Goal: Information Seeking & Learning: Learn about a topic

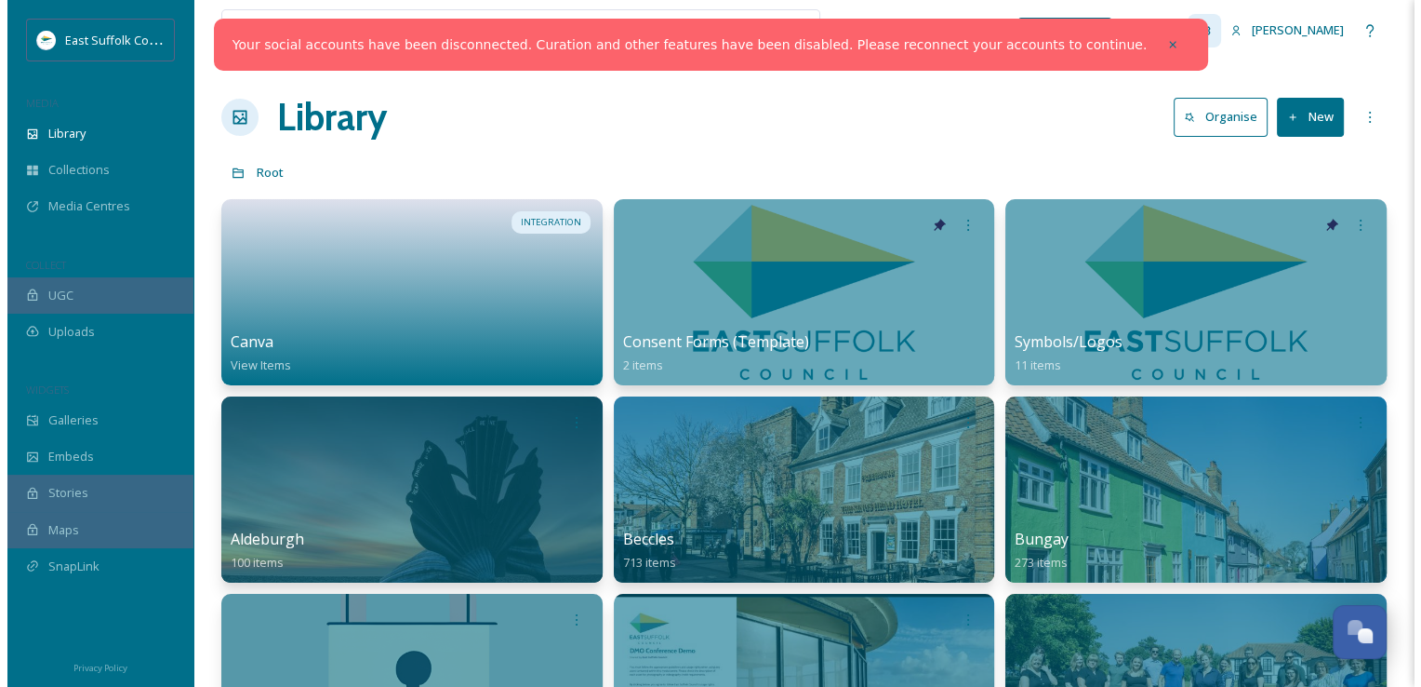
scroll to position [8204, 0]
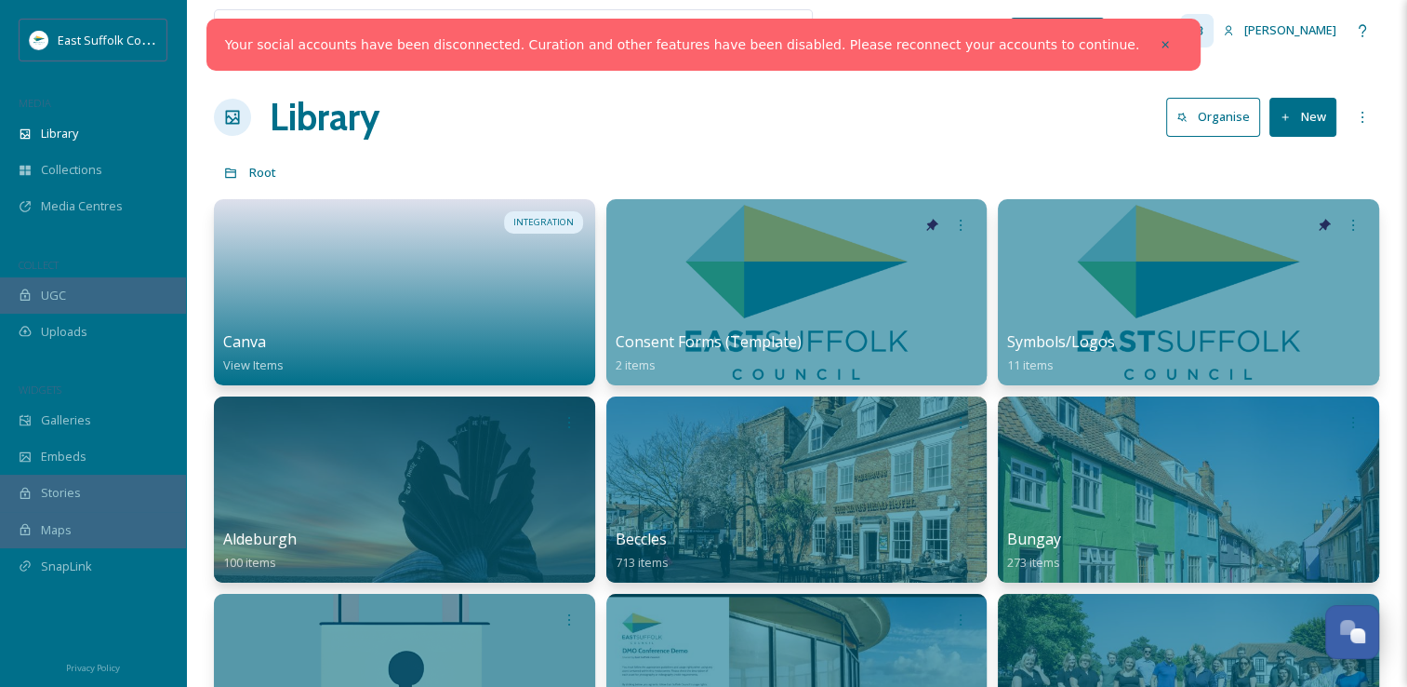
click at [1214, 35] on div "Team Settings" at bounding box center [1196, 30] width 33 height 33
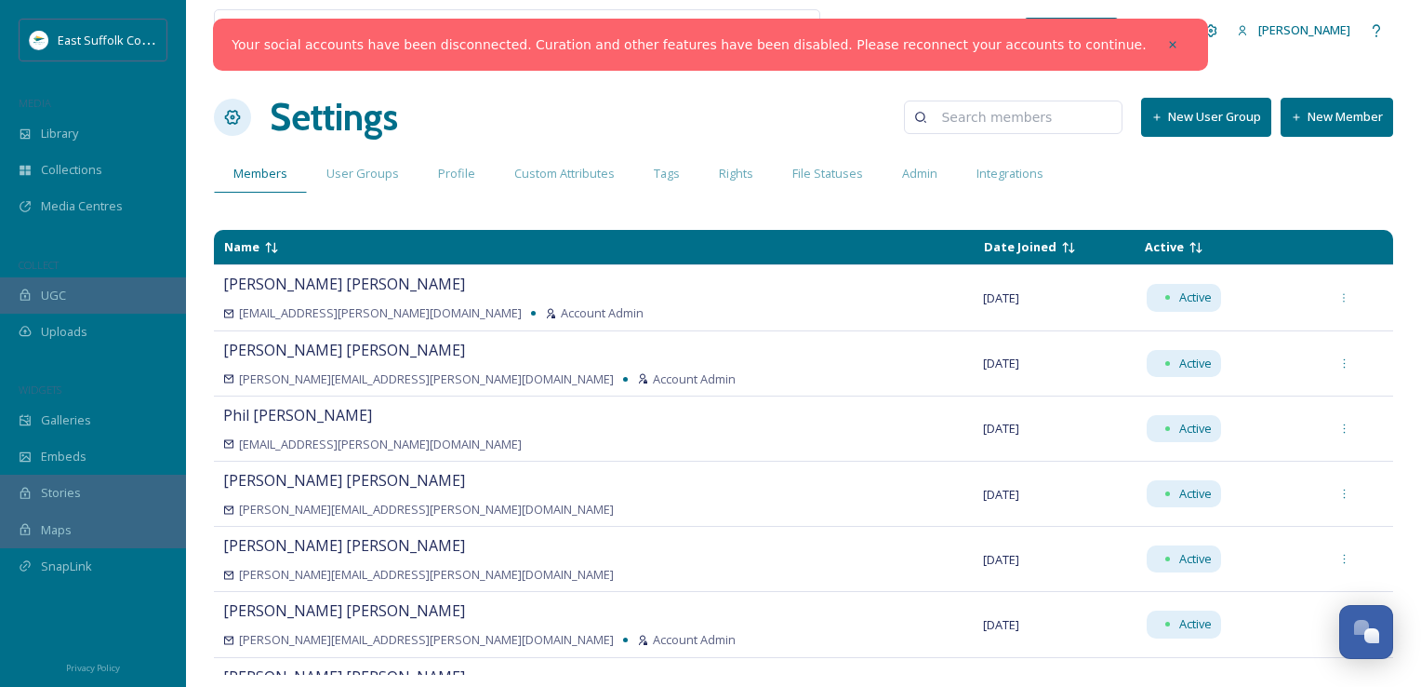
click at [1310, 105] on button "New Member" at bounding box center [1337, 117] width 113 height 38
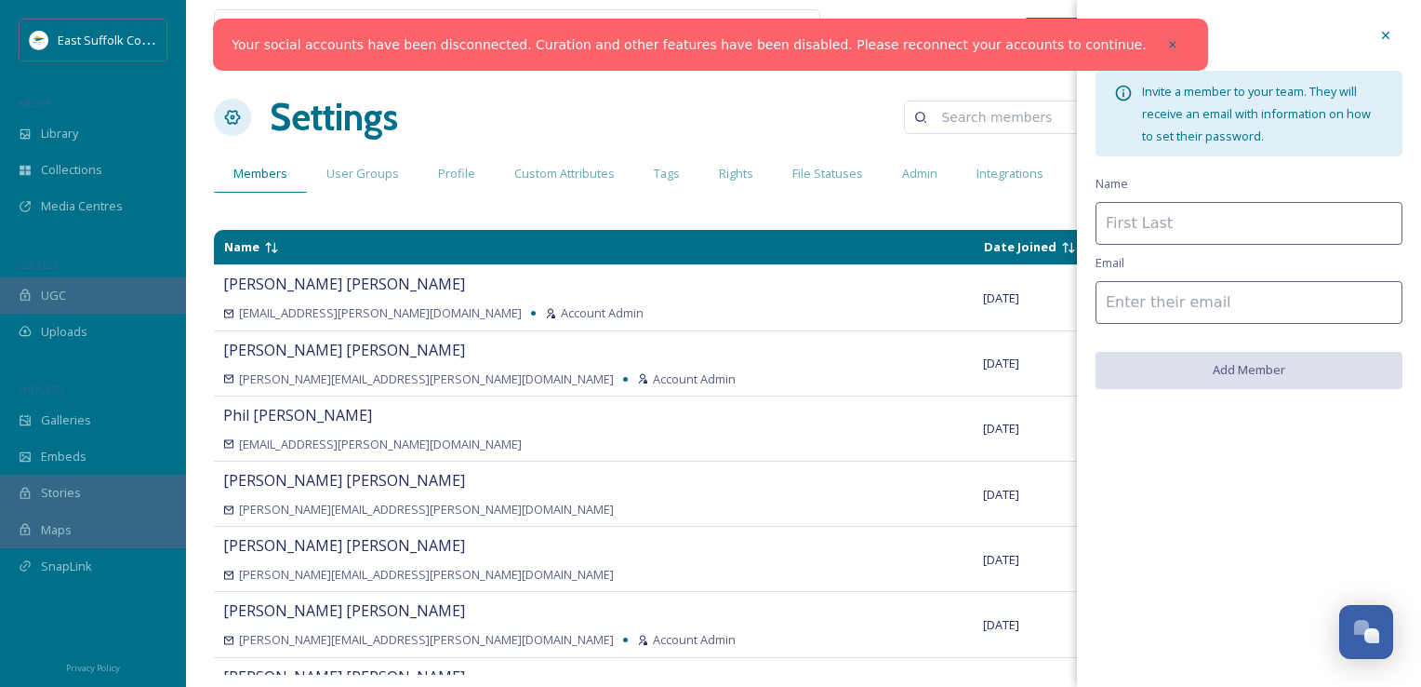
click at [1225, 214] on input at bounding box center [1249, 223] width 307 height 43
click at [1109, 308] on input at bounding box center [1249, 302] width 307 height 43
paste input "fiona.mcconnachie@eastsuffolk.gov.uk"
type input "fiona.mcconnachie@eastsuffolk.gov.uk"
click at [1131, 203] on input at bounding box center [1249, 223] width 307 height 43
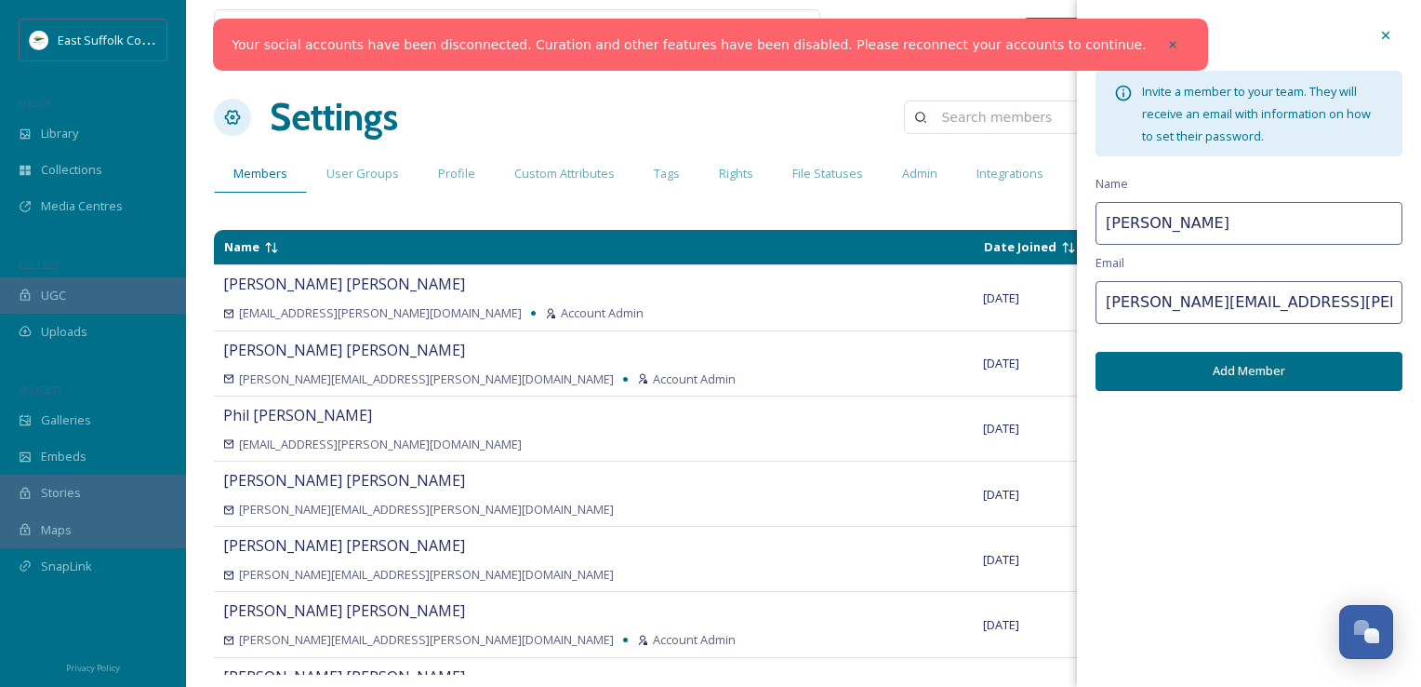
type input "Fiona McConnachie"
click at [1244, 367] on button "Add Member" at bounding box center [1249, 371] width 307 height 38
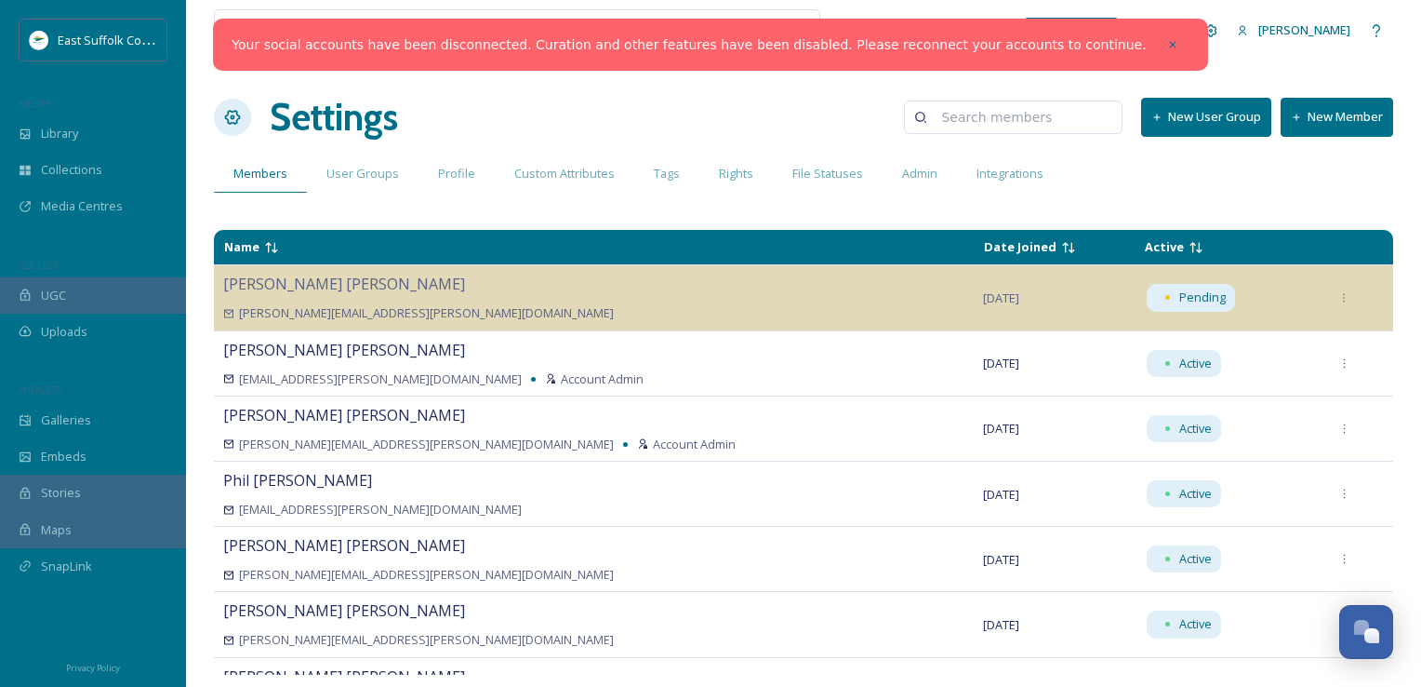
click at [707, 146] on div "View all files What's New Jake Snell Settings New User Group New Member Members…" at bounding box center [803, 343] width 1235 height 687
click at [125, 115] on div "Library" at bounding box center [93, 133] width 186 height 36
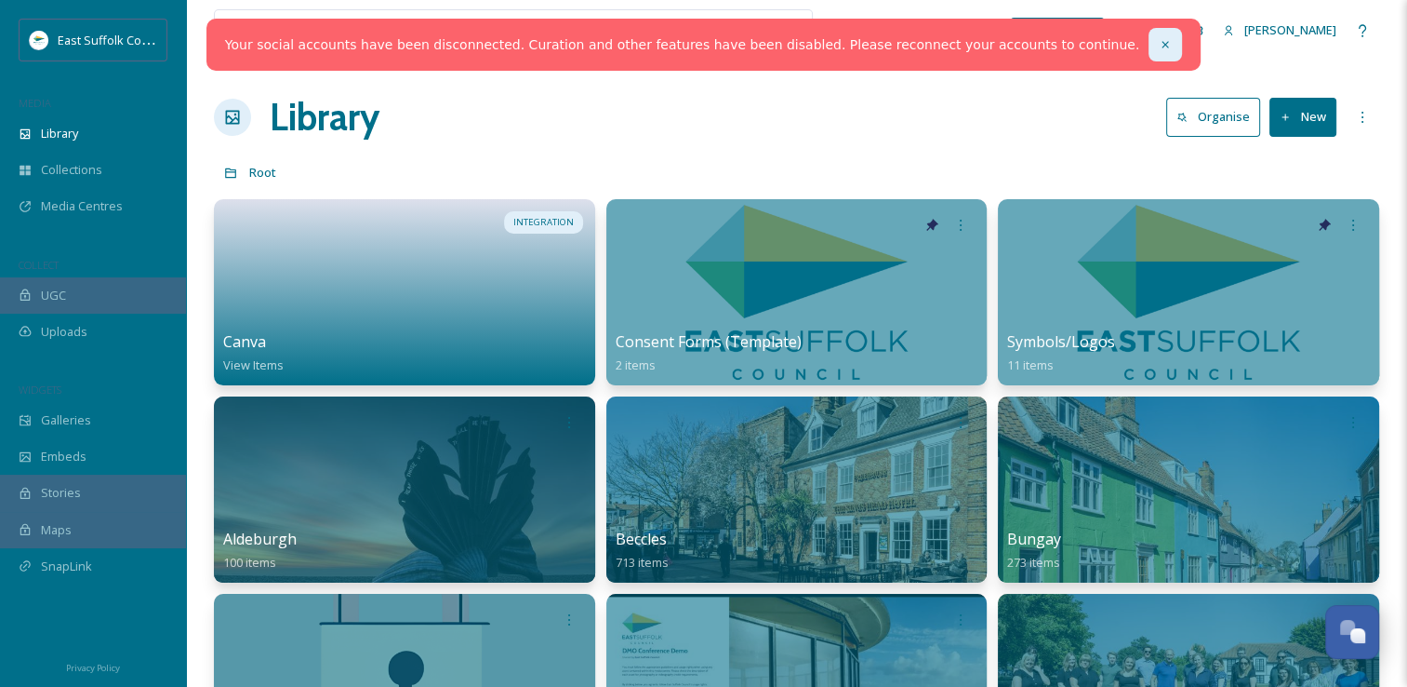
click at [1159, 38] on icon at bounding box center [1165, 44] width 13 height 13
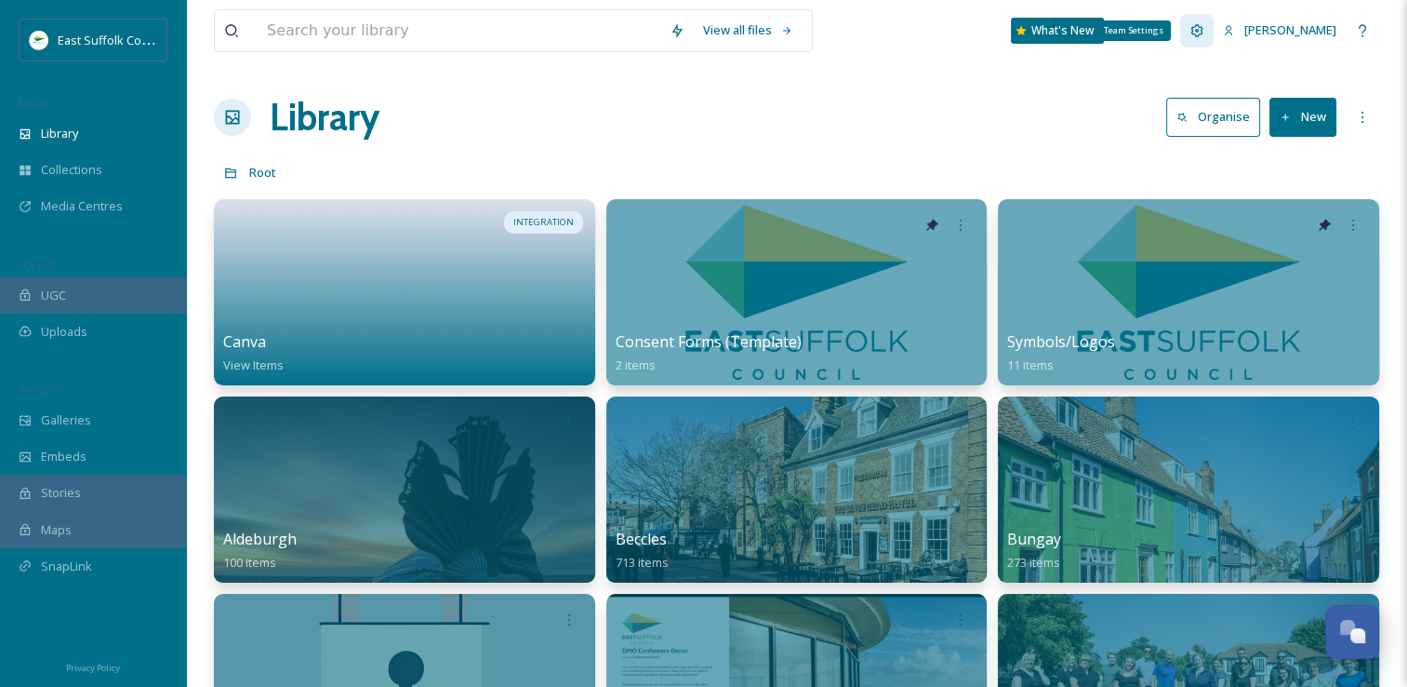
click at [1205, 34] on icon at bounding box center [1197, 30] width 15 height 15
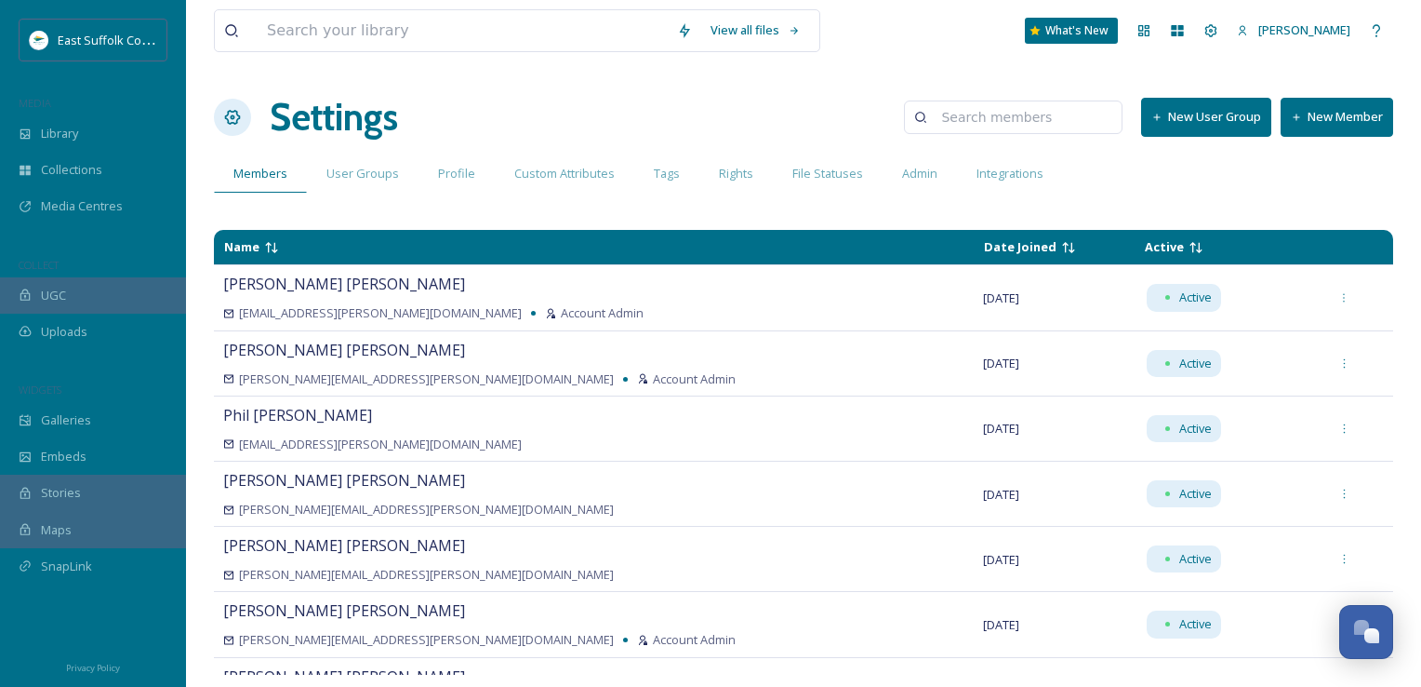
click at [37, 288] on div "UGC" at bounding box center [93, 295] width 186 height 36
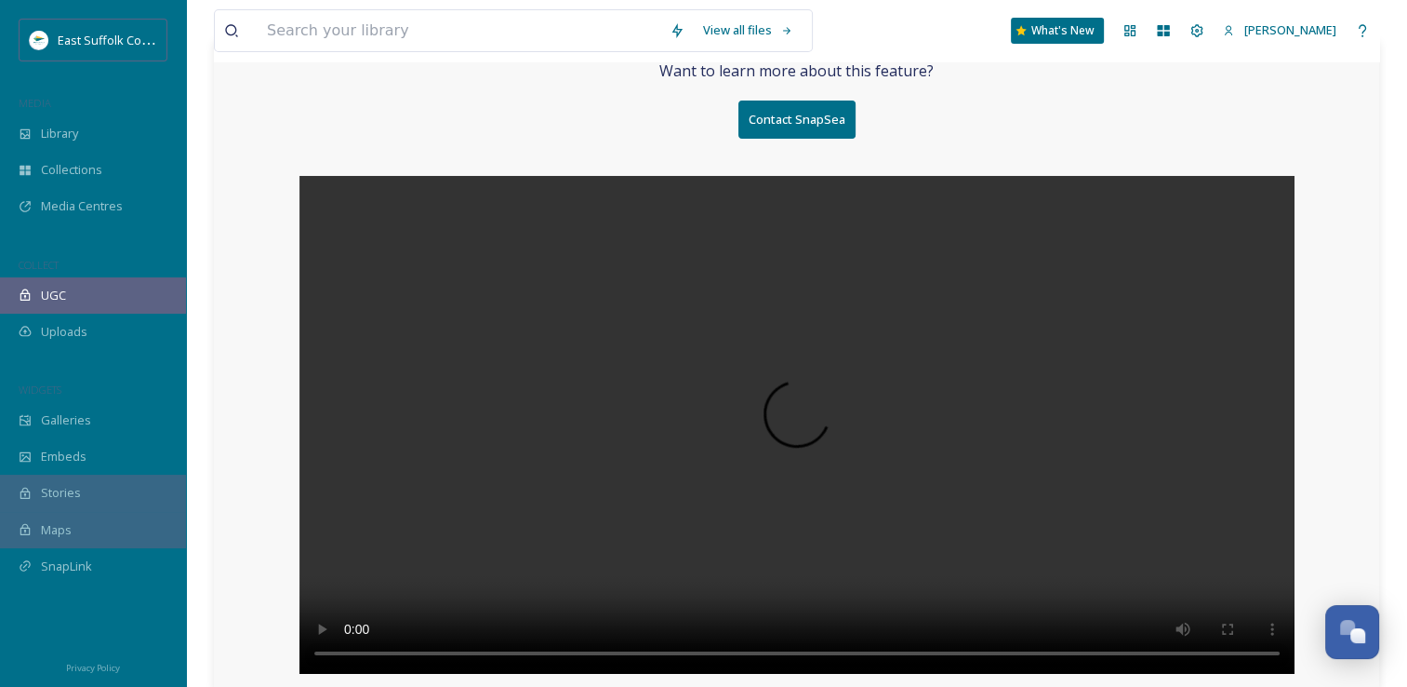
scroll to position [127, 0]
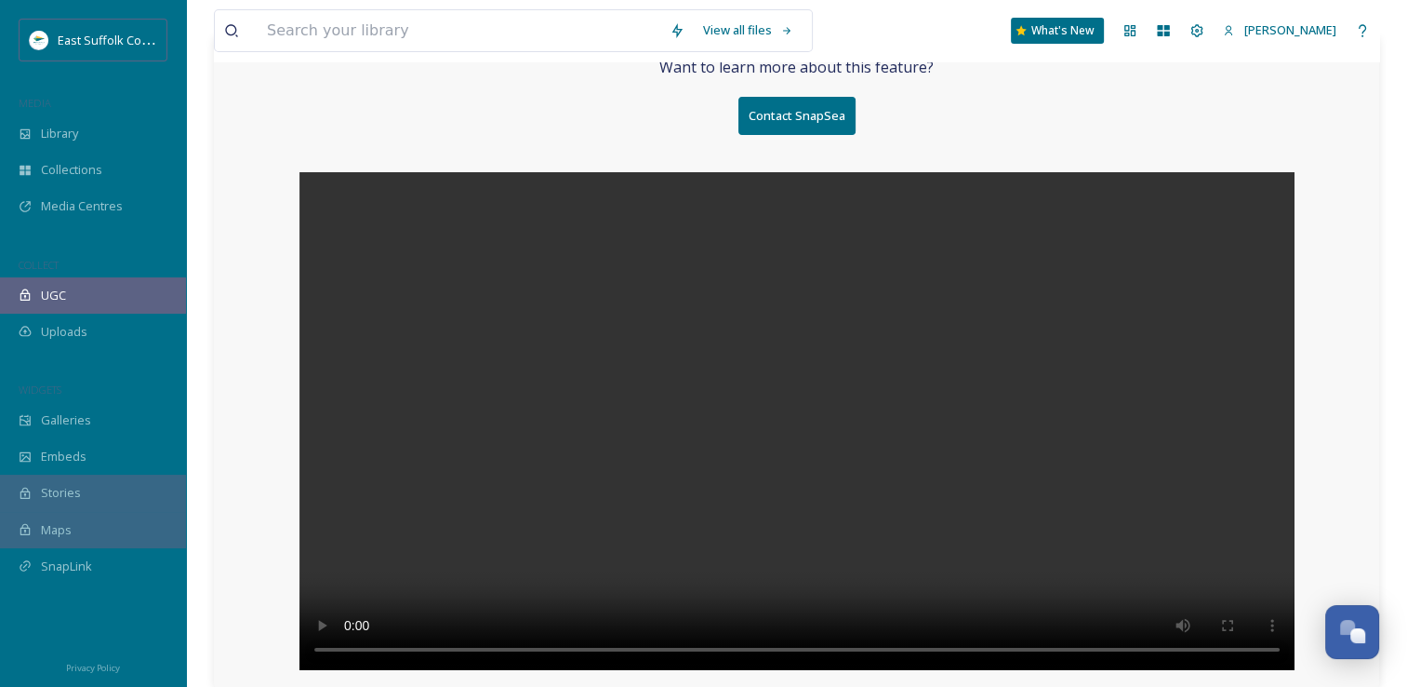
click at [60, 534] on span "Maps" at bounding box center [56, 530] width 31 height 18
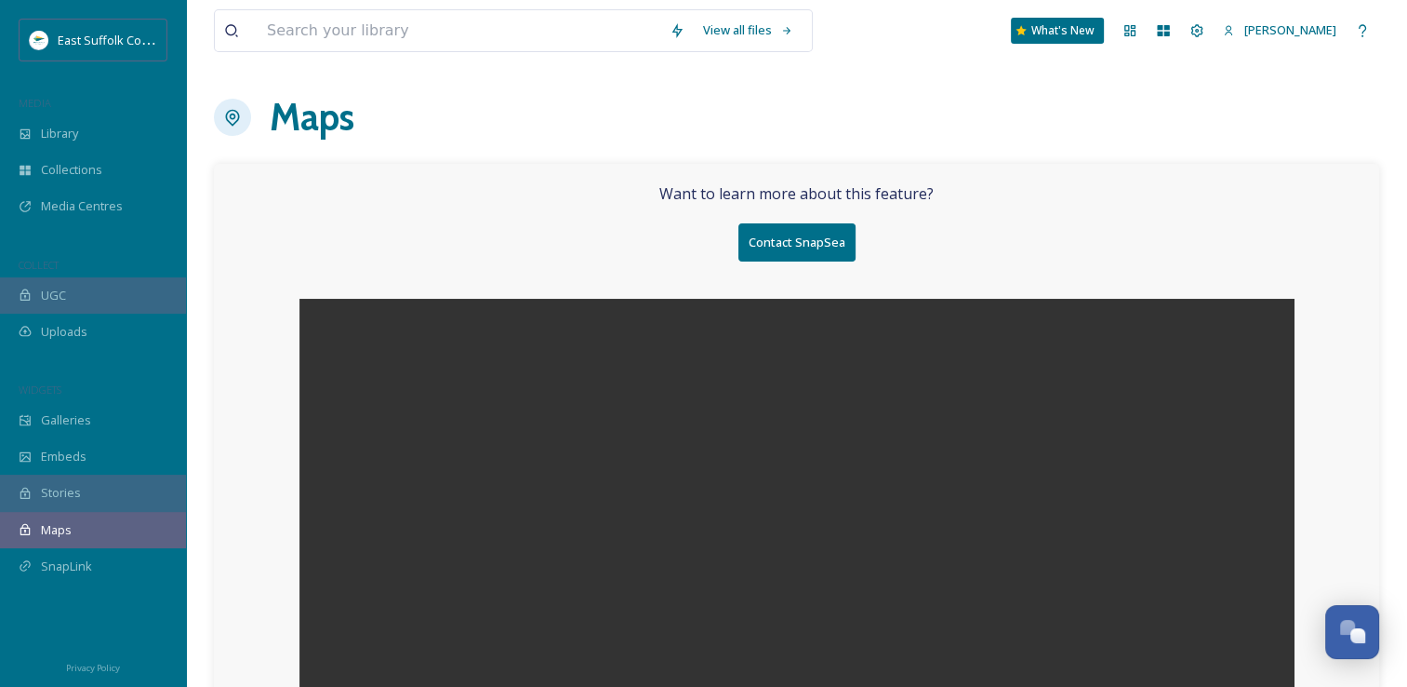
click at [60, 491] on span "Stories" at bounding box center [61, 493] width 40 height 18
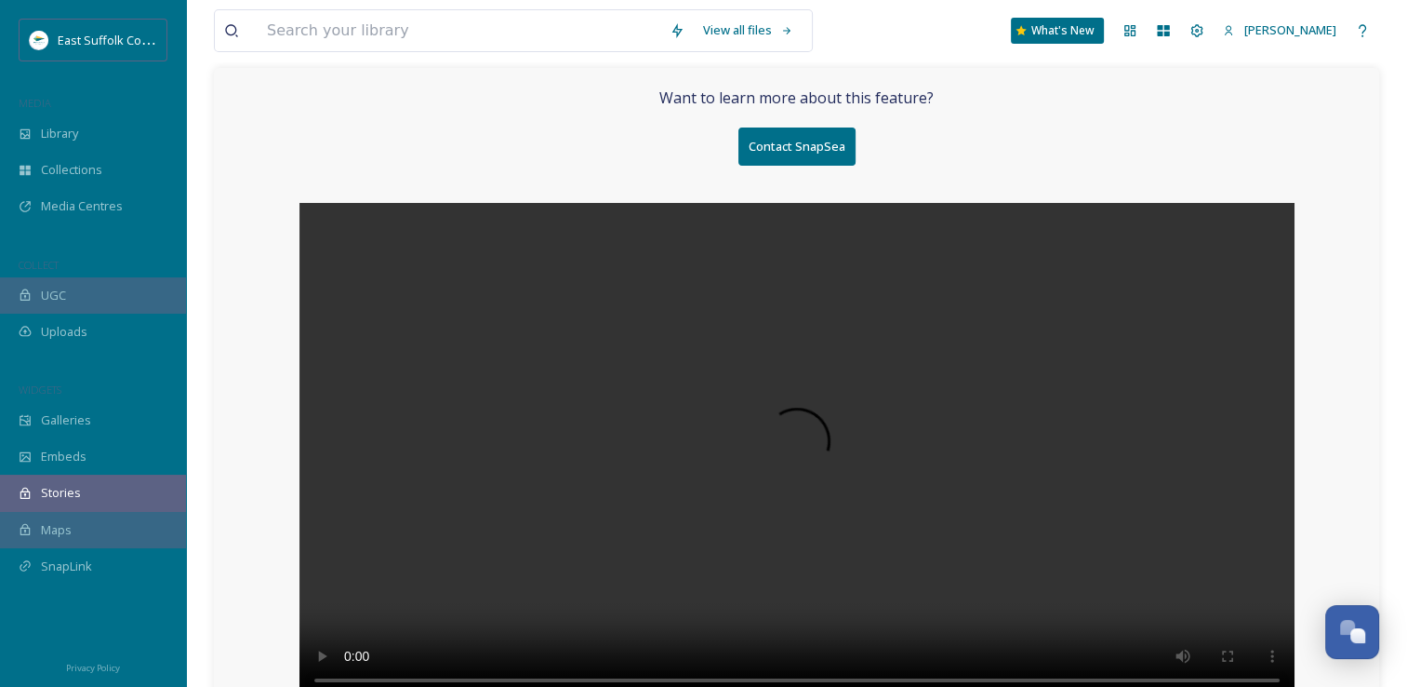
scroll to position [127, 0]
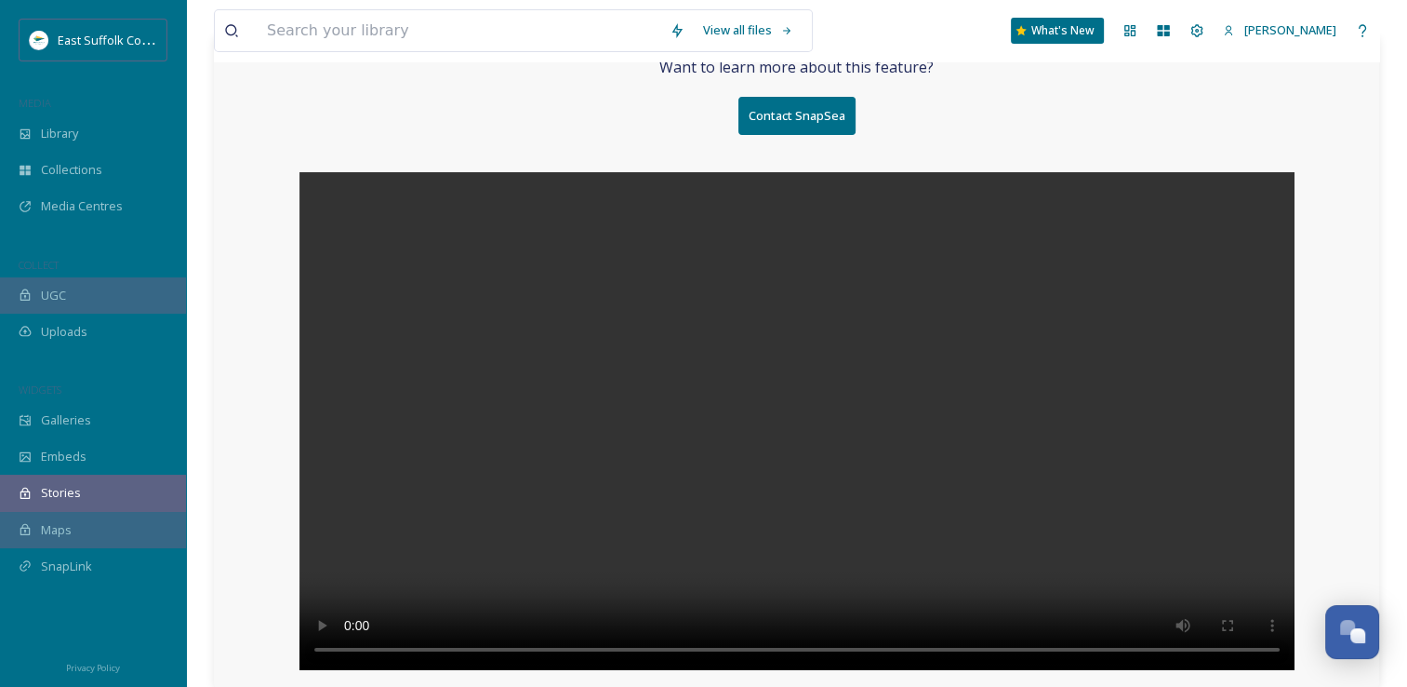
click at [782, 415] on video at bounding box center [797, 421] width 995 height 498
click at [722, 406] on video at bounding box center [797, 421] width 995 height 498
click at [30, 138] on icon at bounding box center [25, 133] width 13 height 13
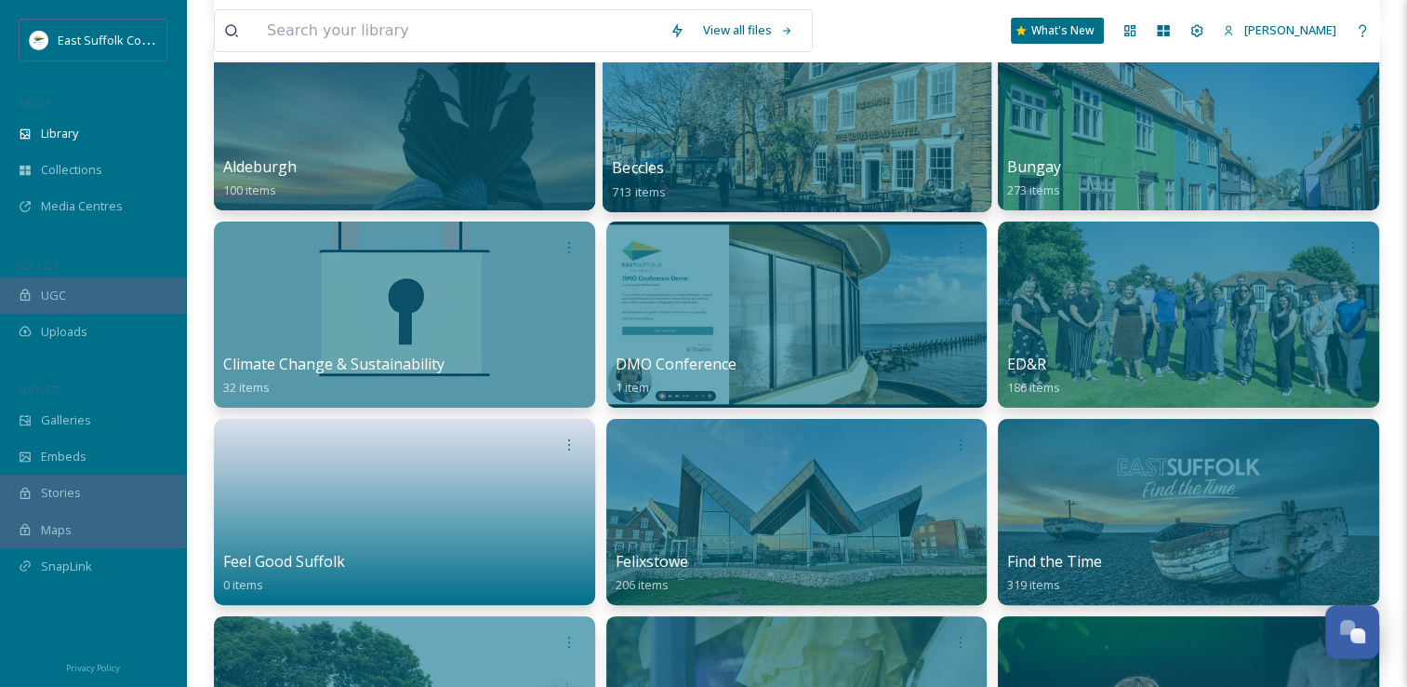
scroll to position [279, 0]
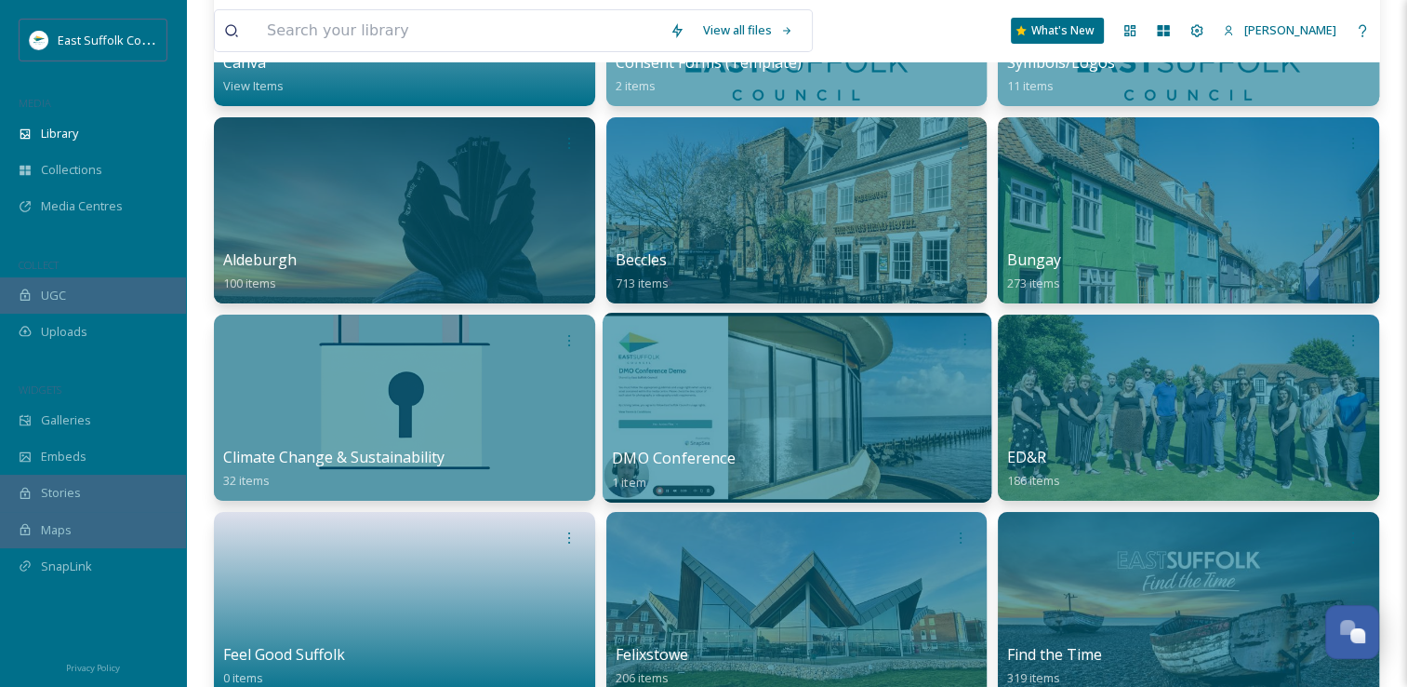
click at [766, 417] on div at bounding box center [797, 408] width 389 height 190
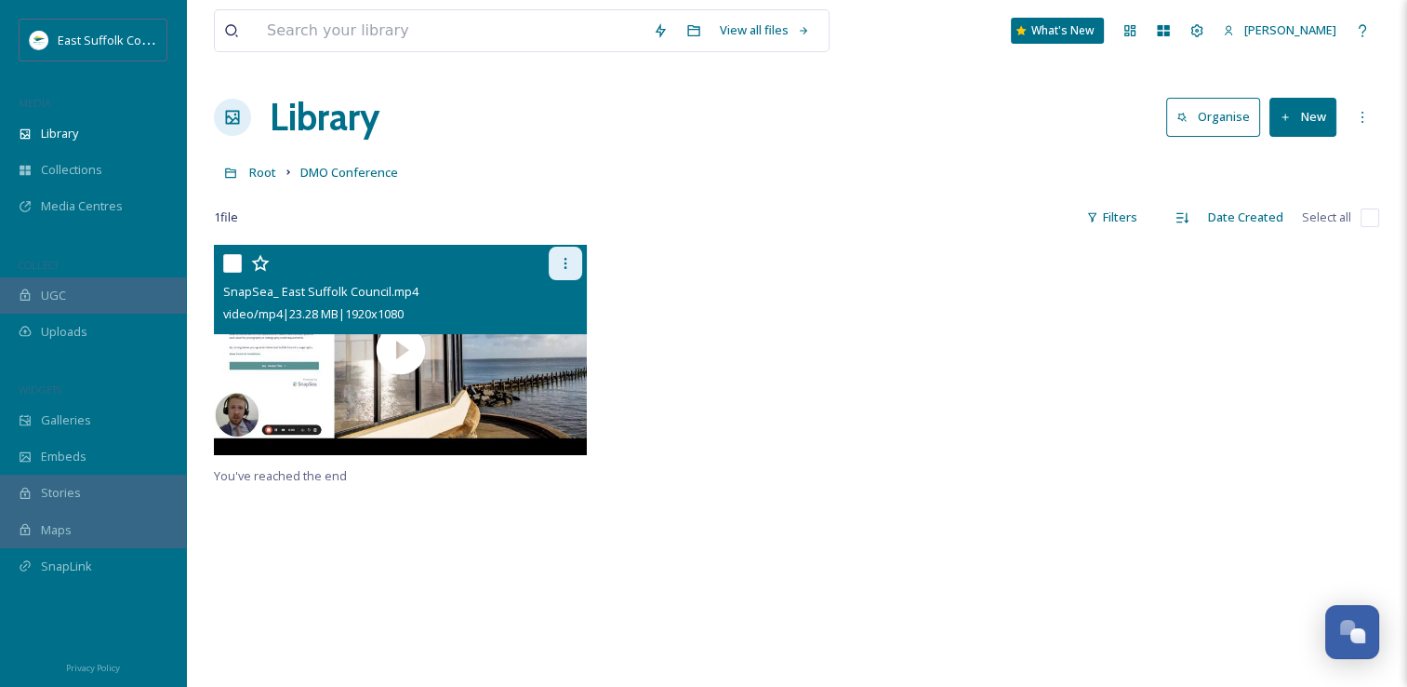
click at [551, 267] on div at bounding box center [565, 263] width 33 height 33
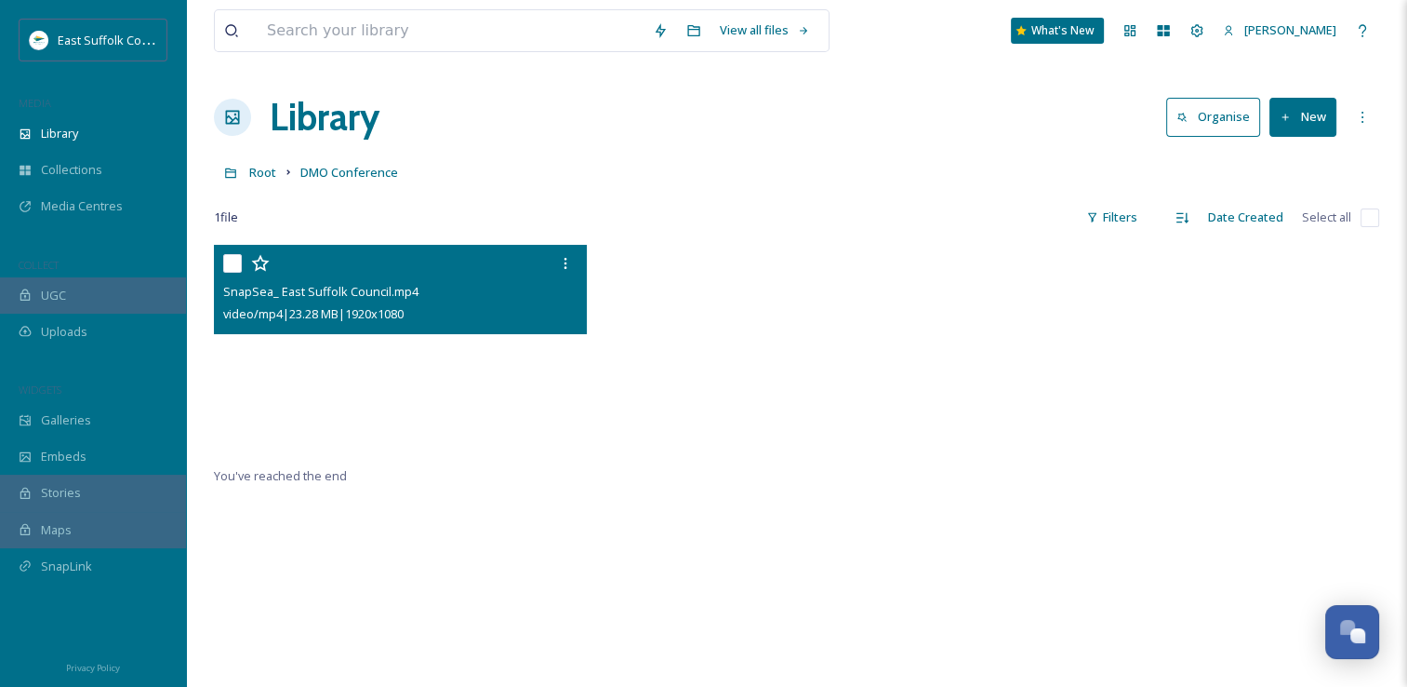
click at [376, 393] on video "SnapSea_ East Suffolk Council.mp4" at bounding box center [400, 350] width 373 height 210
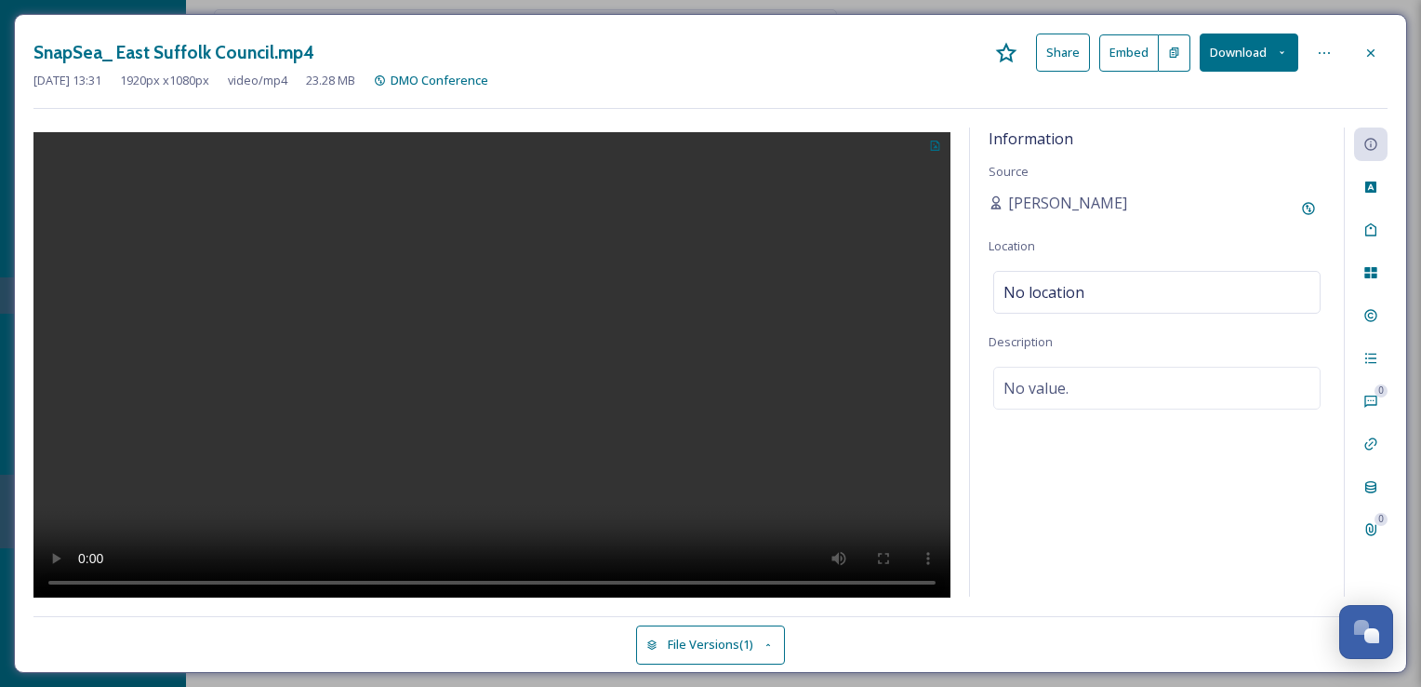
click at [1072, 565] on div "Information Source Cody Dillabough Location No location Description No value." at bounding box center [1157, 361] width 374 height 469
click at [1327, 61] on div at bounding box center [1324, 52] width 33 height 33
click at [1175, 443] on div "Information Source Cody Dillabough Location No location Description No value." at bounding box center [1157, 361] width 374 height 469
drag, startPoint x: 470, startPoint y: 352, endPoint x: 478, endPoint y: 369, distance: 19.6
click at [473, 359] on video at bounding box center [491, 367] width 917 height 471
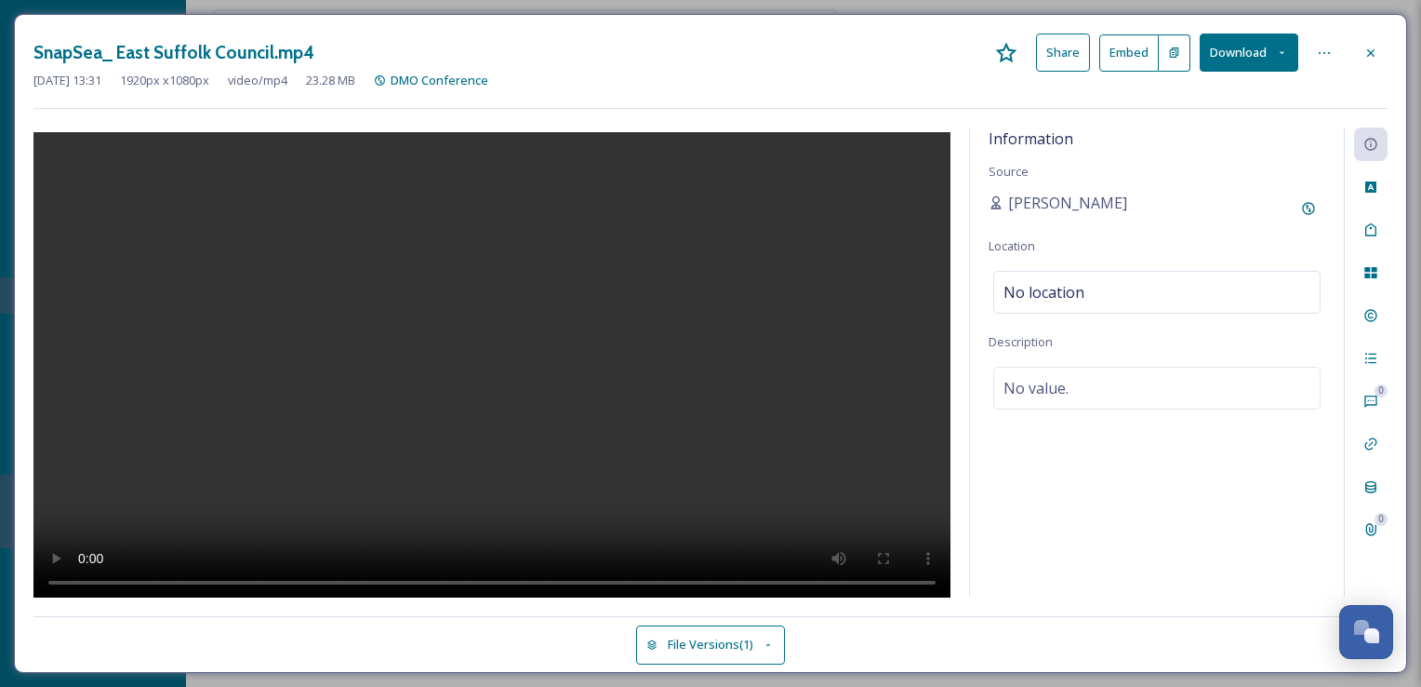
drag, startPoint x: 575, startPoint y: 329, endPoint x: 513, endPoint y: 438, distance: 125.0
click at [513, 438] on video at bounding box center [491, 367] width 917 height 471
click at [518, 434] on video at bounding box center [491, 367] width 917 height 471
click at [1282, 48] on icon at bounding box center [1282, 53] width 12 height 12
click at [1332, 48] on icon at bounding box center [1324, 53] width 15 height 15
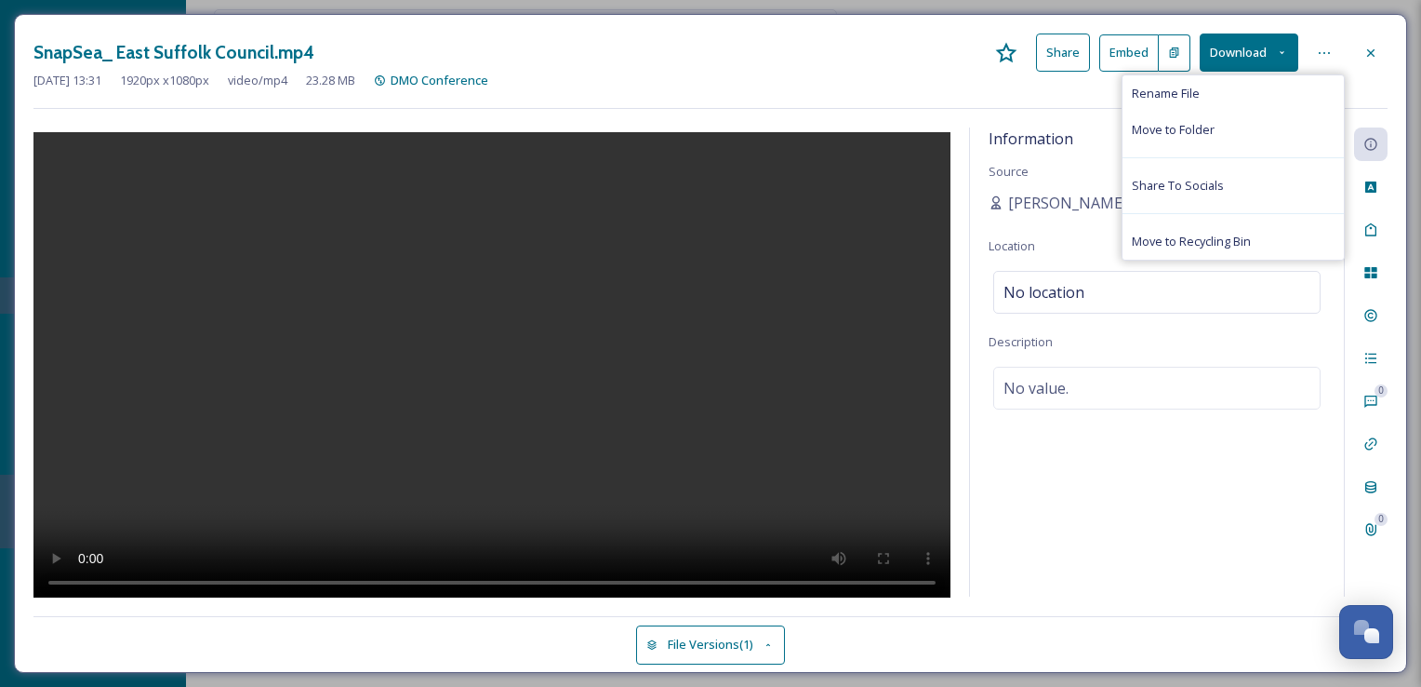
drag, startPoint x: 1192, startPoint y: 561, endPoint x: 1184, endPoint y: 550, distance: 13.4
click at [1192, 560] on div "Information Source Cody Dillabough Location No location Description No value." at bounding box center [1157, 361] width 374 height 469
click at [774, 645] on icon at bounding box center [769, 645] width 12 height 12
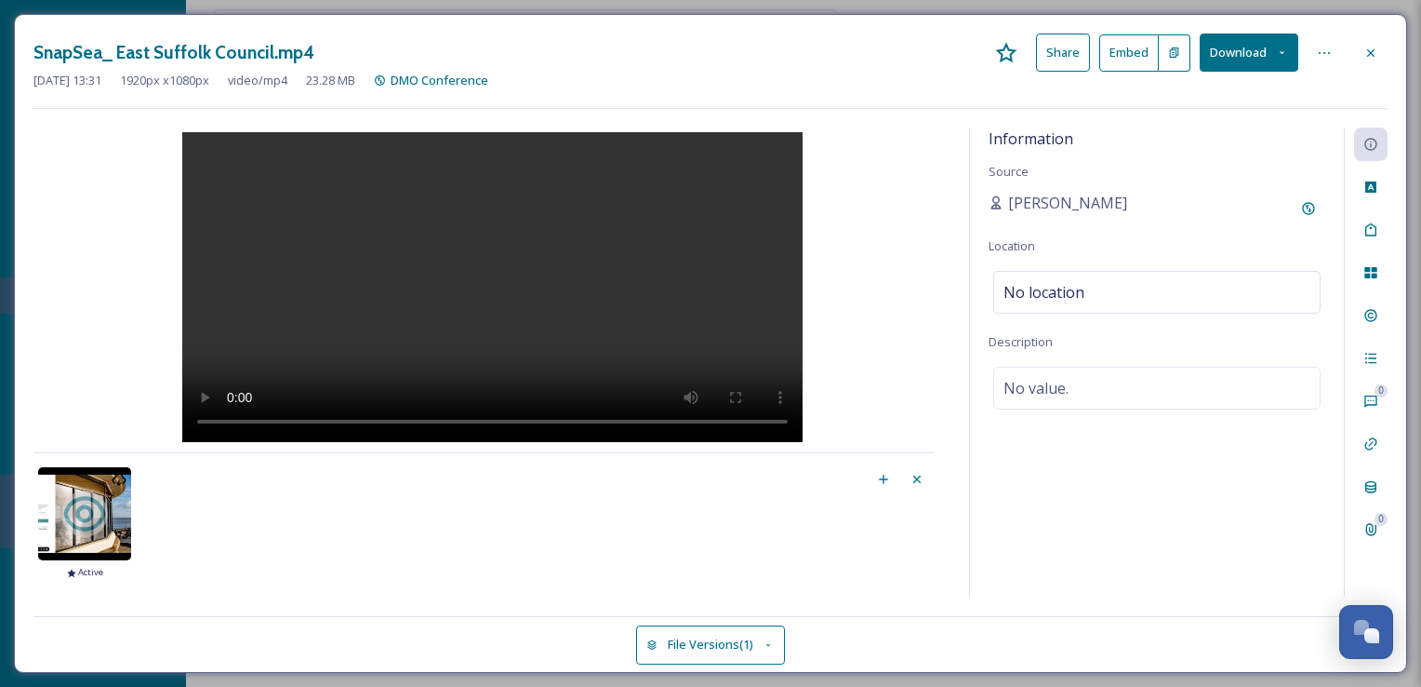
click at [774, 645] on icon at bounding box center [769, 645] width 12 height 12
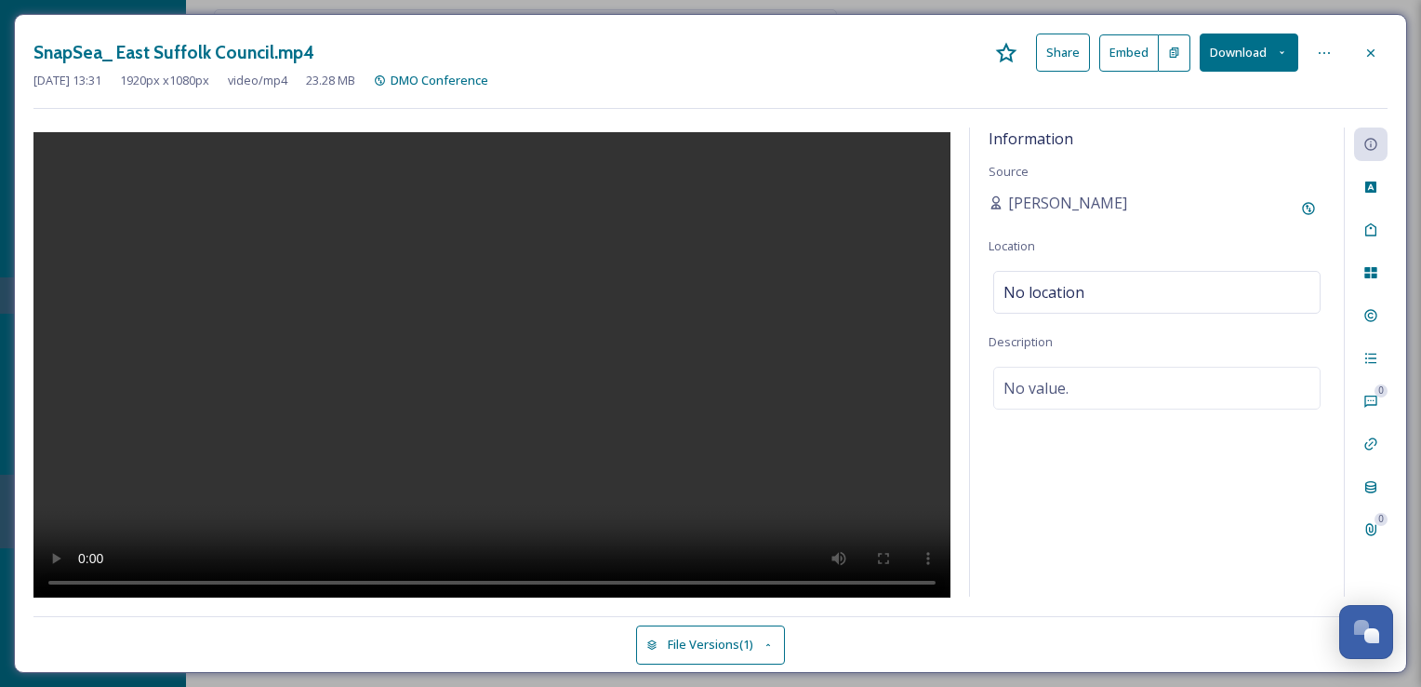
click at [1120, 557] on div "Information Source Cody Dillabough Location No location Description No value." at bounding box center [1157, 361] width 374 height 469
click at [1360, 54] on div at bounding box center [1370, 52] width 33 height 33
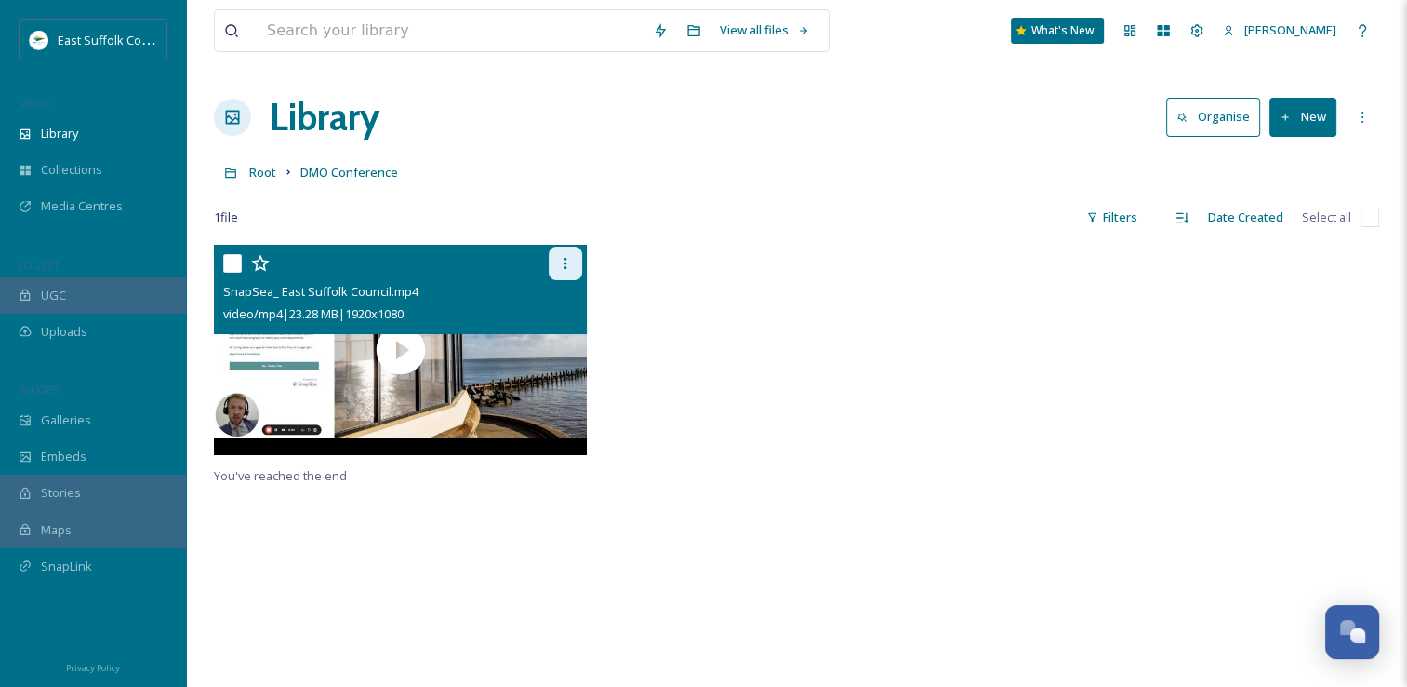
click at [572, 270] on div at bounding box center [565, 263] width 33 height 33
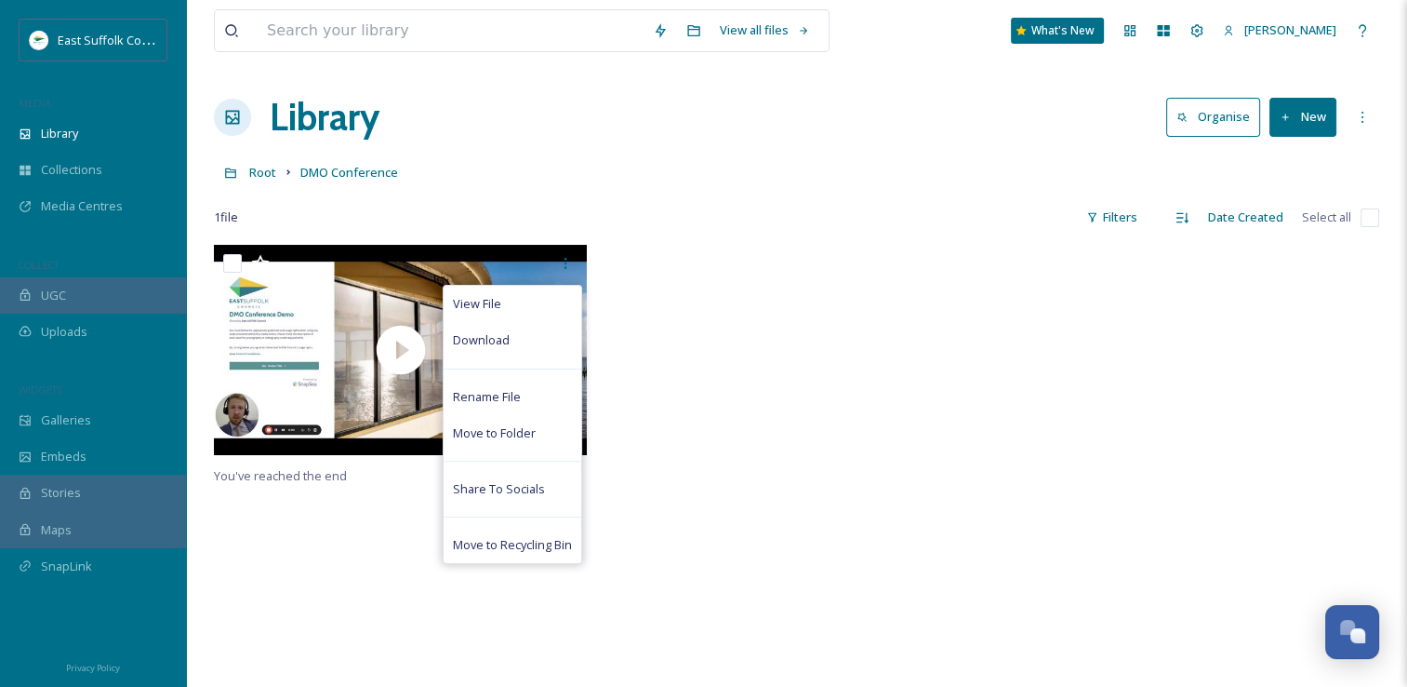
click at [761, 484] on div "View File Download Rename File Move to Folder Share To Socials Move to Recyclin…" at bounding box center [797, 588] width 1166 height 687
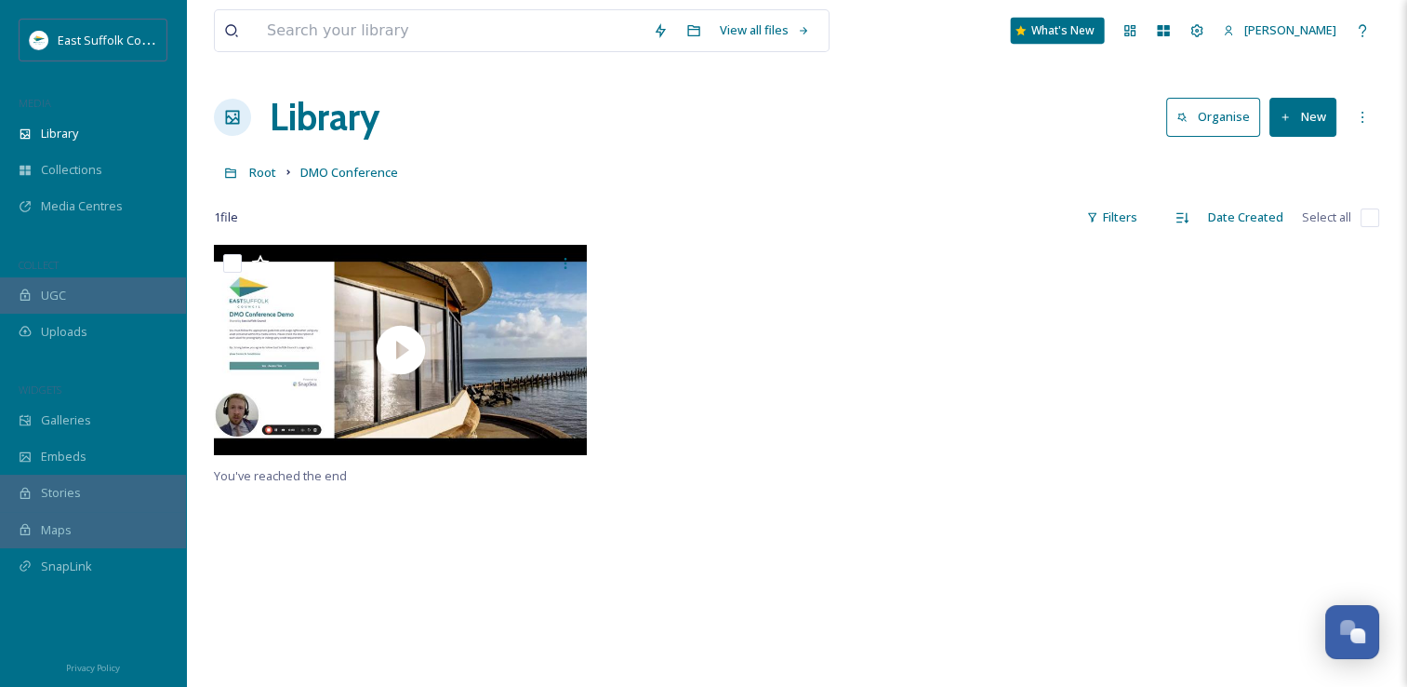
click at [1085, 28] on div "What's New" at bounding box center [1058, 31] width 94 height 26
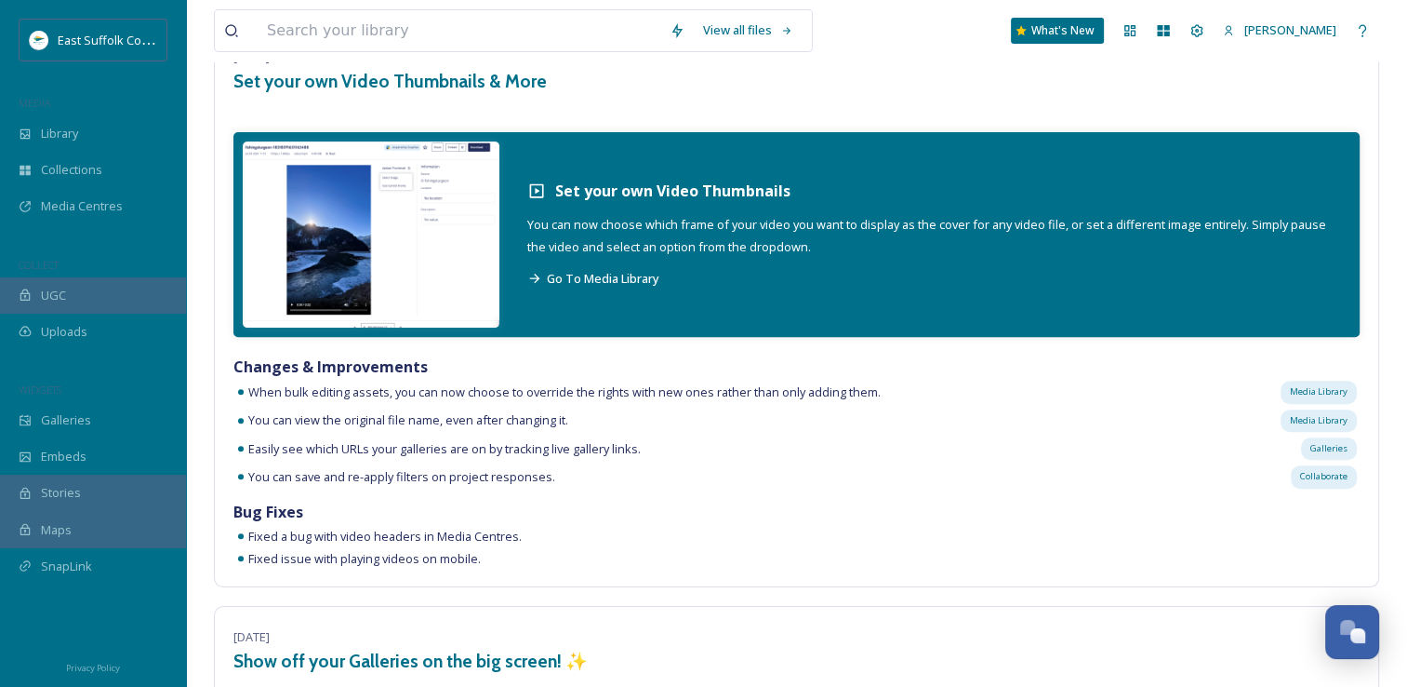
scroll to position [651, 0]
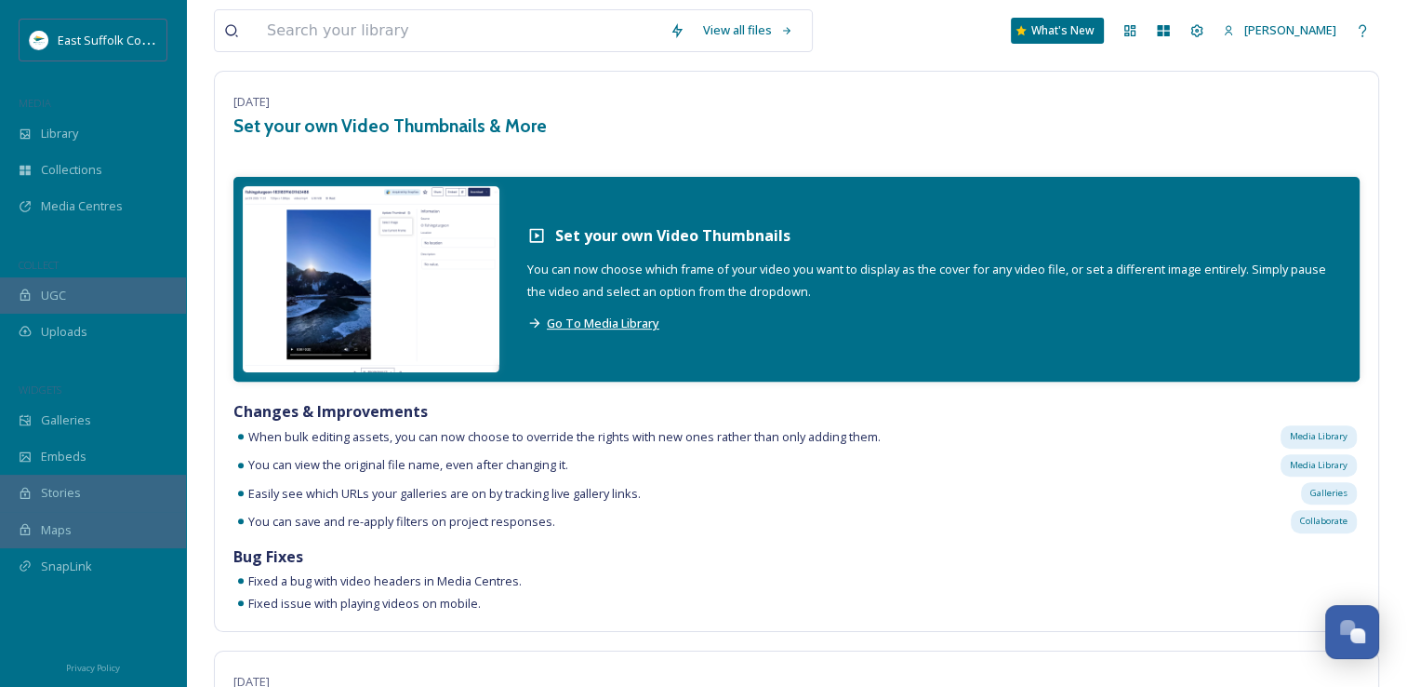
click at [610, 330] on span "Go To Media Library" at bounding box center [603, 322] width 113 height 17
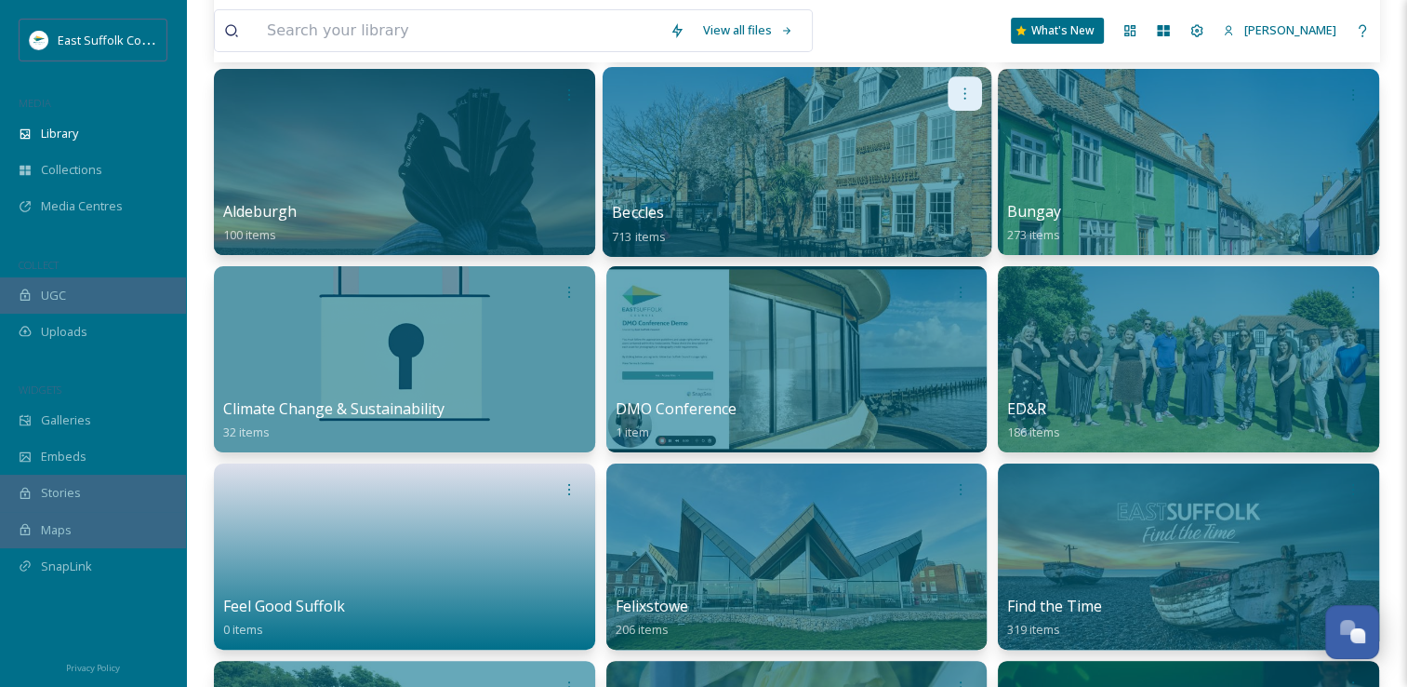
scroll to position [372, 0]
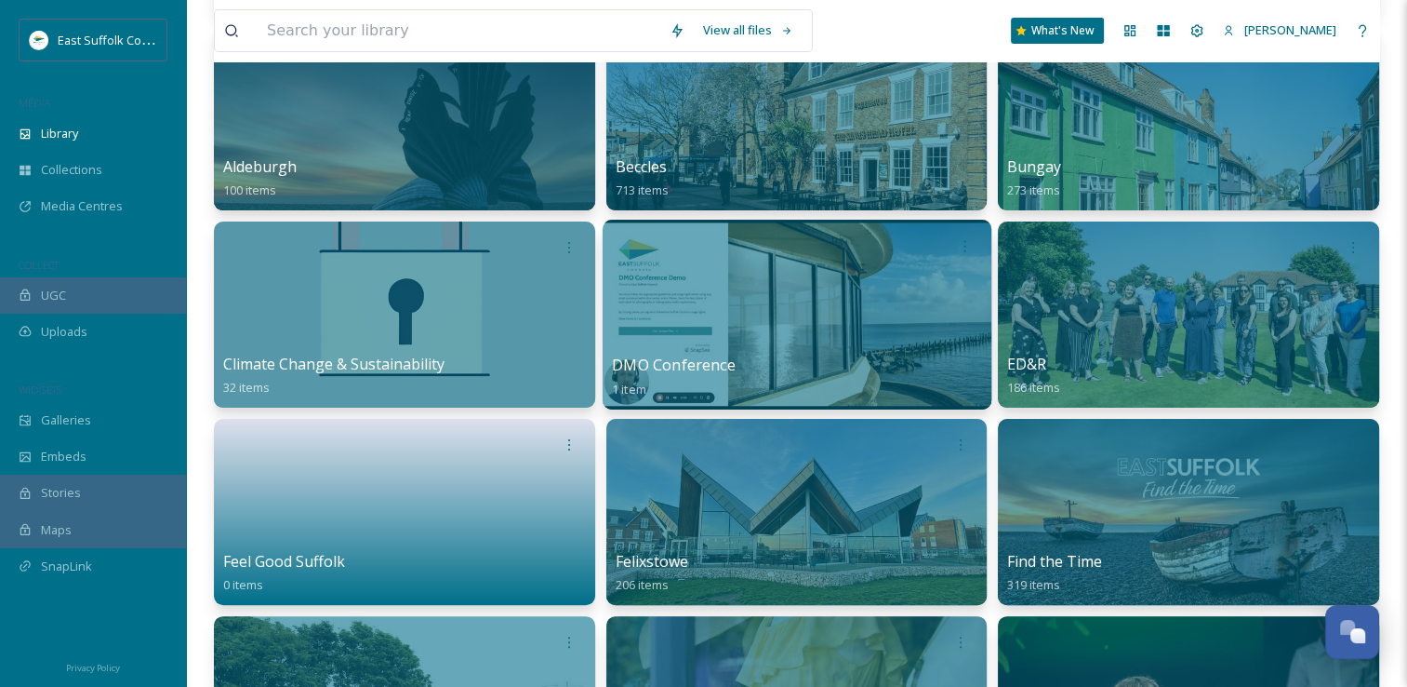
click at [675, 393] on div "DMO Conference 1 item" at bounding box center [796, 376] width 369 height 47
click at [855, 327] on div at bounding box center [797, 315] width 389 height 190
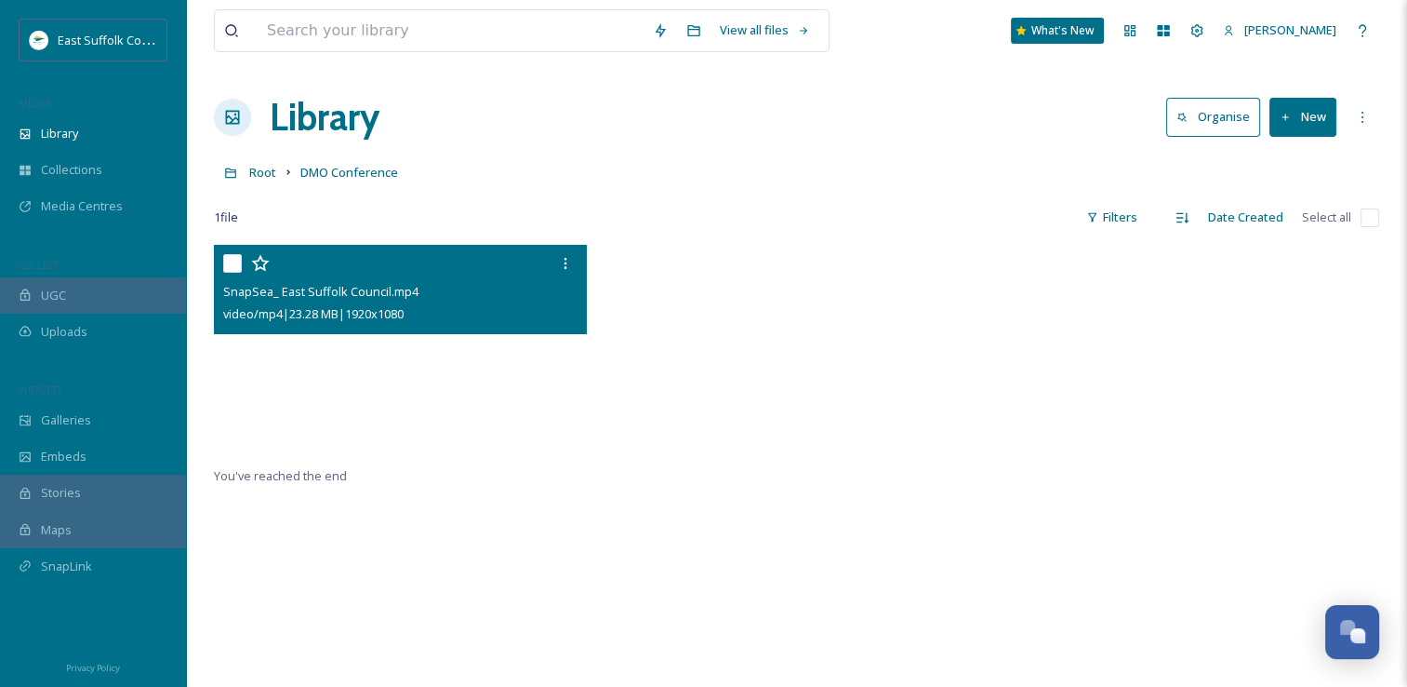
click at [425, 367] on video "SnapSea_ East Suffolk Council.mp4" at bounding box center [400, 350] width 373 height 210
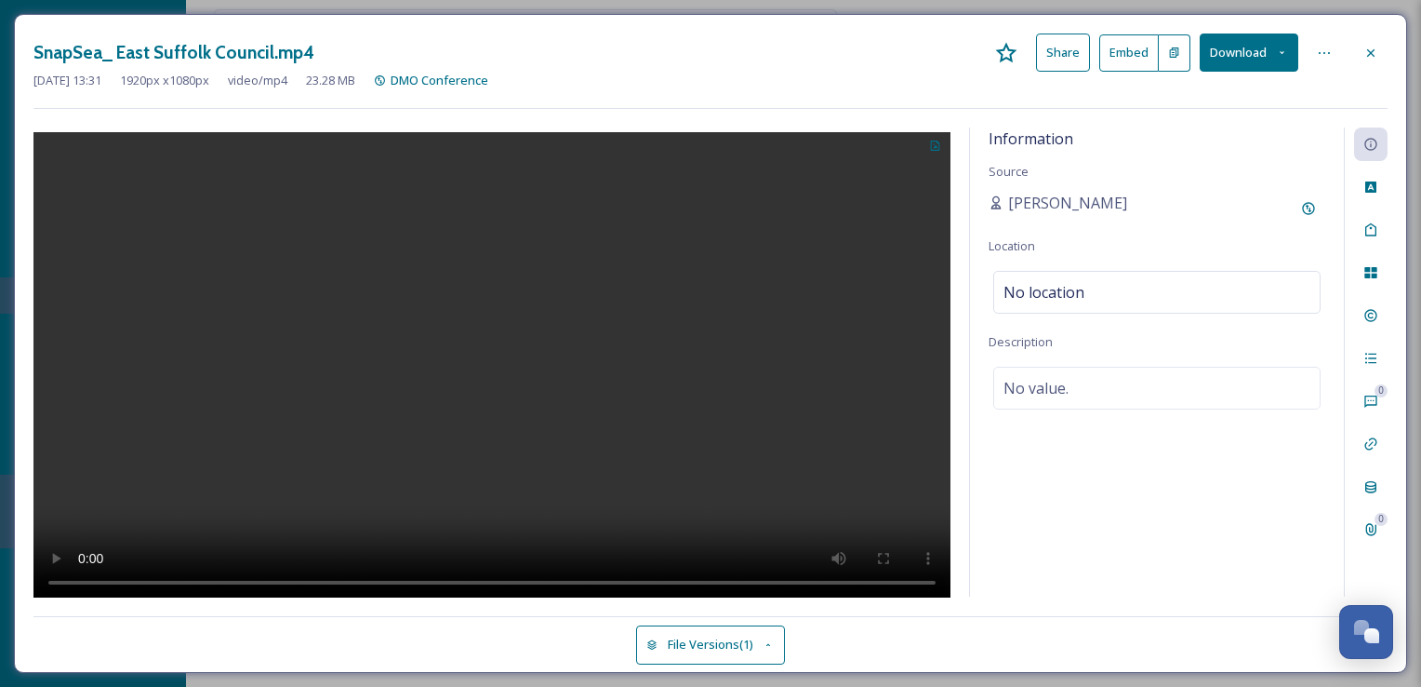
click at [577, 313] on video at bounding box center [491, 367] width 917 height 471
click at [607, 369] on video at bounding box center [491, 367] width 917 height 471
click at [379, 379] on video at bounding box center [491, 367] width 917 height 471
click at [473, 352] on video at bounding box center [491, 367] width 917 height 471
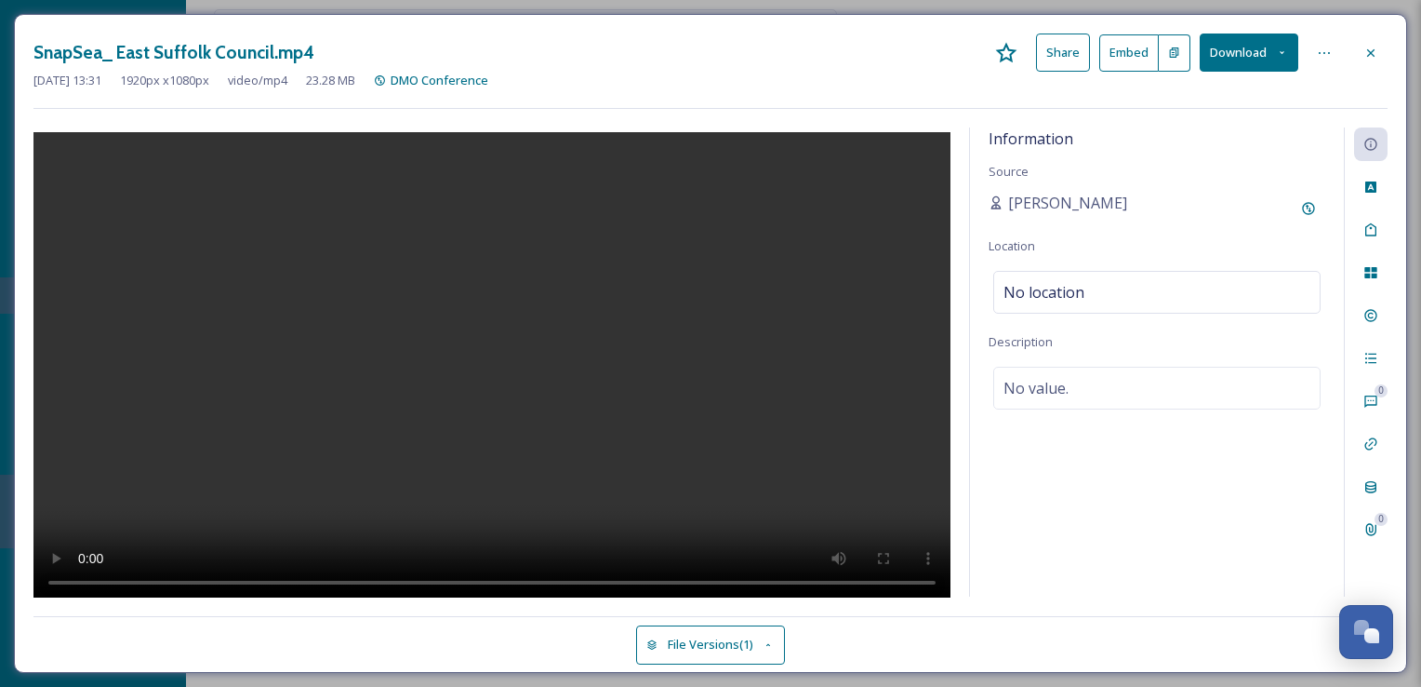
click at [564, 411] on video at bounding box center [491, 367] width 917 height 471
click at [1121, 508] on div "Information Source Cody Dillabough Location No location Description No value." at bounding box center [1157, 361] width 374 height 469
click at [935, 146] on icon at bounding box center [935, 145] width 9 height 10
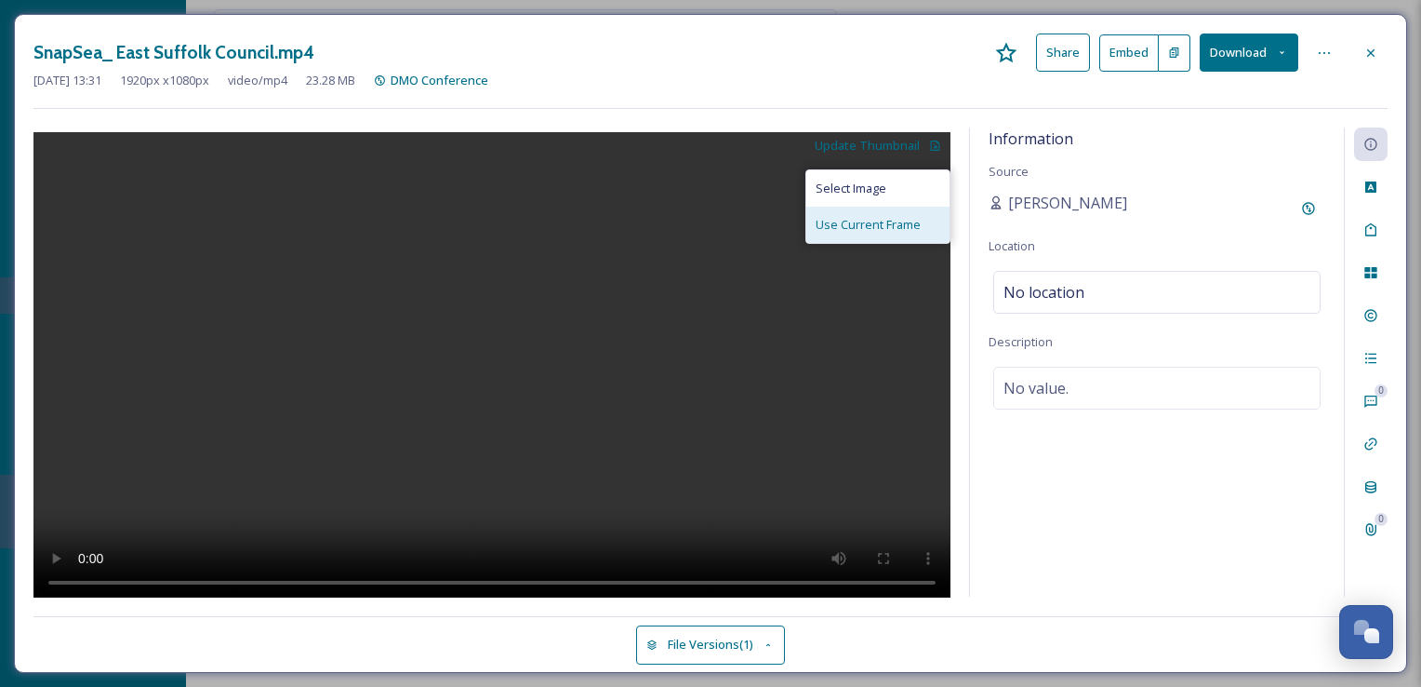
click at [869, 219] on span "Use Current Frame" at bounding box center [868, 225] width 105 height 18
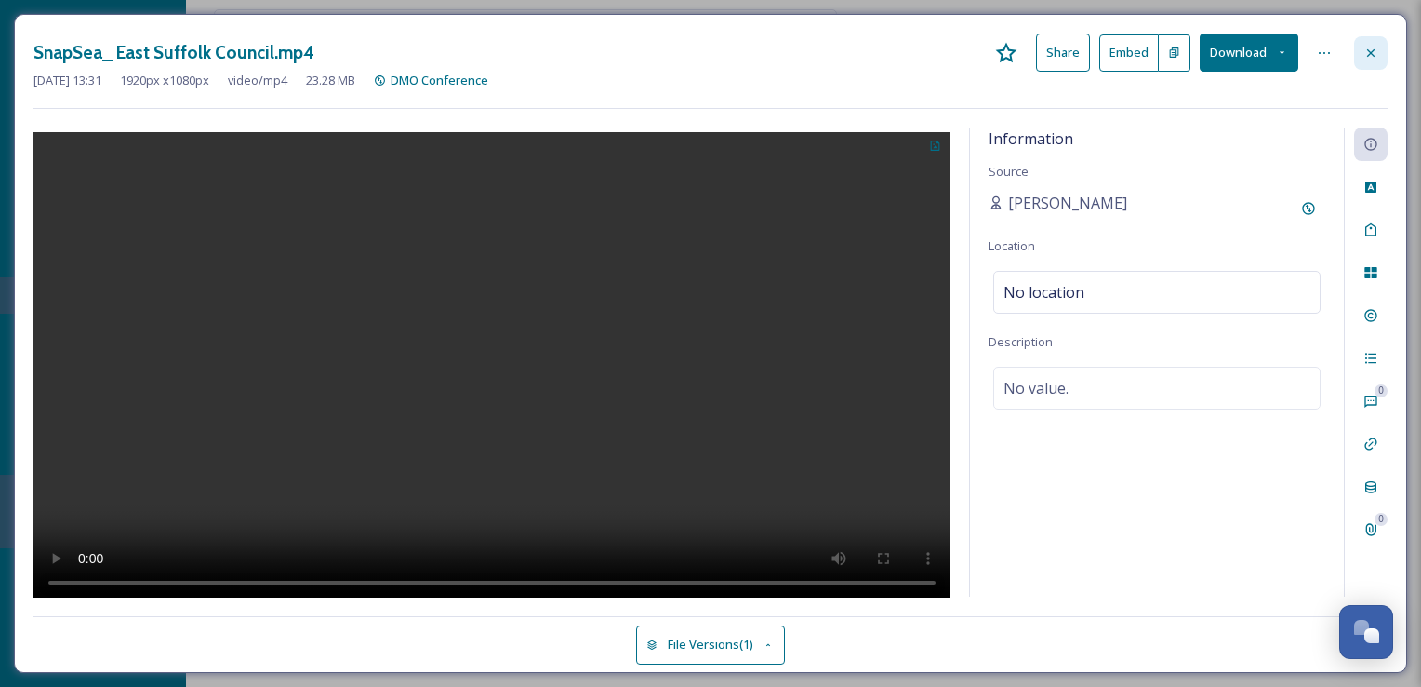
click at [1373, 51] on icon at bounding box center [1371, 53] width 15 height 15
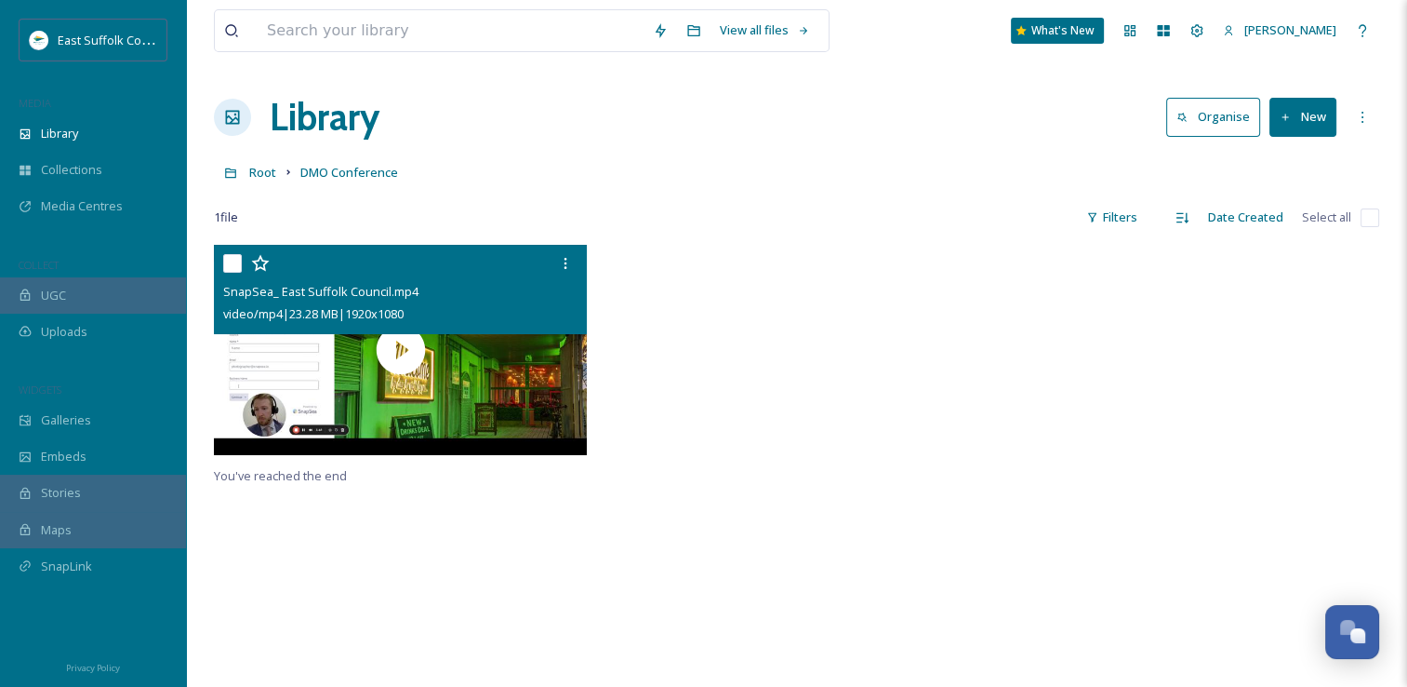
click at [858, 395] on div at bounding box center [797, 355] width 382 height 220
click at [1180, 495] on div "SnapSea_ East Suffolk Council.mp4 video/mp4 | 23.28 MB | 1920 x 1080 You've rea…" at bounding box center [797, 588] width 1166 height 687
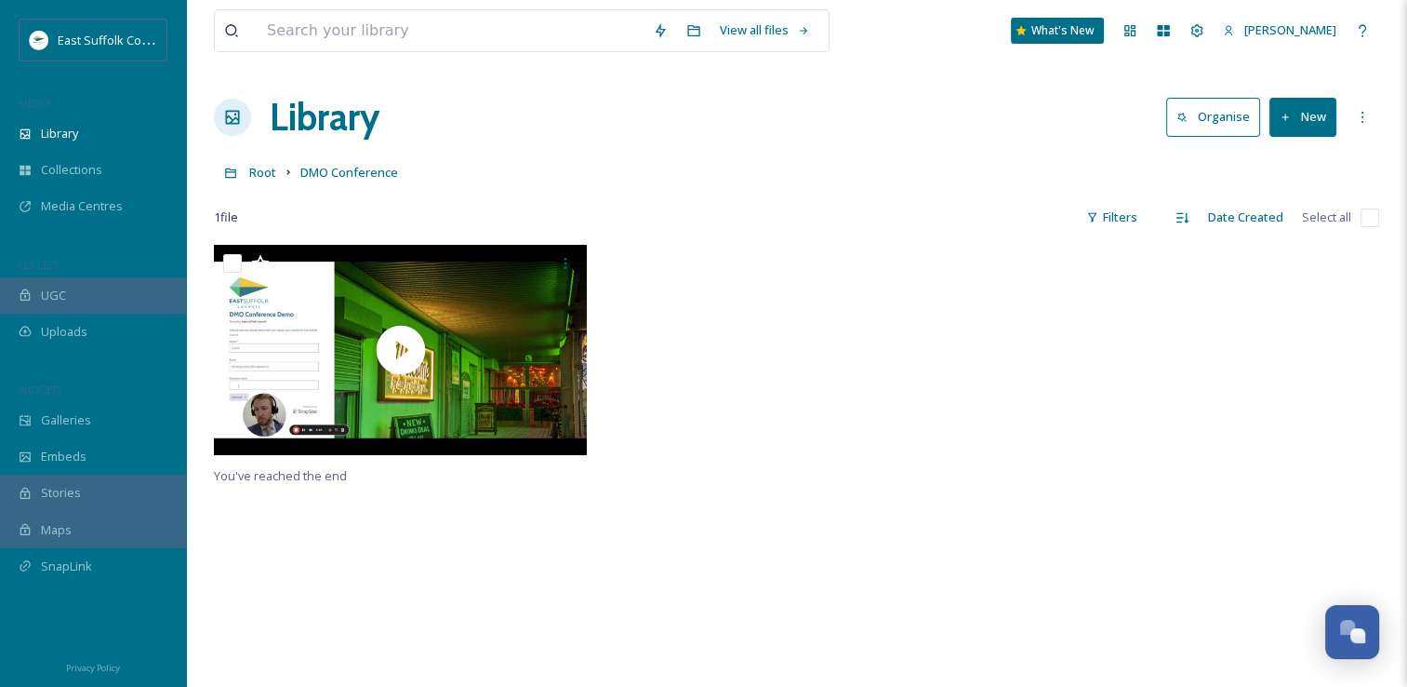
scroll to position [245, 0]
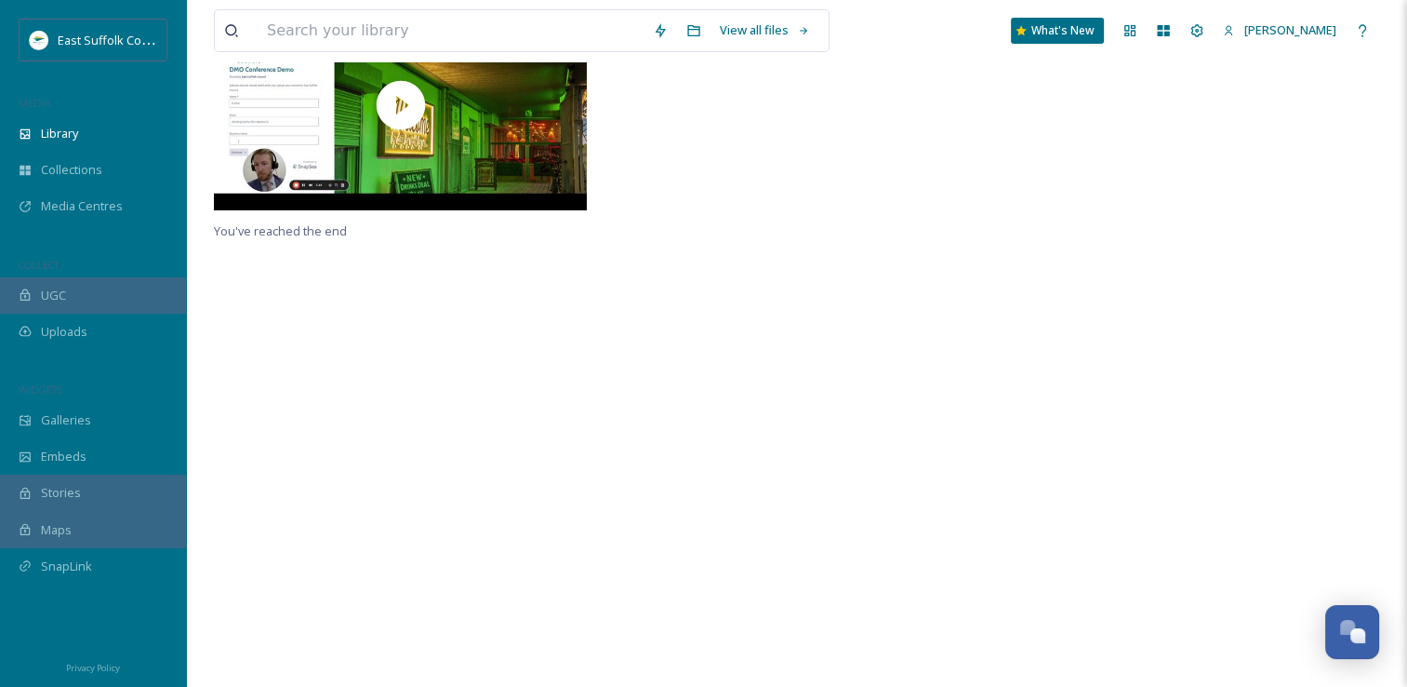
click at [539, 444] on div "You've reached the end" at bounding box center [797, 343] width 1166 height 687
click at [1405, 420] on div "View all files What's New Jake Snell Library Organise New Root DMO Conference Y…" at bounding box center [796, 220] width 1221 height 931
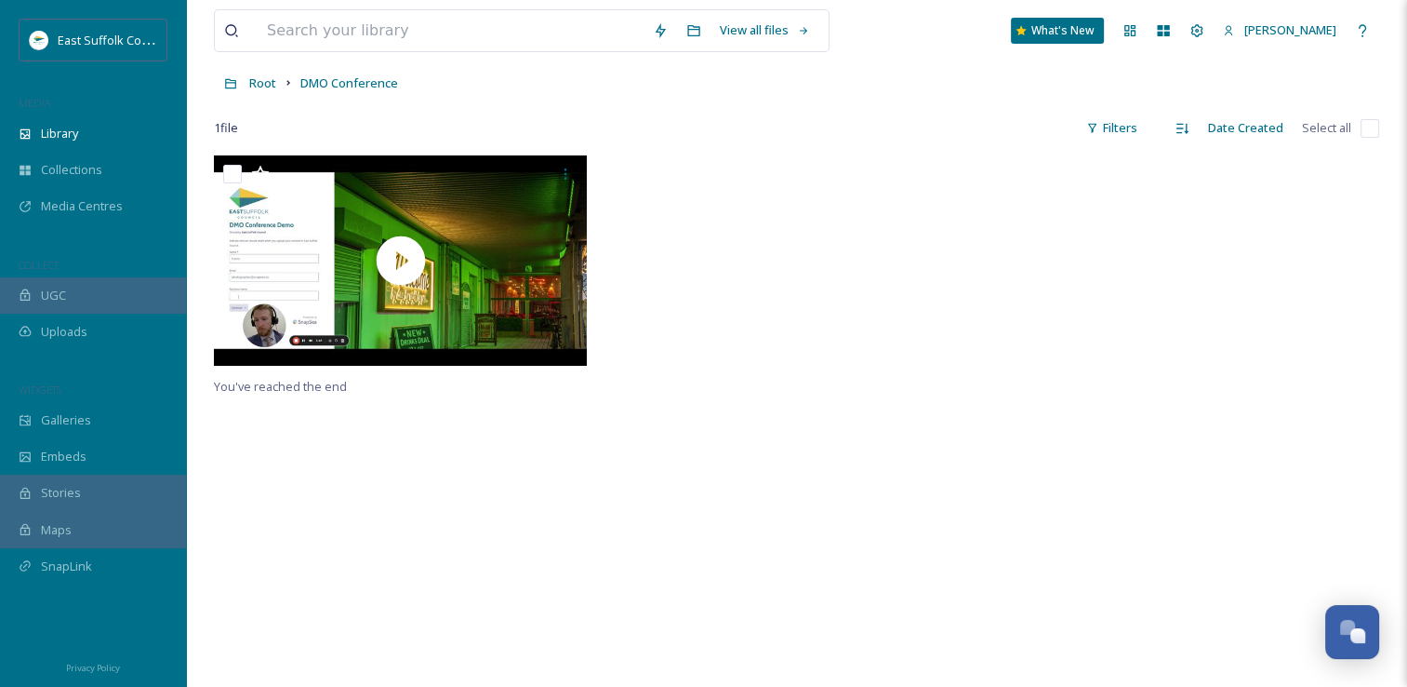
scroll to position [0, 0]
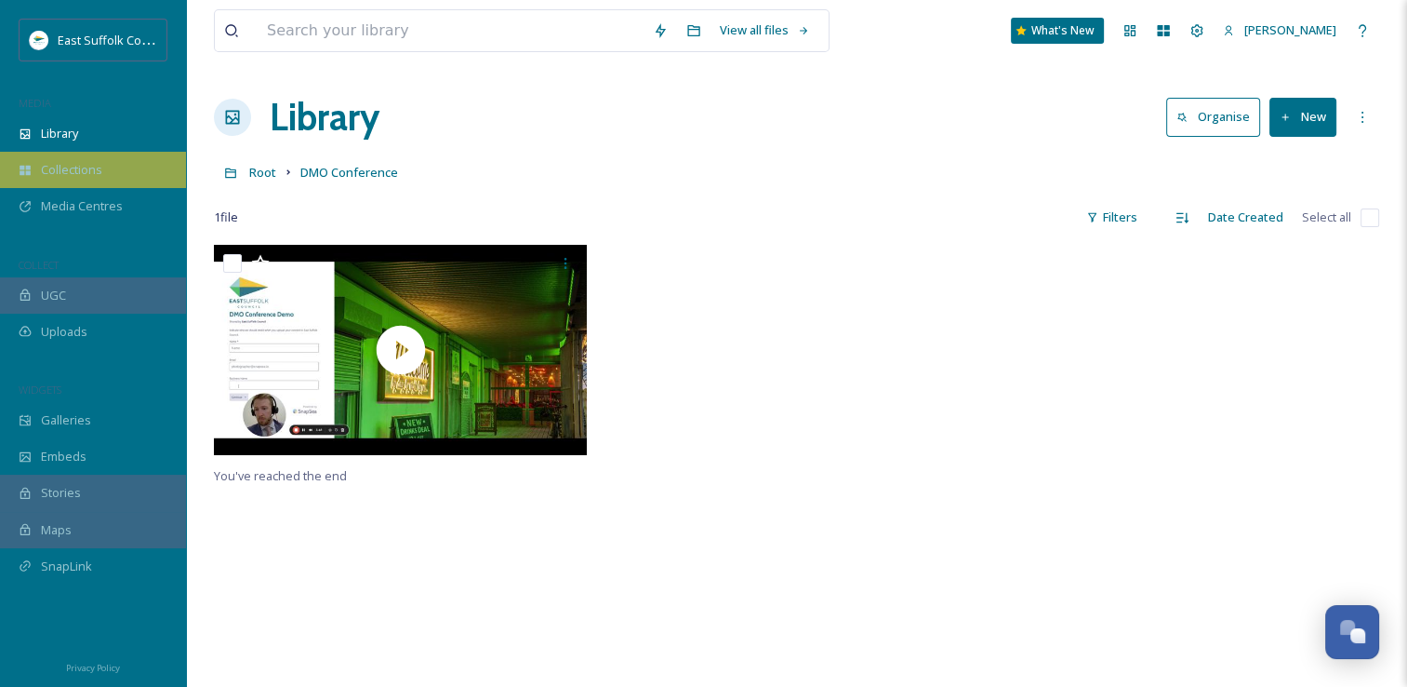
click at [84, 176] on span "Collections" at bounding box center [71, 170] width 61 height 18
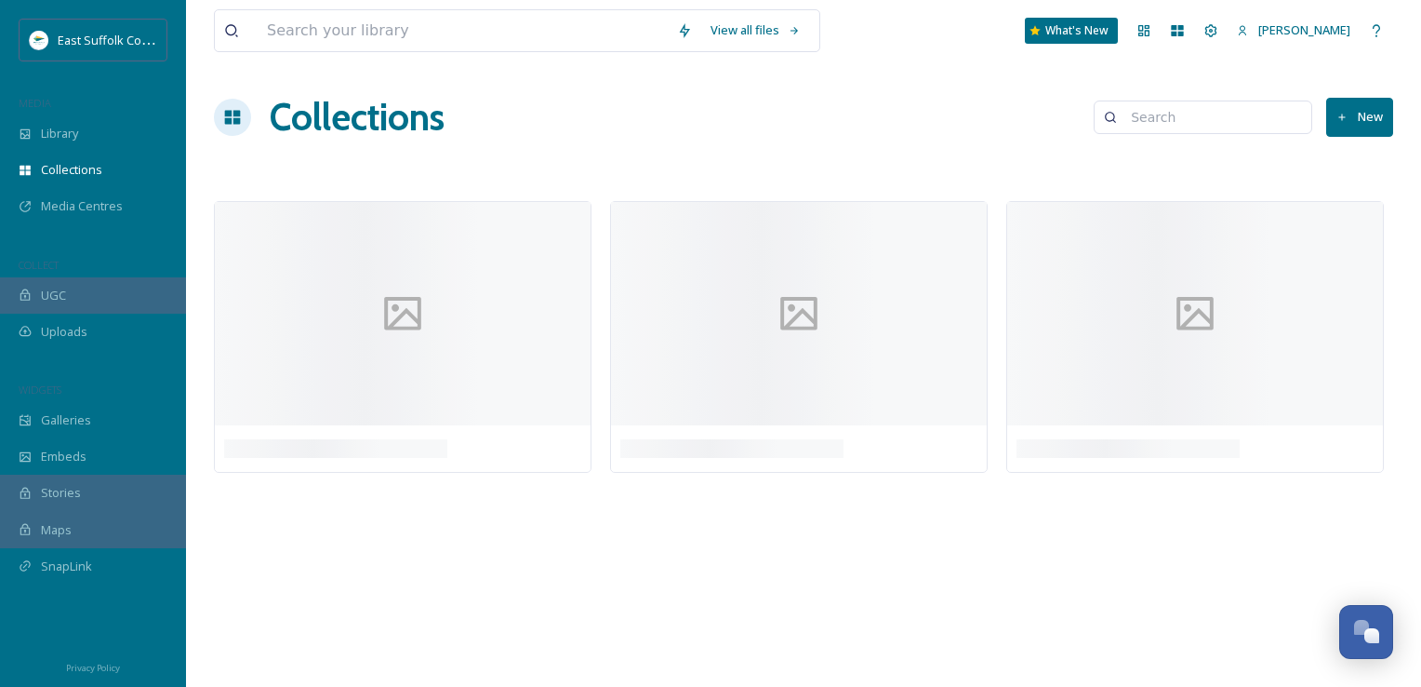
click at [84, 176] on span "Collections" at bounding box center [71, 170] width 61 height 18
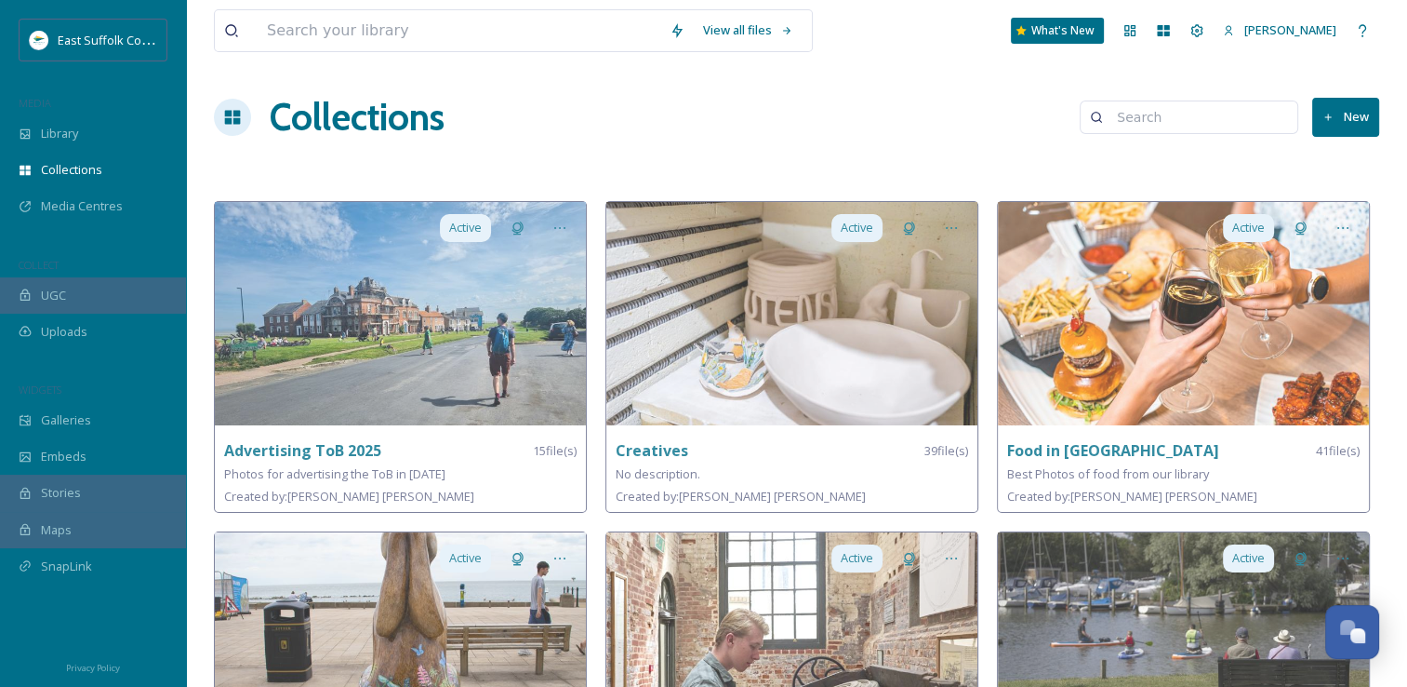
click at [733, 114] on div "Collections New" at bounding box center [797, 117] width 1166 height 56
click at [87, 128] on div "Library" at bounding box center [93, 133] width 186 height 36
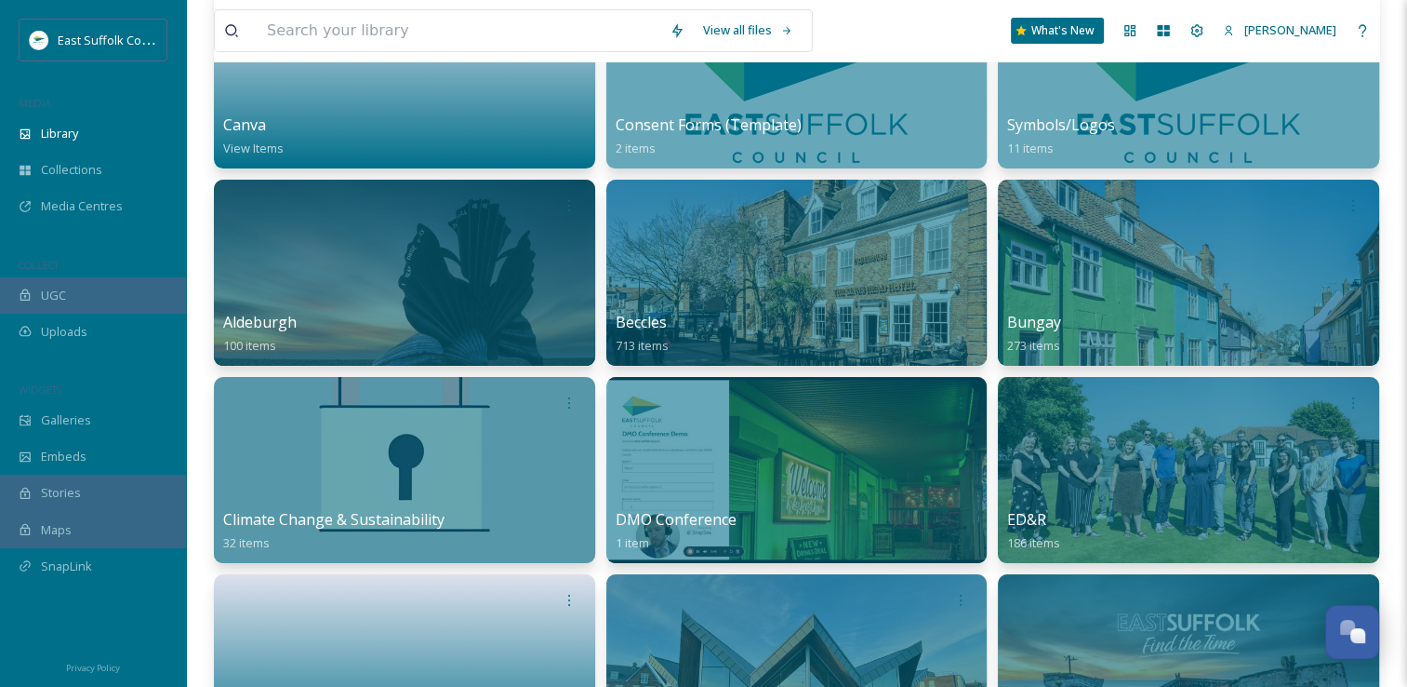
scroll to position [186, 0]
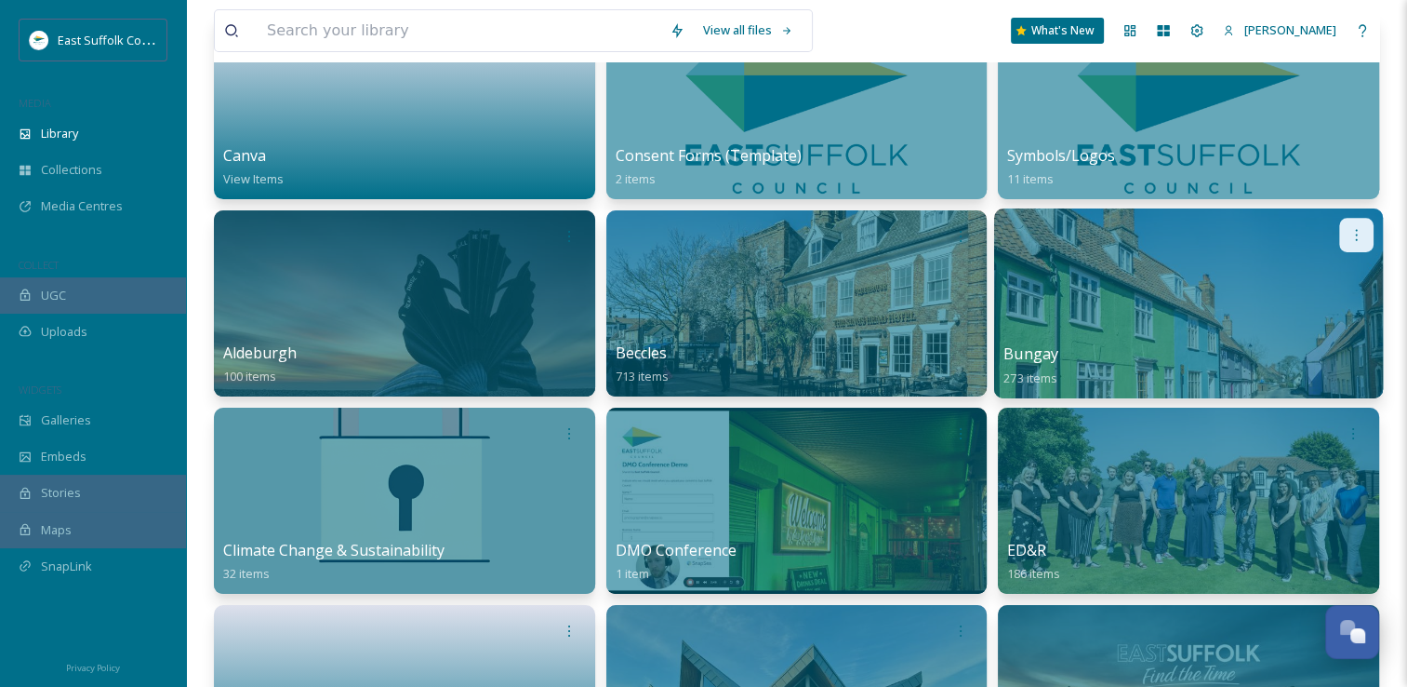
click at [1349, 239] on icon at bounding box center [1356, 234] width 15 height 15
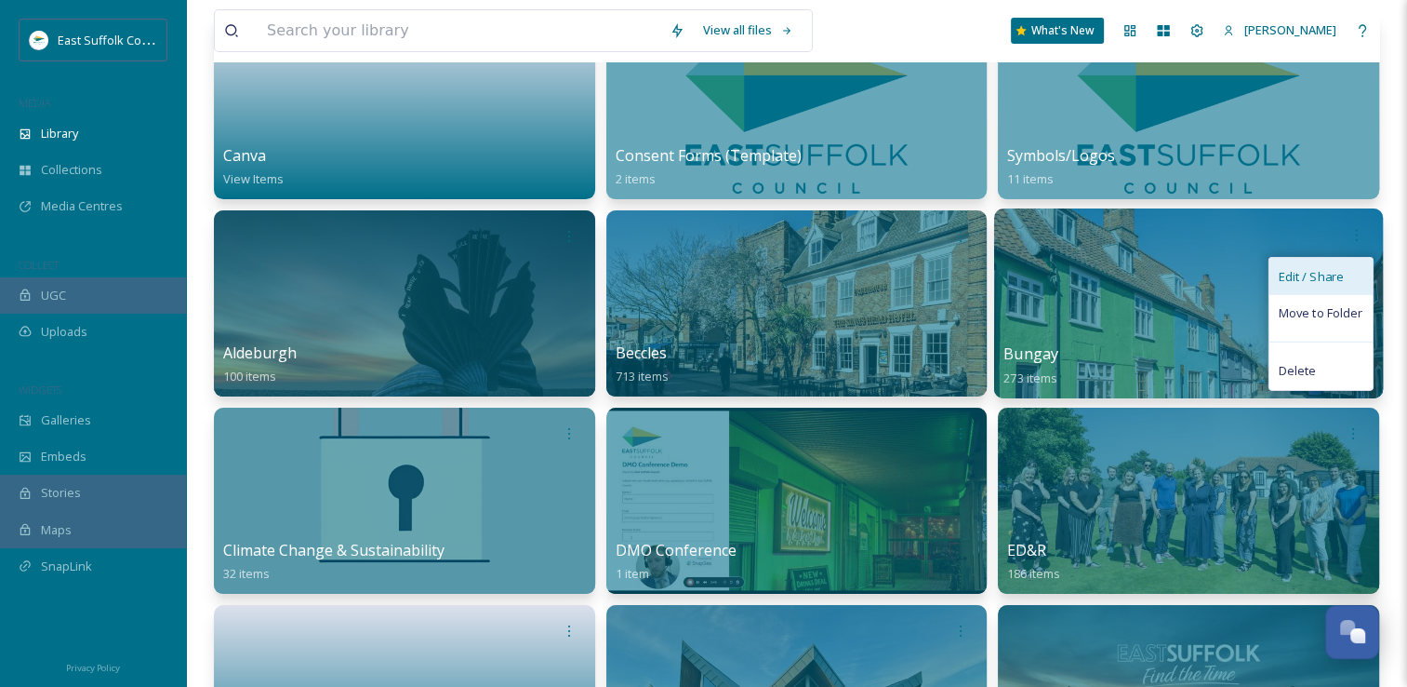
click at [1289, 282] on span "Edit / Share" at bounding box center [1311, 276] width 65 height 19
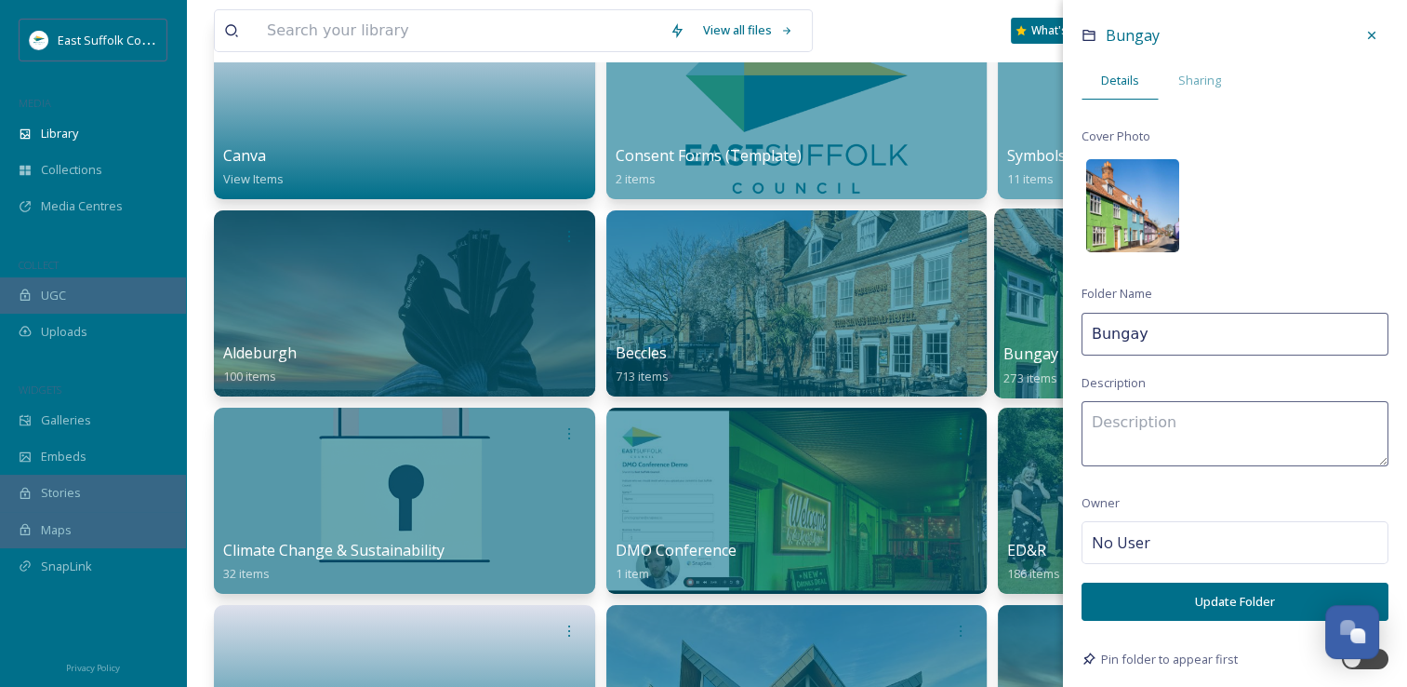
click at [1141, 221] on img at bounding box center [1133, 205] width 93 height 93
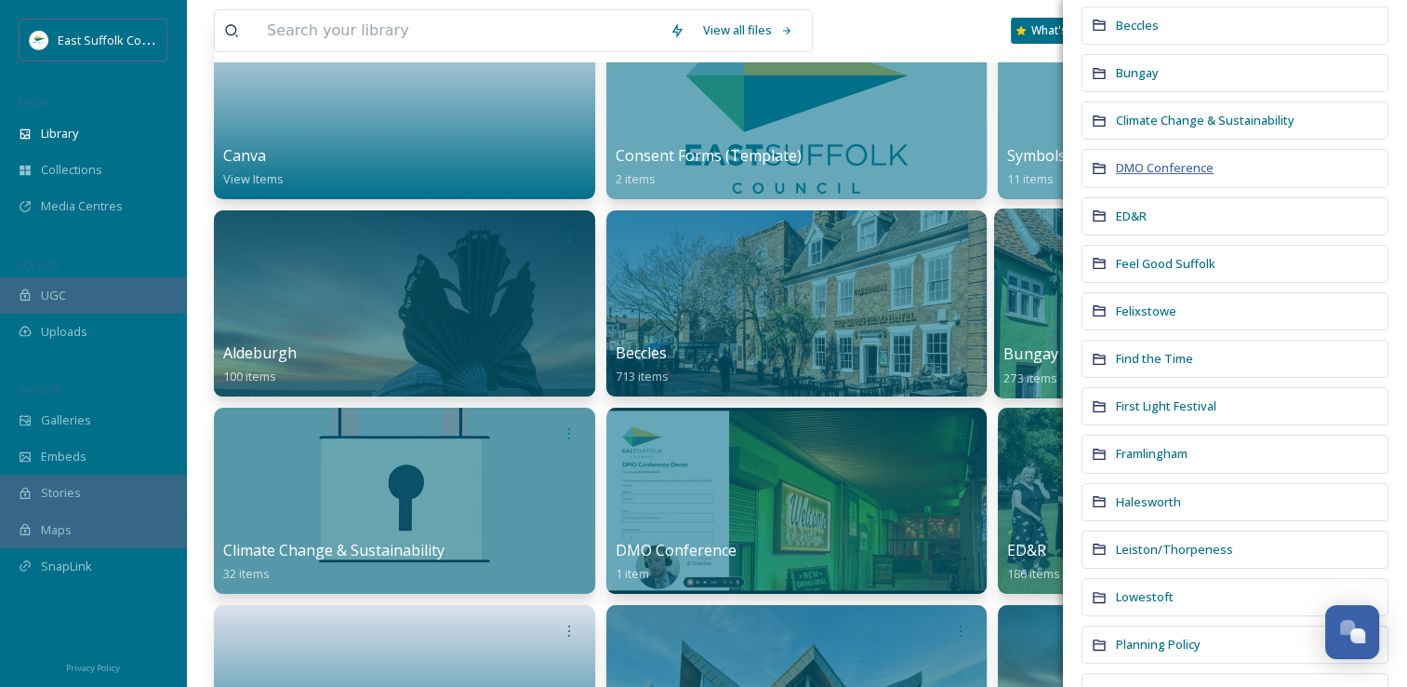
scroll to position [32, 0]
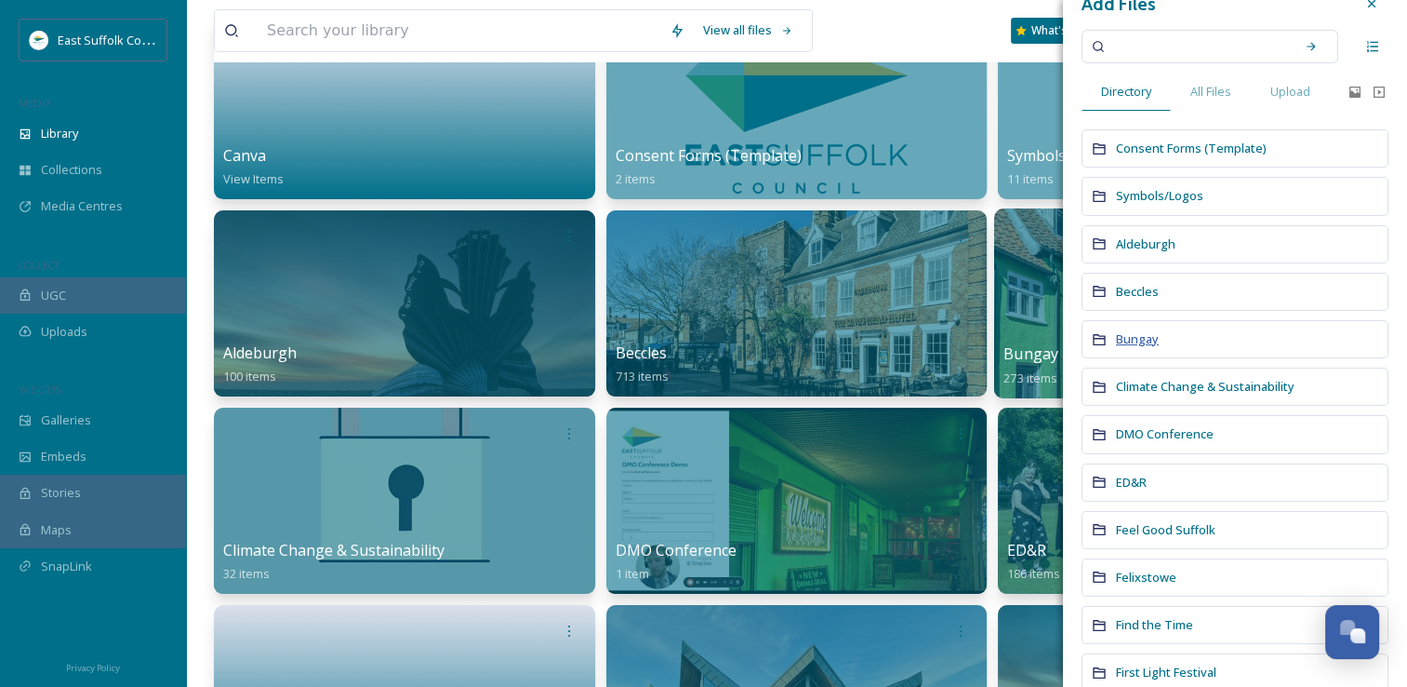
click at [1121, 340] on span "Bungay" at bounding box center [1137, 338] width 43 height 17
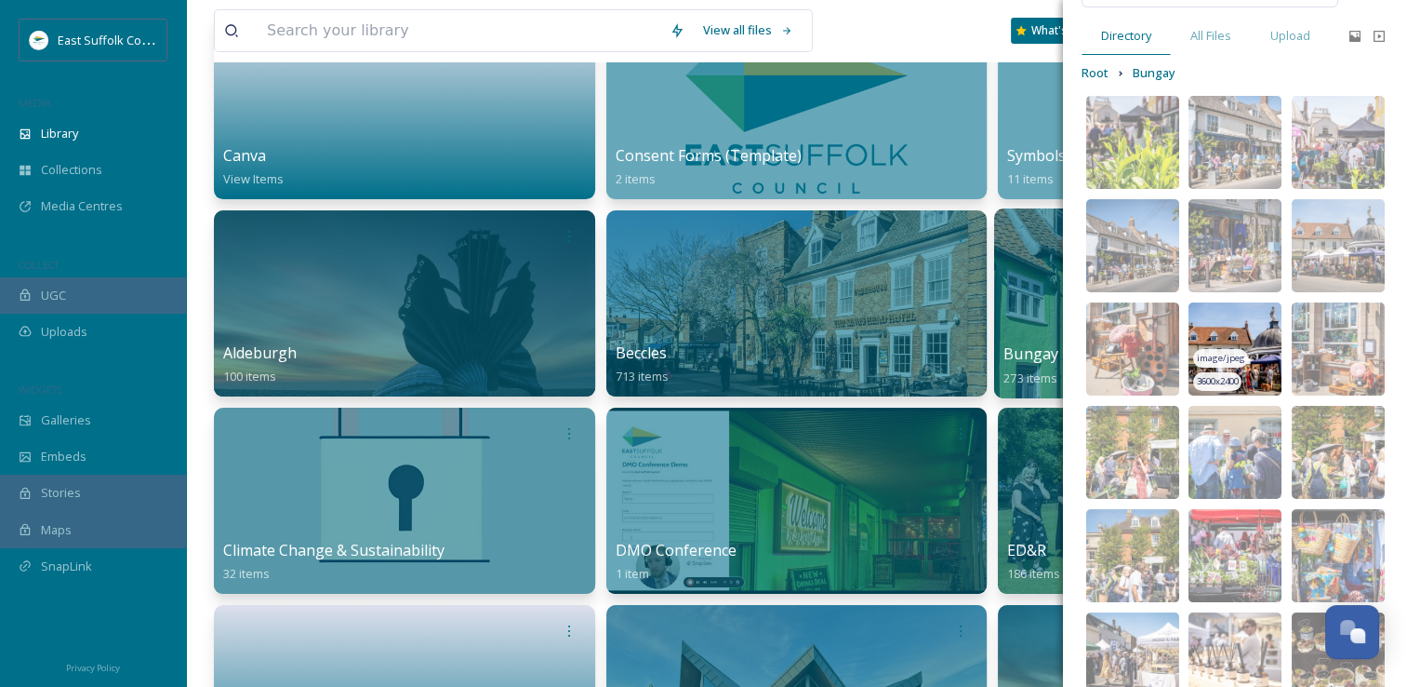
scroll to position [93, 0]
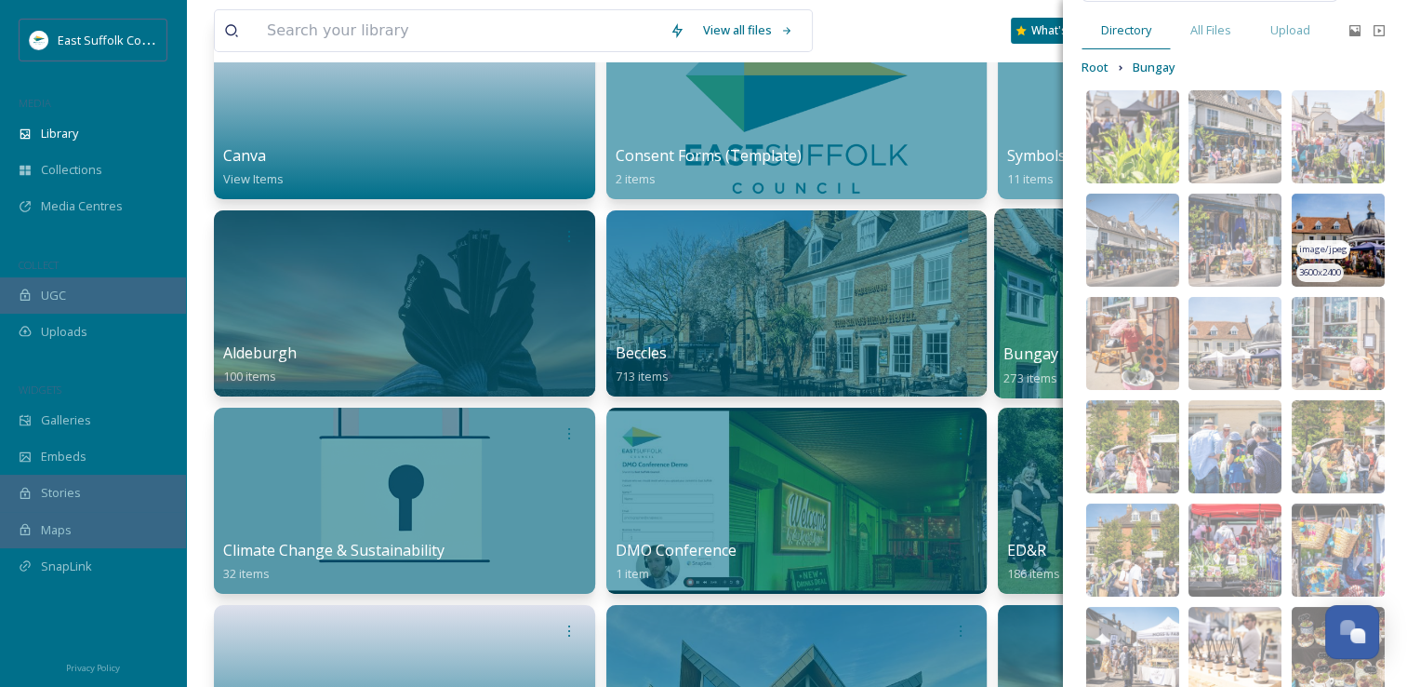
click at [1323, 219] on img at bounding box center [1338, 239] width 93 height 93
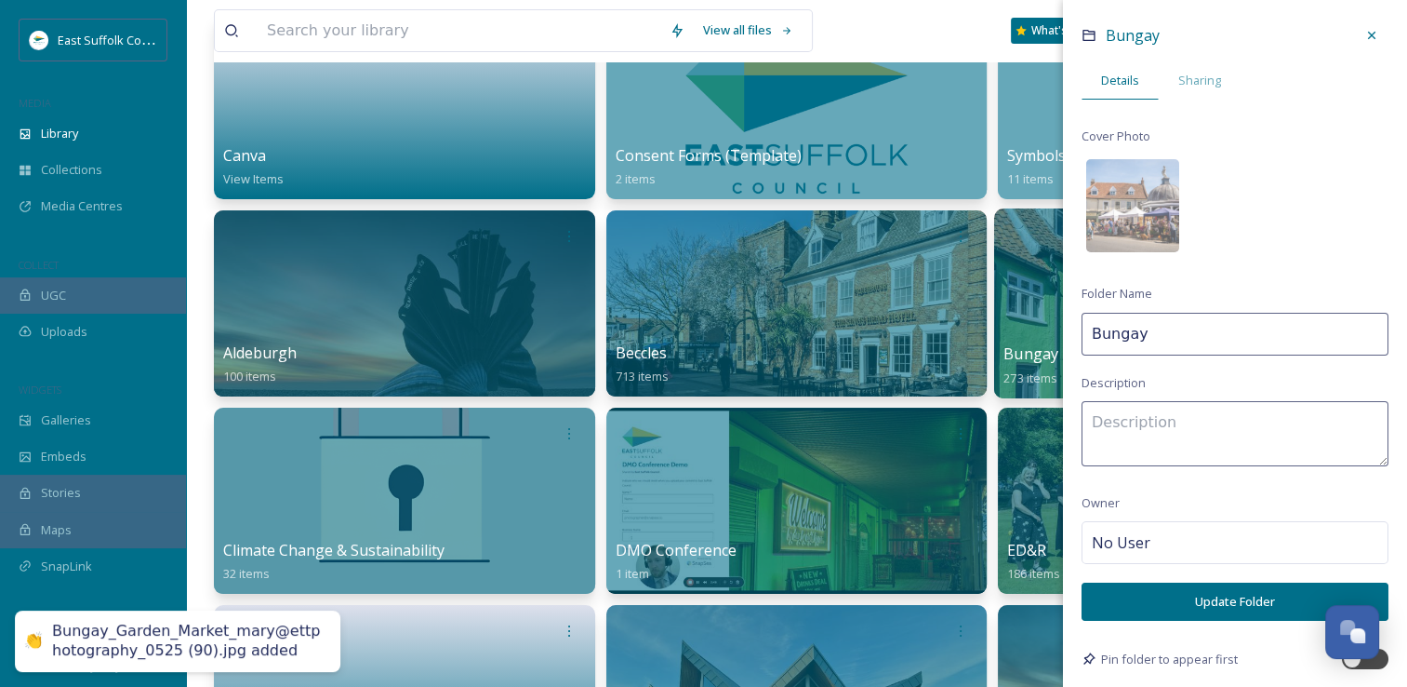
click at [1189, 583] on button "Update Folder" at bounding box center [1235, 601] width 307 height 38
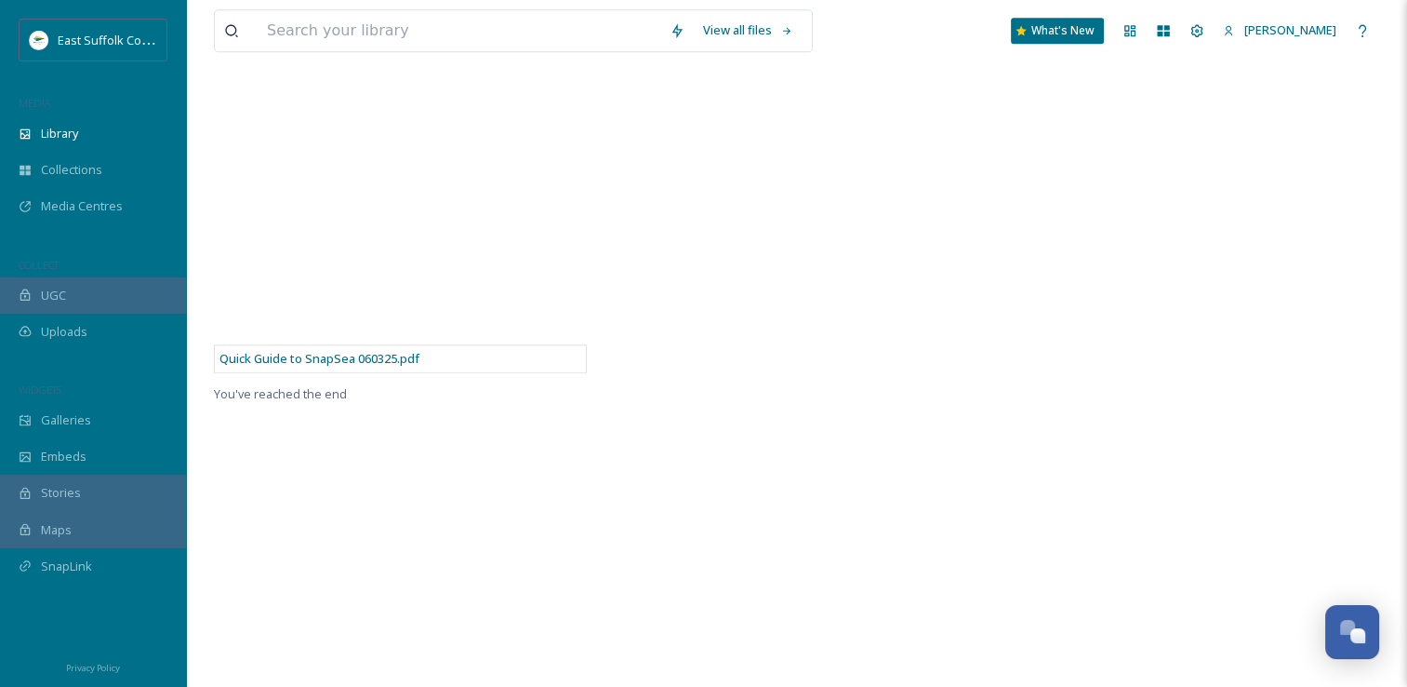
click at [962, 448] on div "Quick Guide to SnapSea 060325.pdf You've reached the end" at bounding box center [797, 344] width 1166 height 687
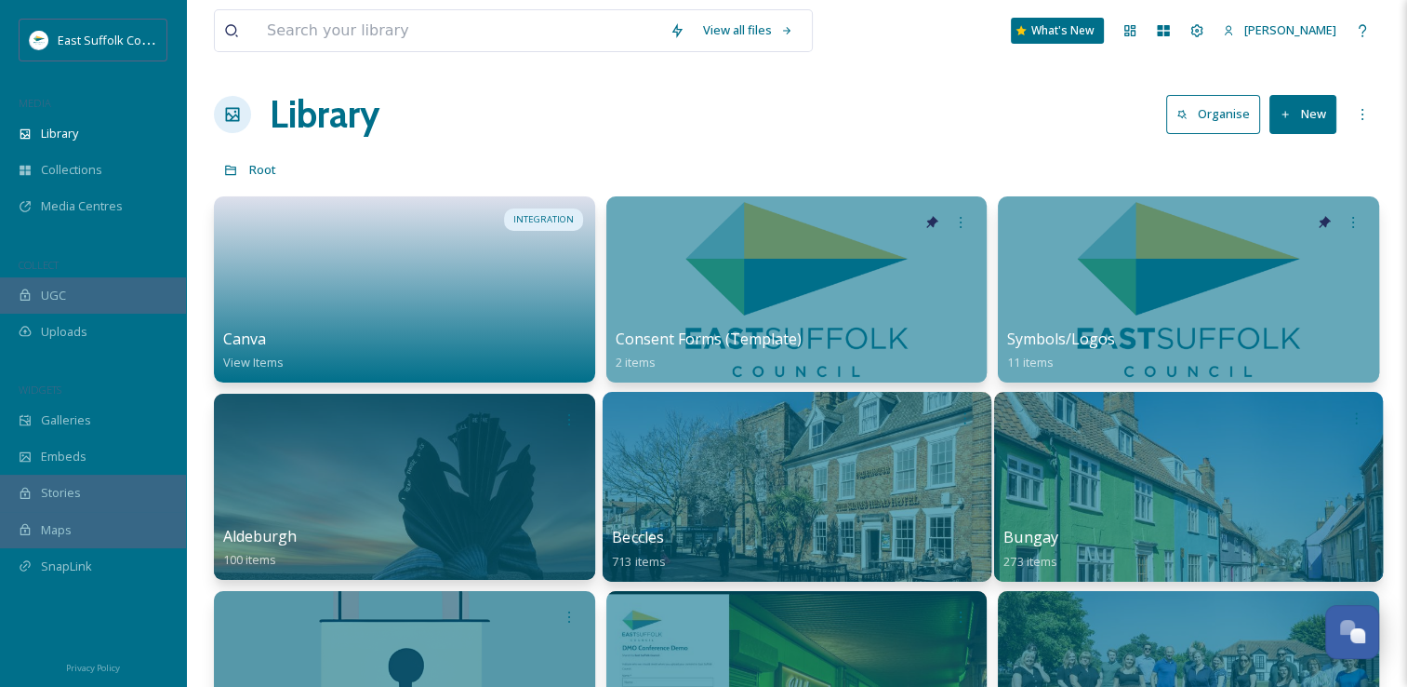
scroll to position [0, 0]
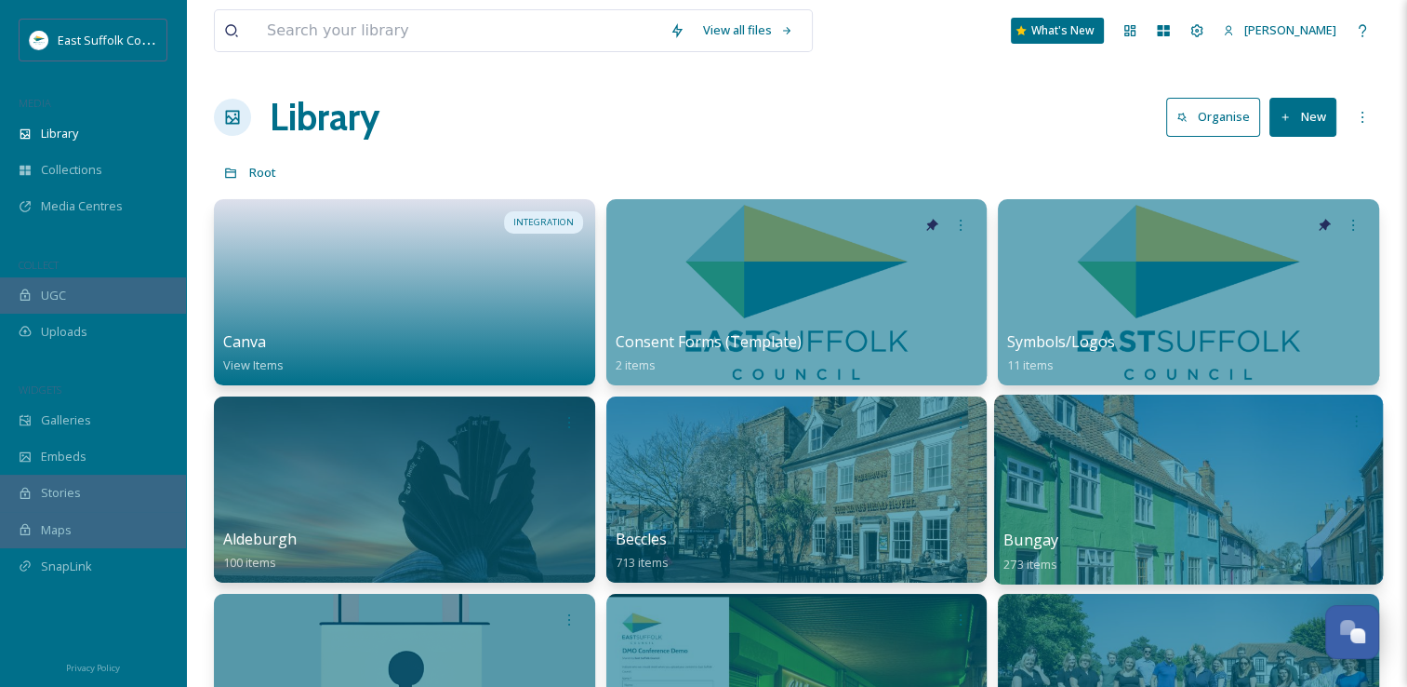
click at [1114, 479] on div at bounding box center [1188, 489] width 389 height 190
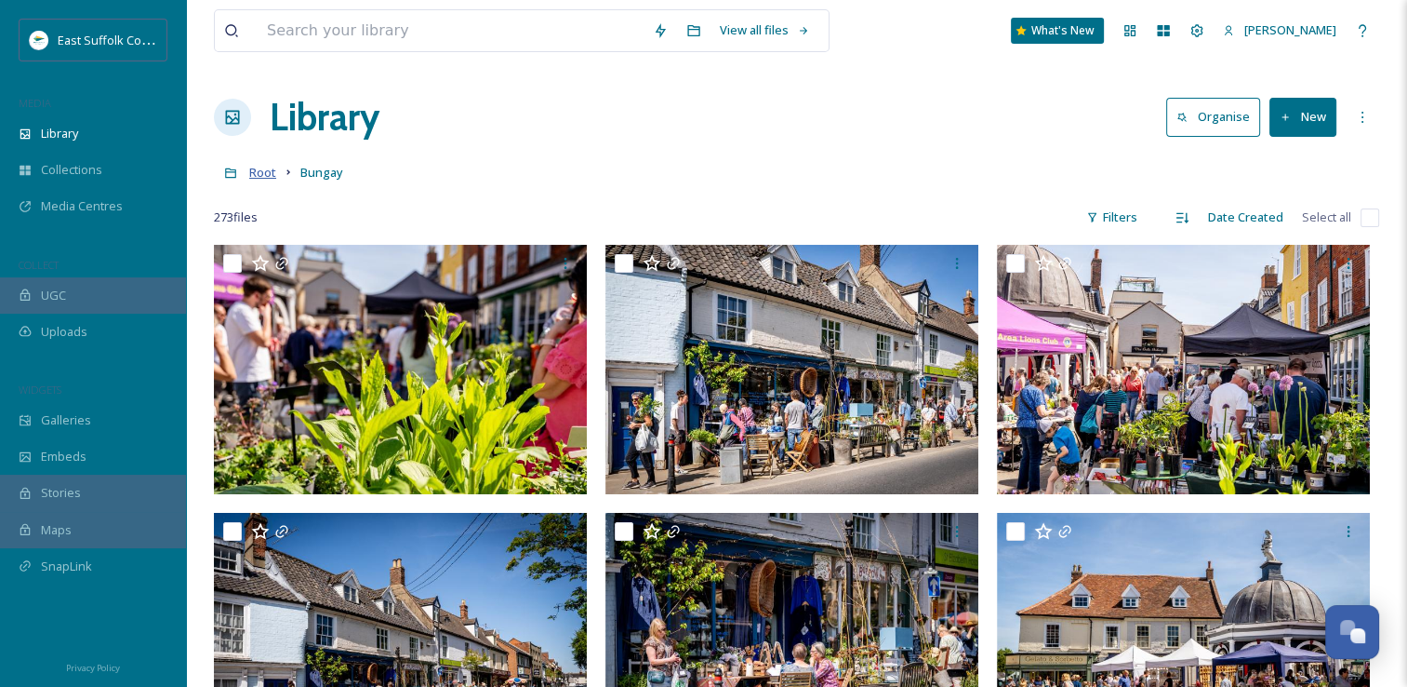
click at [264, 174] on span "Root" at bounding box center [262, 172] width 27 height 17
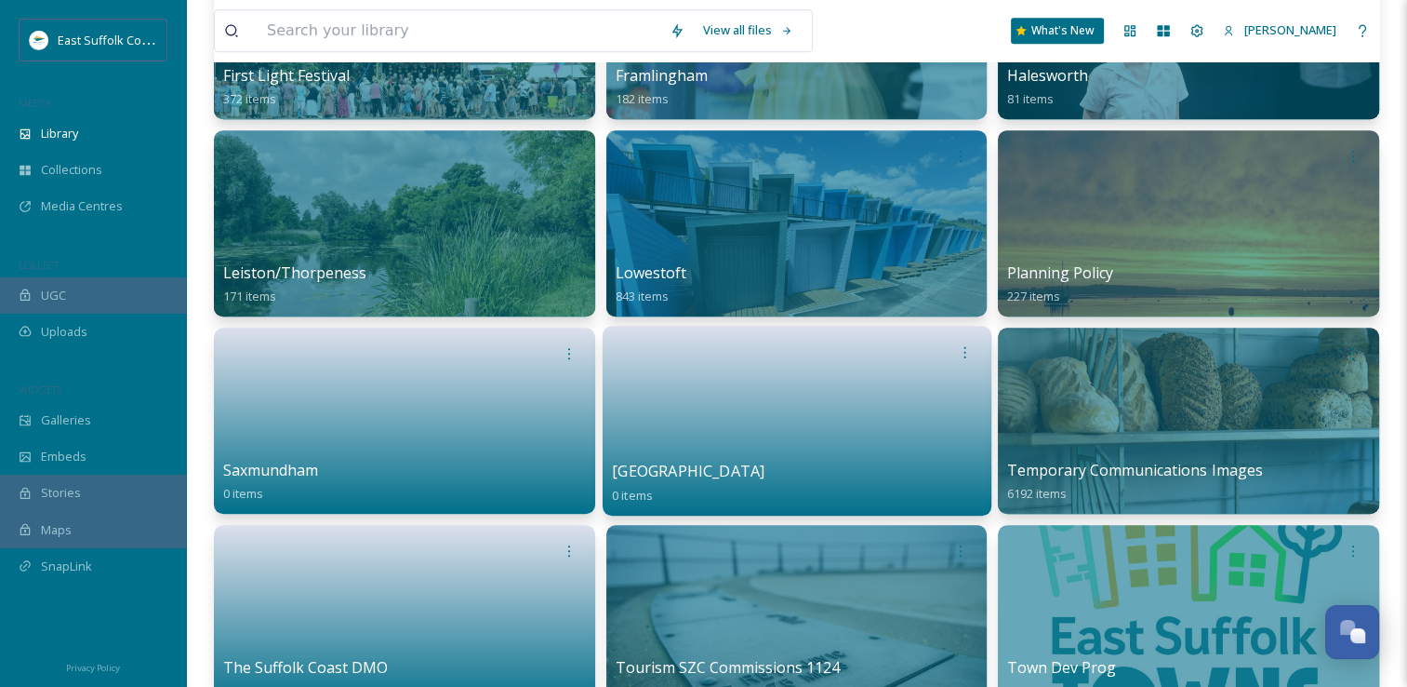
scroll to position [1023, 0]
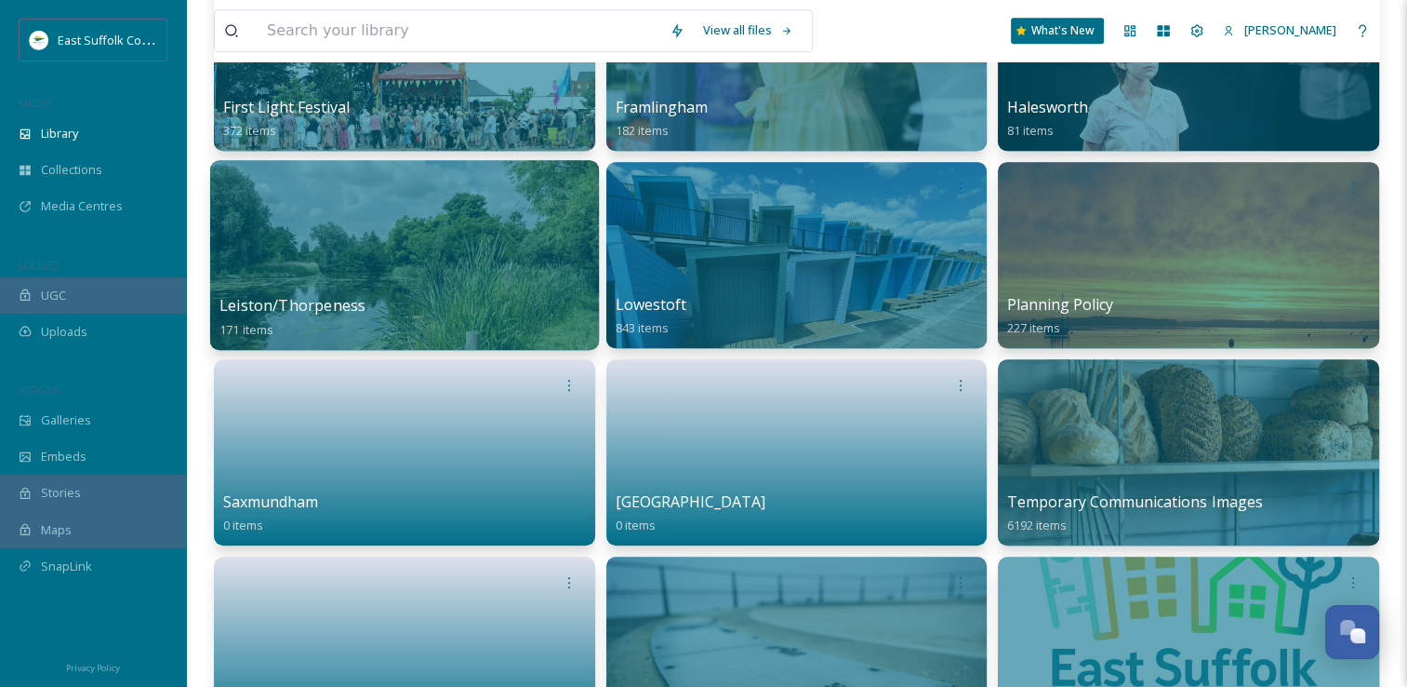
click at [448, 247] on div at bounding box center [404, 255] width 389 height 190
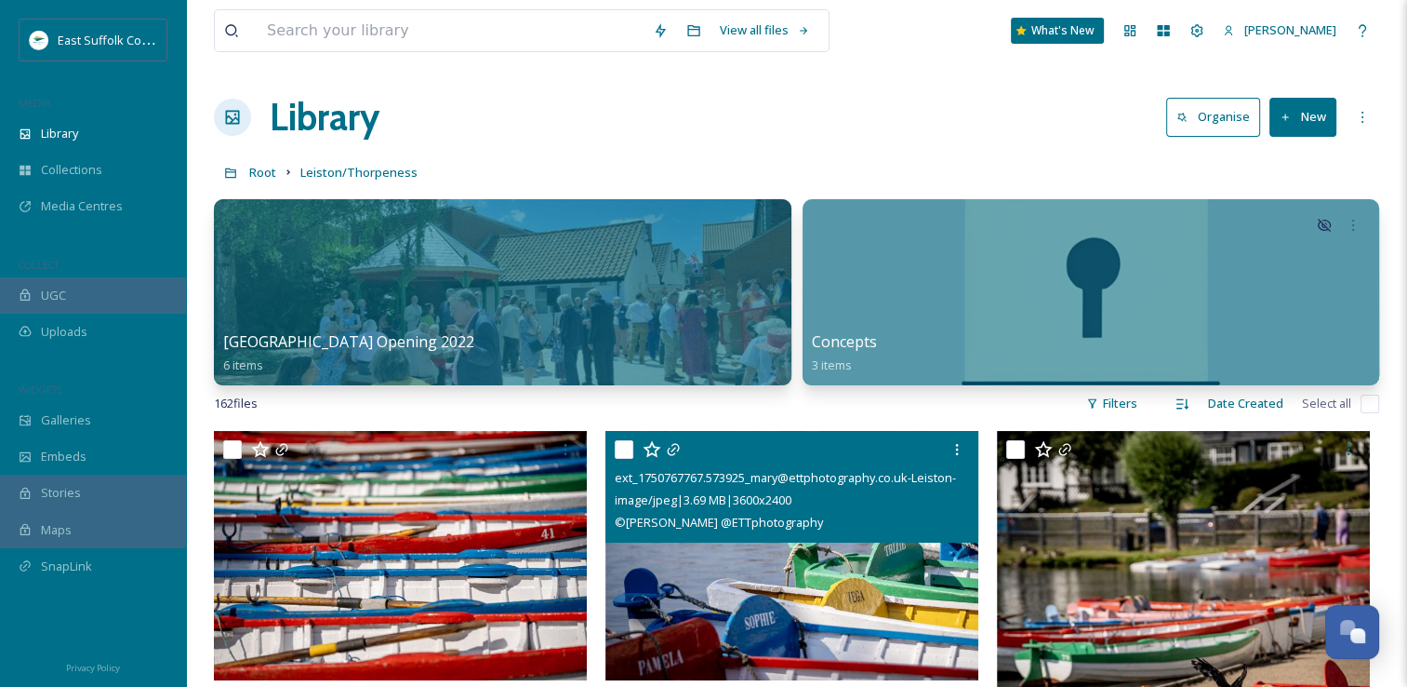
drag, startPoint x: 712, startPoint y: 489, endPoint x: 751, endPoint y: 58, distance: 433.4
click at [274, 173] on span "Root" at bounding box center [262, 172] width 27 height 17
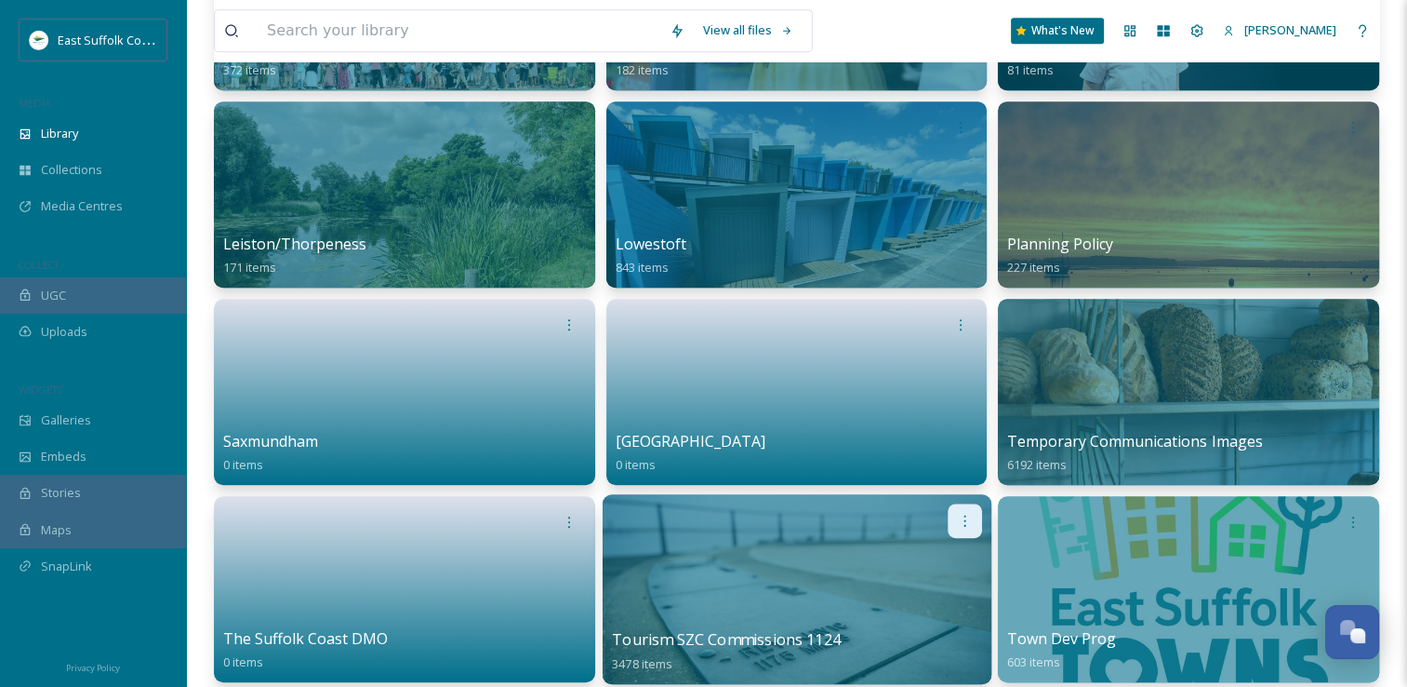
scroll to position [1116, 0]
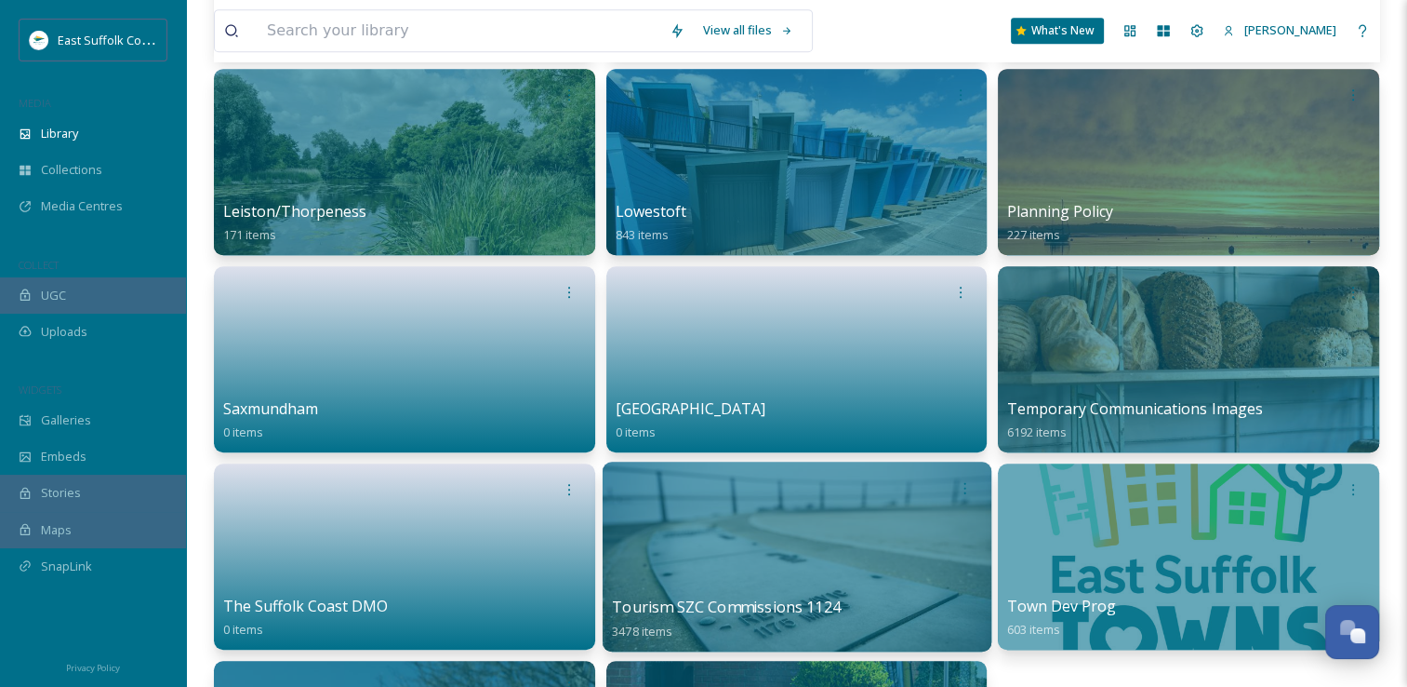
click at [744, 582] on div at bounding box center [797, 556] width 389 height 190
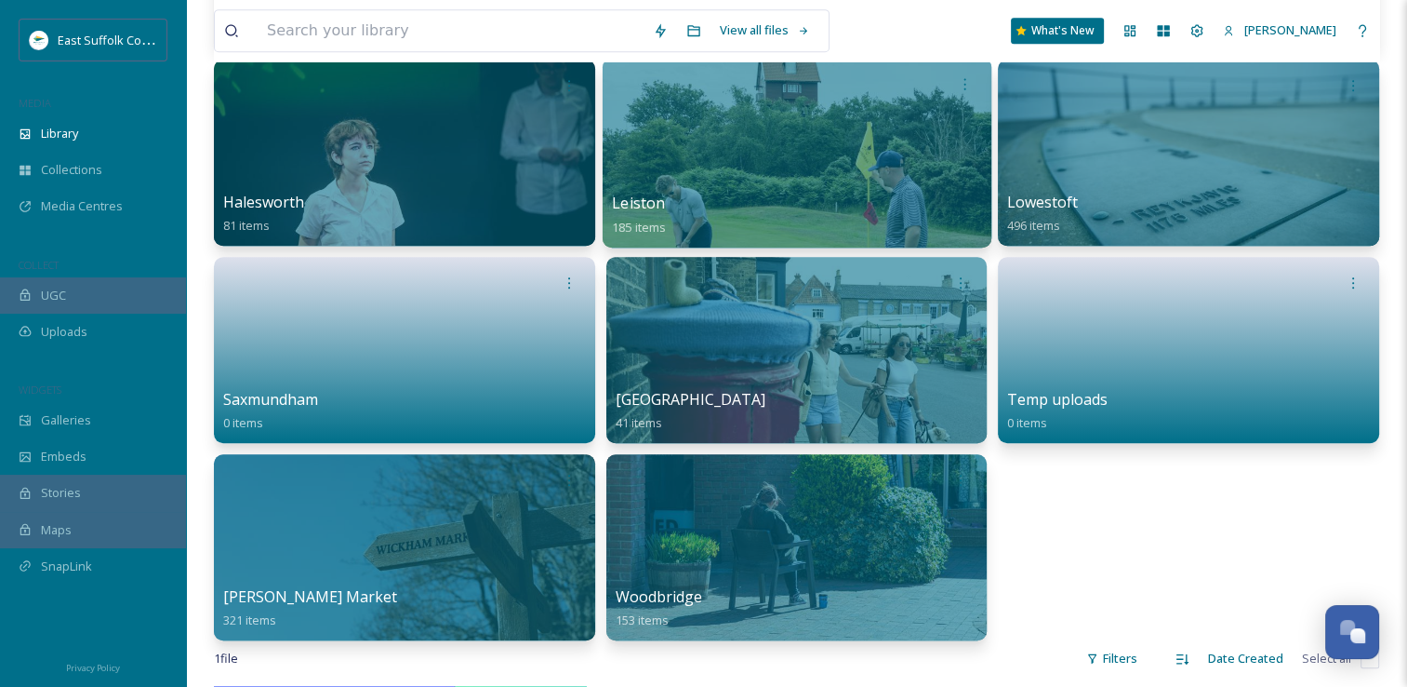
scroll to position [930, 0]
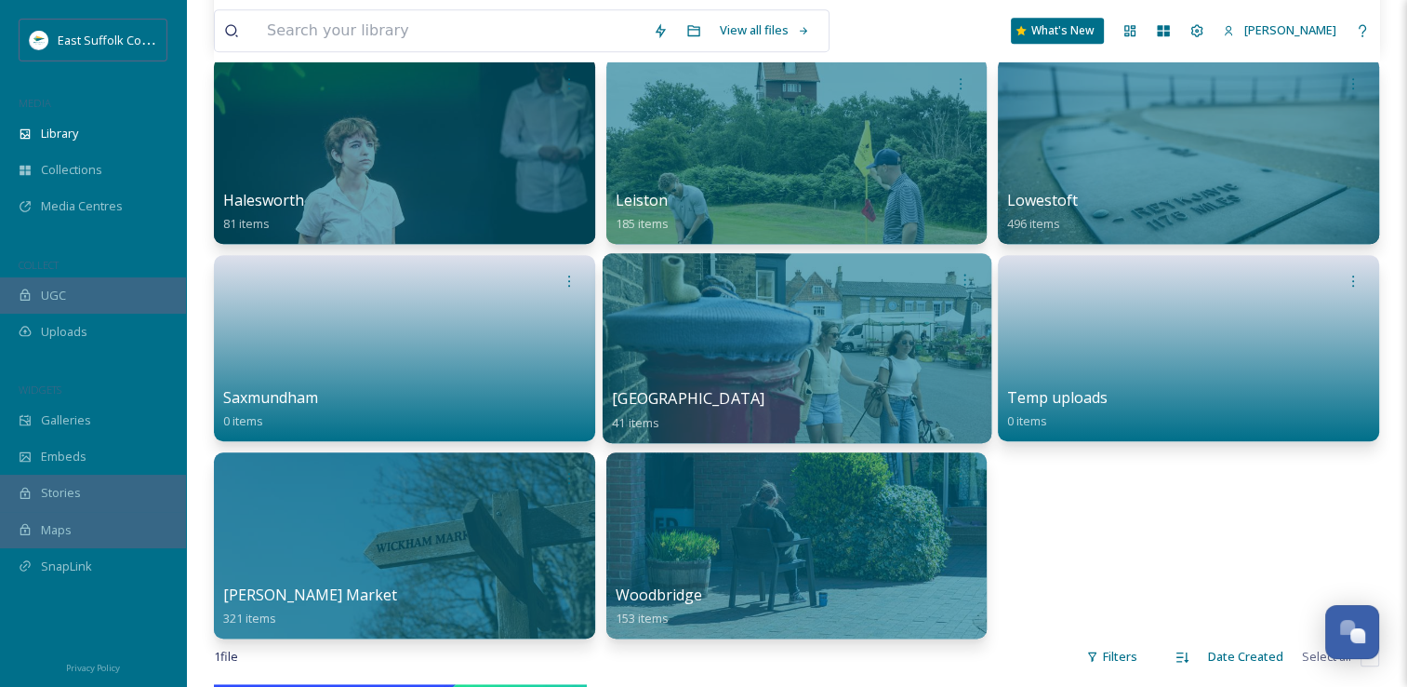
click at [743, 347] on div at bounding box center [797, 348] width 389 height 190
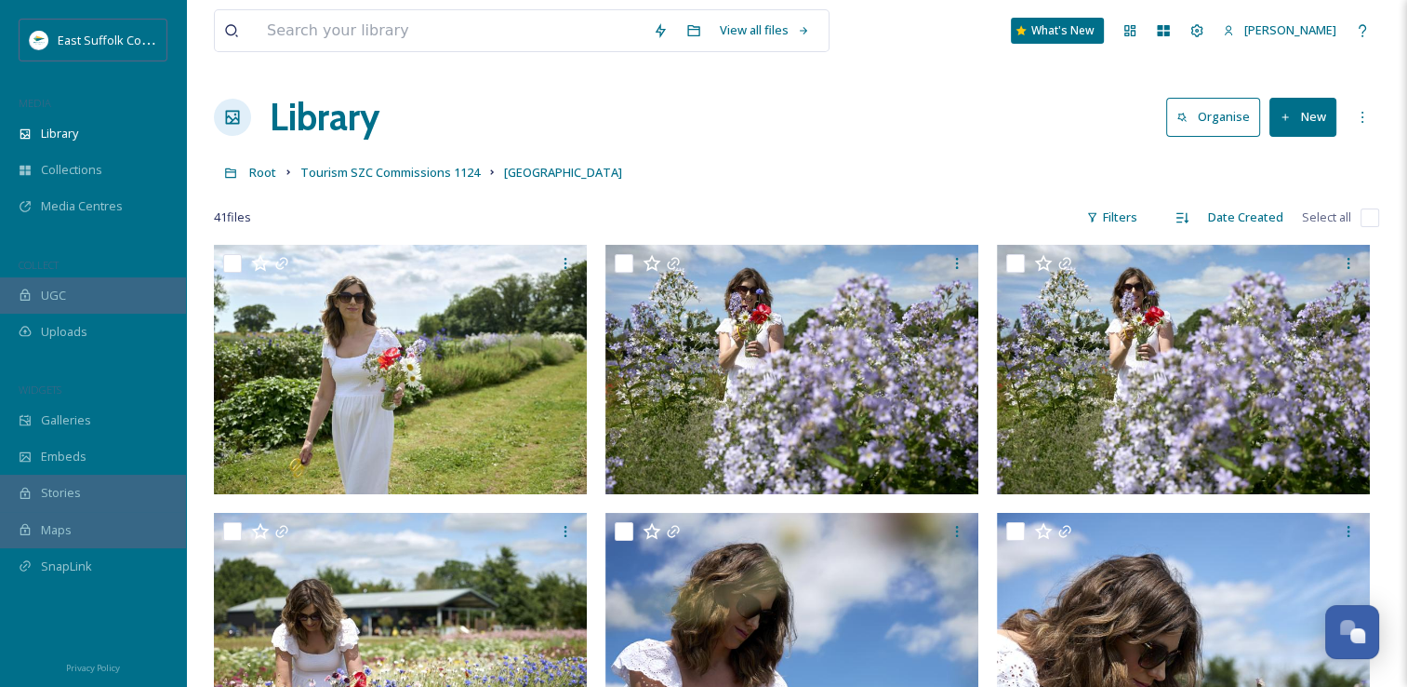
click at [1367, 222] on input "checkbox" at bounding box center [1370, 217] width 19 height 19
checkbox input "true"
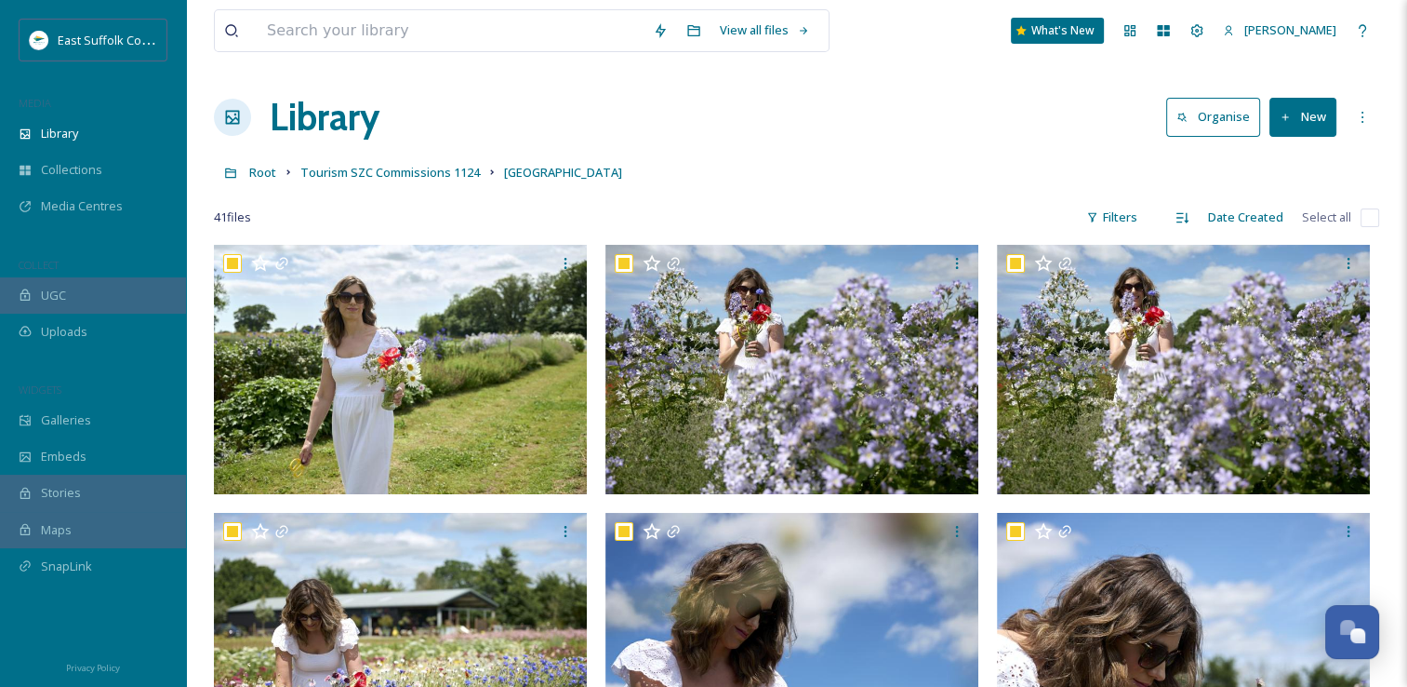
checkbox input "true"
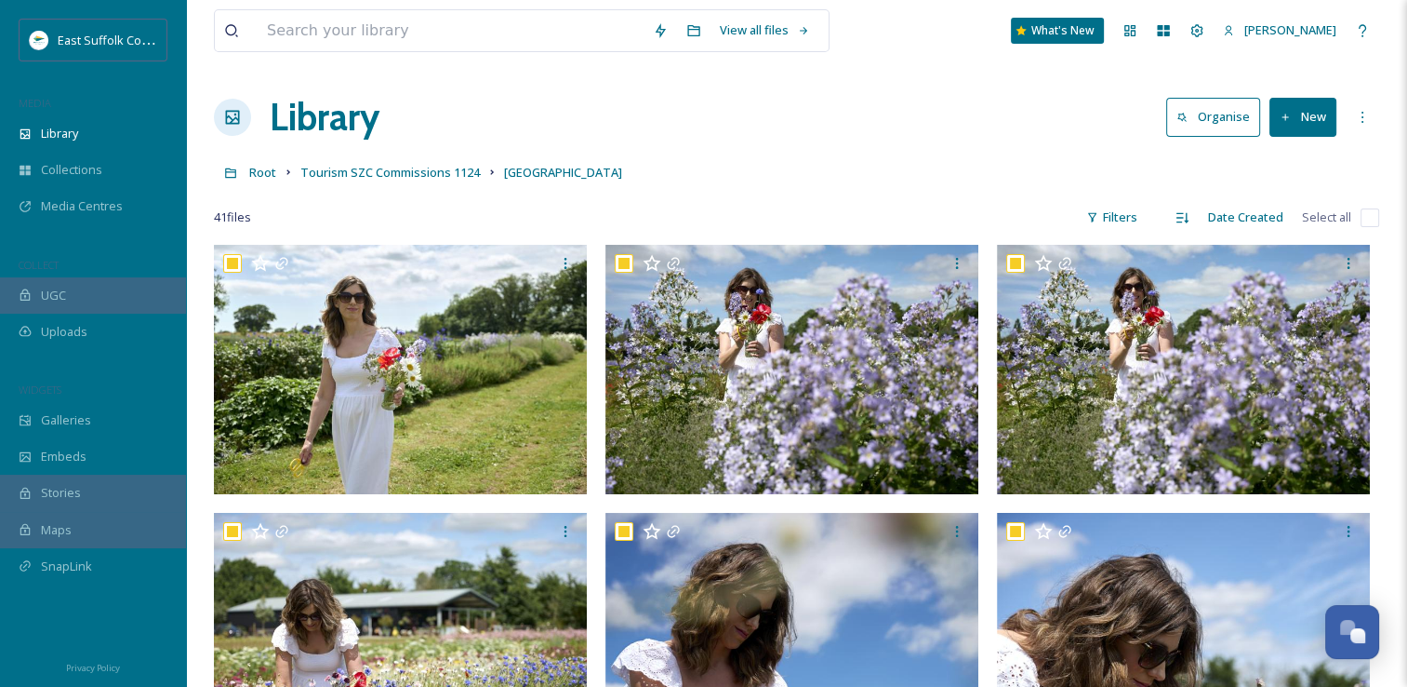
checkbox input "true"
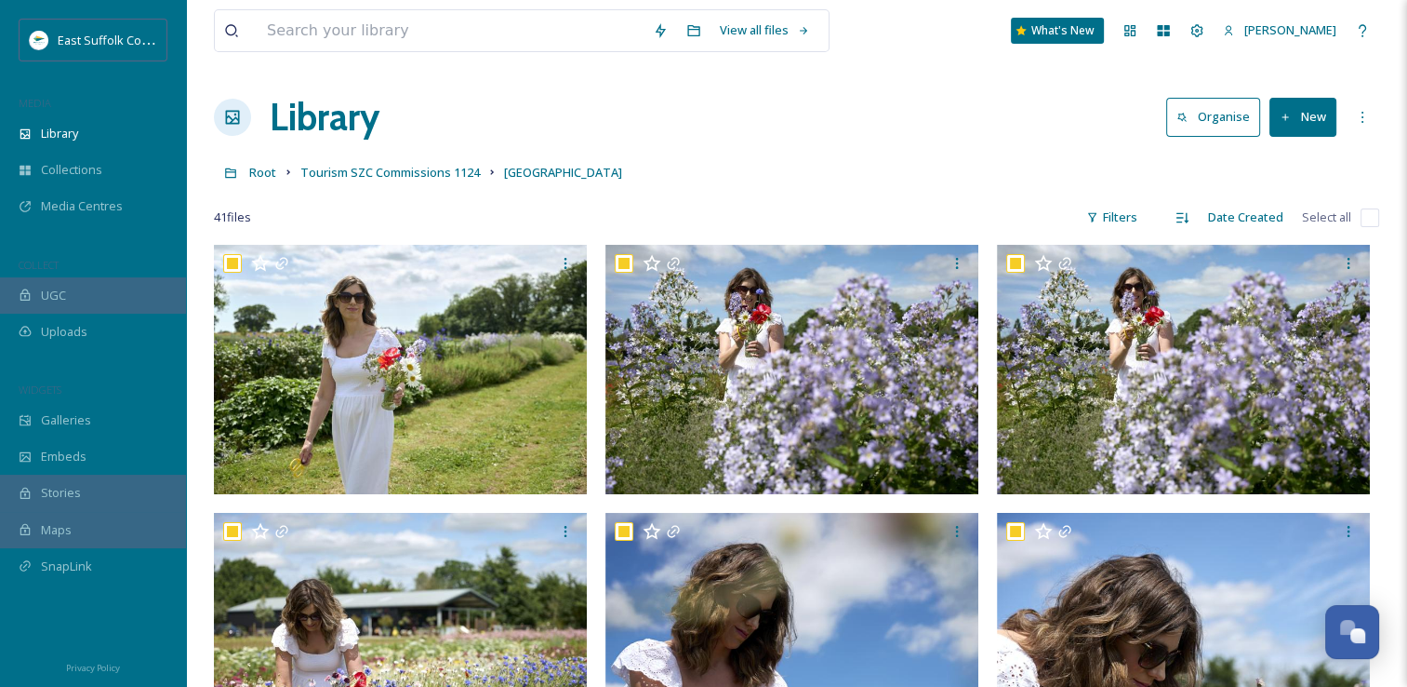
checkbox input "true"
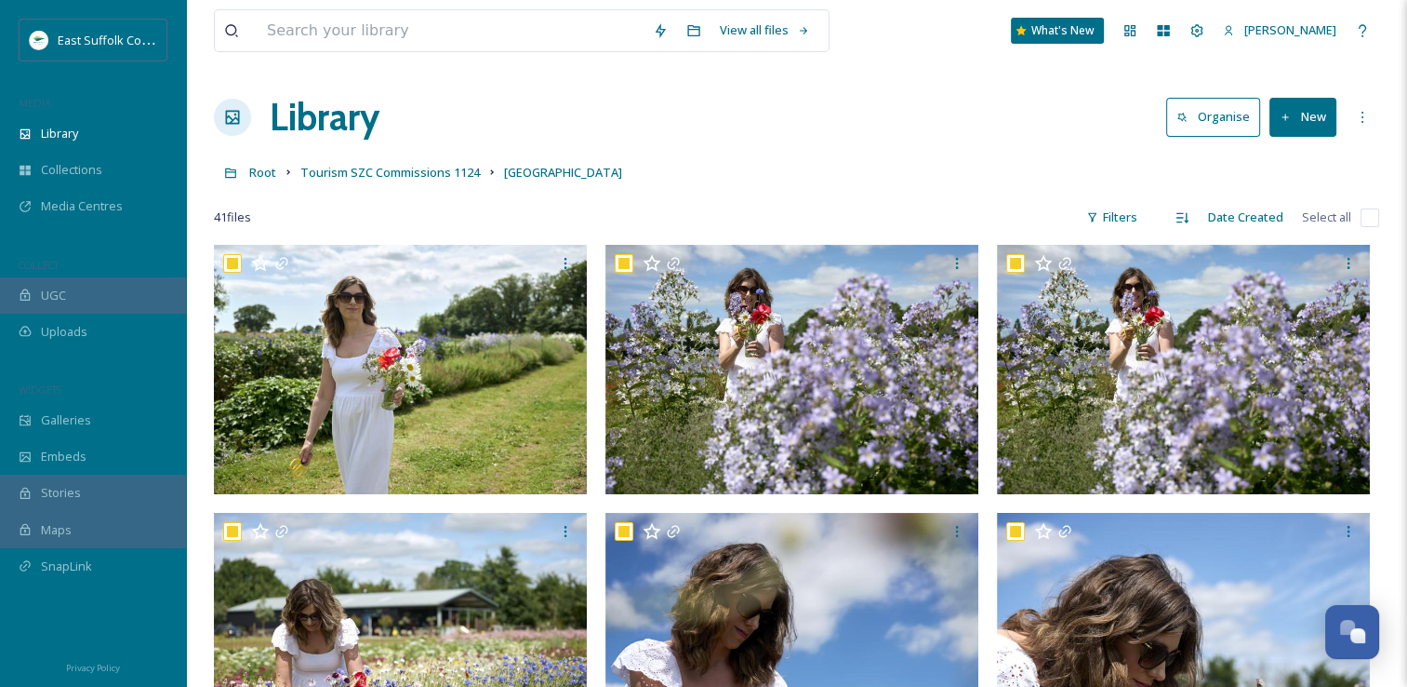
checkbox input "true"
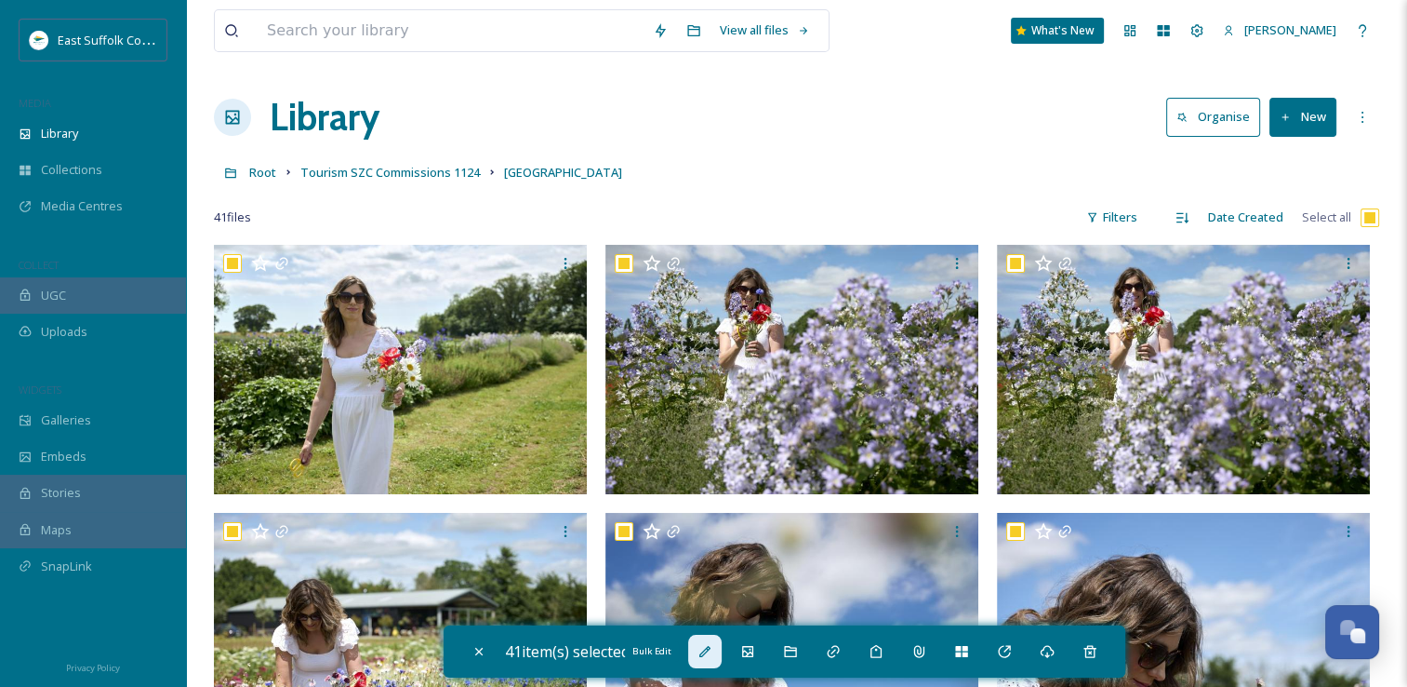
click at [703, 647] on icon at bounding box center [705, 651] width 15 height 15
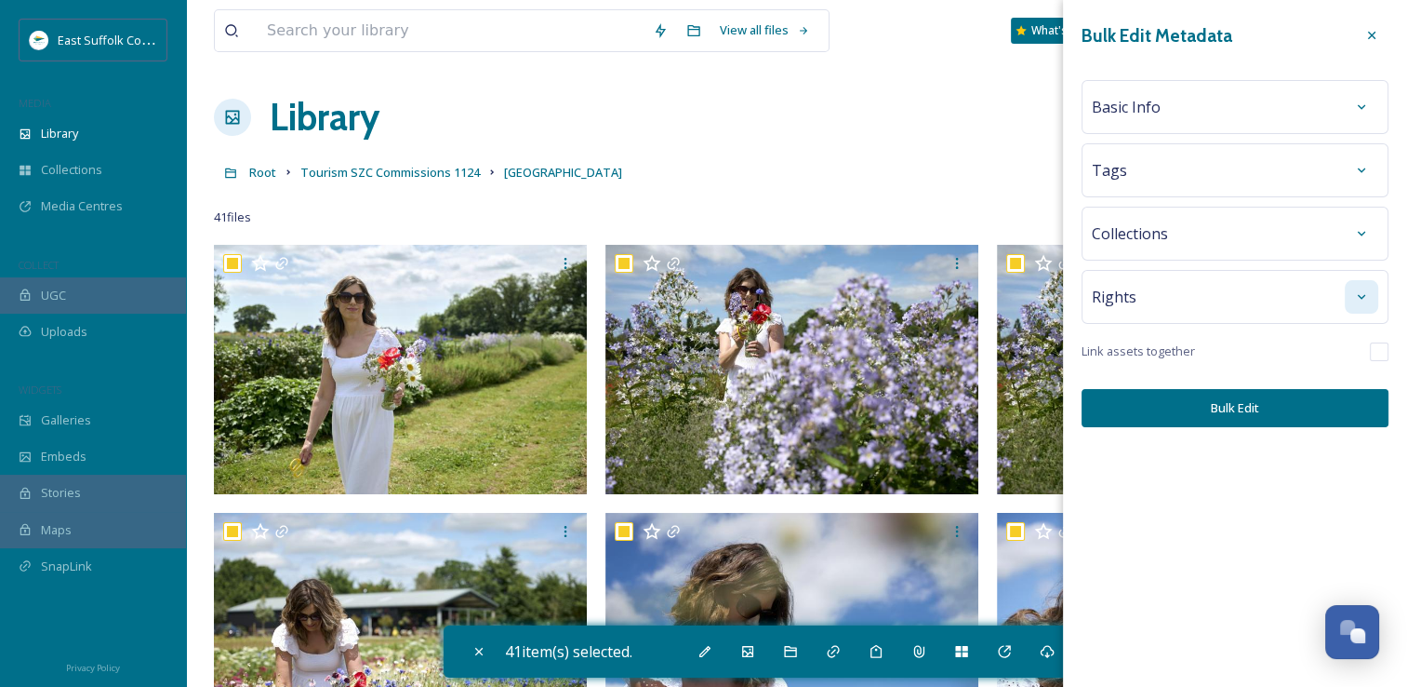
click at [1357, 281] on div at bounding box center [1361, 296] width 33 height 33
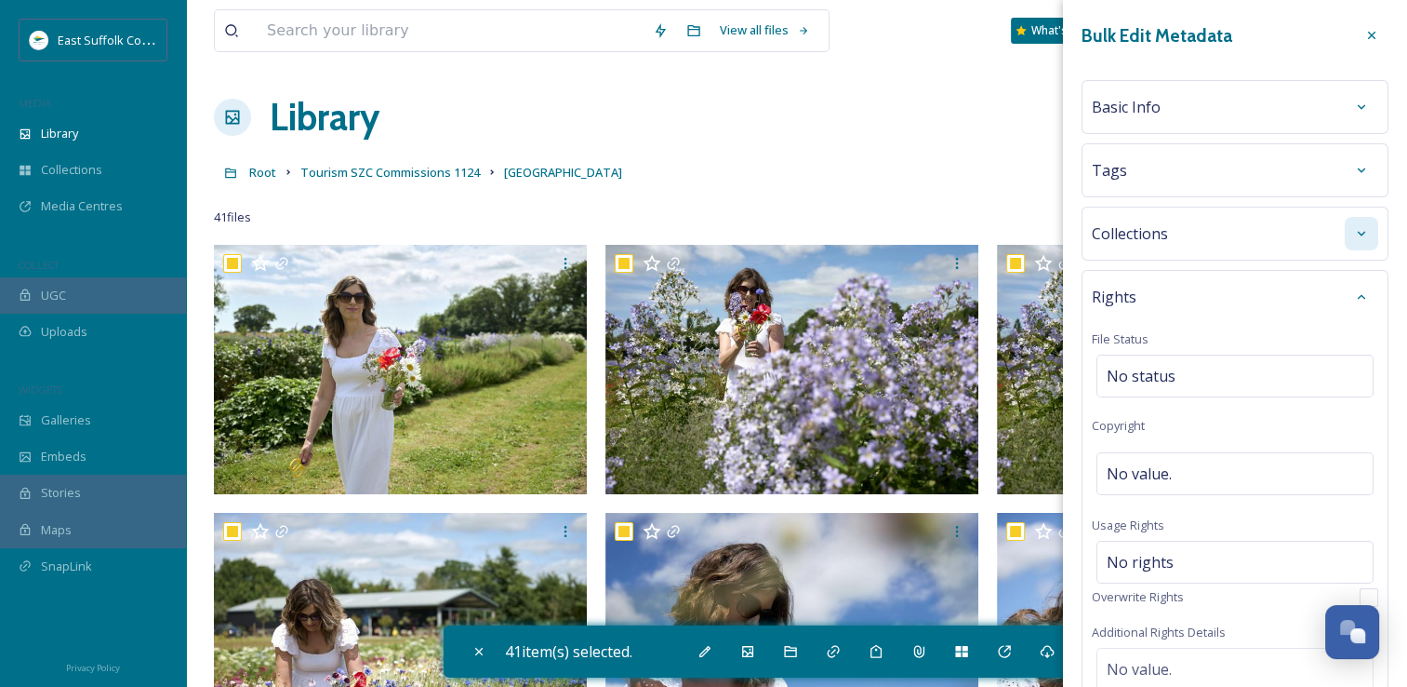
click at [1363, 244] on div at bounding box center [1361, 233] width 33 height 33
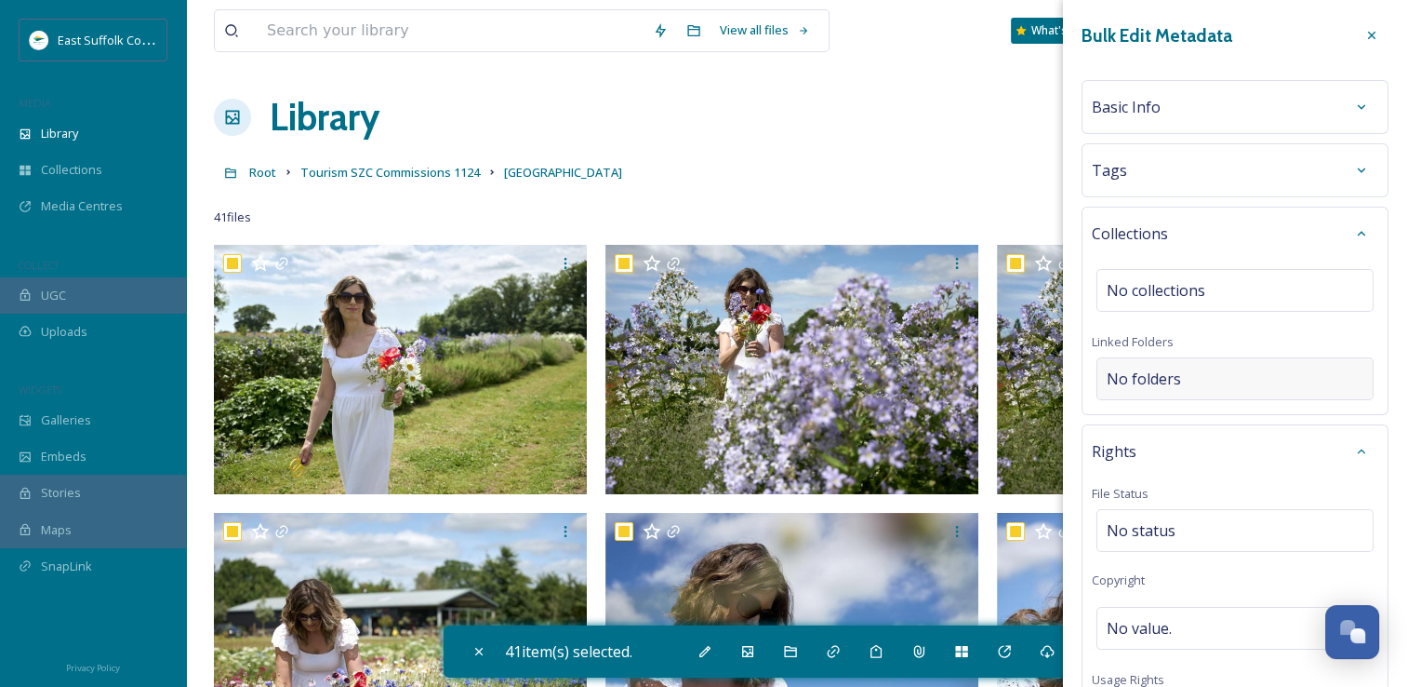
click at [1143, 389] on div "No folders" at bounding box center [1235, 378] width 277 height 43
click at [1143, 385] on input at bounding box center [1240, 378] width 285 height 41
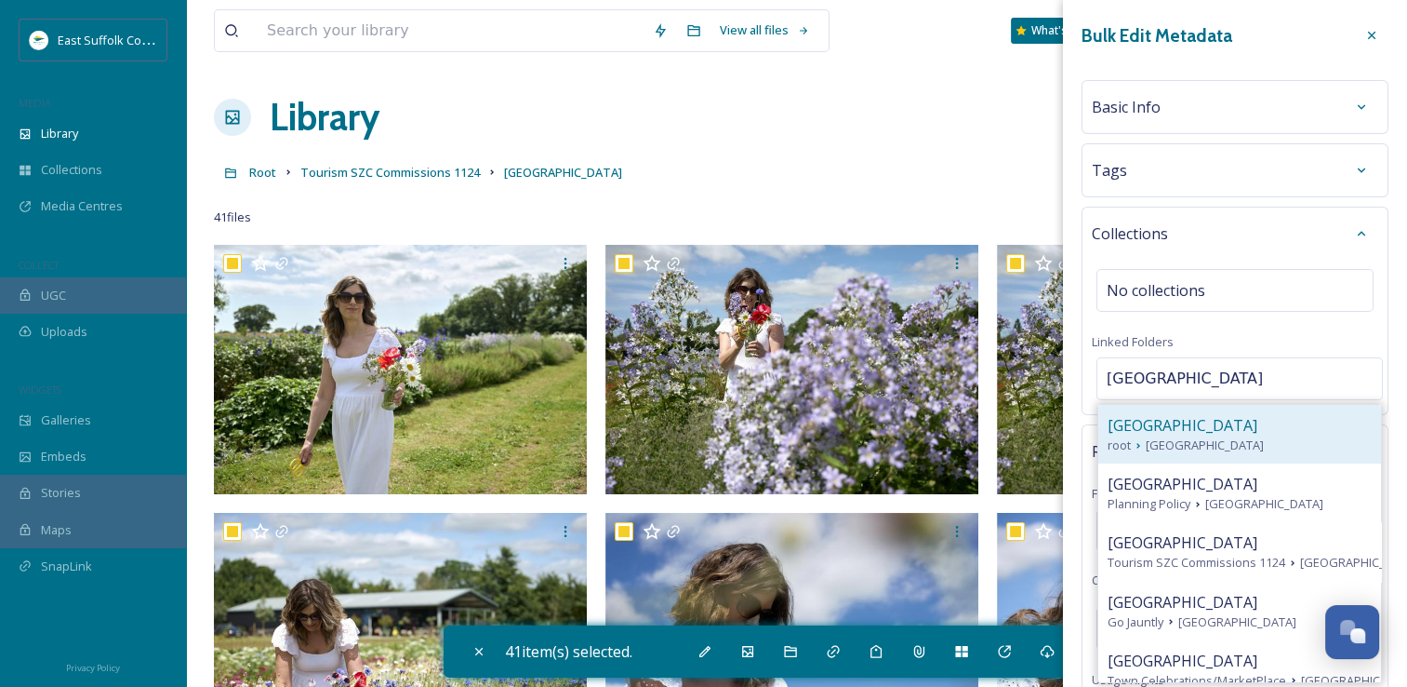
type input "Southwold"
click at [1216, 445] on div "root Southwold" at bounding box center [1240, 445] width 264 height 18
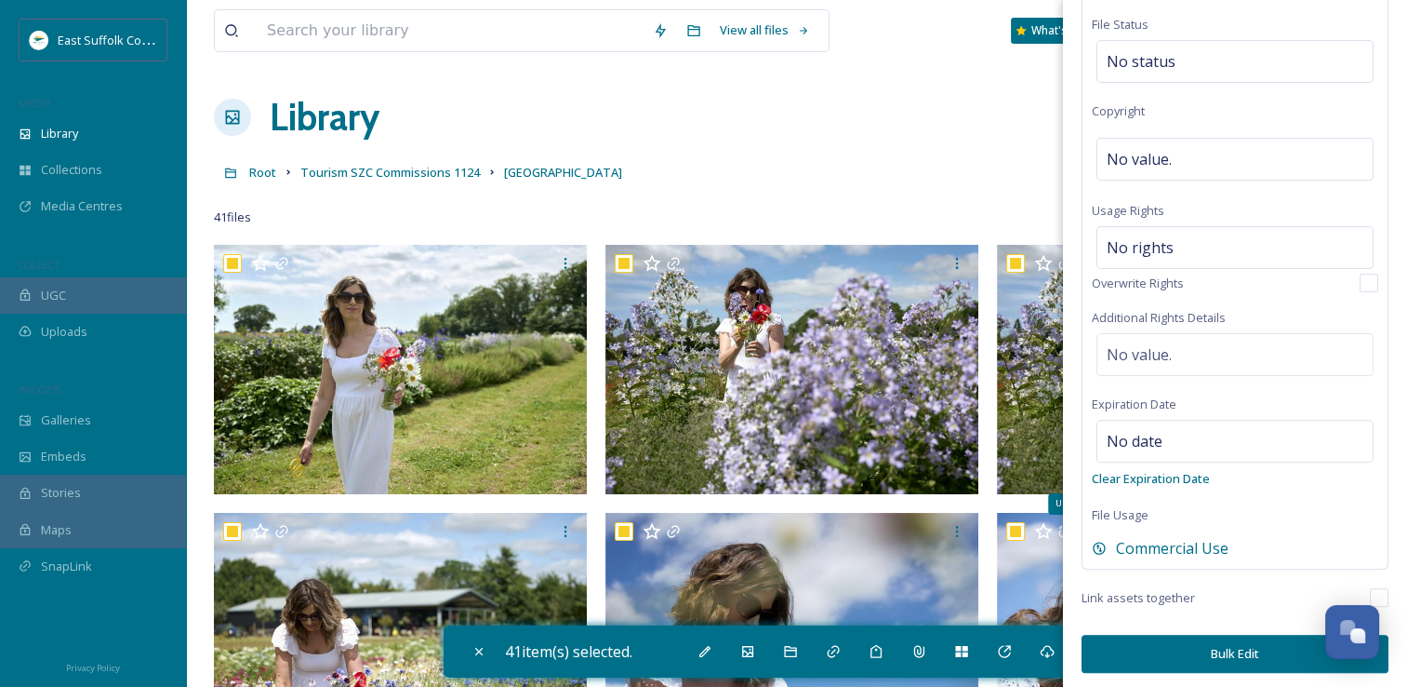
click at [1178, 647] on button "Bulk Edit" at bounding box center [1235, 653] width 307 height 38
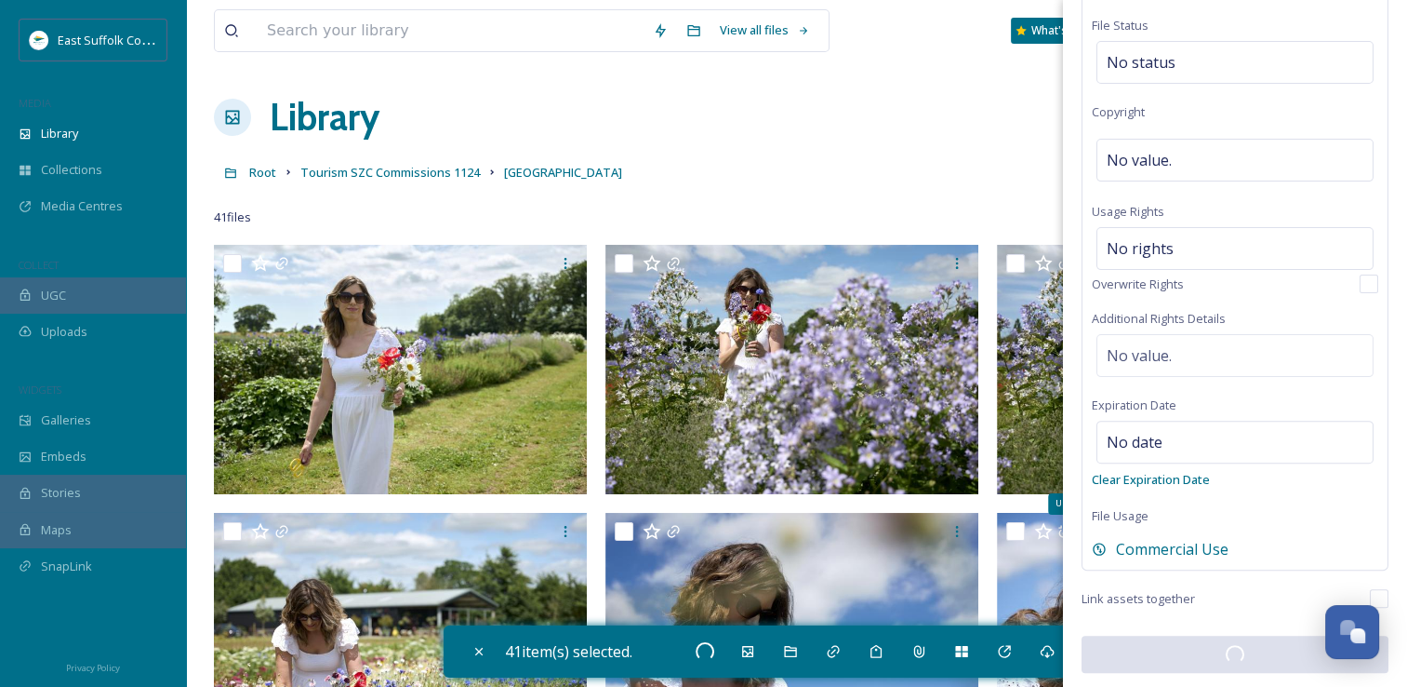
checkbox input "false"
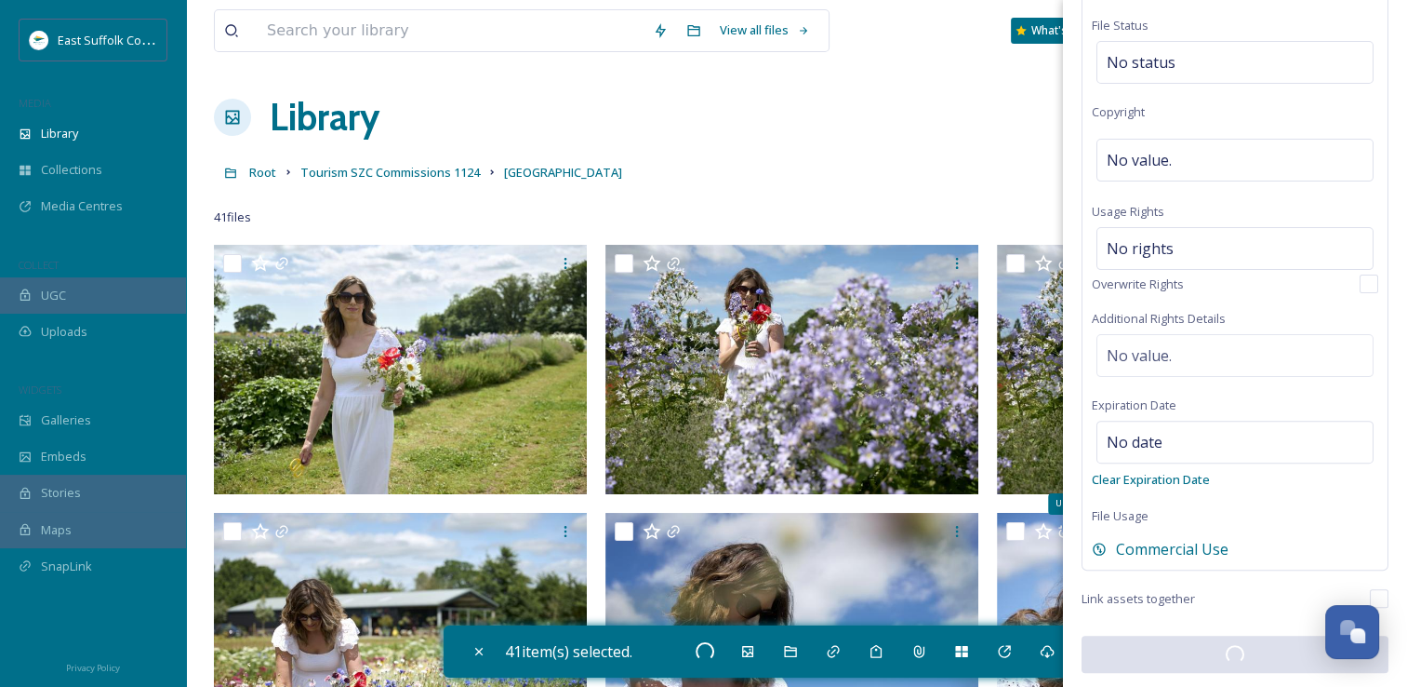
checkbox input "false"
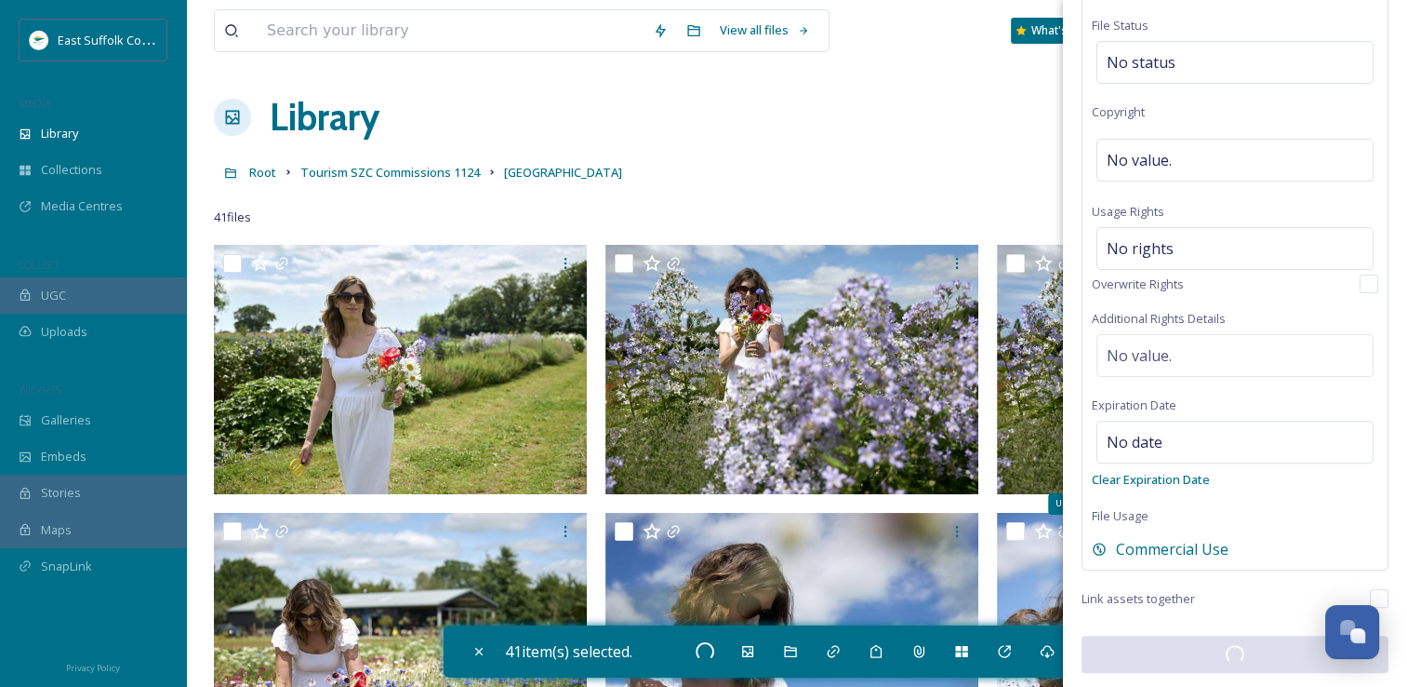
checkbox input "false"
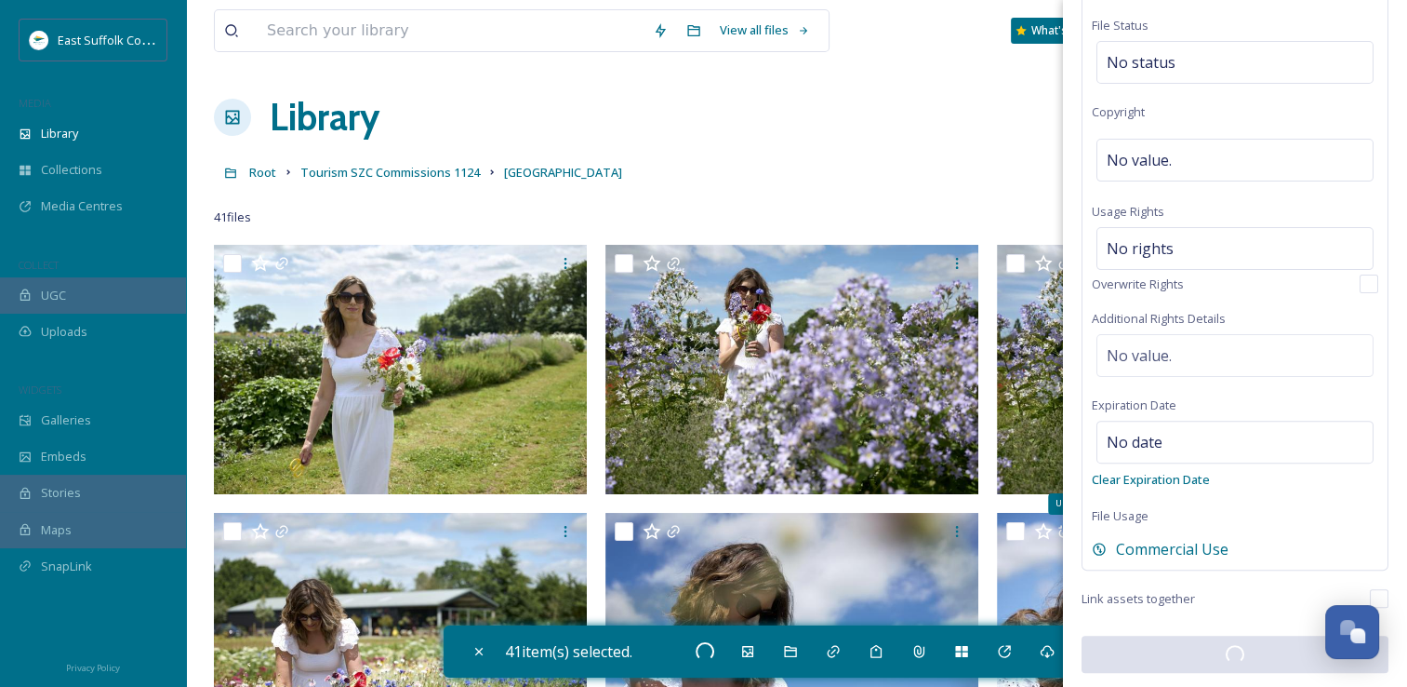
checkbox input "false"
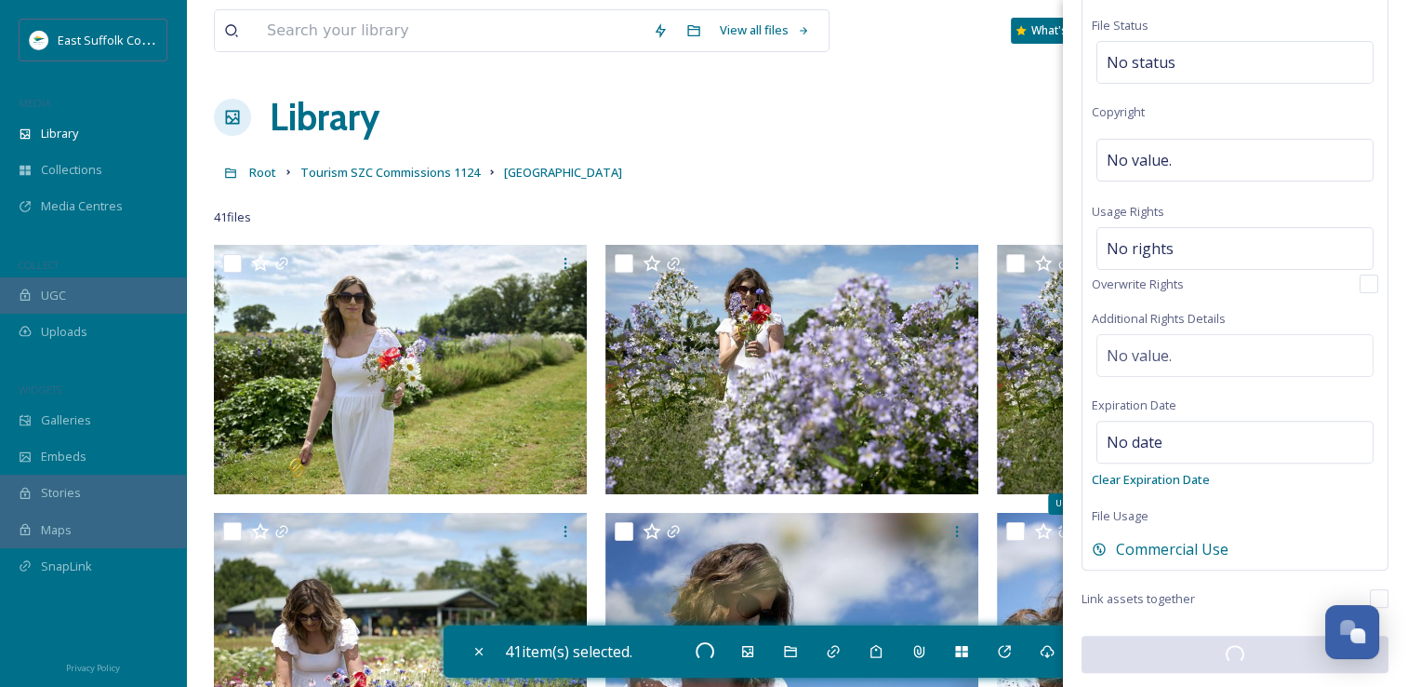
checkbox input "false"
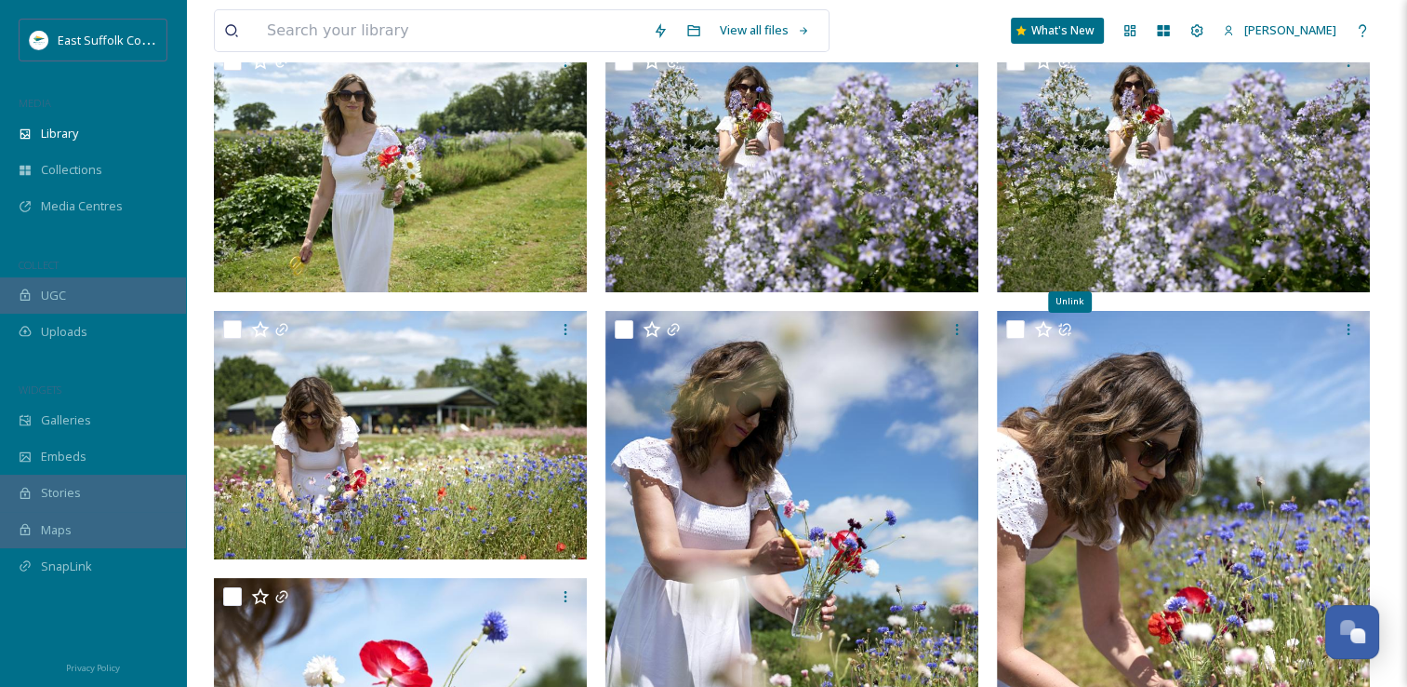
scroll to position [0, 0]
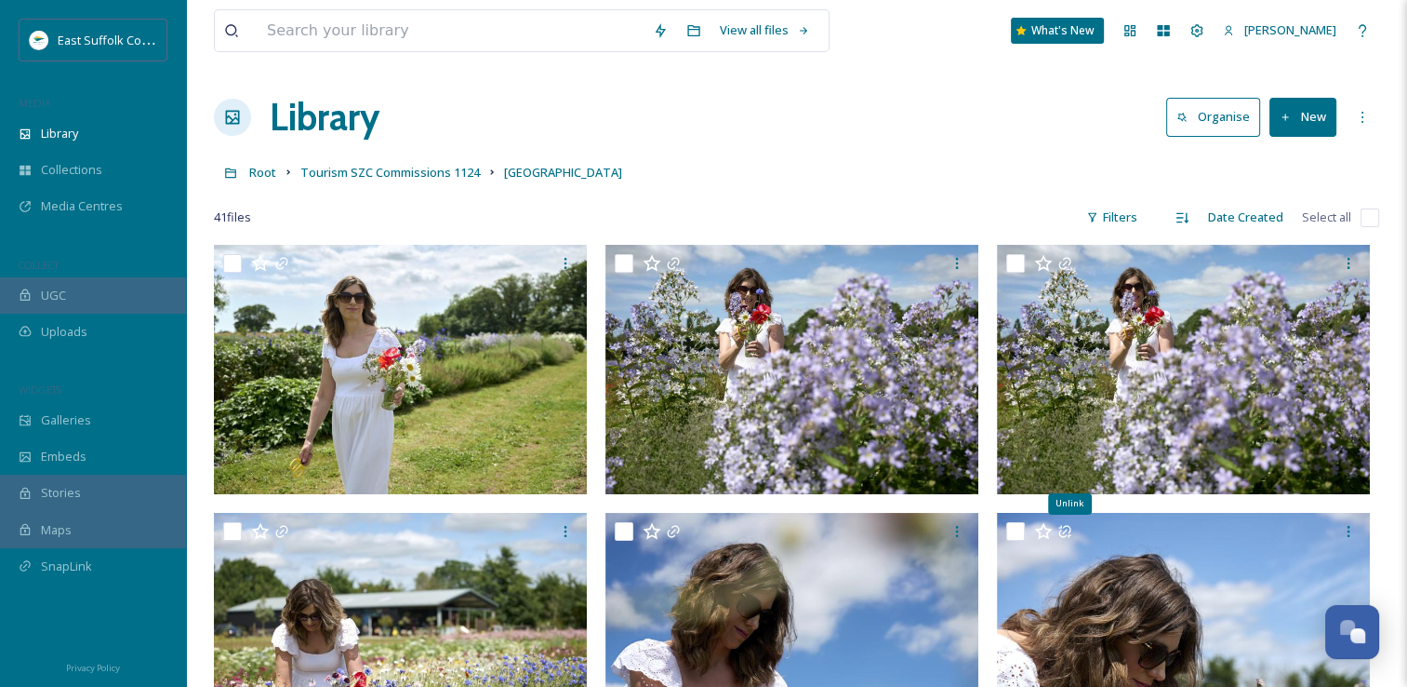
drag, startPoint x: 1226, startPoint y: 482, endPoint x: 1153, endPoint y: 175, distance: 315.7
click at [252, 173] on span "Root" at bounding box center [262, 172] width 27 height 17
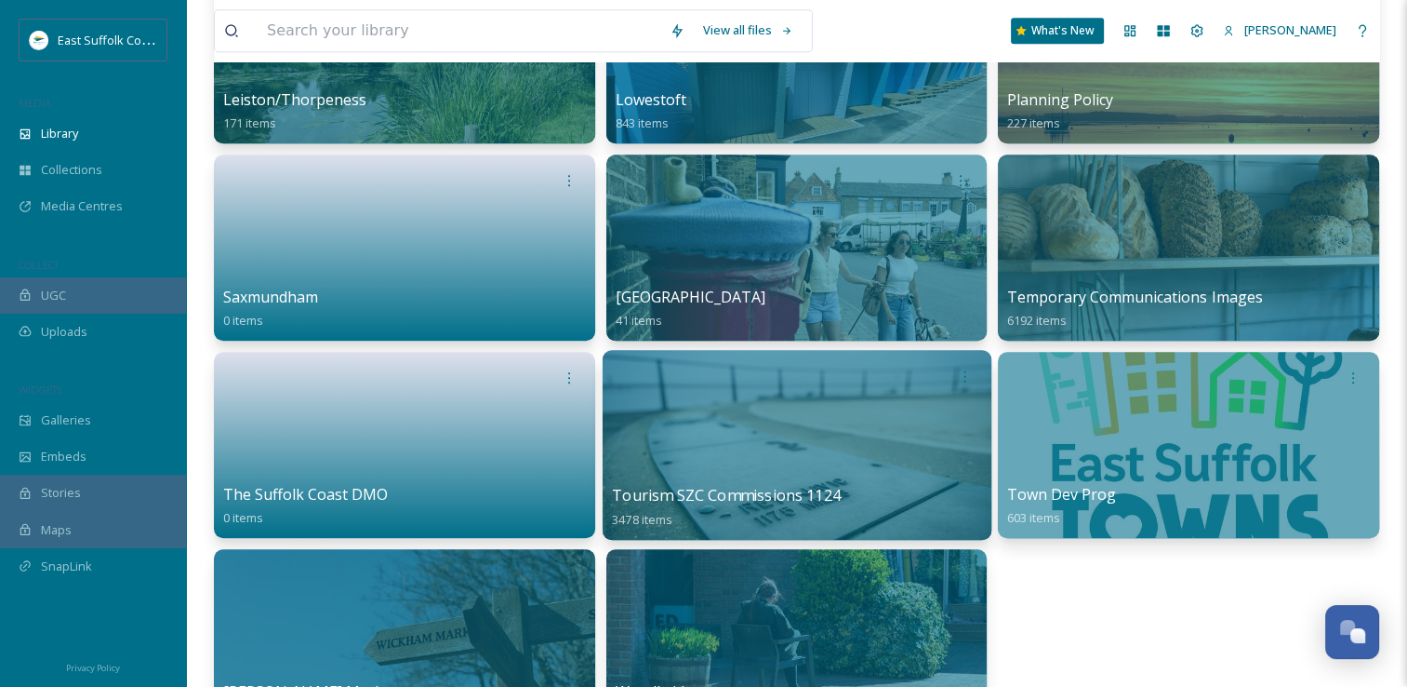
scroll to position [1395, 0]
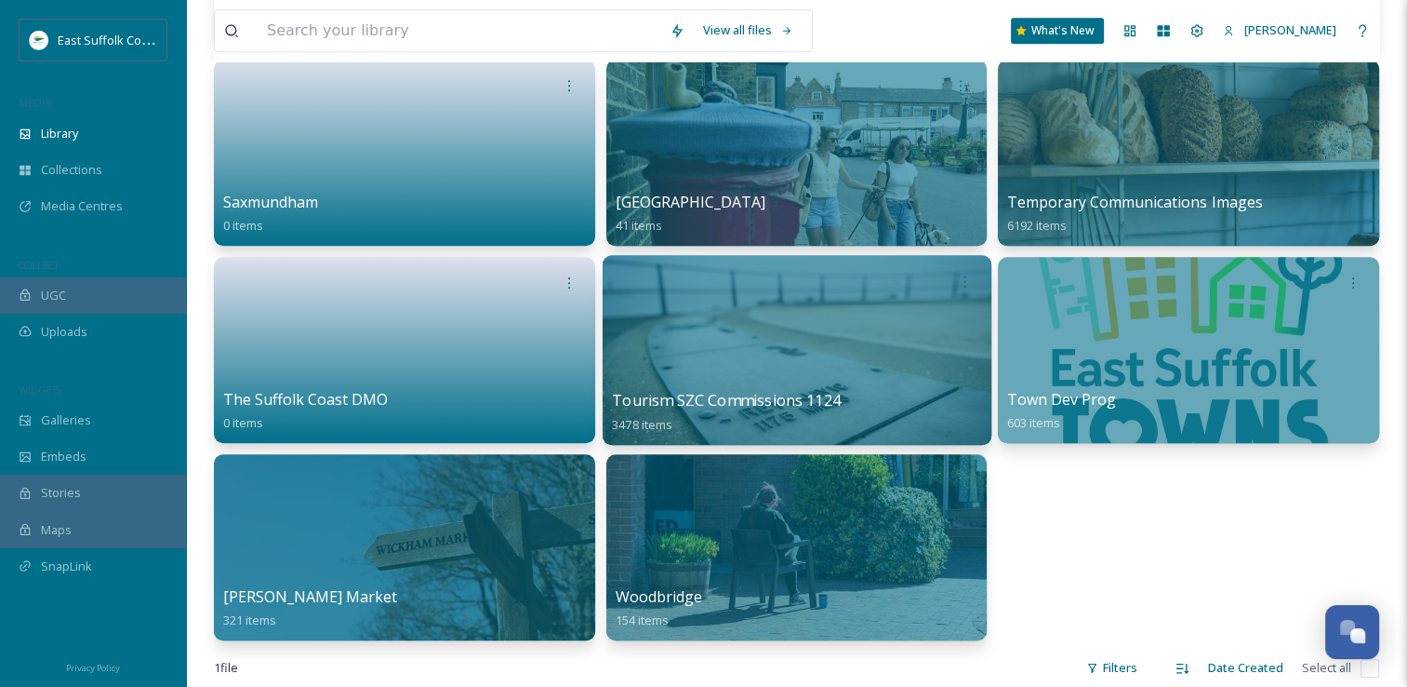
scroll to position [1209, 0]
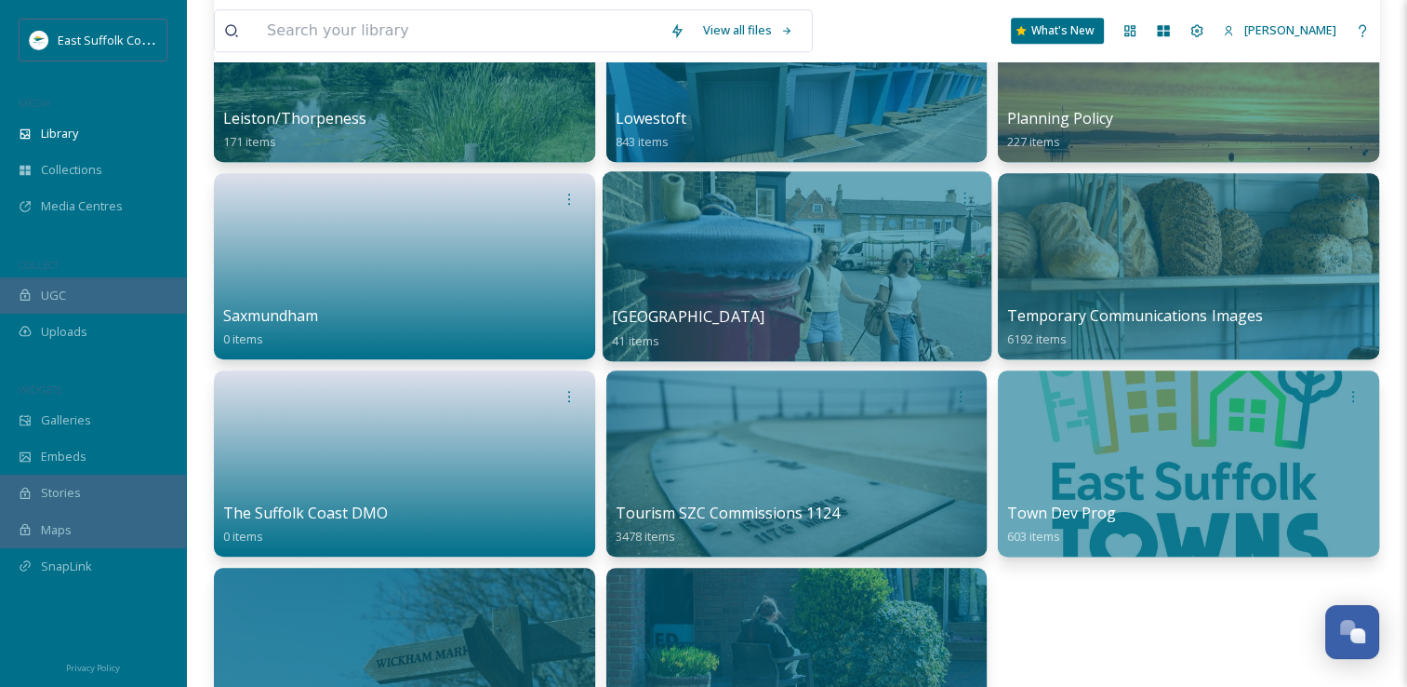
click at [847, 308] on div "Southwold 41 items" at bounding box center [796, 328] width 369 height 47
click at [700, 314] on div "Southwold 41 items" at bounding box center [796, 328] width 369 height 47
click at [740, 286] on div at bounding box center [797, 266] width 389 height 190
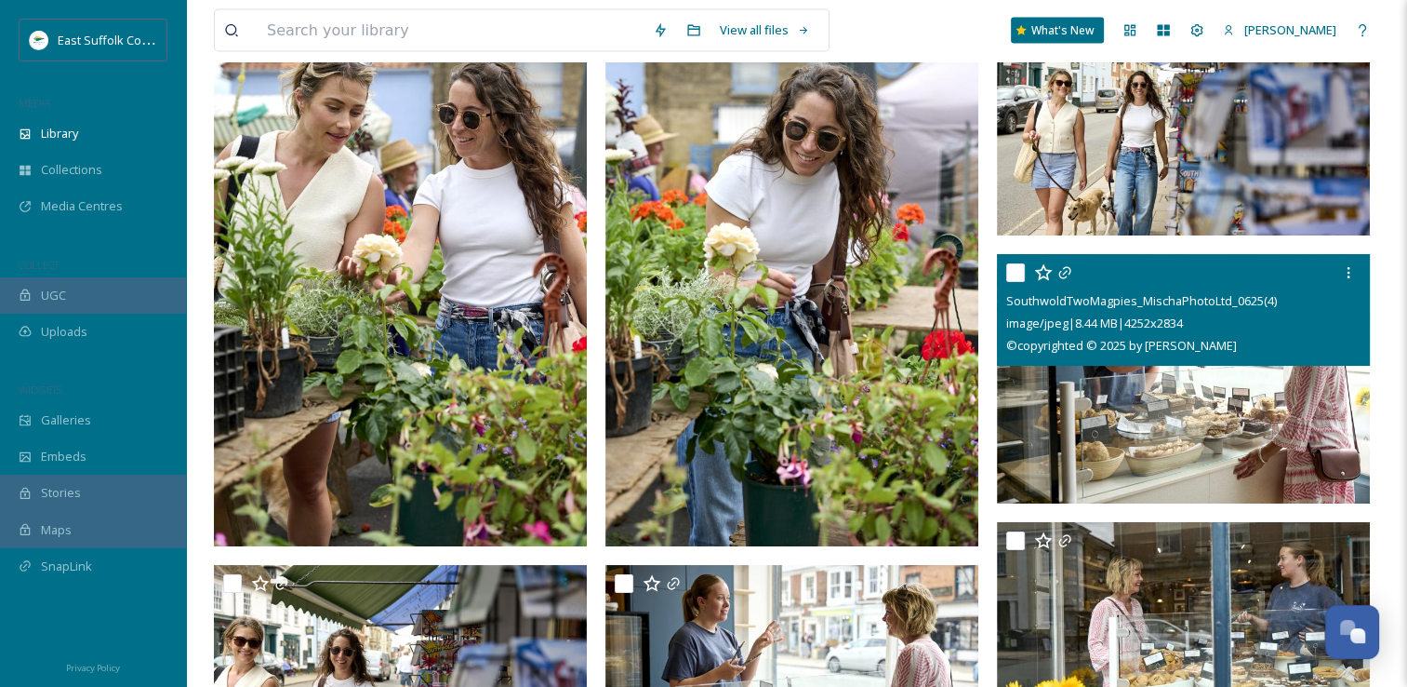
scroll to position [3721, 0]
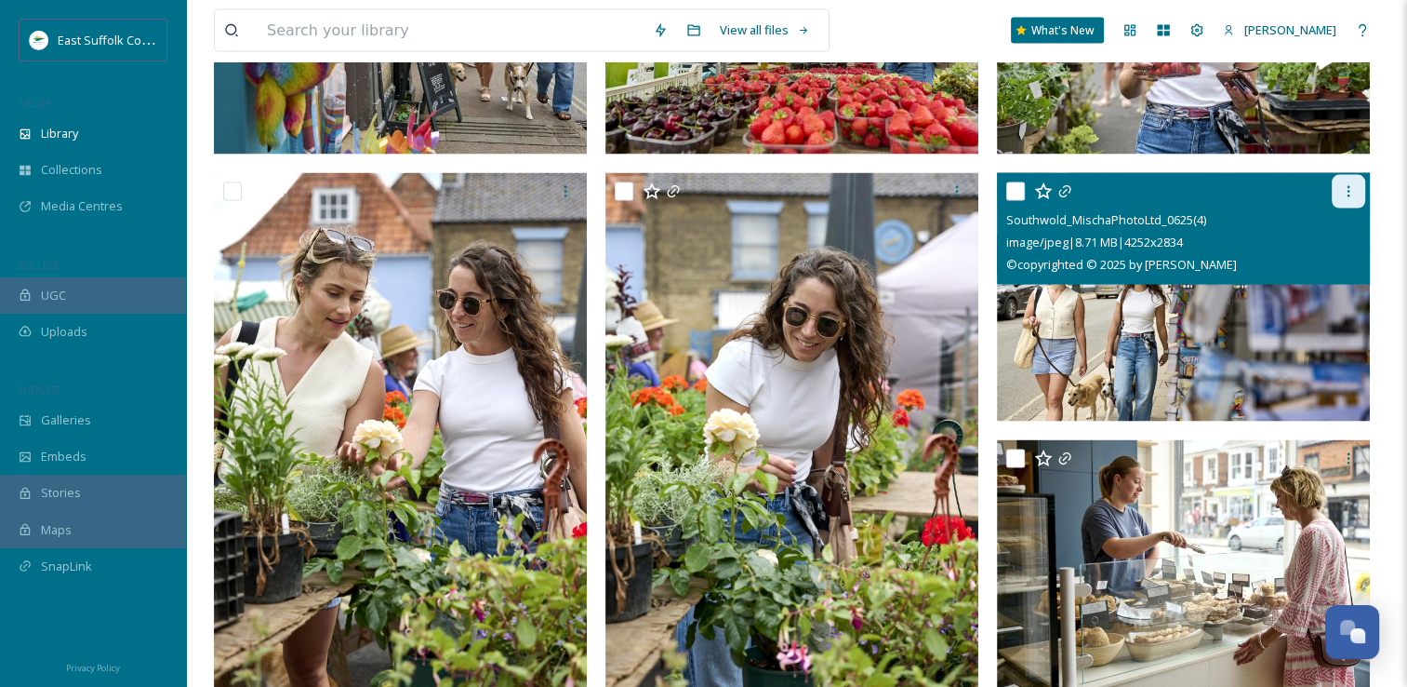
click at [1345, 196] on icon at bounding box center [1348, 191] width 15 height 15
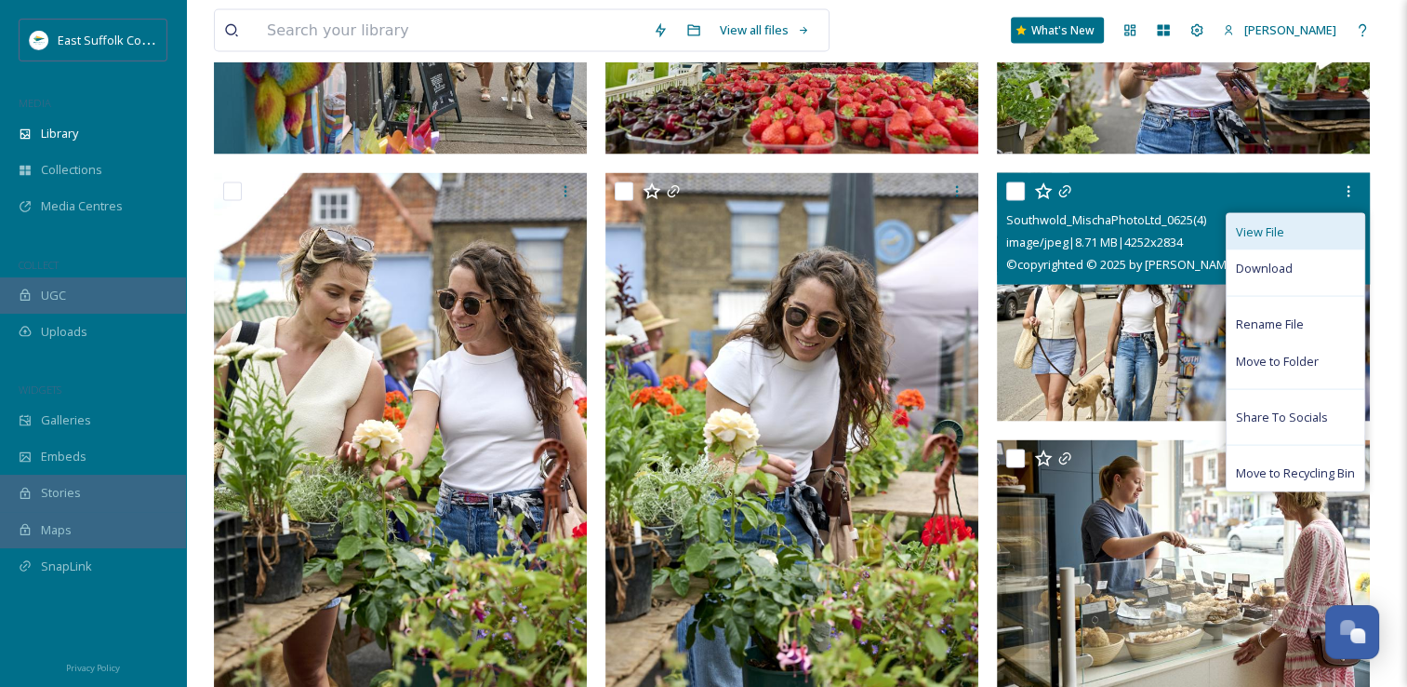
click at [1269, 228] on span "View File" at bounding box center [1260, 232] width 48 height 18
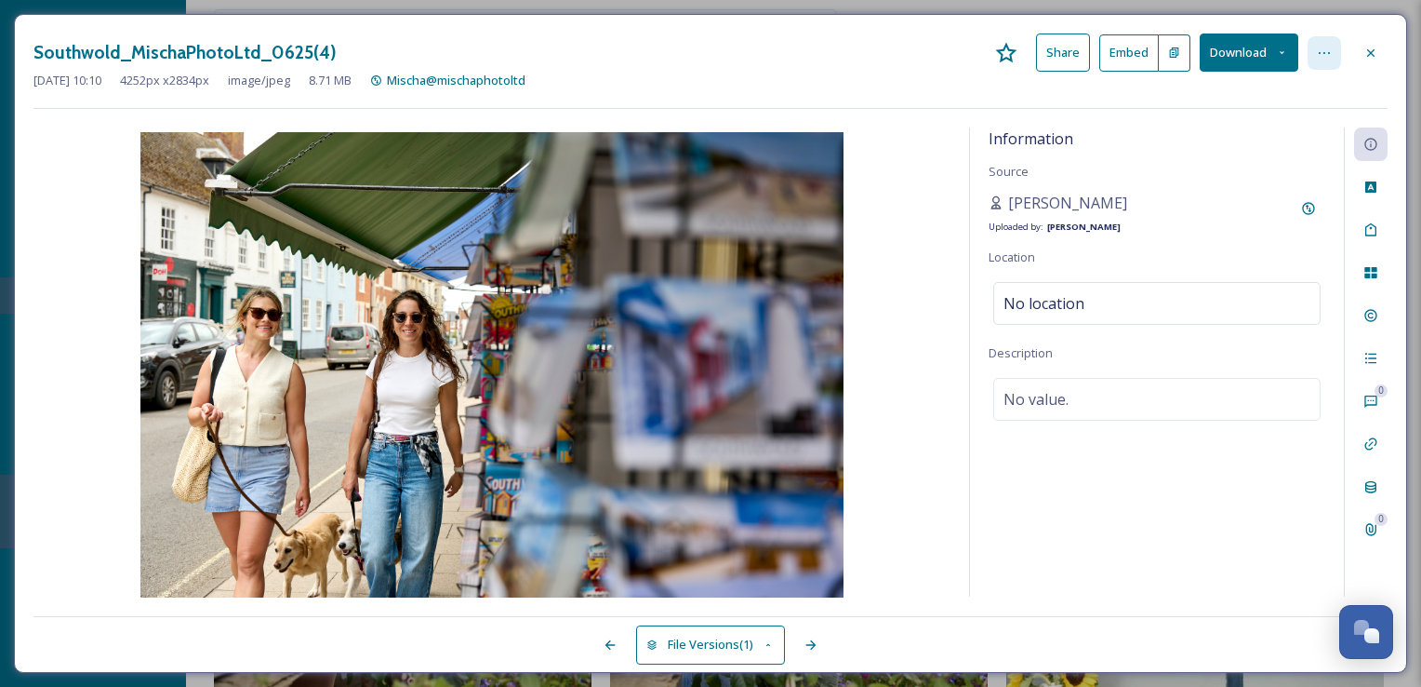
click at [1337, 58] on div at bounding box center [1324, 52] width 33 height 33
click at [1367, 56] on icon at bounding box center [1371, 53] width 15 height 15
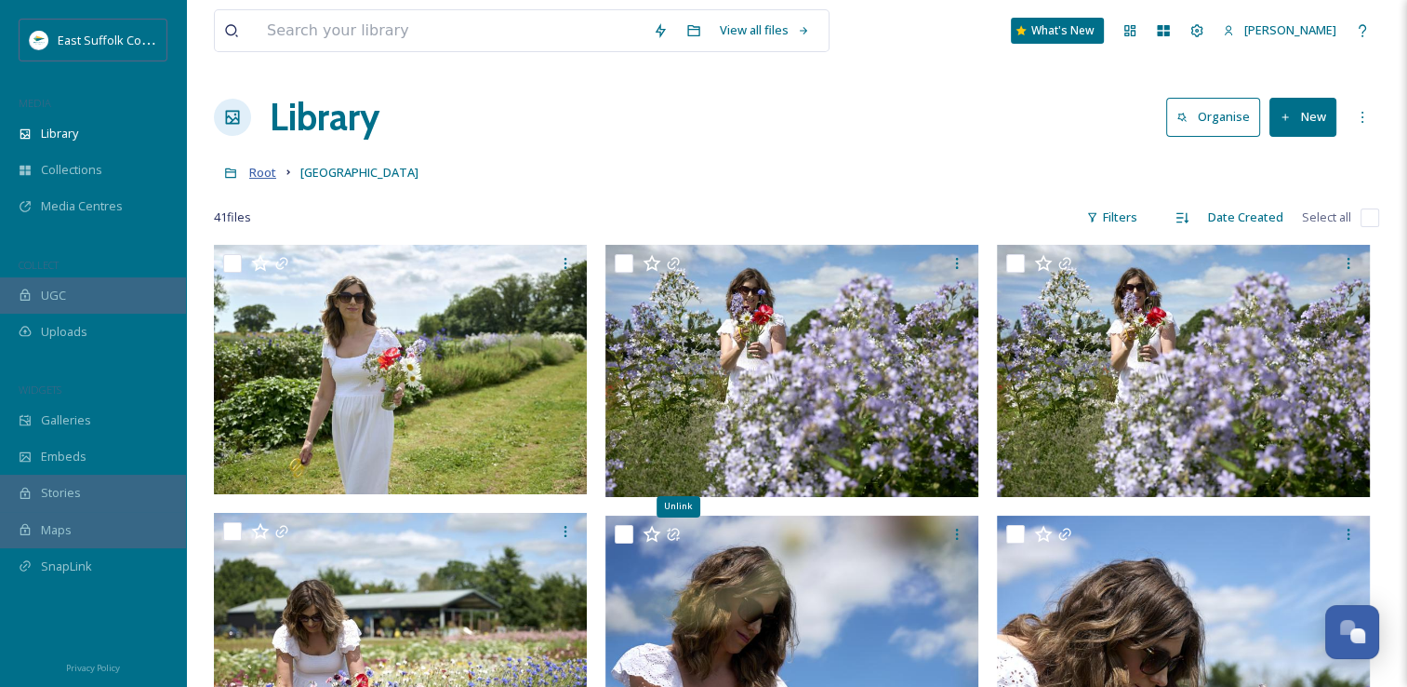
click at [270, 175] on span "Root" at bounding box center [262, 172] width 27 height 17
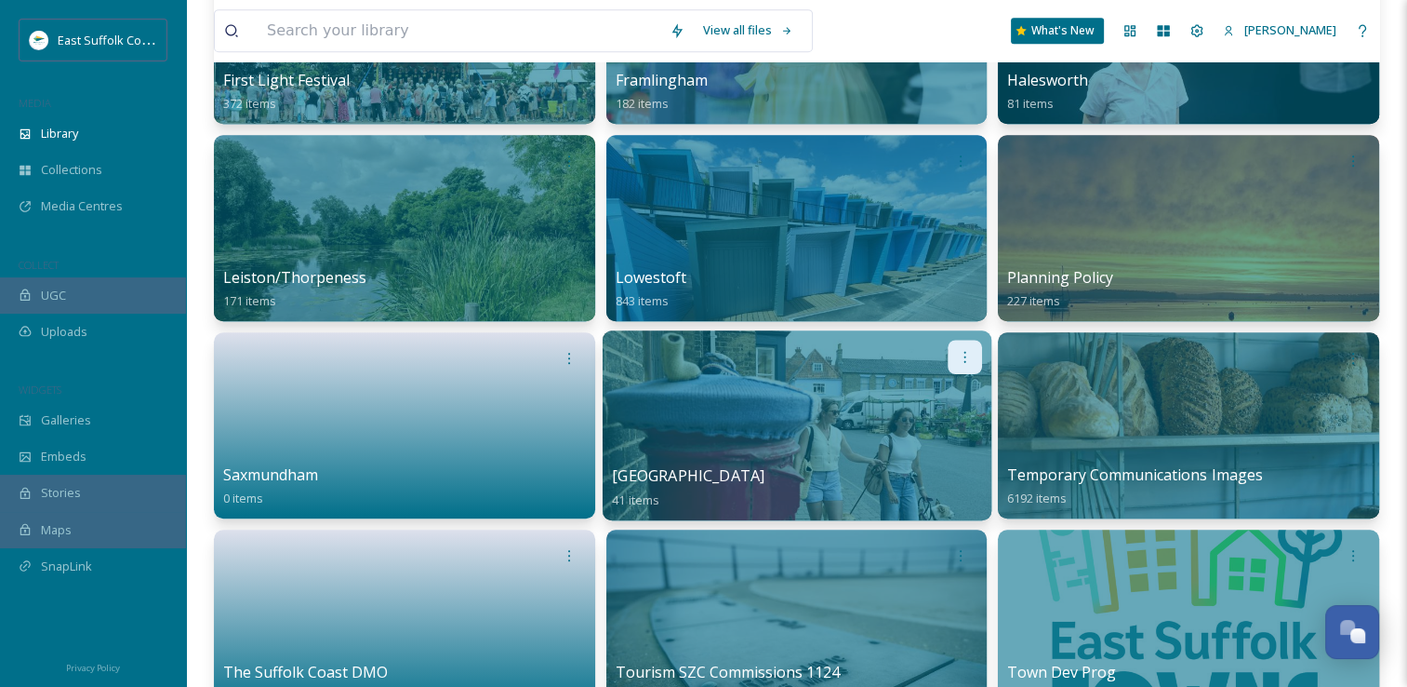
scroll to position [930, 0]
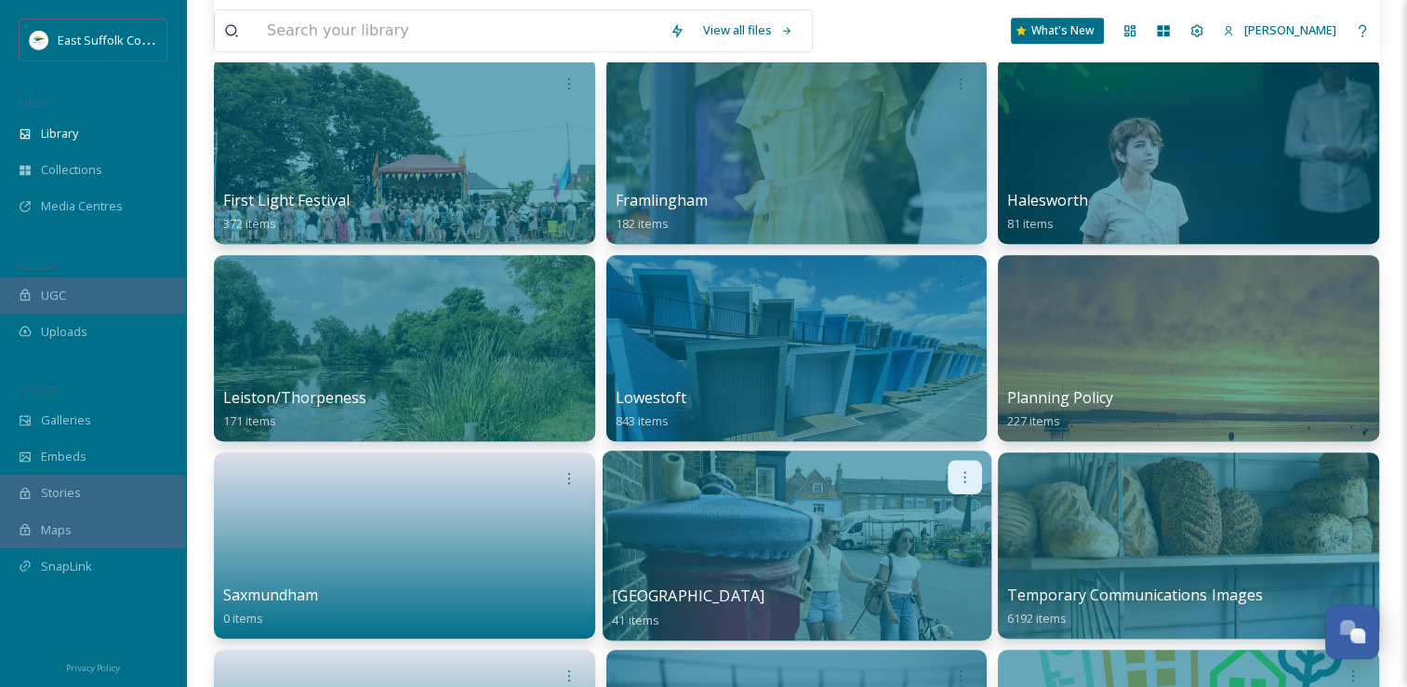
click at [960, 474] on icon at bounding box center [964, 476] width 15 height 15
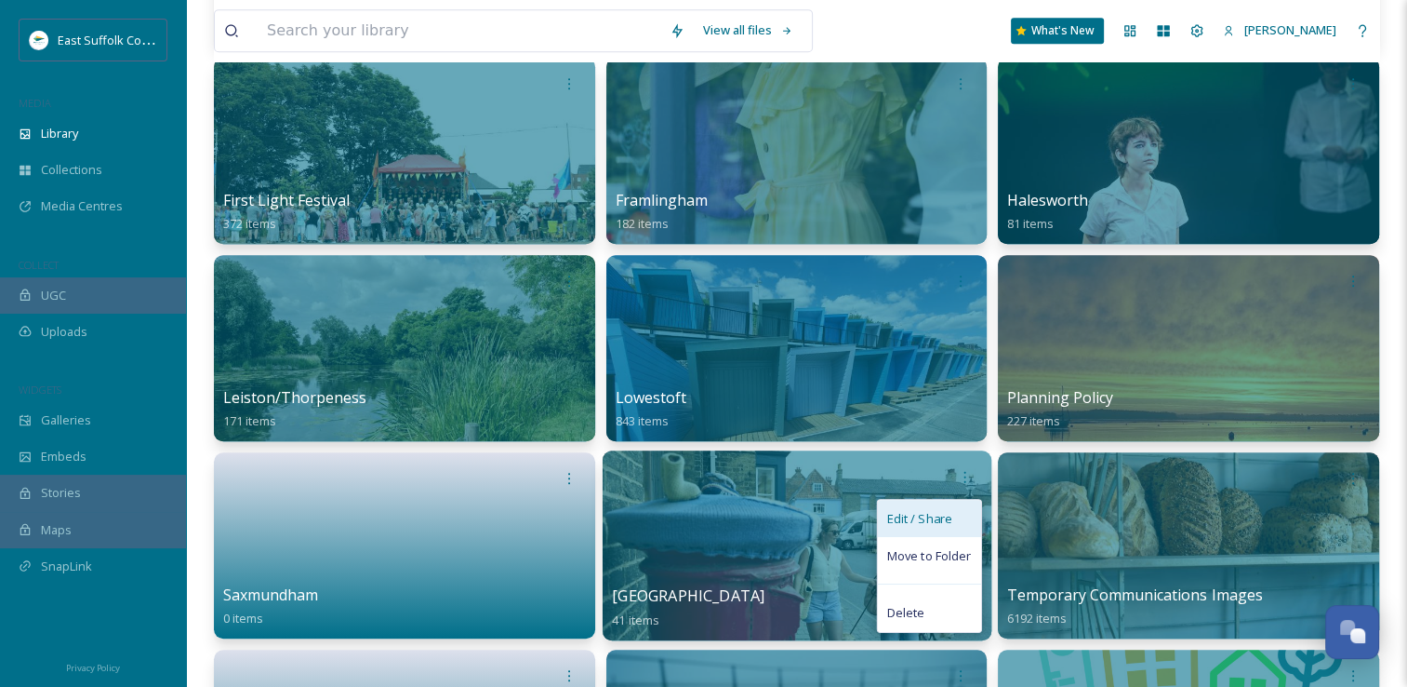
click at [914, 521] on span "Edit / Share" at bounding box center [919, 518] width 65 height 19
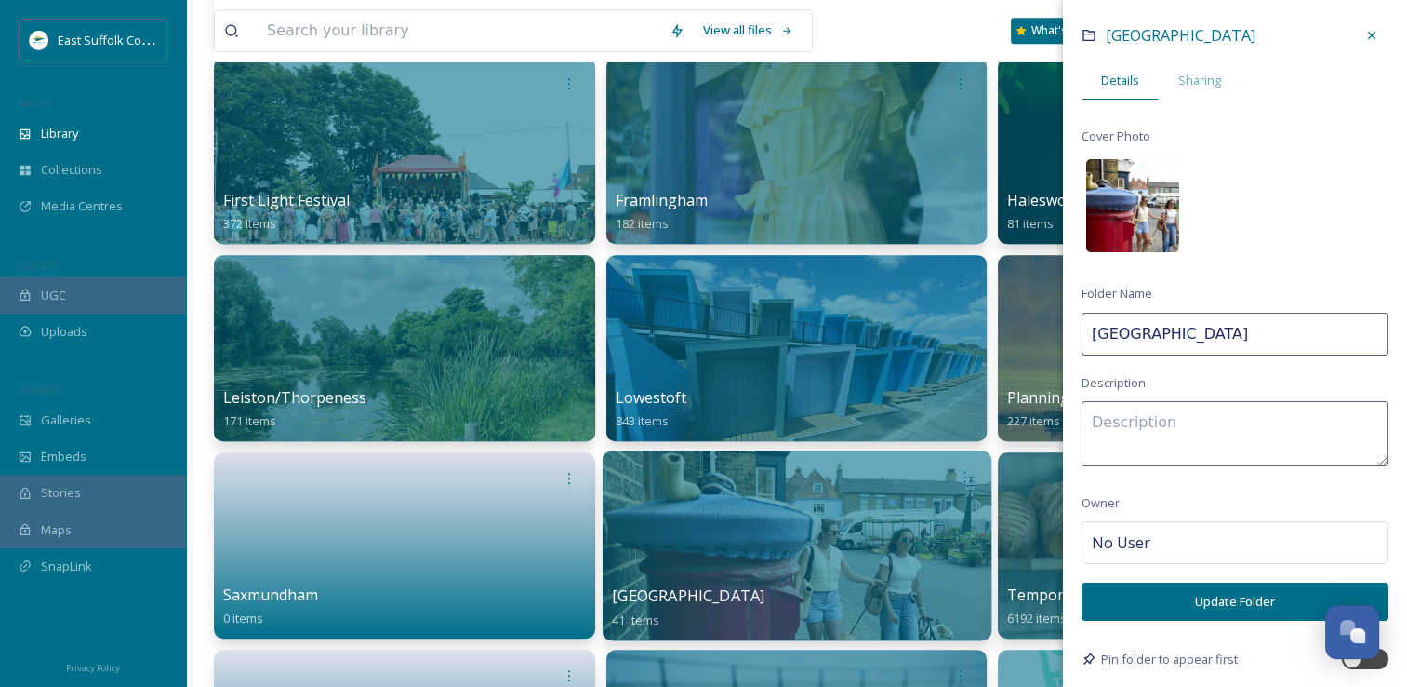
click at [1177, 209] on img at bounding box center [1133, 205] width 93 height 93
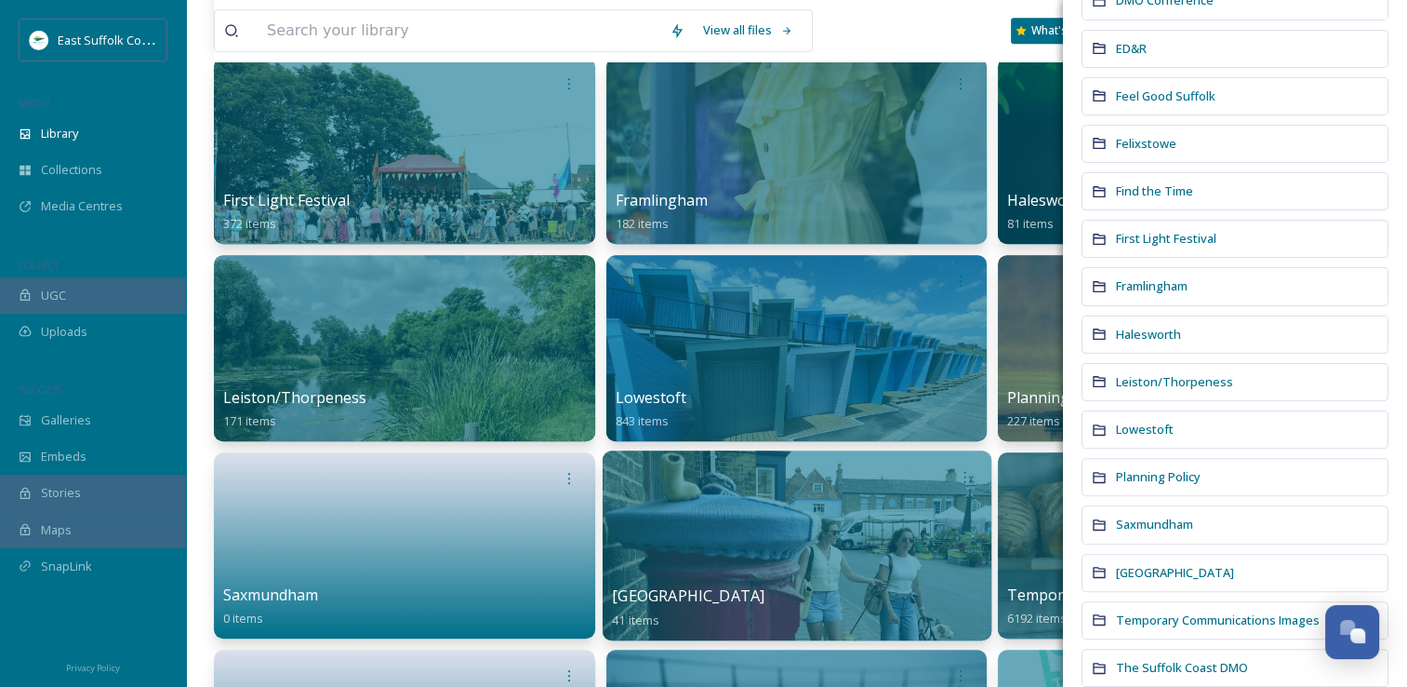
scroll to position [558, 0]
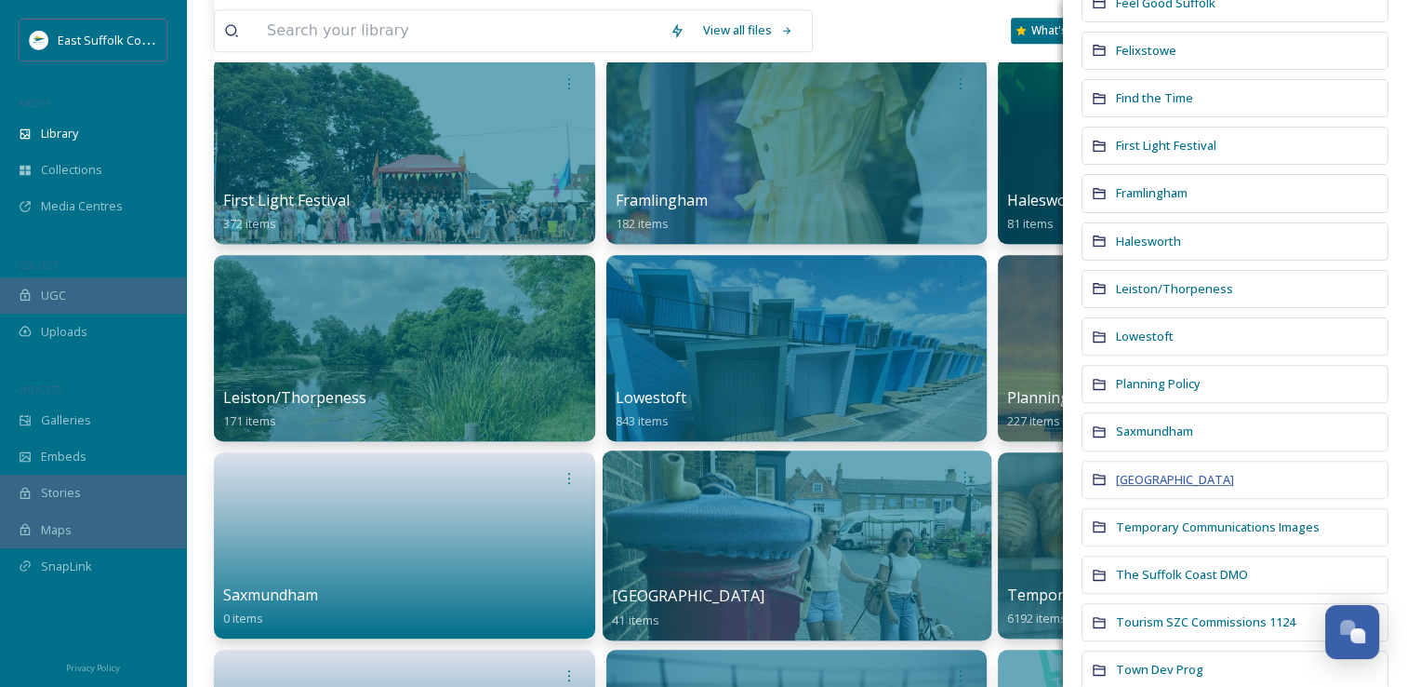
click at [1133, 477] on span "Southwold" at bounding box center [1175, 479] width 118 height 17
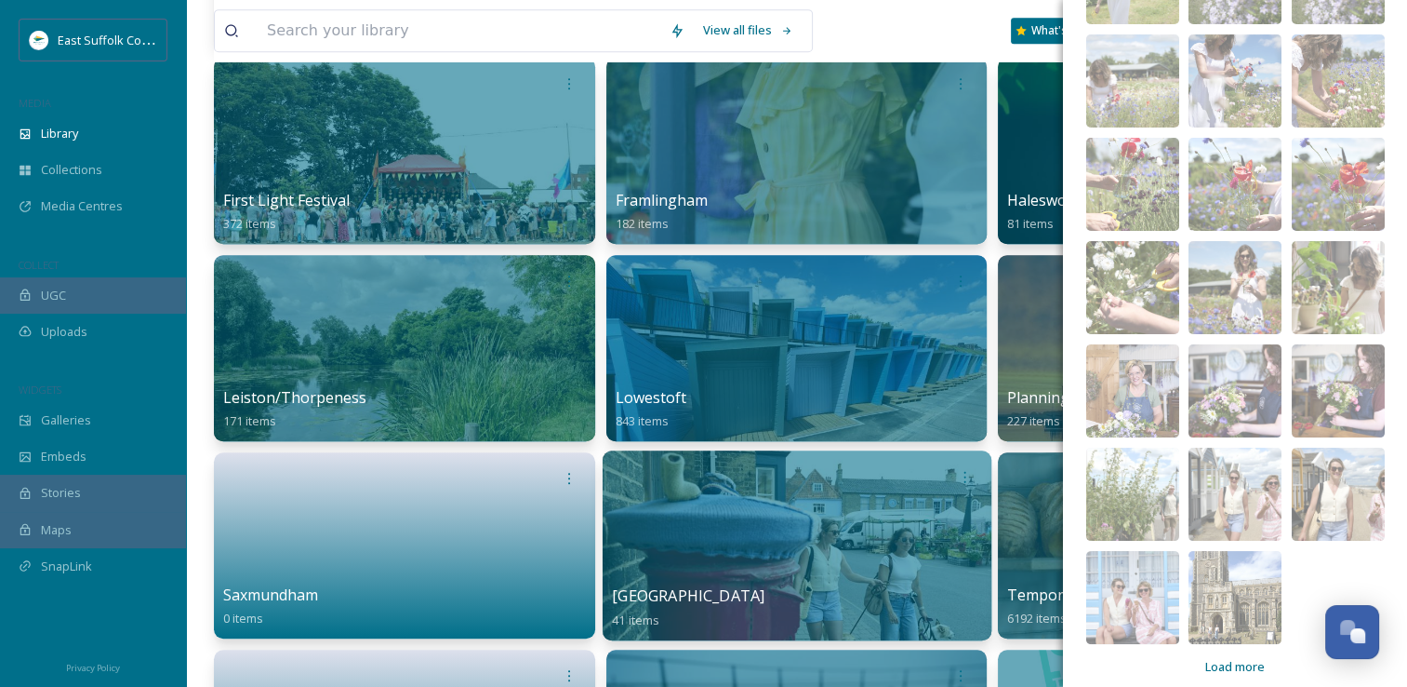
scroll to position [268, 0]
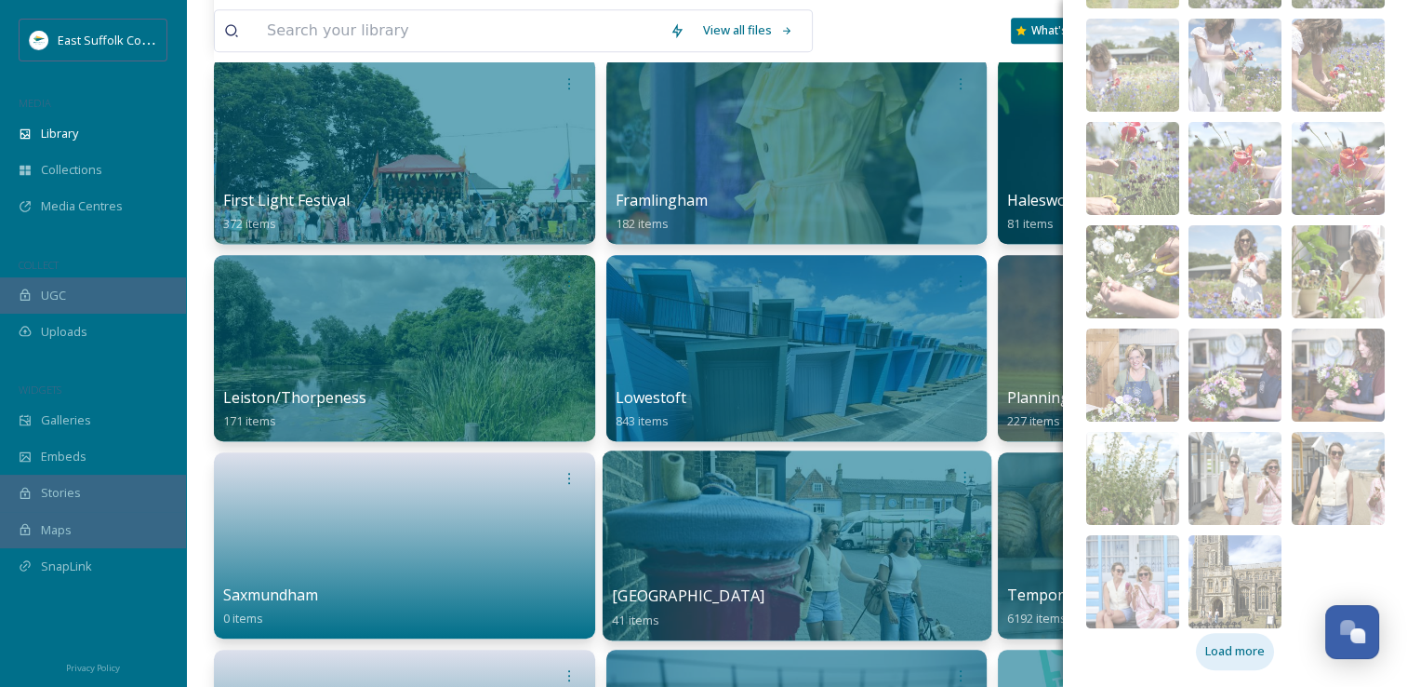
click at [1250, 649] on span "Load more" at bounding box center [1236, 651] width 60 height 18
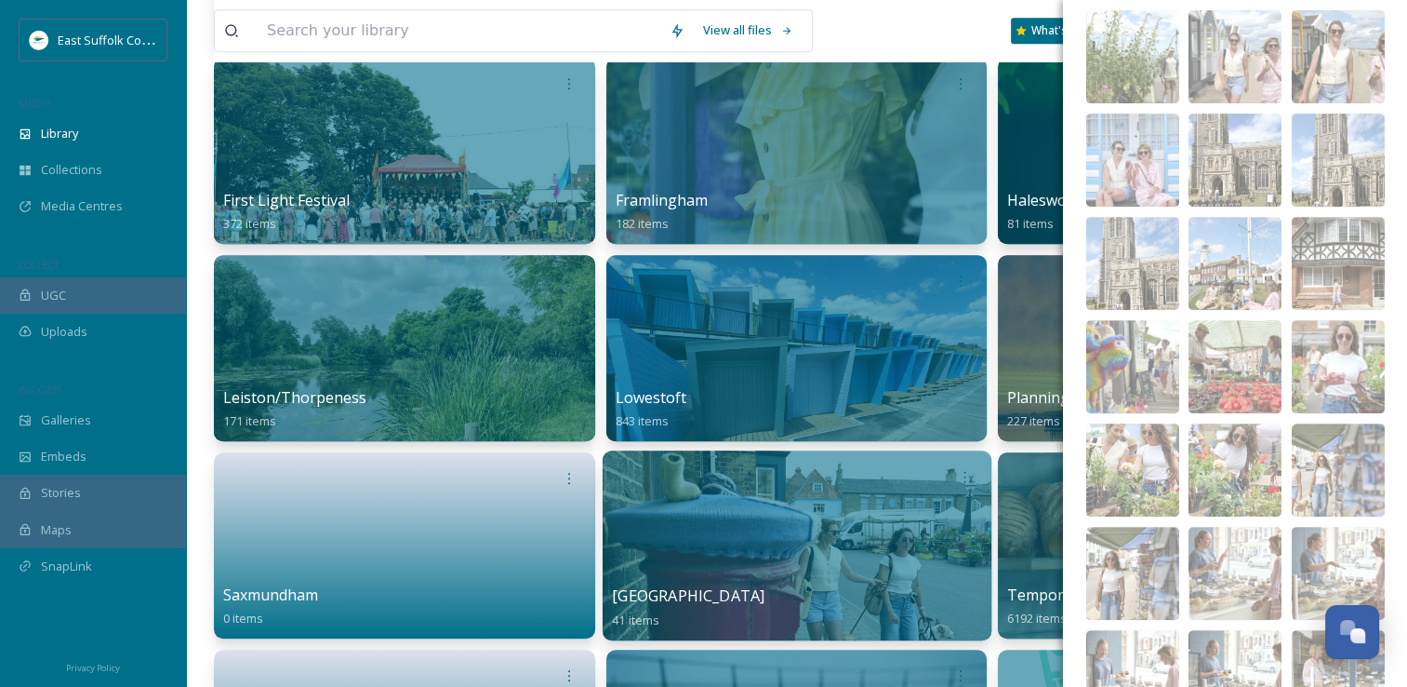
scroll to position [733, 0]
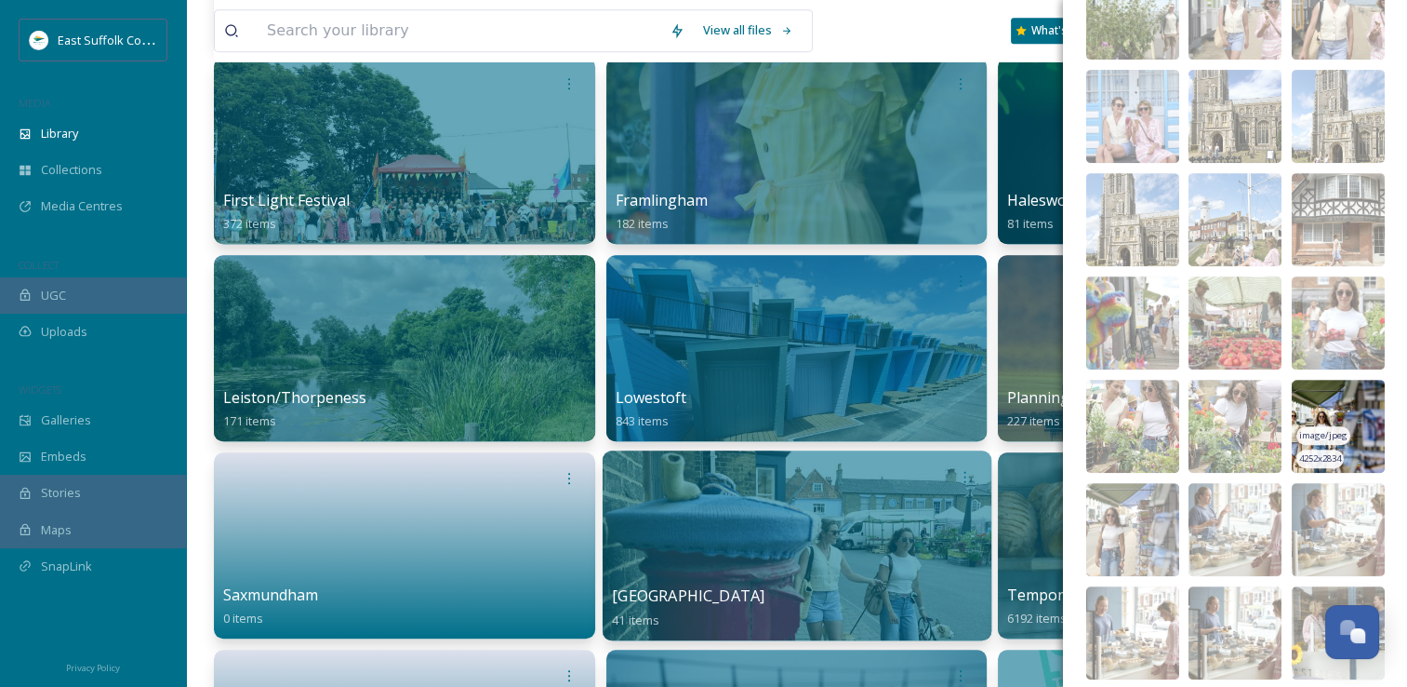
click at [1316, 394] on img at bounding box center [1338, 426] width 93 height 93
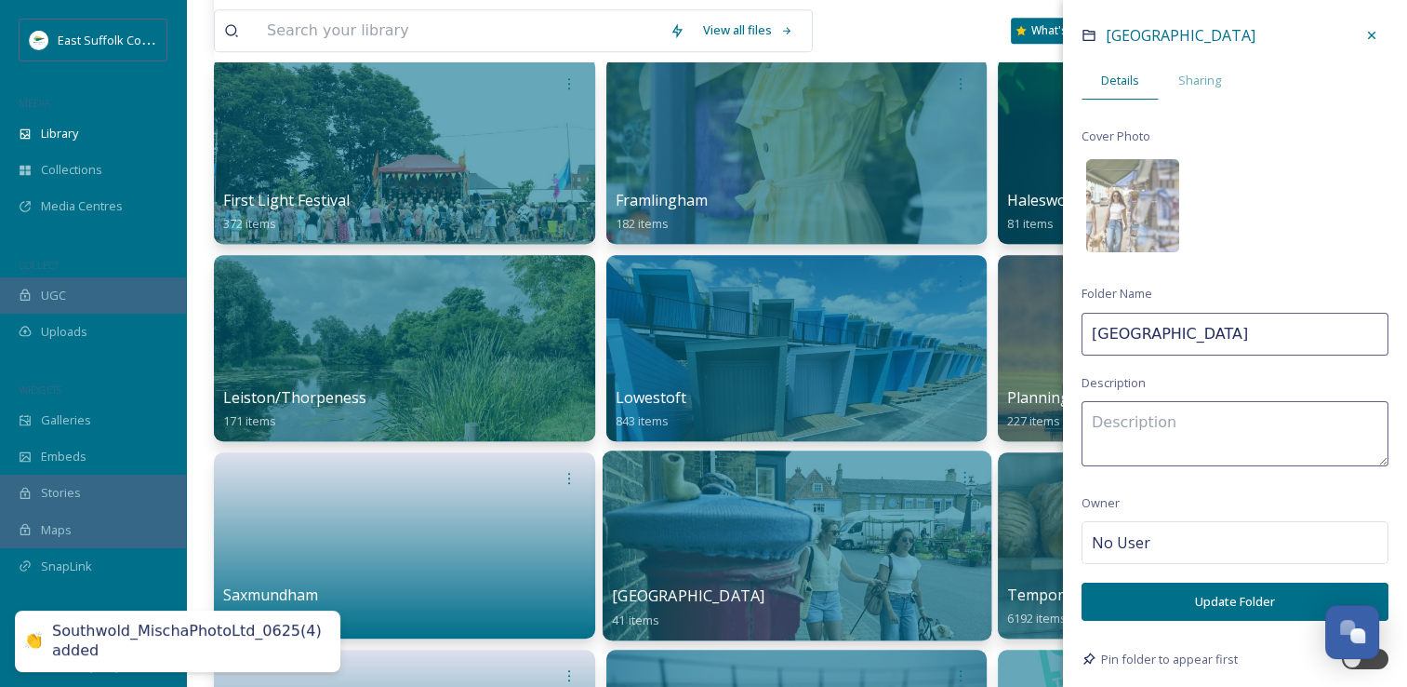
click at [1191, 604] on button "Update Folder" at bounding box center [1235, 601] width 307 height 38
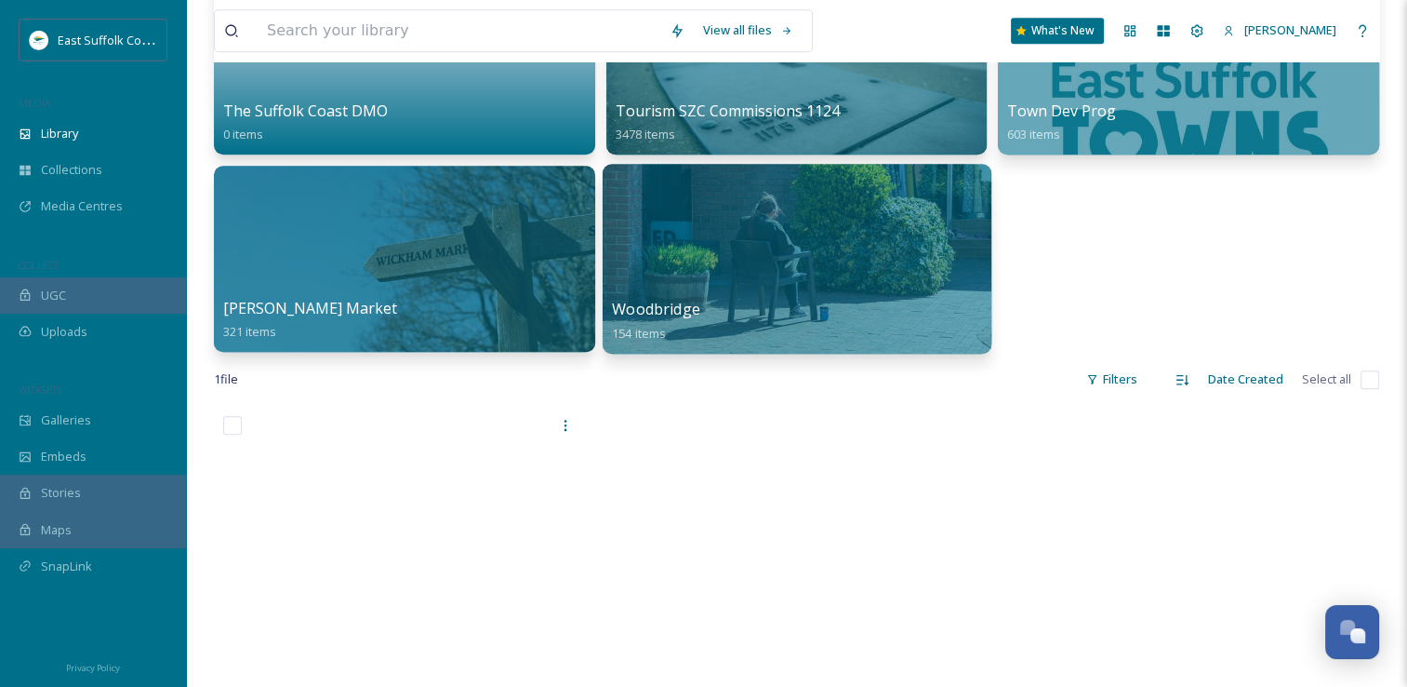
scroll to position [1581, 0]
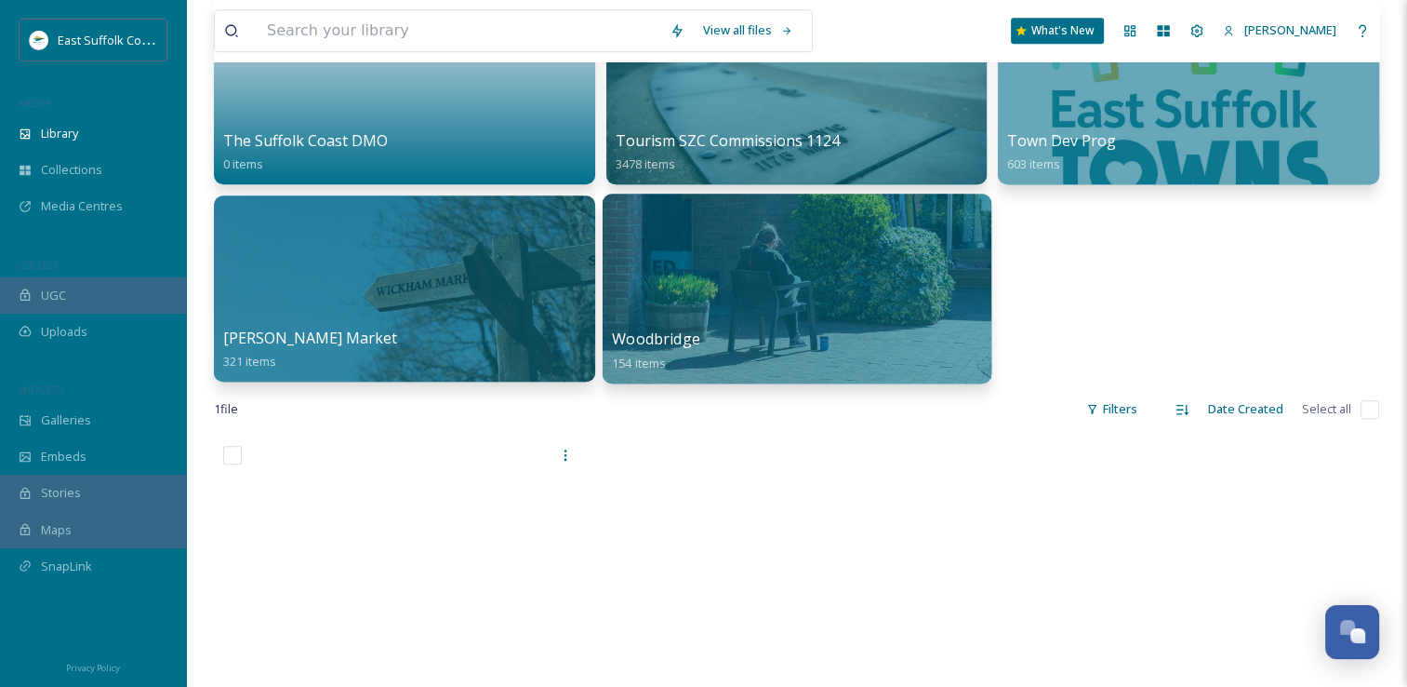
click at [806, 289] on div at bounding box center [797, 288] width 389 height 190
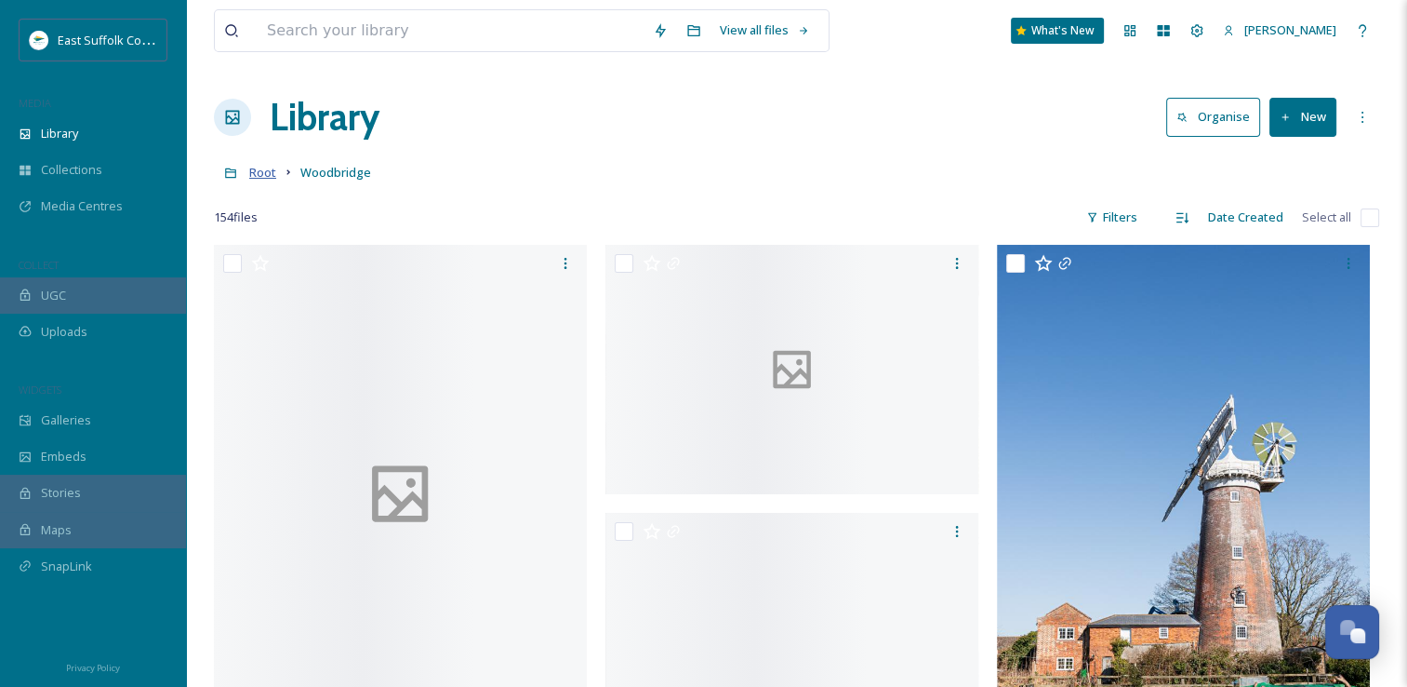
click at [253, 175] on span "Root" at bounding box center [262, 172] width 27 height 17
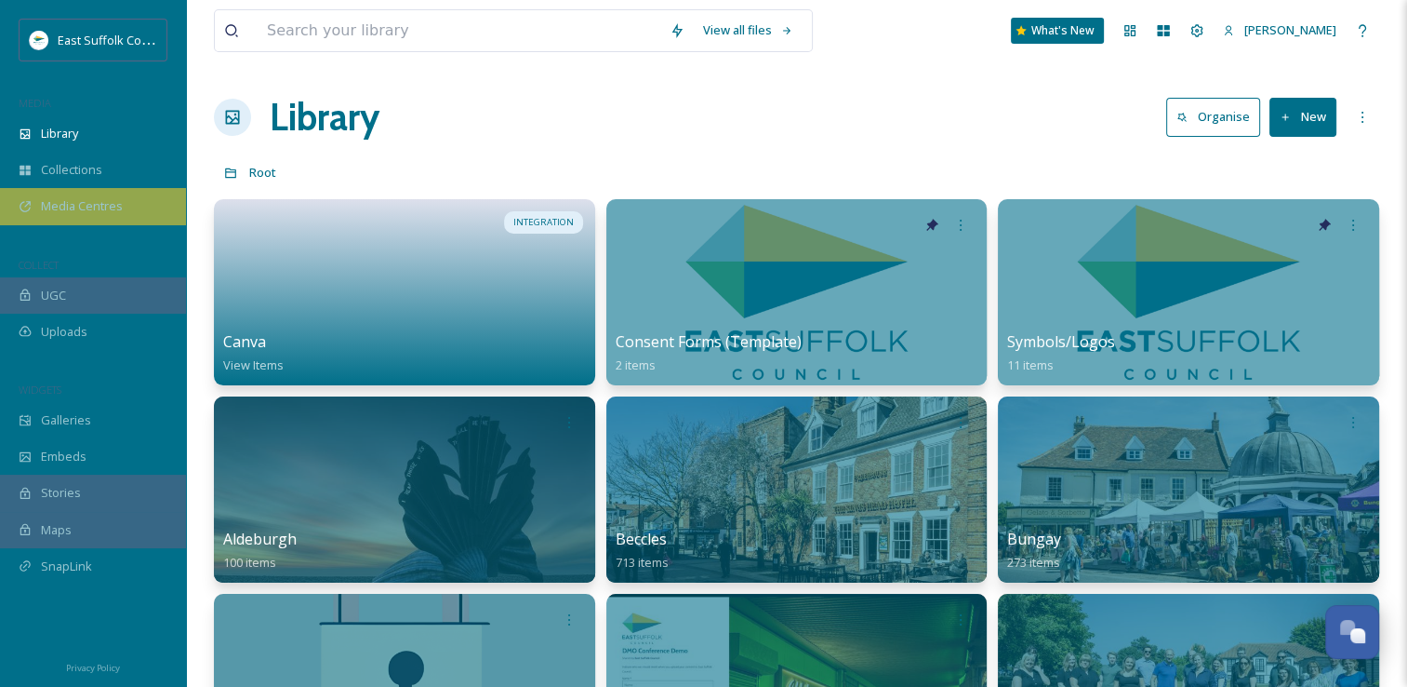
click at [33, 213] on div "Media Centres" at bounding box center [93, 206] width 186 height 36
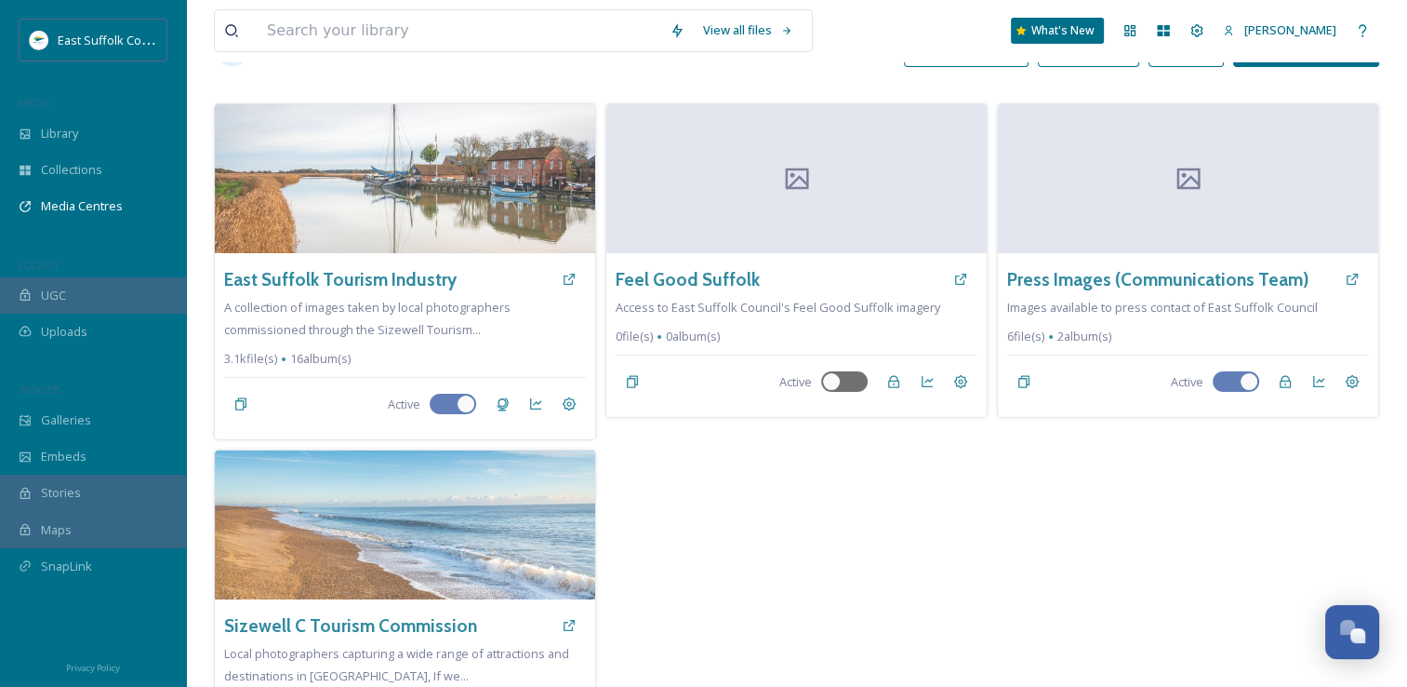
scroll to position [167, 0]
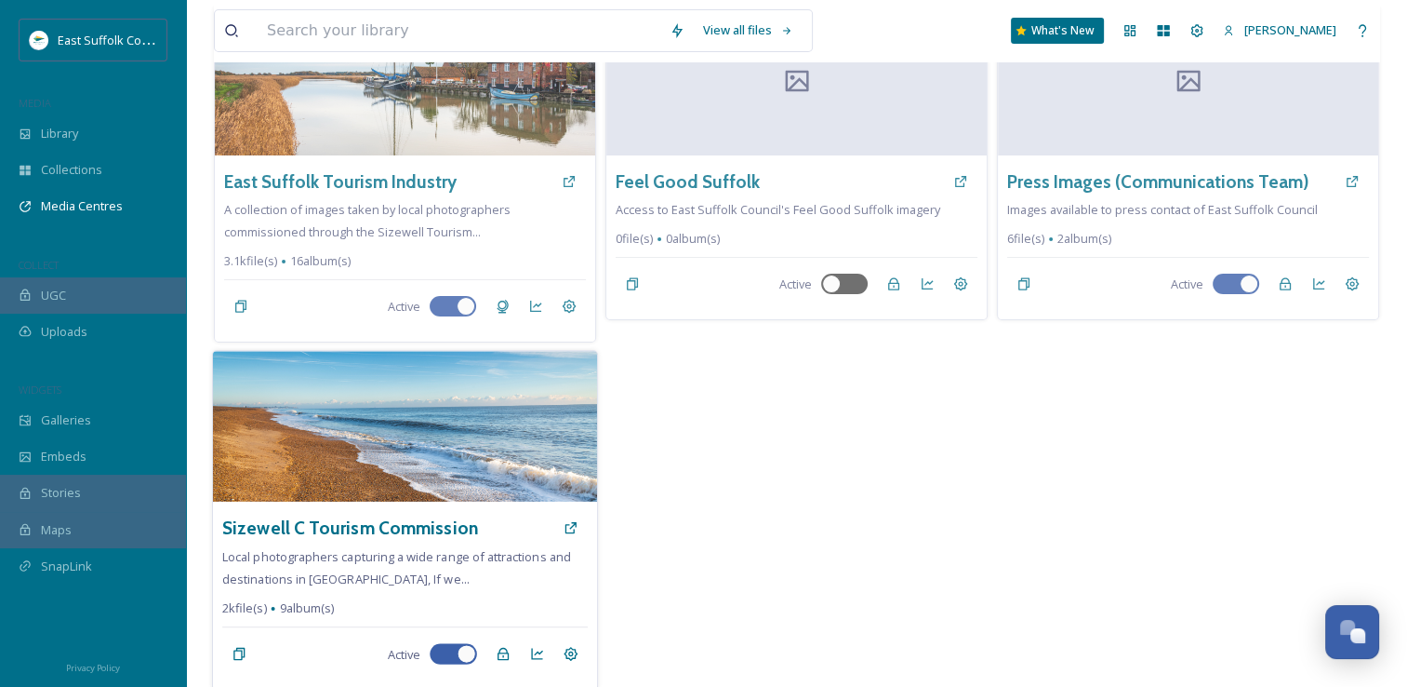
click at [443, 651] on div at bounding box center [443, 653] width 13 height 9
checkbox input "false"
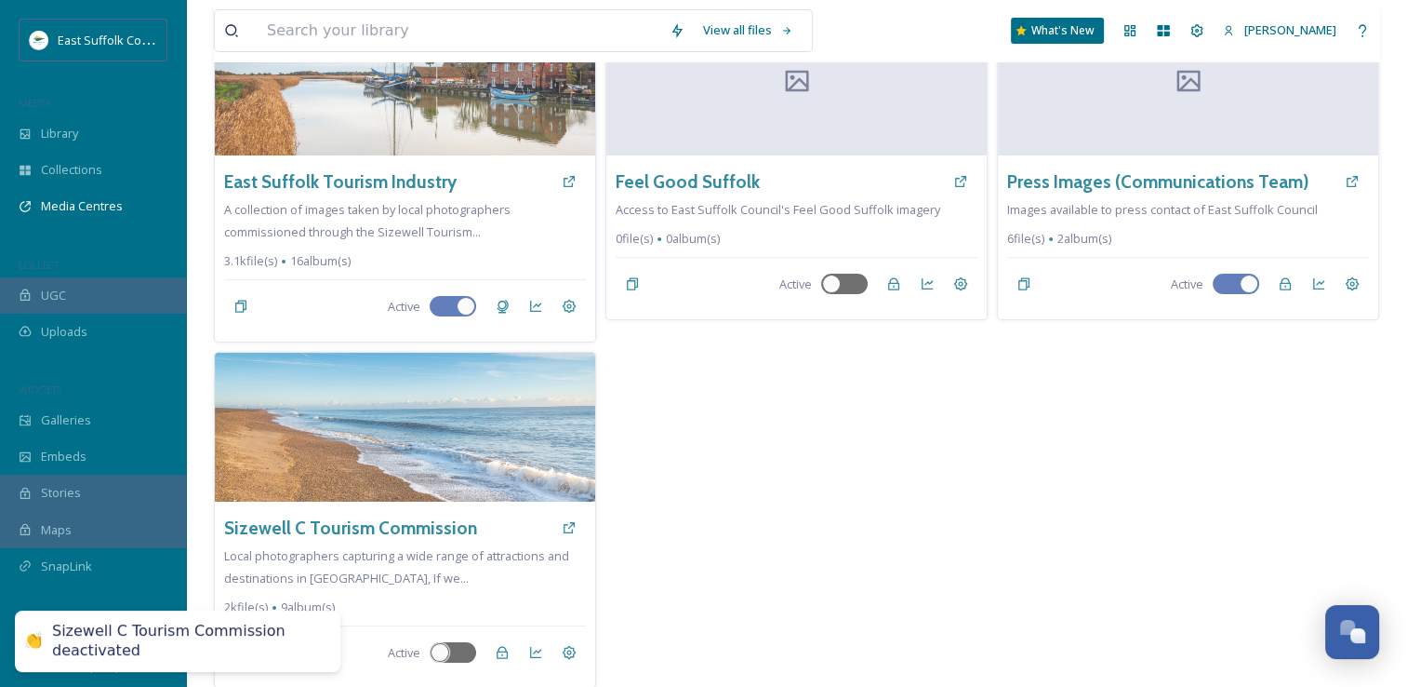
click at [738, 553] on div "Feel Good Suffolk Access to East Suffolk Council's Feel Good Suffolk imagery 0 …" at bounding box center [797, 347] width 382 height 683
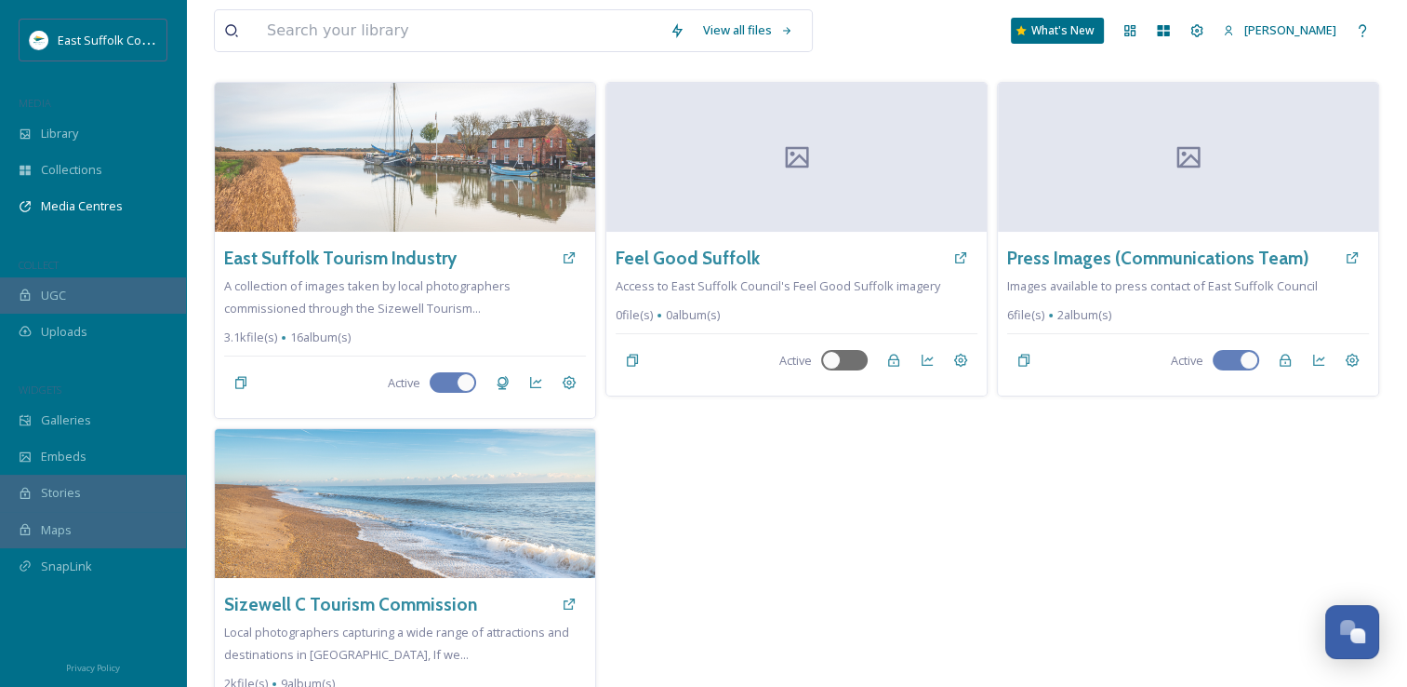
scroll to position [0, 0]
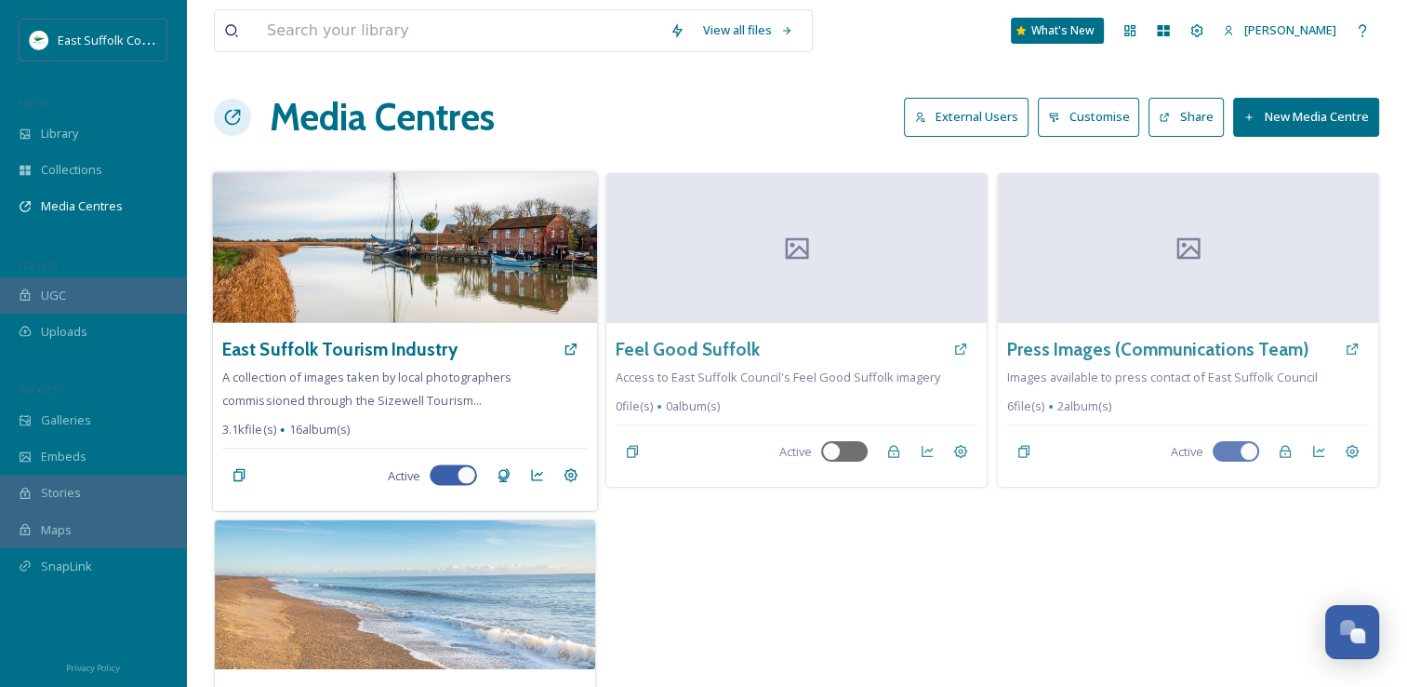
click at [388, 292] on img at bounding box center [405, 247] width 384 height 151
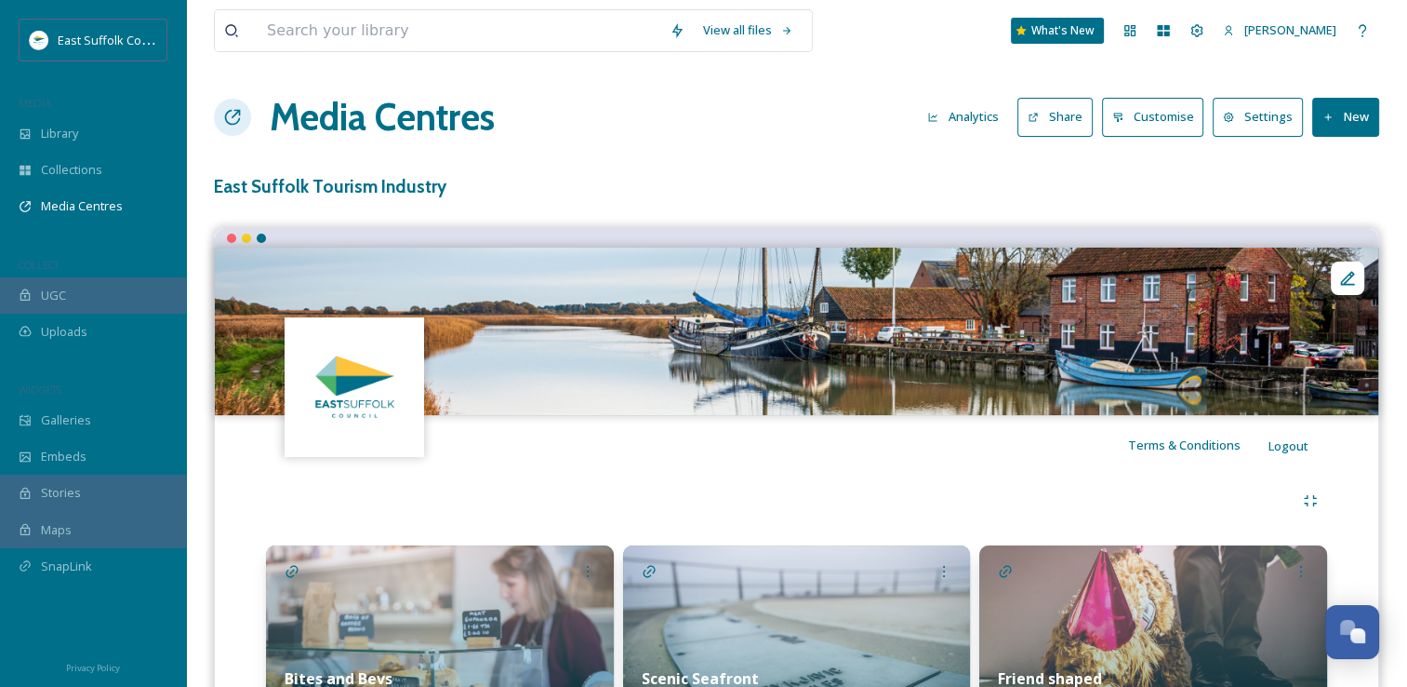
click at [1145, 127] on button "Customise" at bounding box center [1153, 117] width 102 height 38
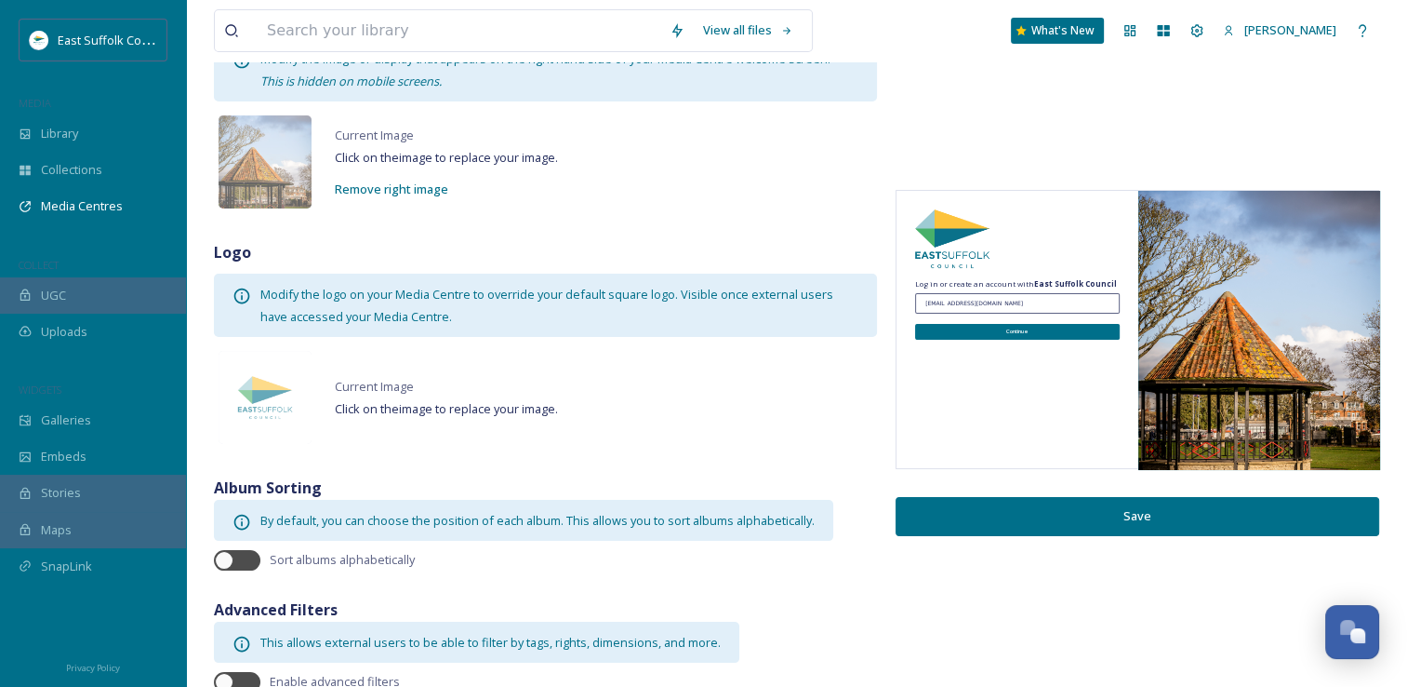
scroll to position [199, 0]
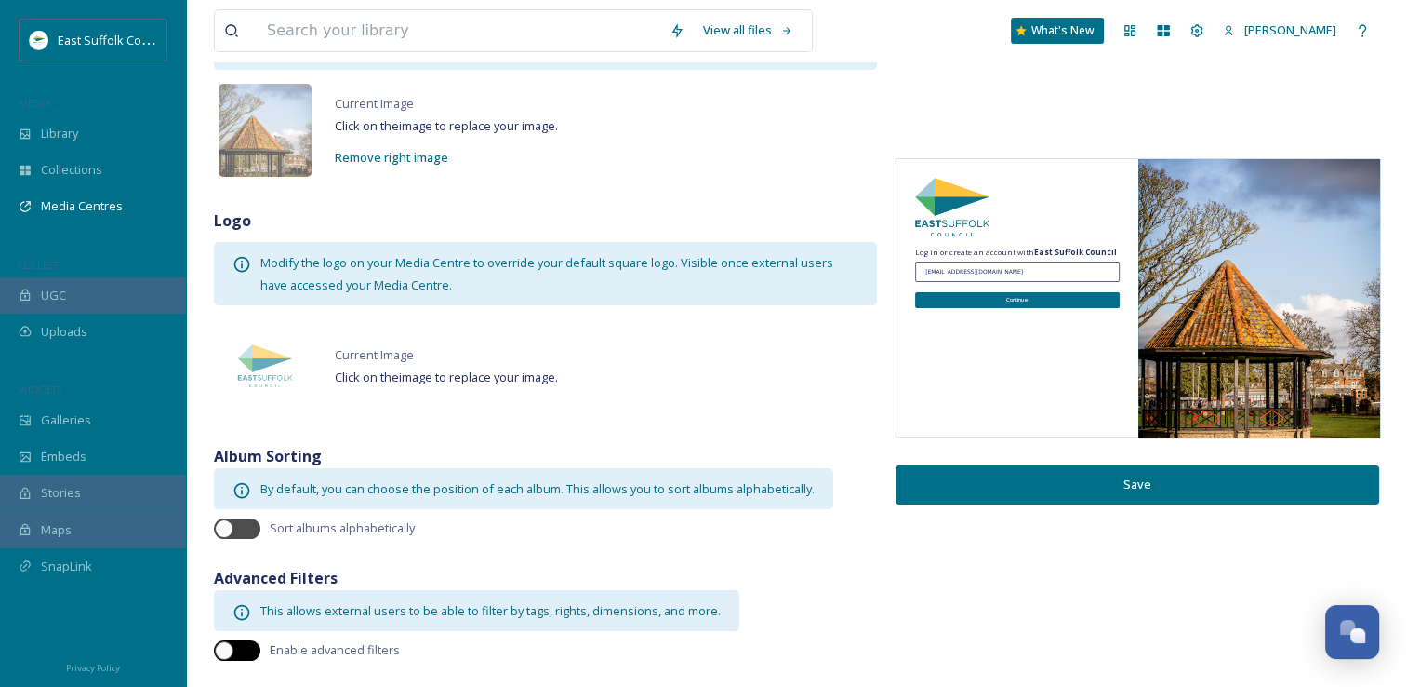
click at [230, 642] on div at bounding box center [224, 650] width 19 height 19
click at [234, 652] on div at bounding box center [237, 650] width 47 height 20
checkbox input "false"
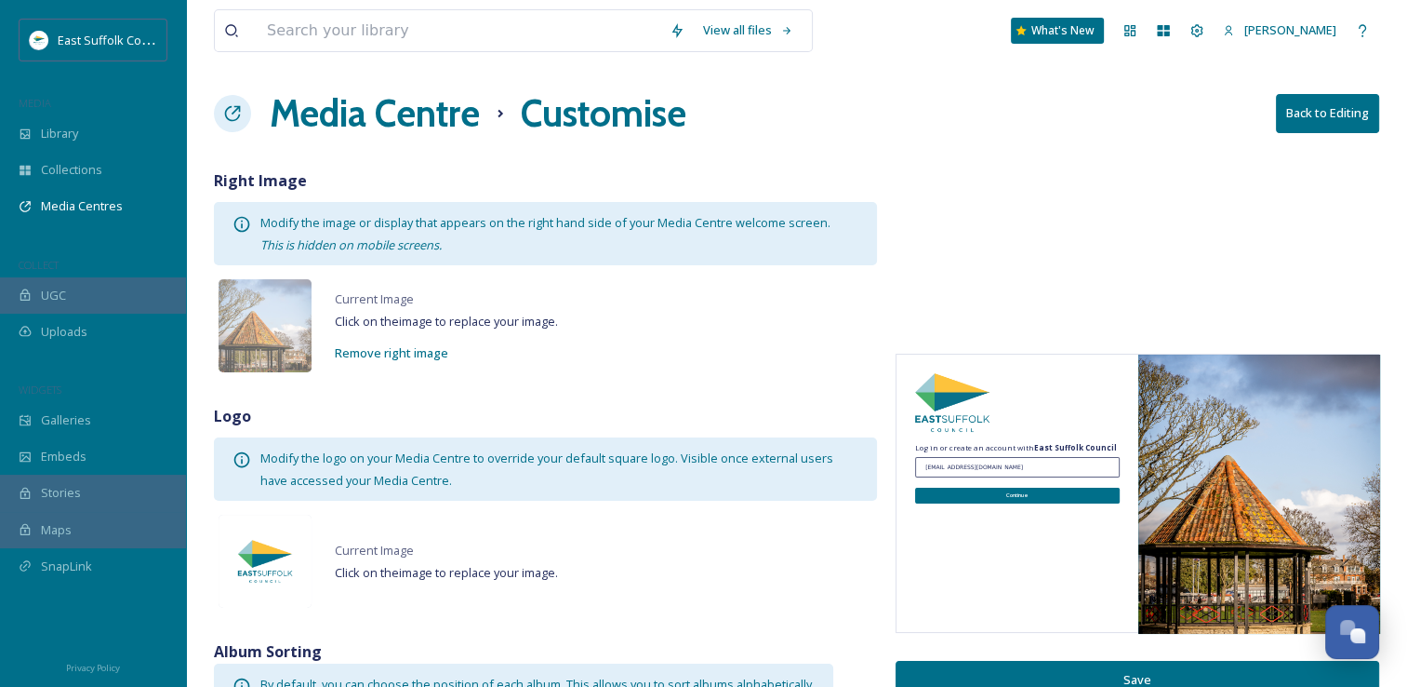
scroll to position [0, 0]
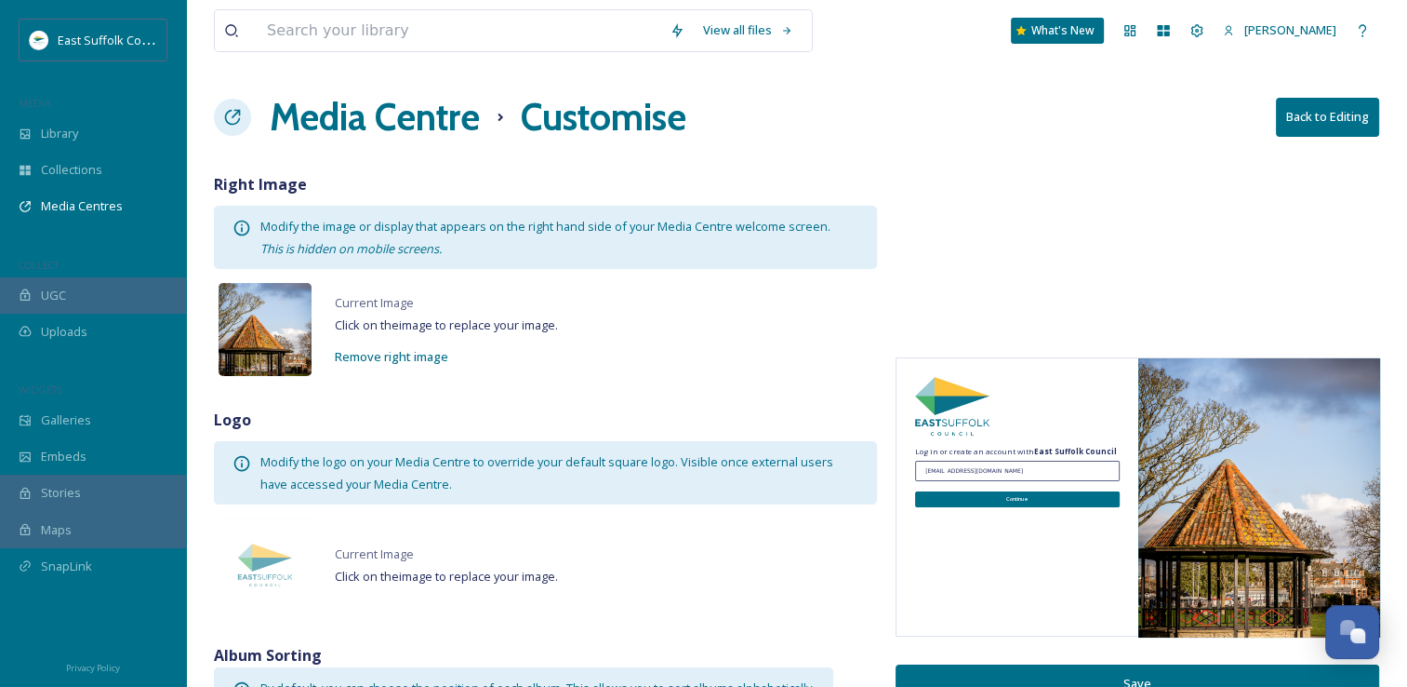
click at [275, 322] on img at bounding box center [265, 329] width 93 height 93
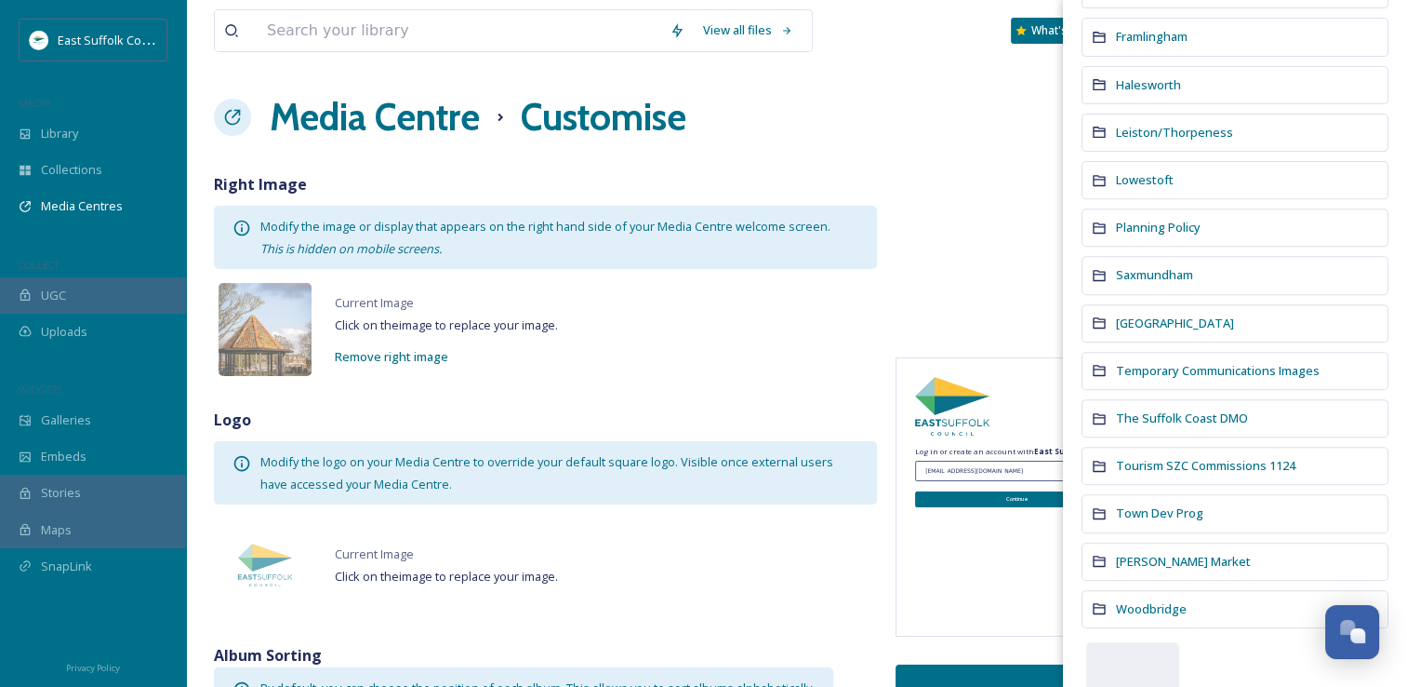
scroll to position [683, 0]
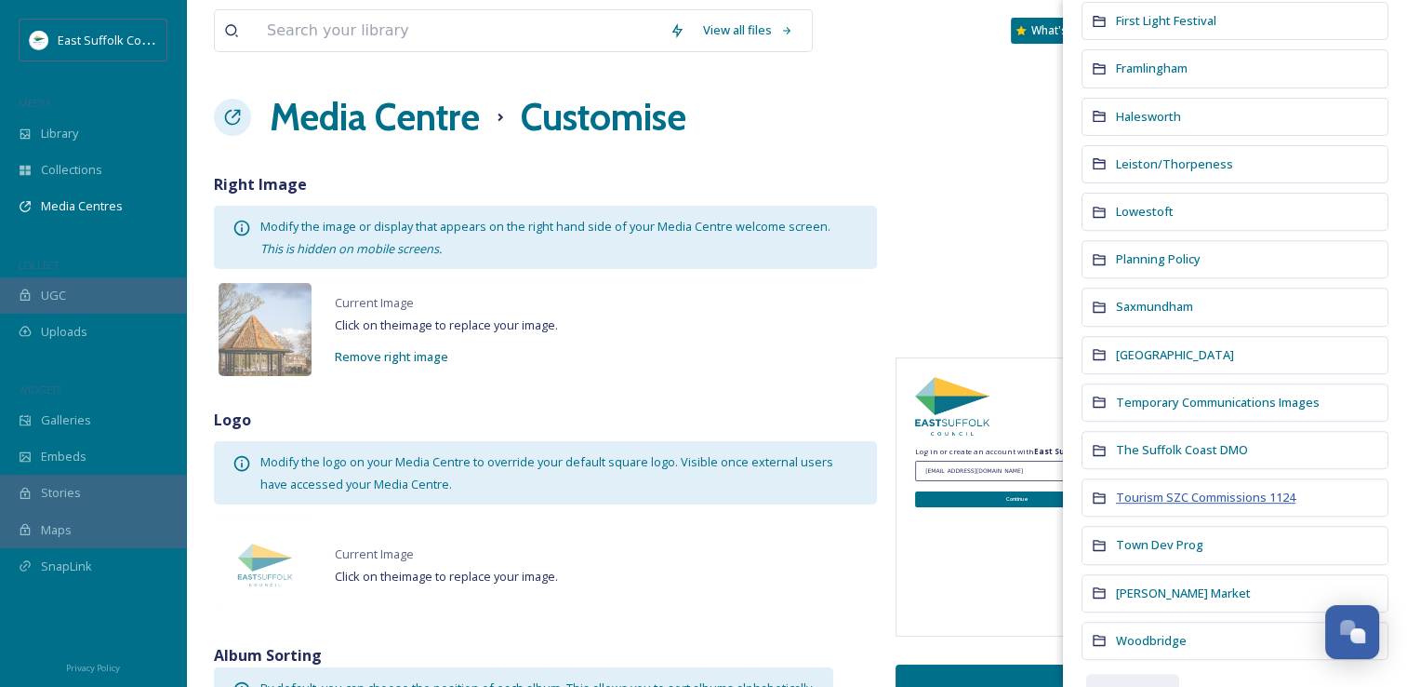
click at [1116, 488] on span "Tourism SZC Commissions 1124" at bounding box center [1206, 496] width 180 height 17
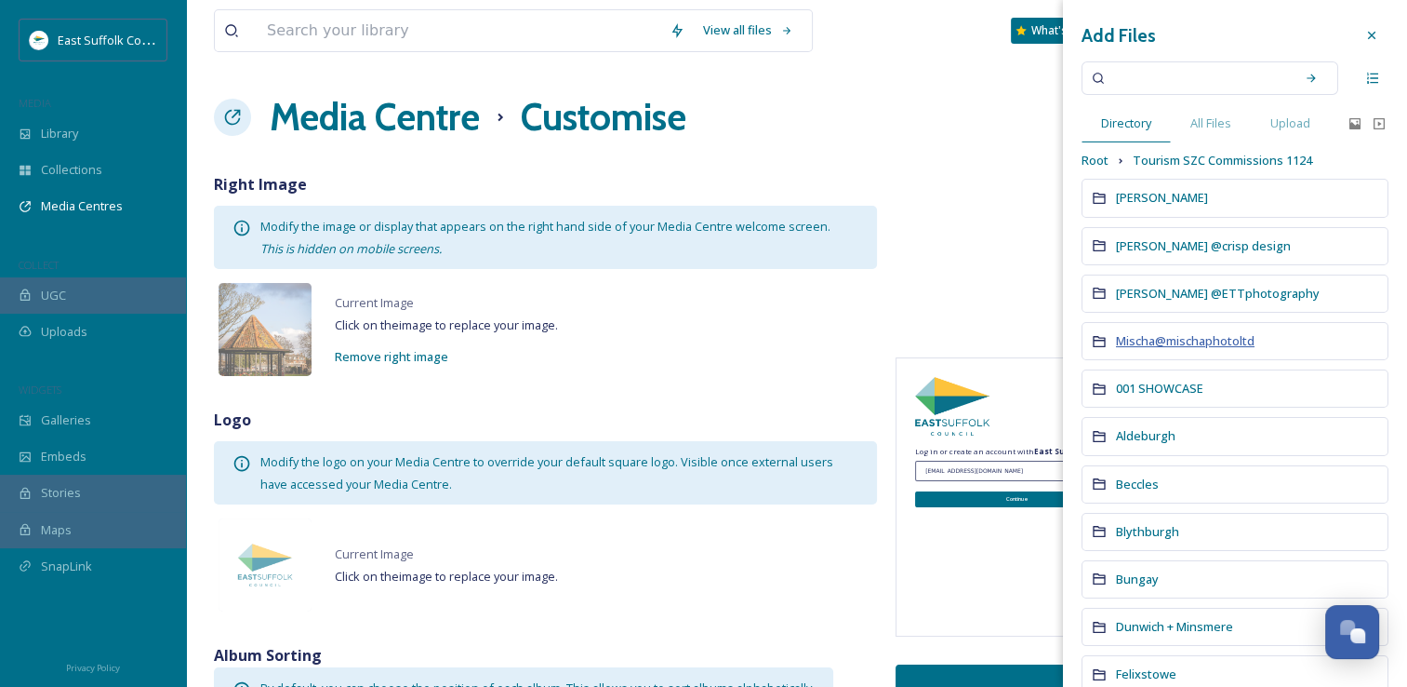
click at [1128, 340] on span "Mischa@mischaphotoltd" at bounding box center [1185, 340] width 139 height 17
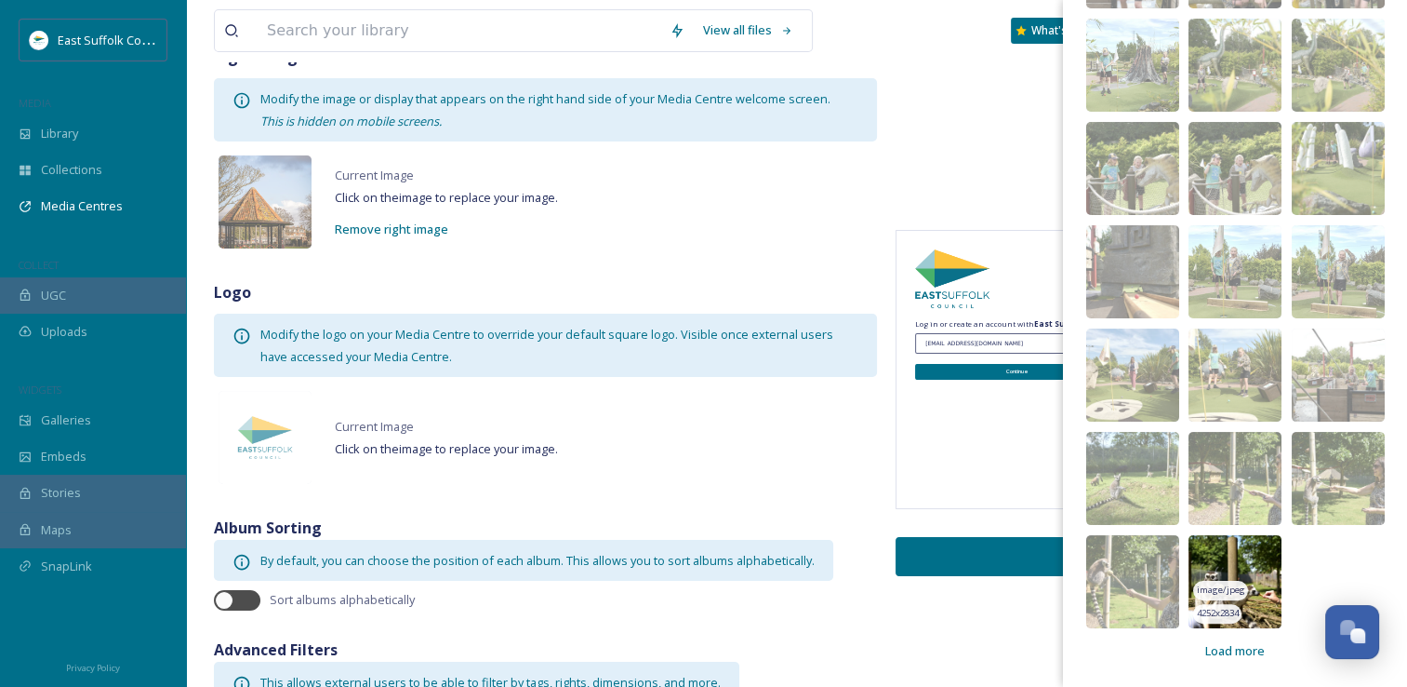
scroll to position [199, 0]
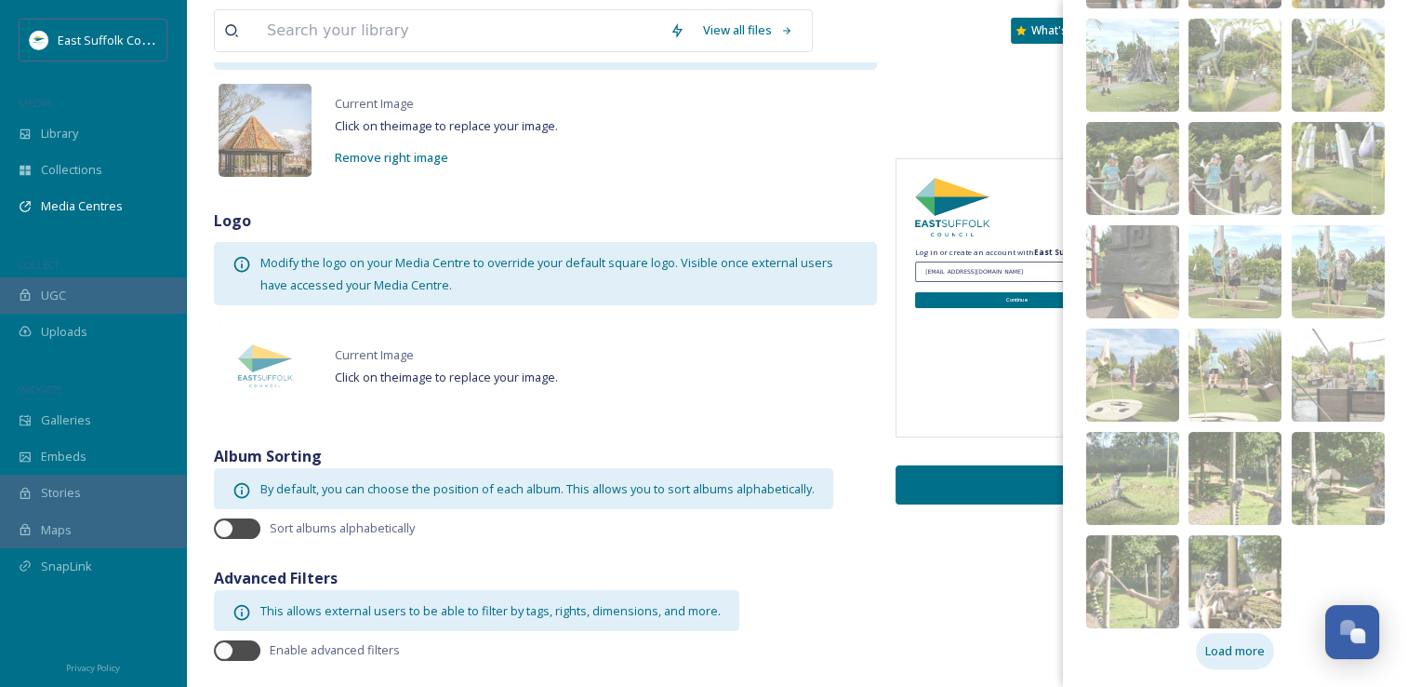
click at [1245, 656] on span "Load more" at bounding box center [1236, 651] width 60 height 18
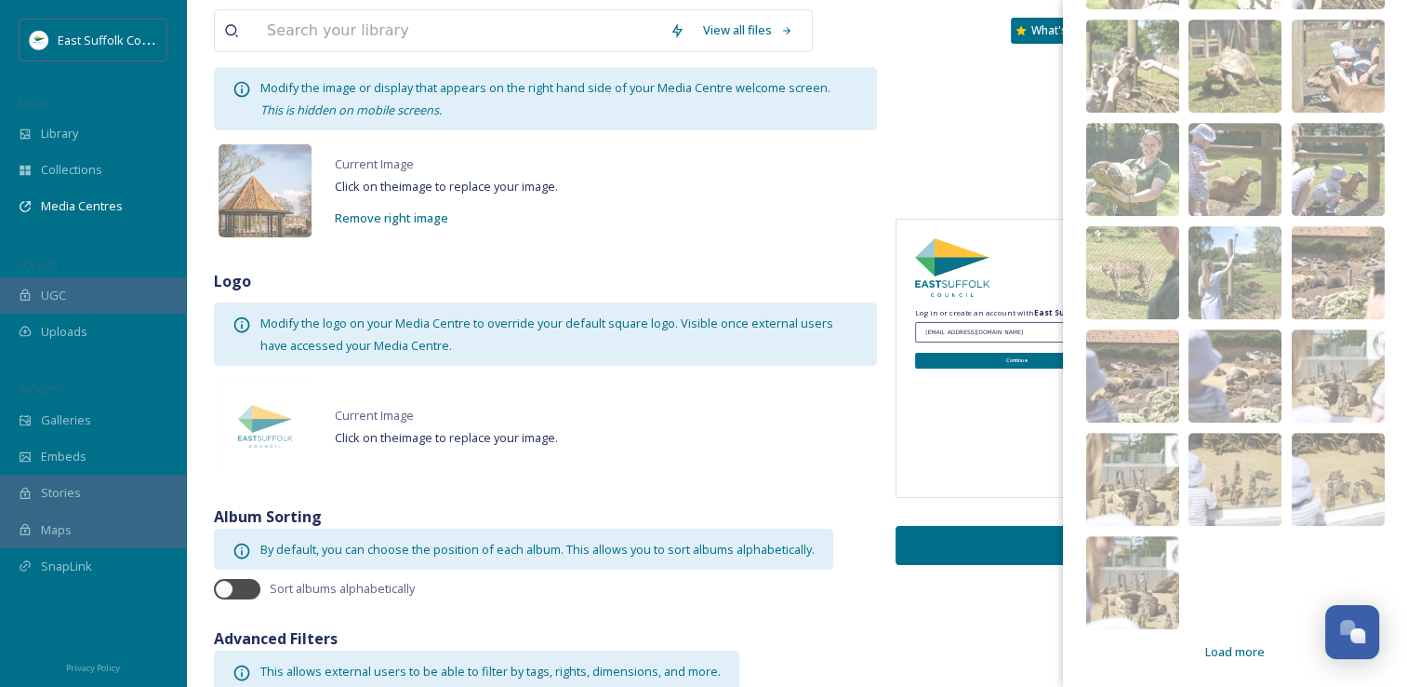
scroll to position [186, 0]
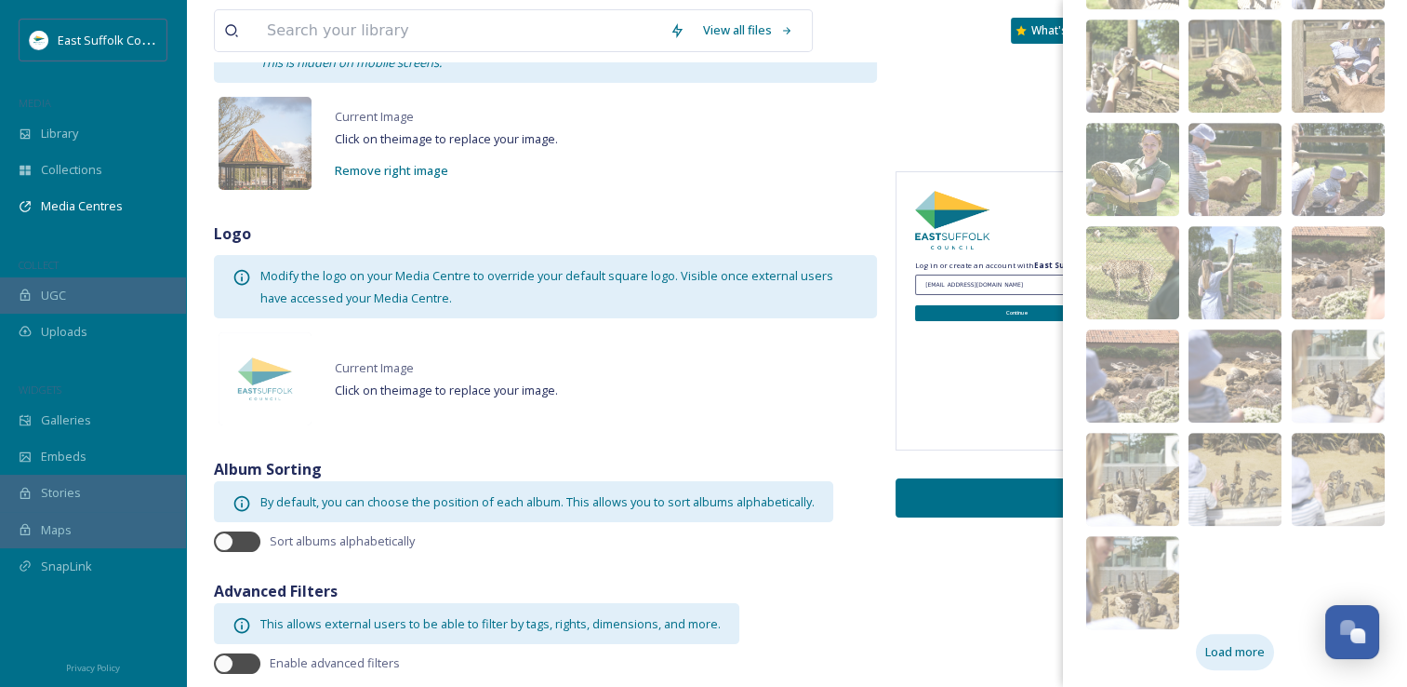
click at [1233, 655] on span "Load more" at bounding box center [1236, 652] width 60 height 18
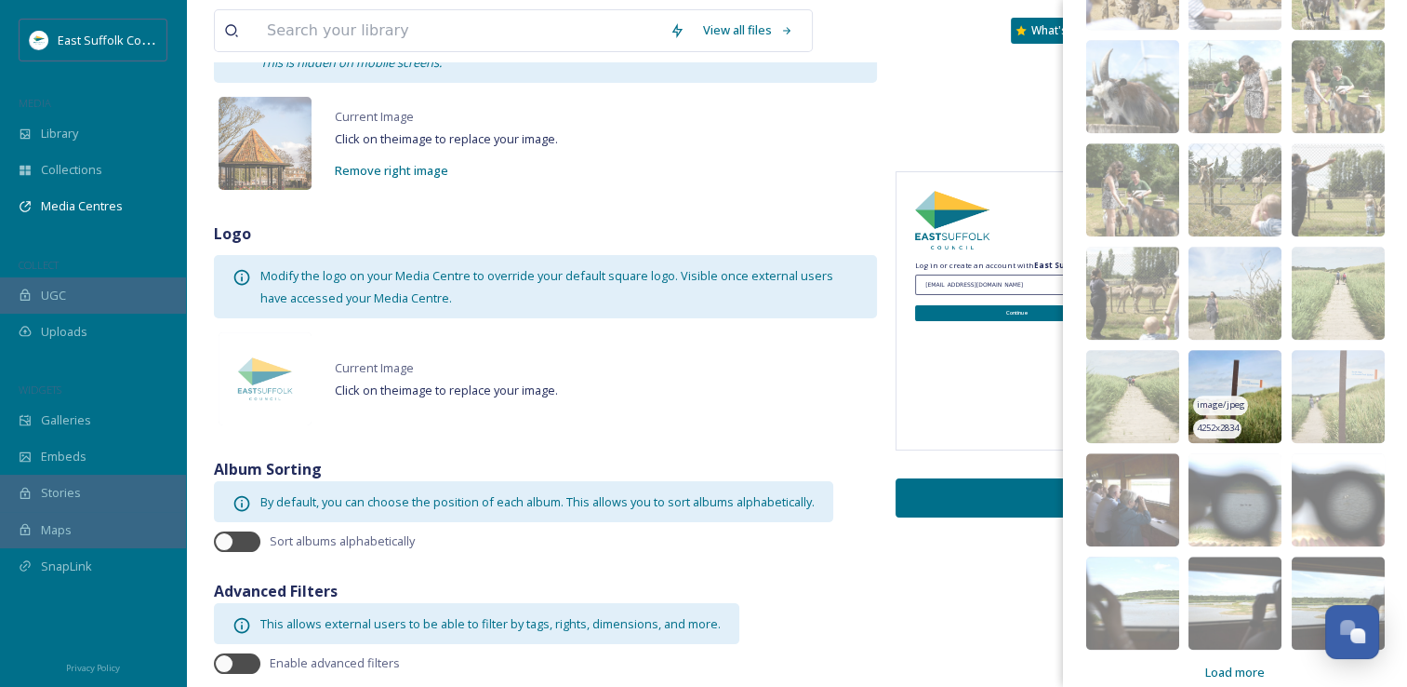
scroll to position [1629, 0]
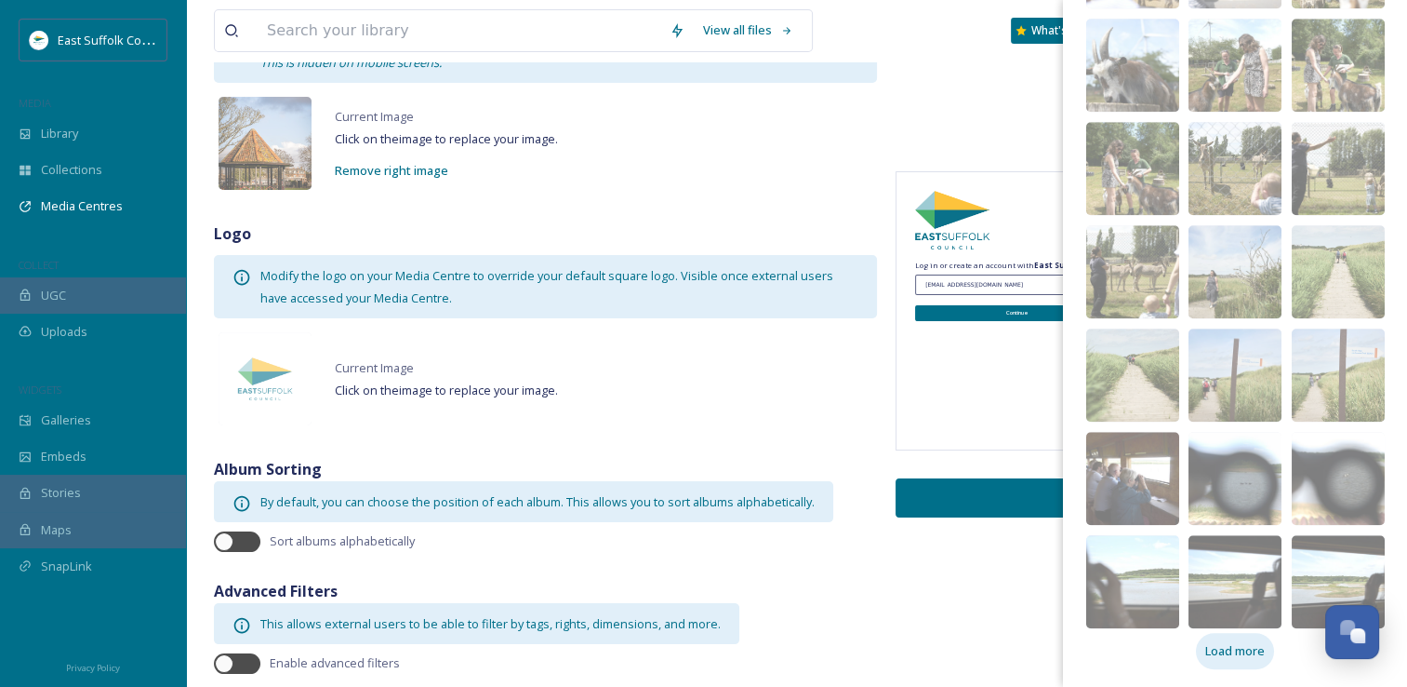
click at [1207, 657] on span "Load more" at bounding box center [1236, 651] width 60 height 18
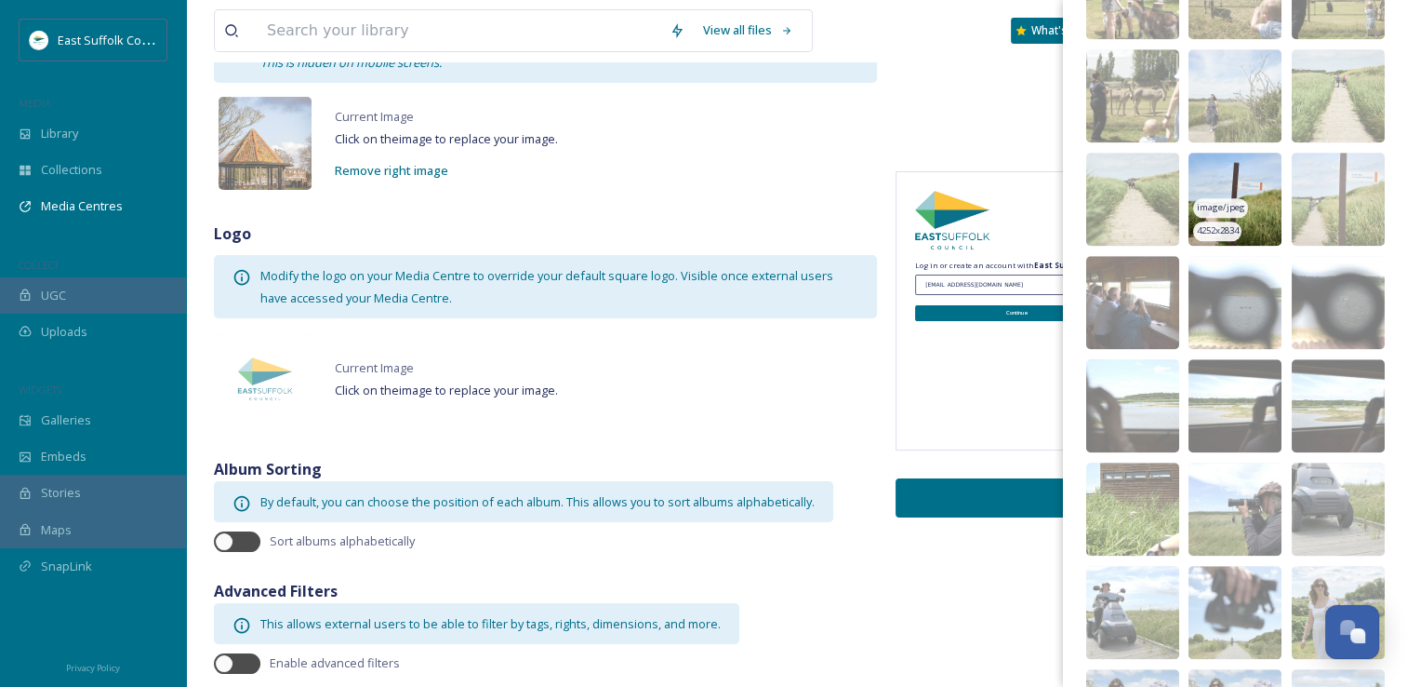
scroll to position [1815, 0]
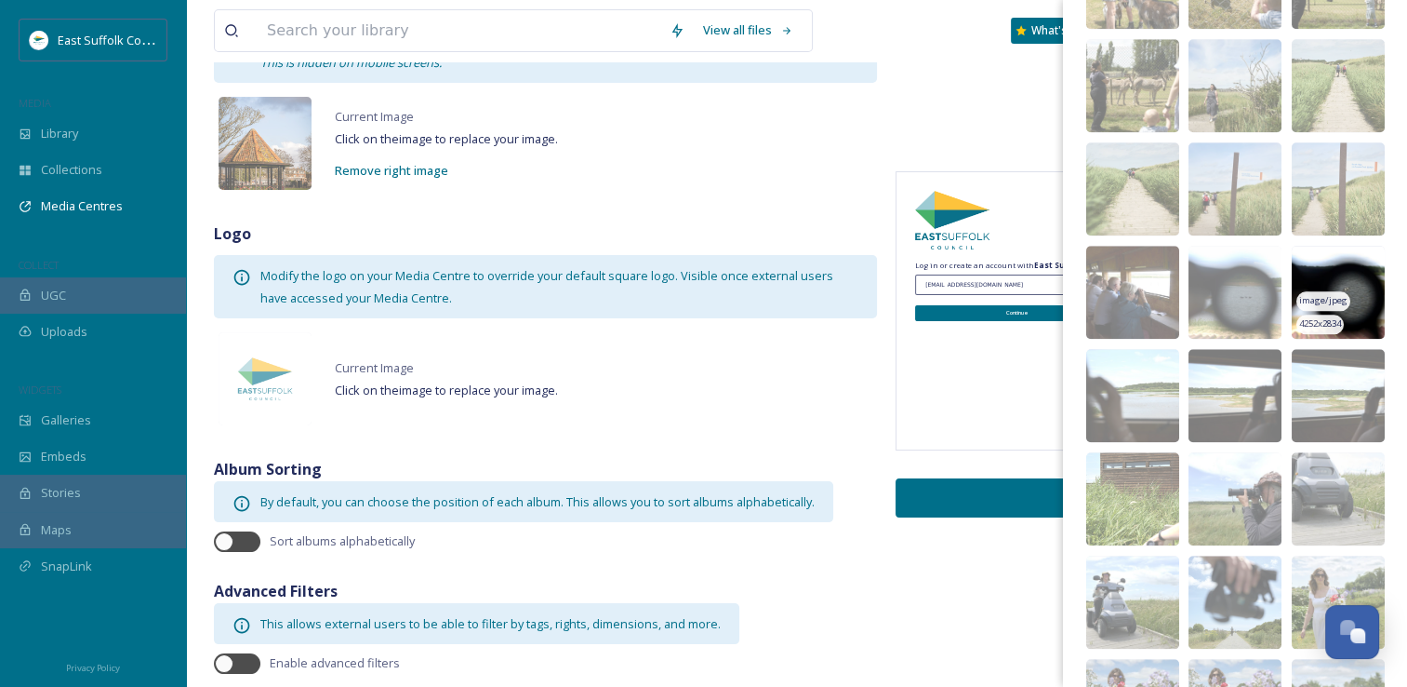
click at [1310, 273] on img at bounding box center [1338, 292] width 93 height 93
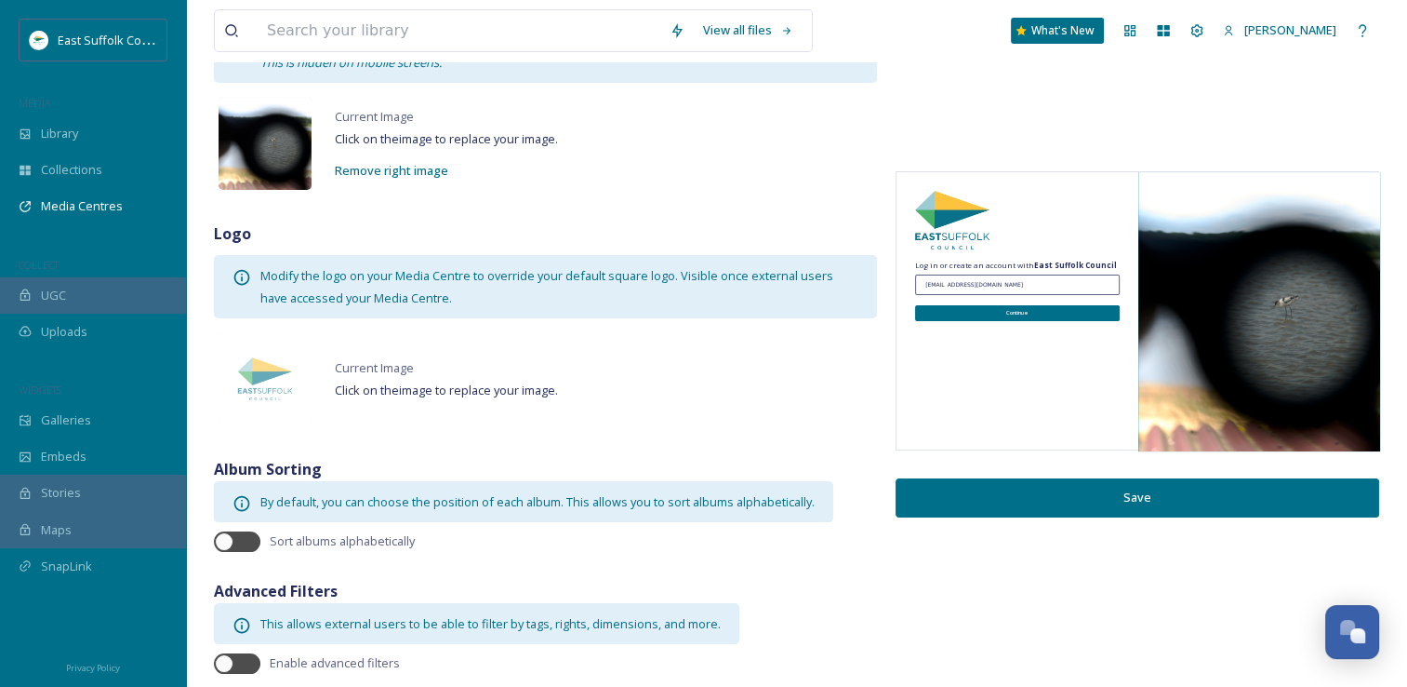
click at [263, 121] on img at bounding box center [265, 143] width 93 height 93
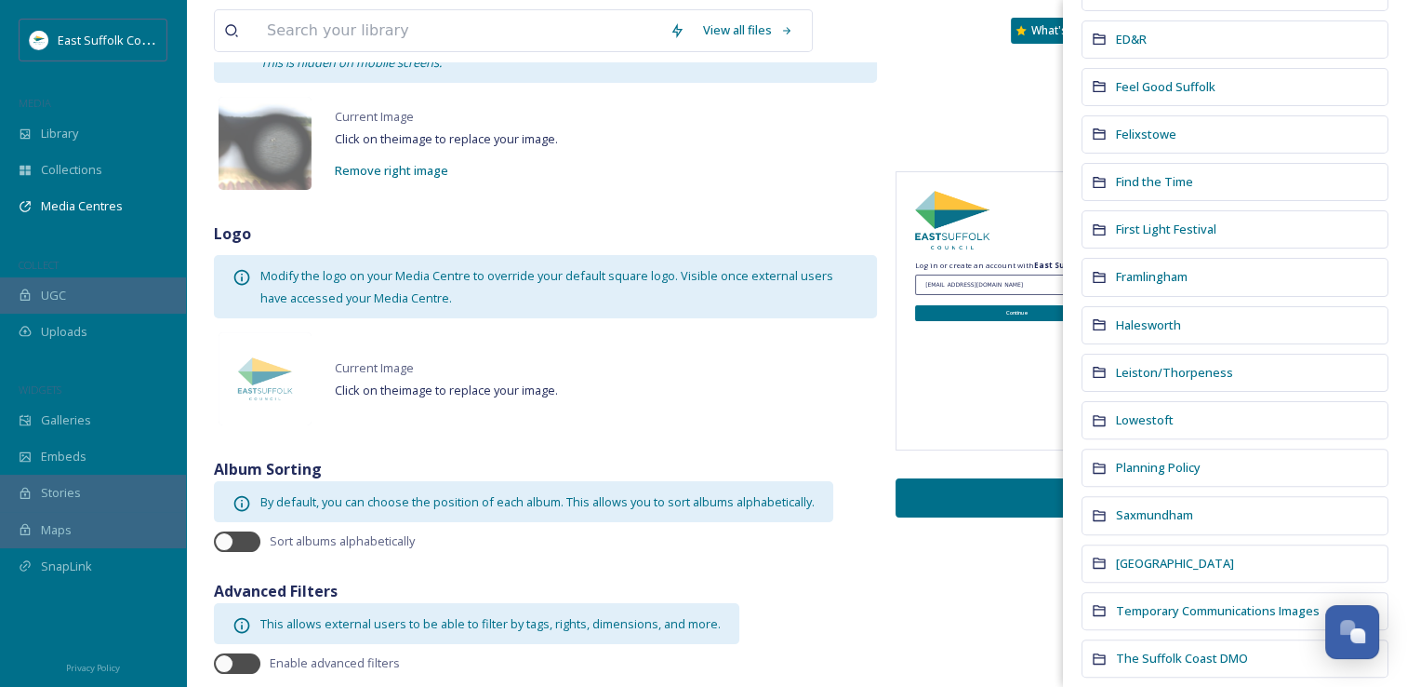
scroll to position [744, 0]
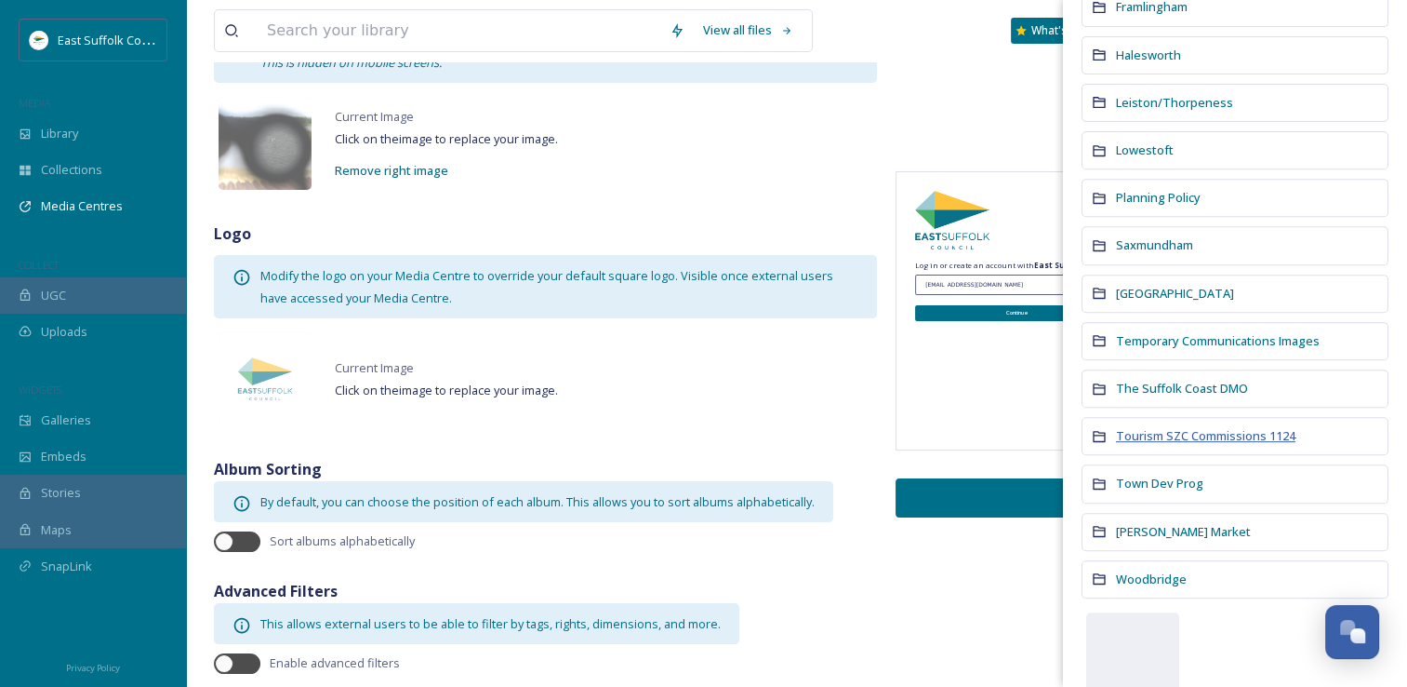
click at [1148, 427] on span "Tourism SZC Commissions 1124" at bounding box center [1206, 435] width 180 height 17
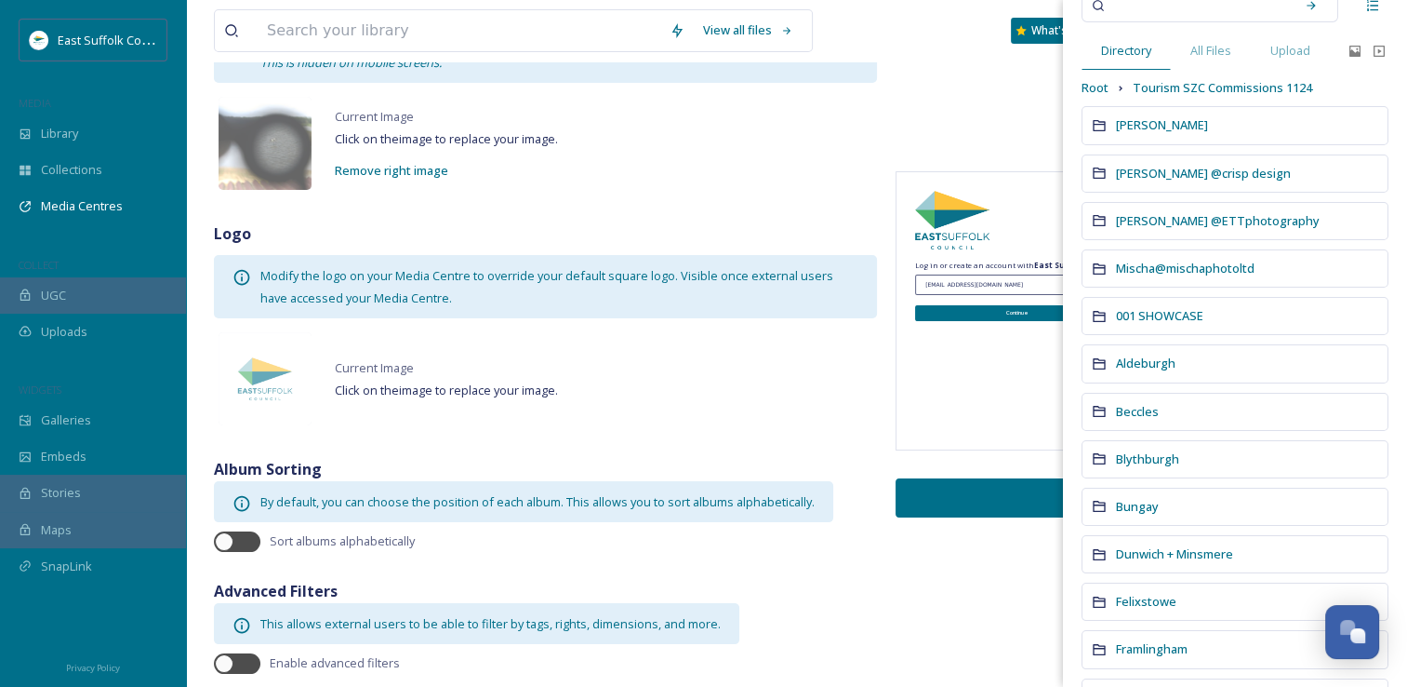
scroll to position [93, 0]
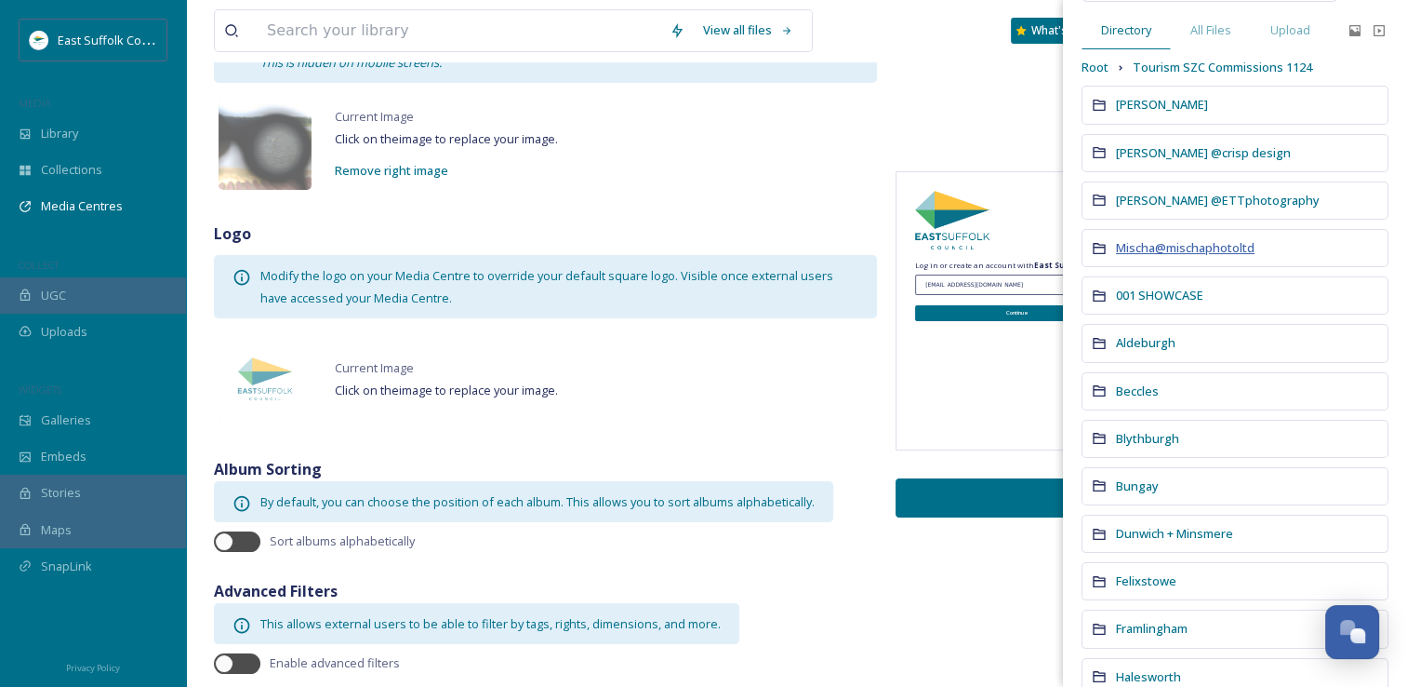
click at [1139, 253] on span "Mischa@mischaphotoltd" at bounding box center [1185, 247] width 139 height 17
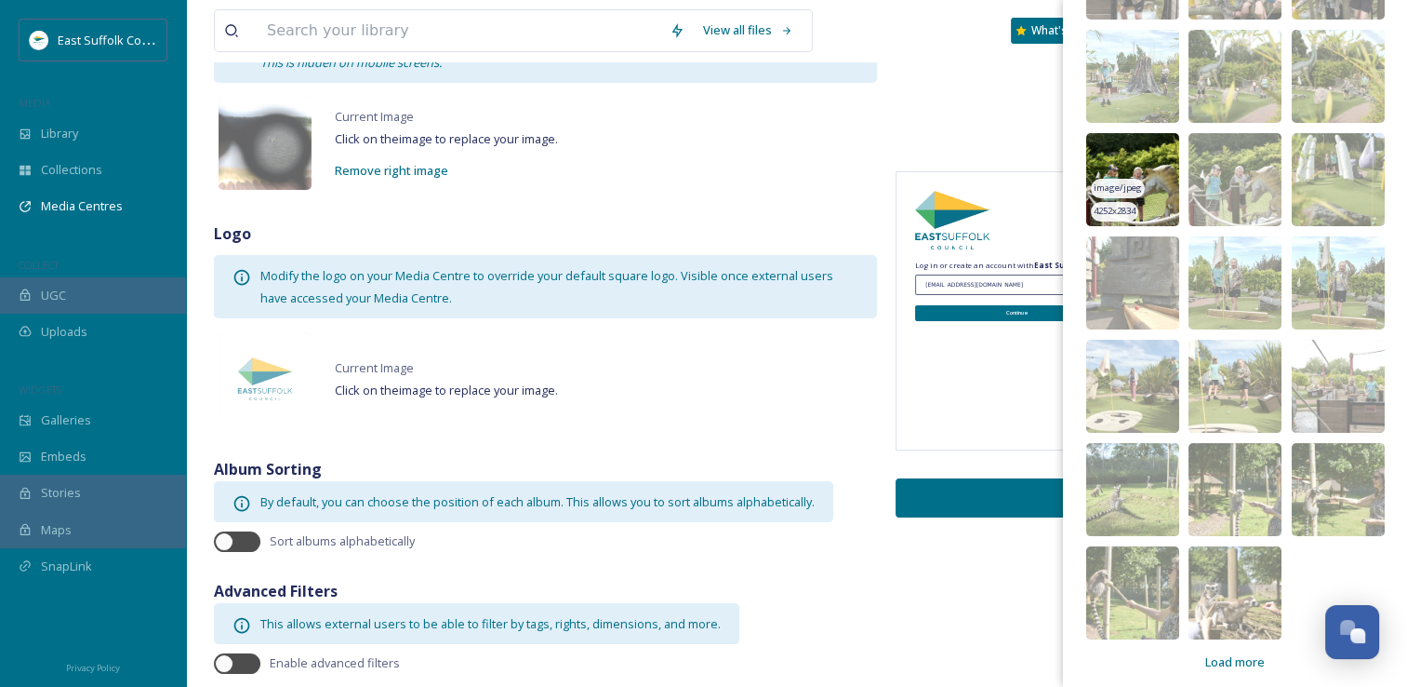
scroll to position [287, 0]
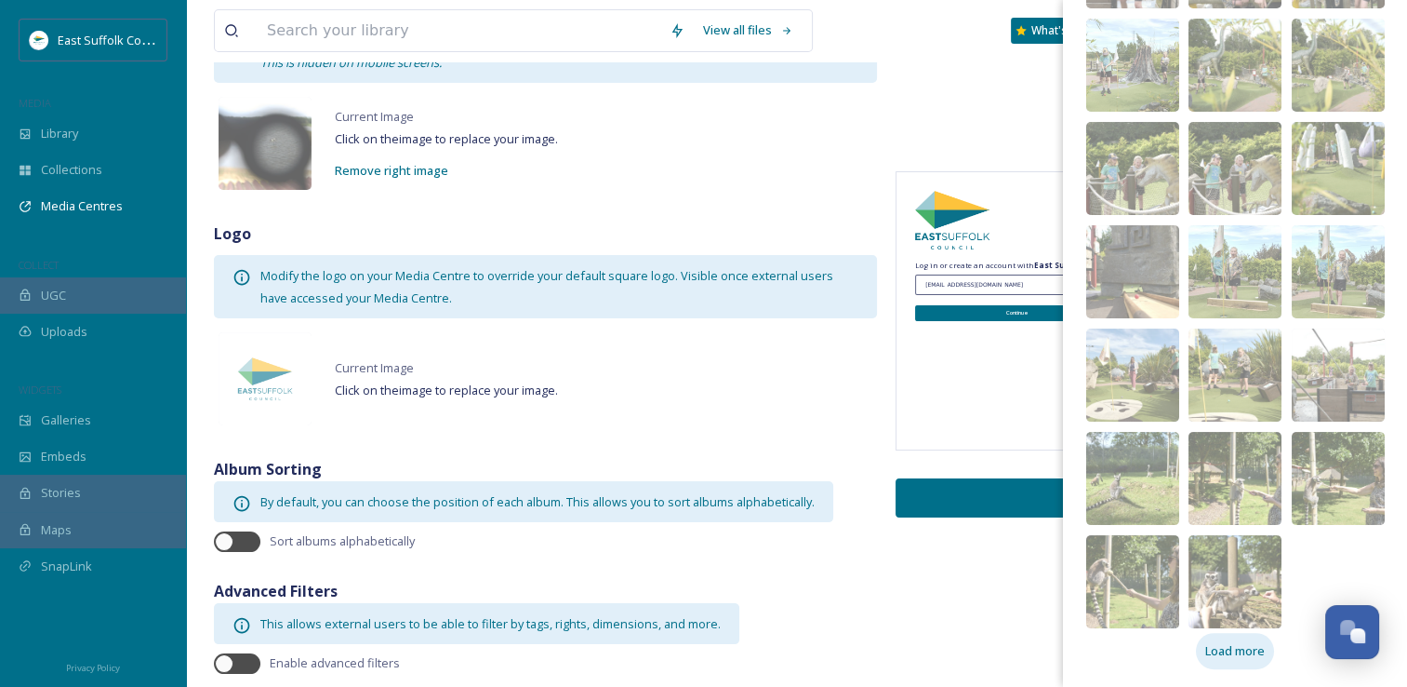
click at [1234, 653] on span "Load more" at bounding box center [1236, 651] width 60 height 18
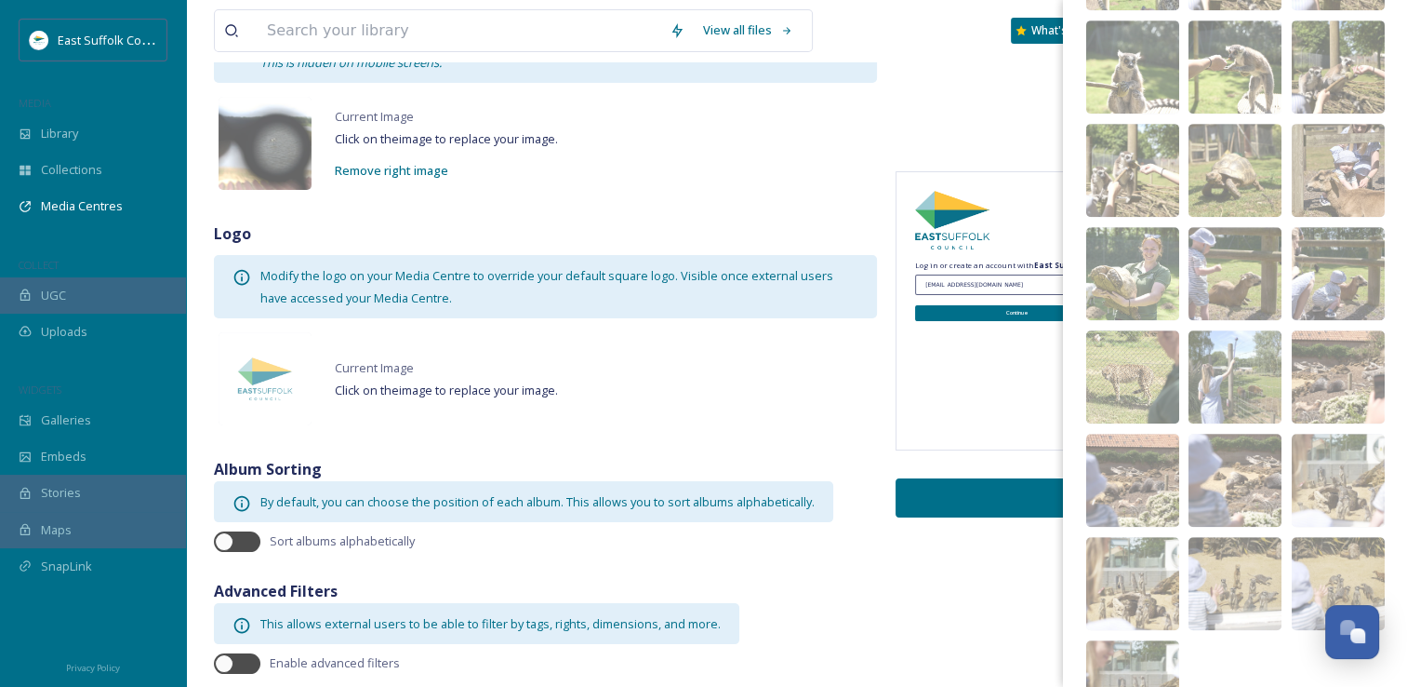
scroll to position [1008, 0]
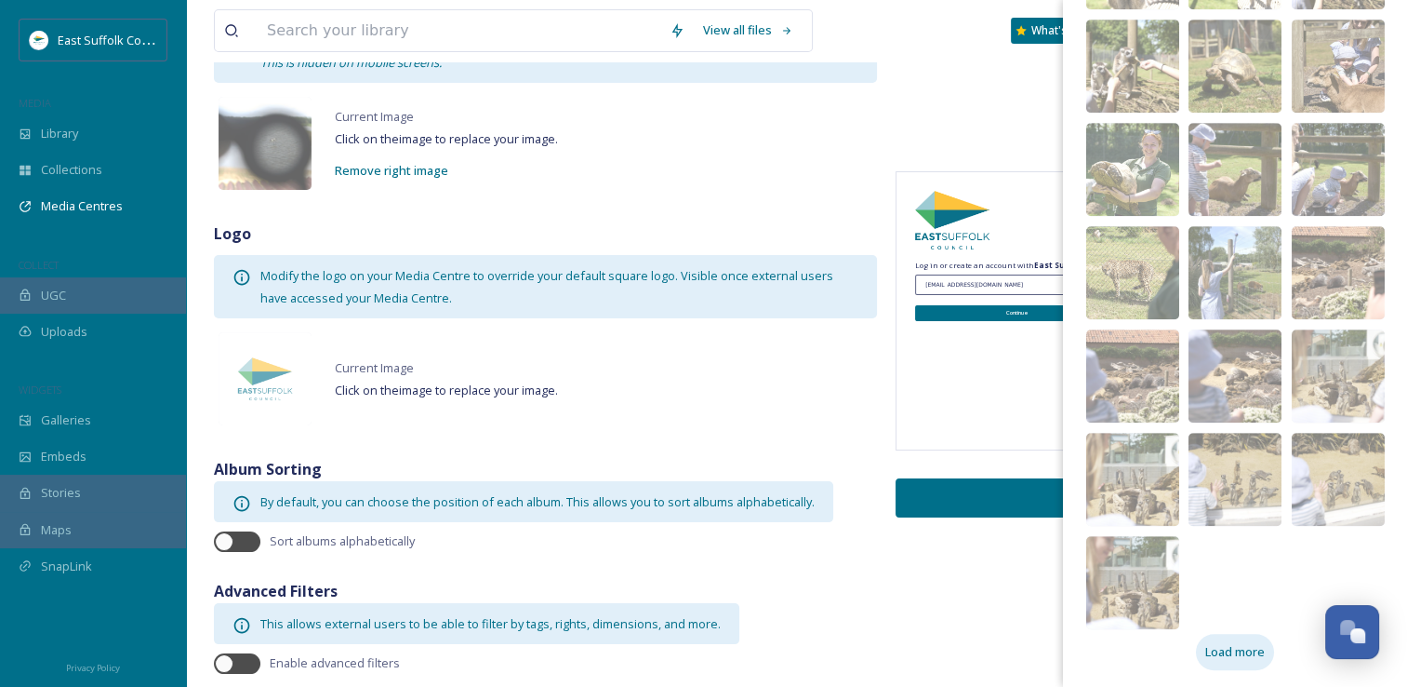
drag, startPoint x: 1239, startPoint y: 675, endPoint x: 1237, endPoint y: 657, distance: 18.7
click at [1236, 656] on span "Load more" at bounding box center [1236, 652] width 60 height 18
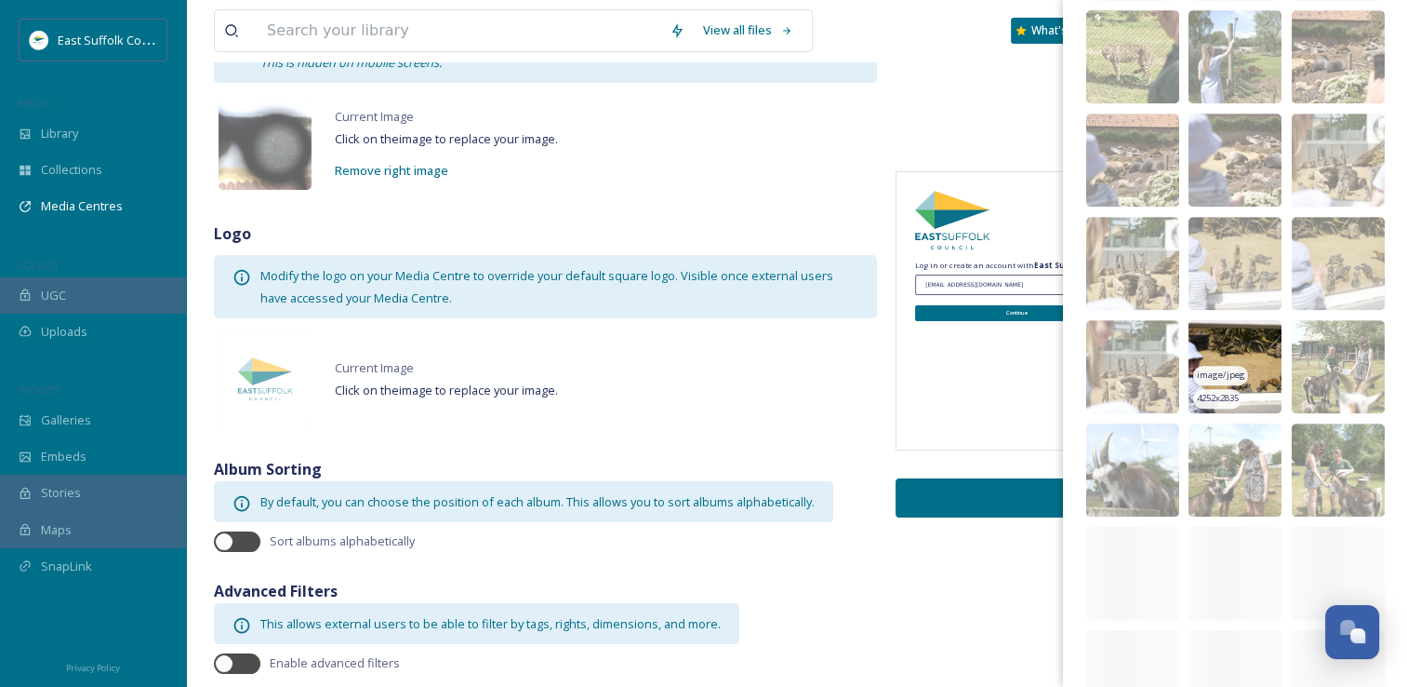
scroll to position [1629, 0]
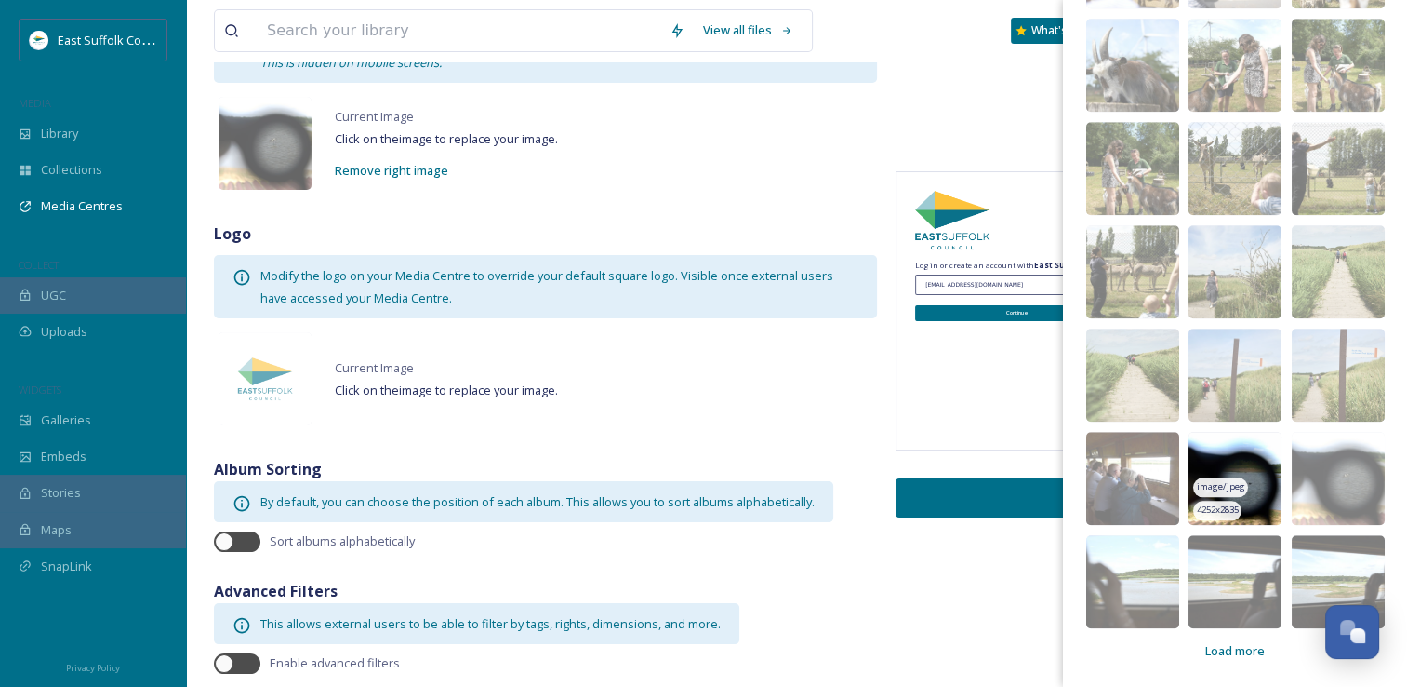
click at [1224, 442] on img at bounding box center [1235, 478] width 93 height 93
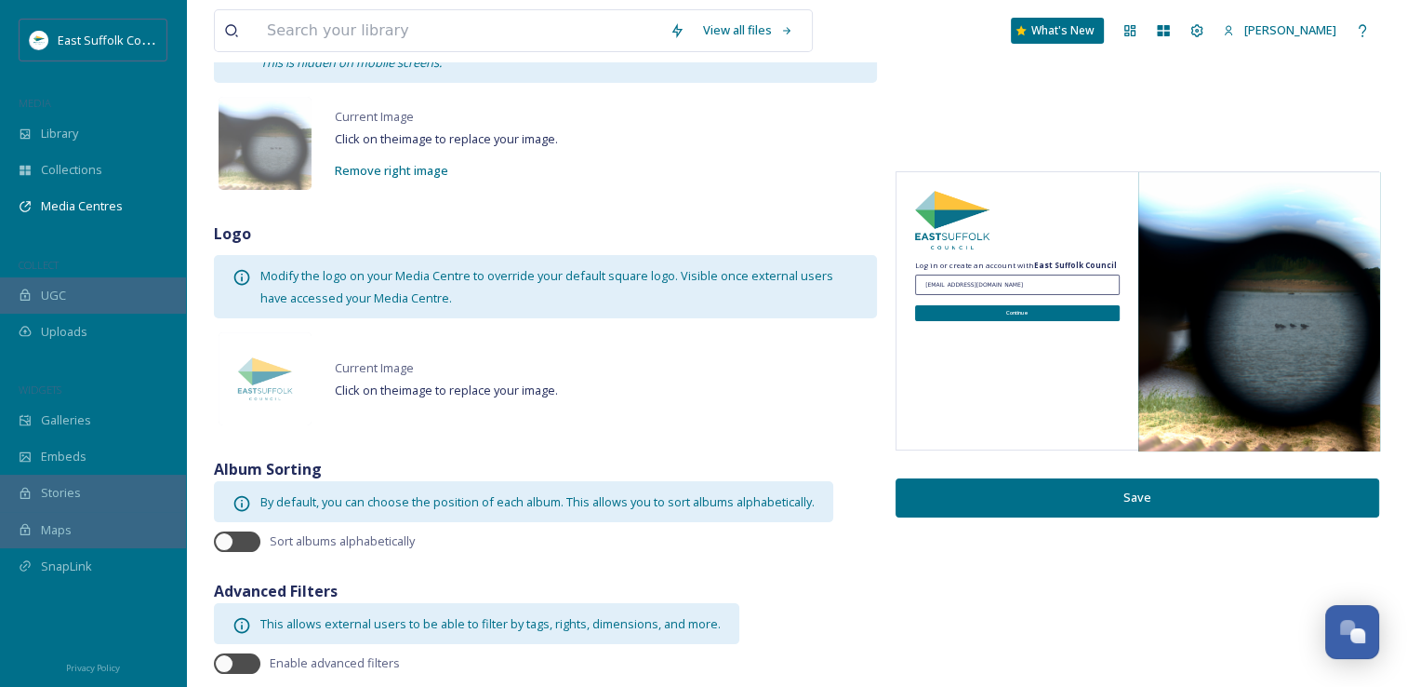
click at [1206, 497] on button "Save" at bounding box center [1138, 497] width 484 height 38
click at [1206, 491] on button "Save" at bounding box center [1138, 497] width 484 height 38
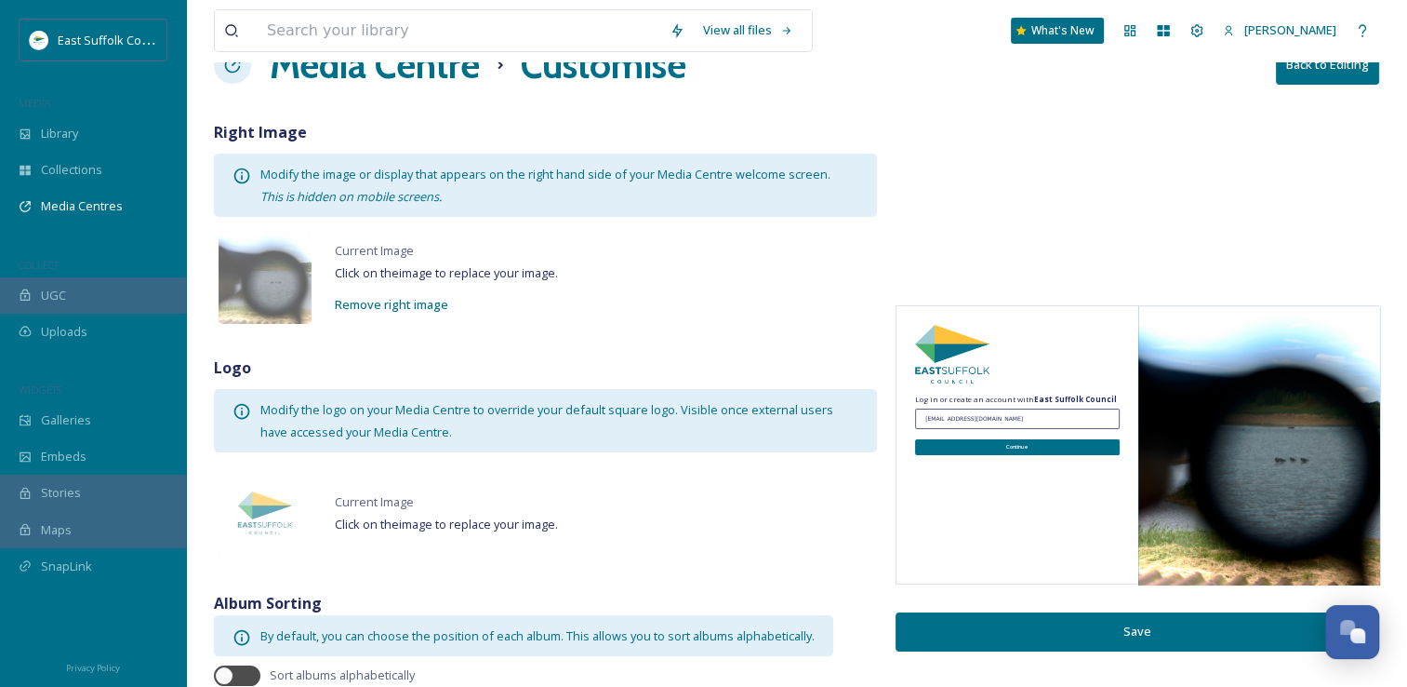
scroll to position [0, 0]
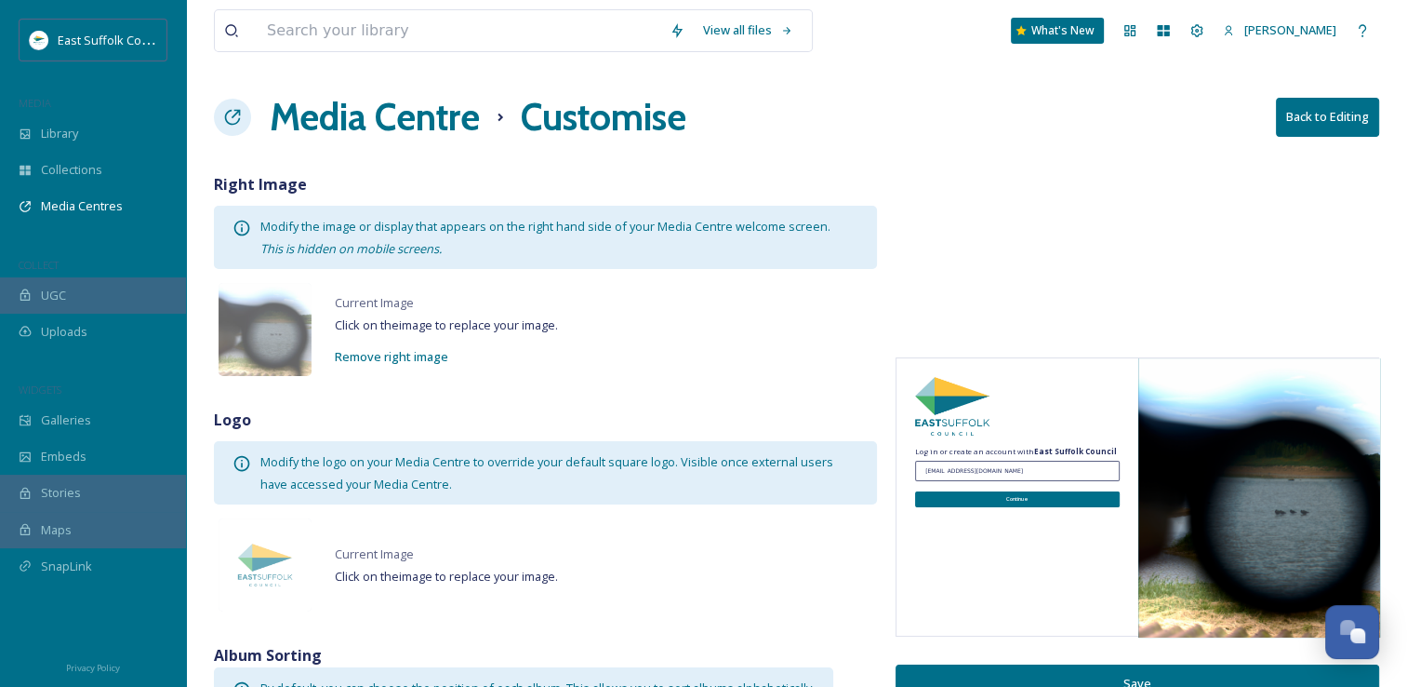
click at [365, 117] on h1 "Media Centre" at bounding box center [375, 117] width 210 height 56
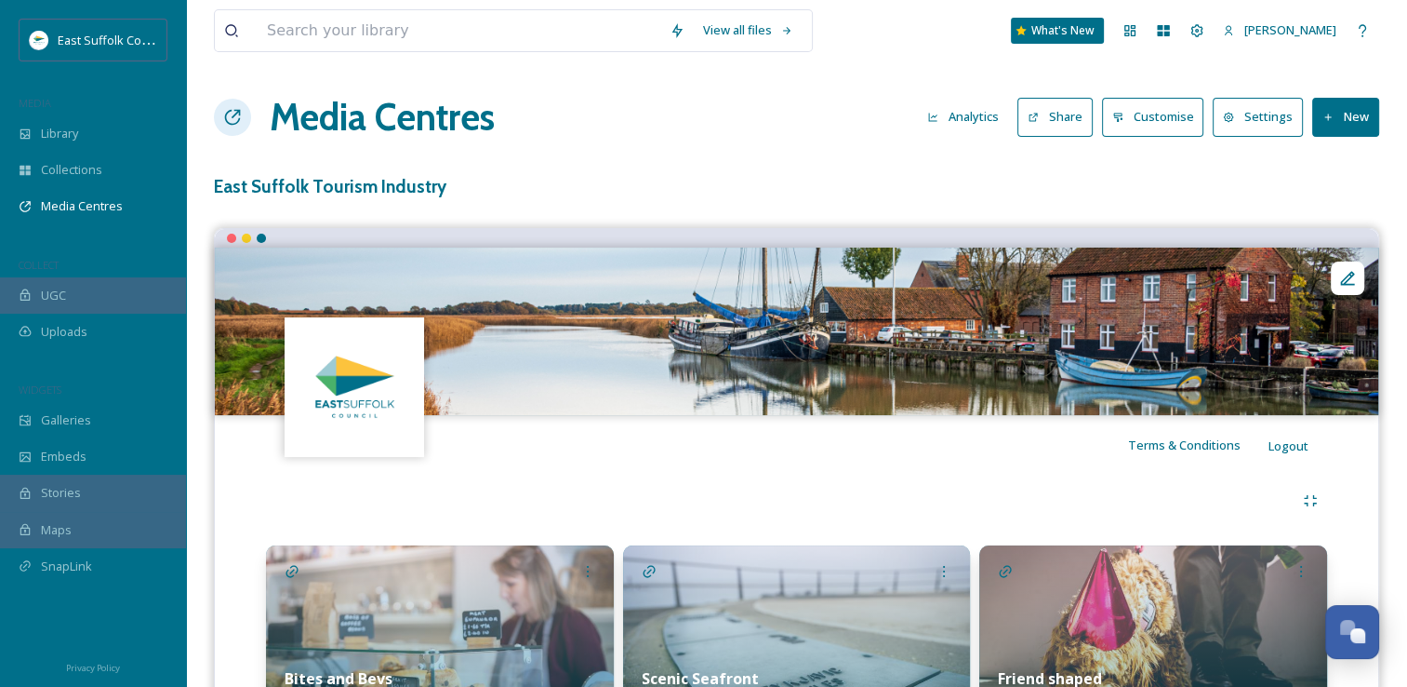
click at [707, 144] on div "View all files What's New Jake Snell Media Centres Analytics Share Customise Se…" at bounding box center [796, 598] width 1221 height 1197
click at [413, 102] on h1 "Media Centres" at bounding box center [382, 117] width 225 height 56
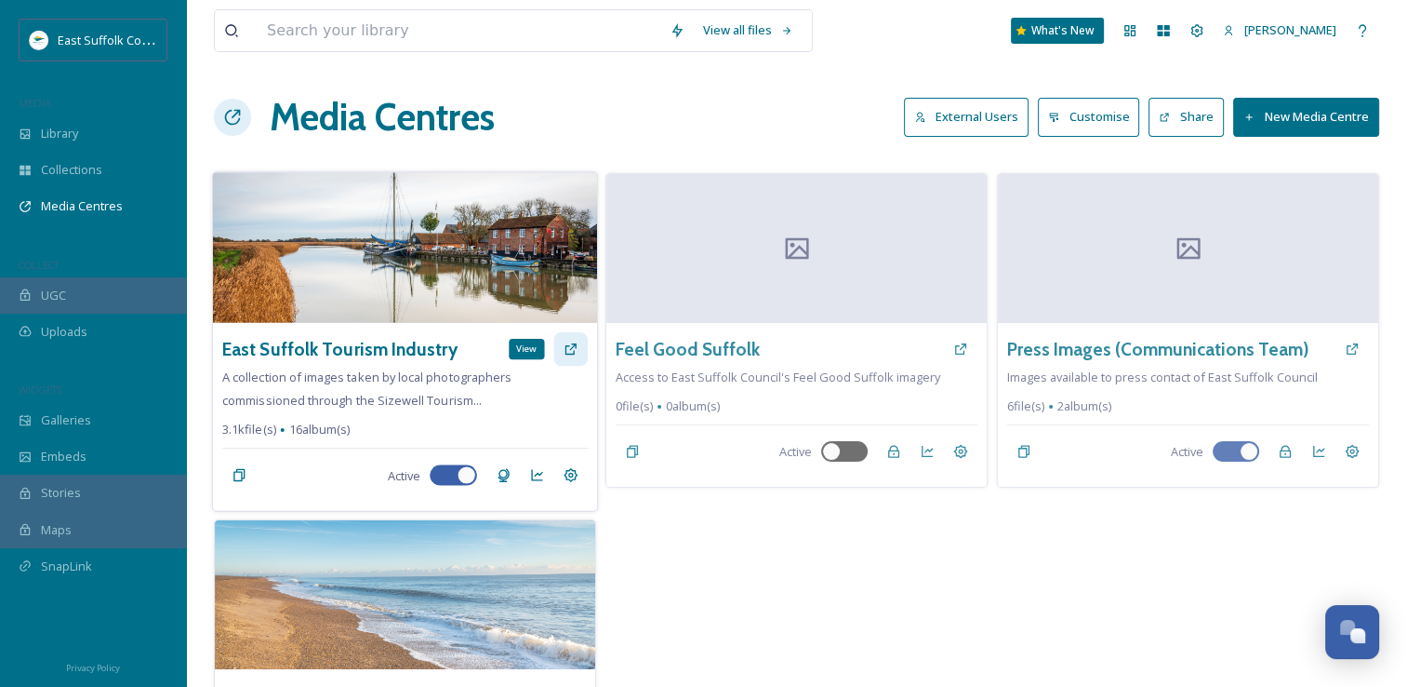
click at [574, 354] on icon at bounding box center [571, 348] width 15 height 15
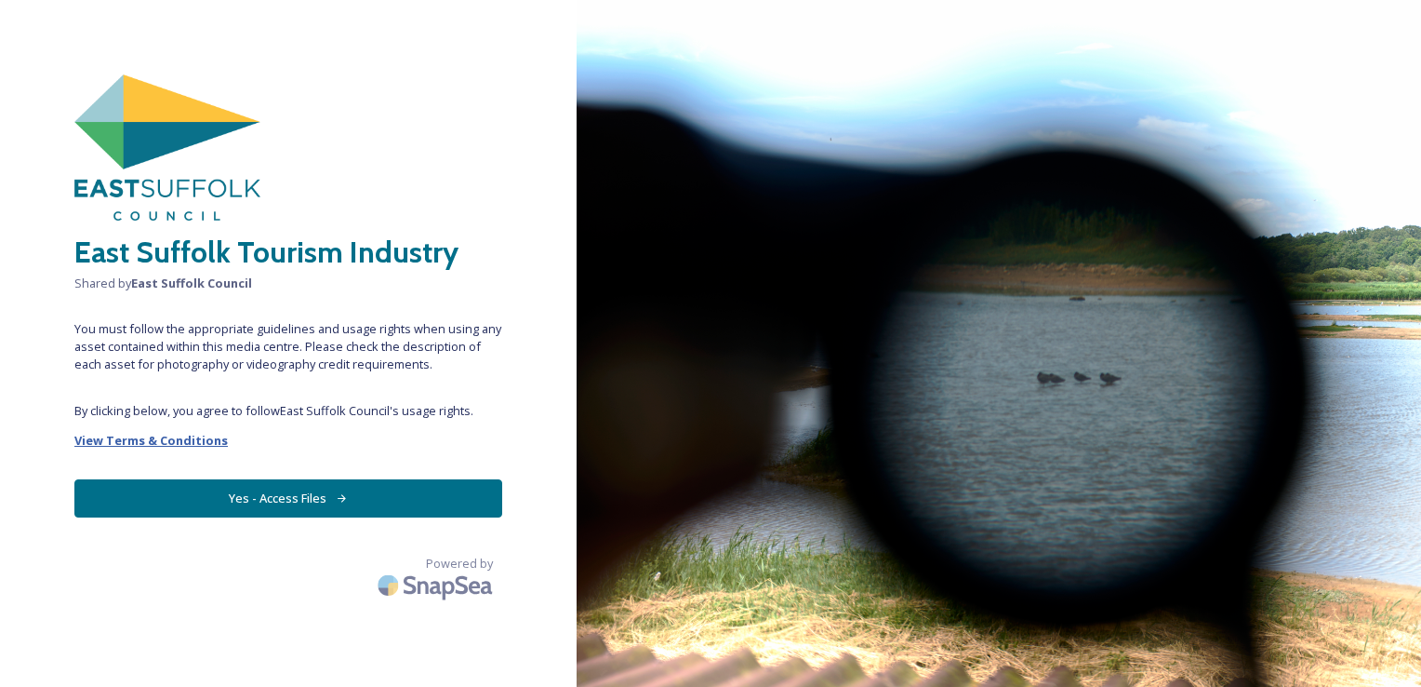
click at [134, 441] on strong "View Terms & Conditions" at bounding box center [150, 440] width 153 height 17
click at [188, 491] on button "Yes - Access Files" at bounding box center [288, 498] width 428 height 38
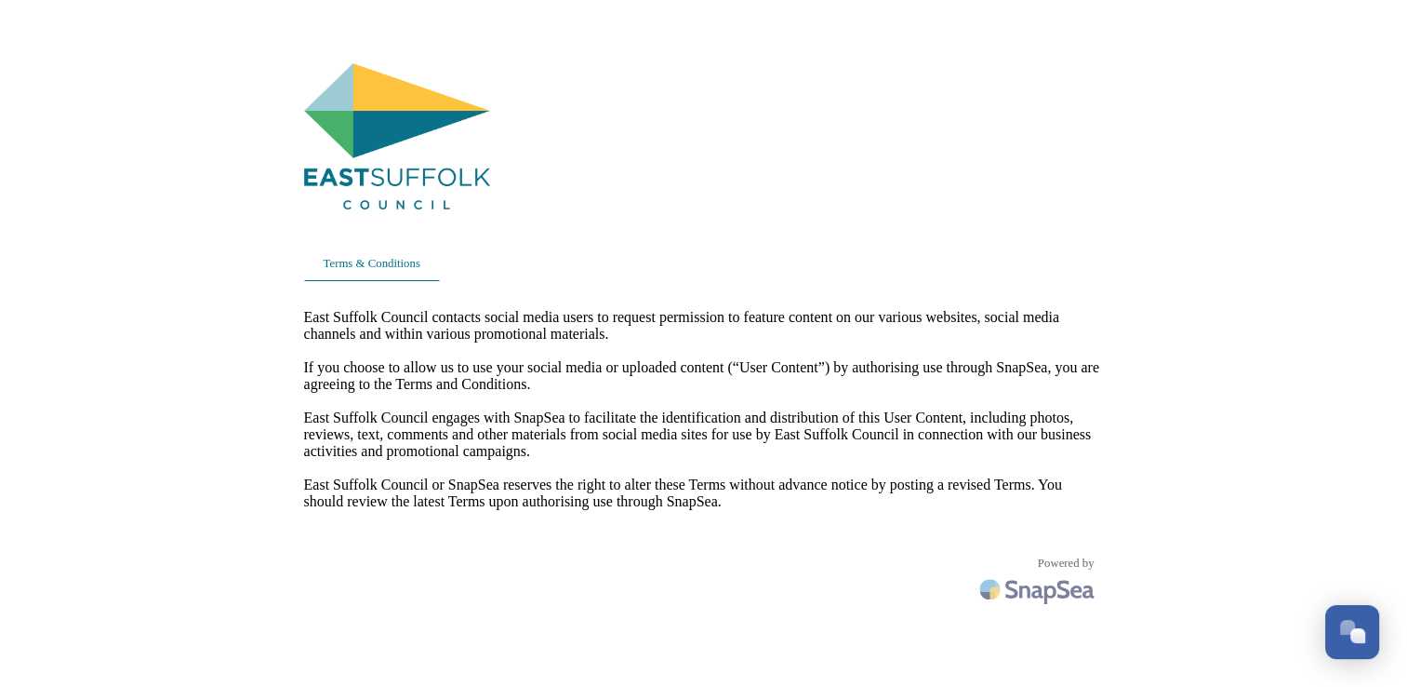
scroll to position [8204, 0]
drag, startPoint x: 675, startPoint y: 311, endPoint x: 1010, endPoint y: 314, distance: 334.9
click at [1010, 314] on span "East Suffolk Council contacts social media users to request permission to featu…" at bounding box center [704, 409] width 800 height 201
click at [722, 342] on span "East Suffolk Council contacts social media users to request permission to featu…" at bounding box center [704, 409] width 800 height 201
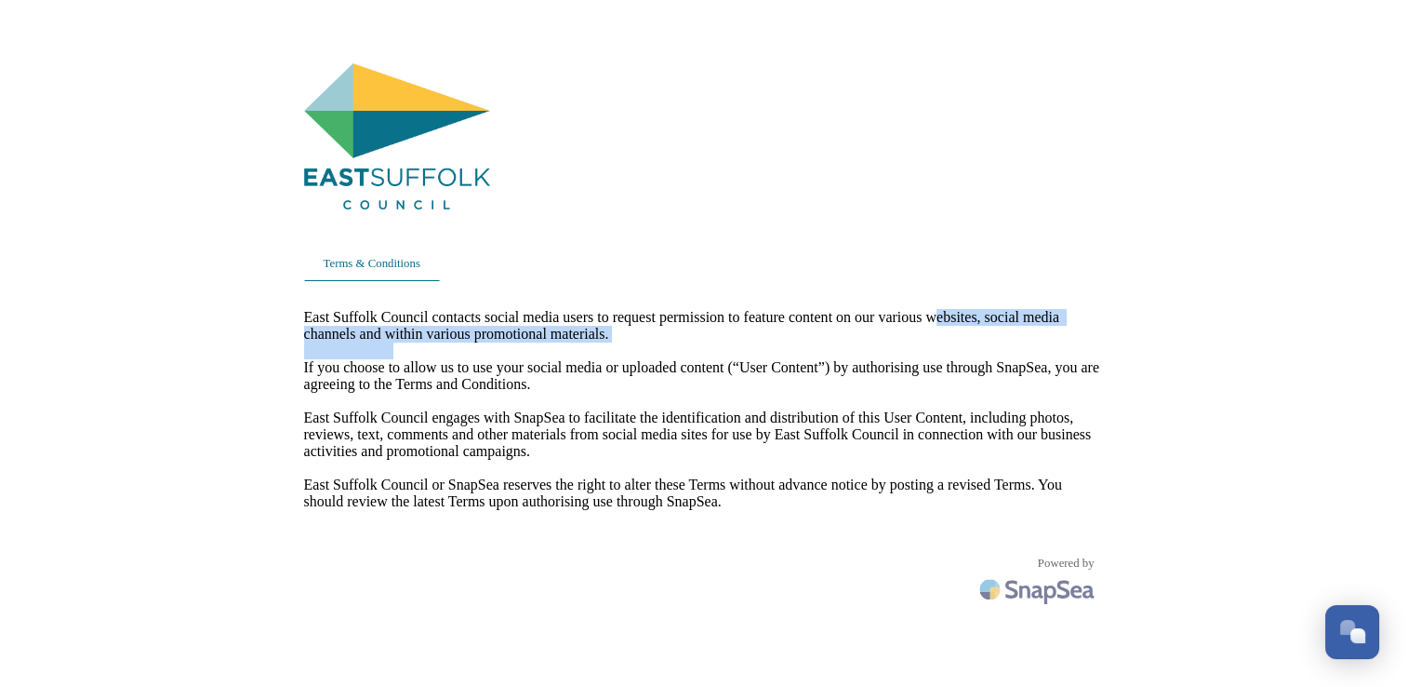
drag, startPoint x: 450, startPoint y: 345, endPoint x: 827, endPoint y: 362, distance: 377.1
click at [827, 362] on span "East Suffolk Council contacts social media users to request permission to featu…" at bounding box center [704, 409] width 800 height 201
click at [177, 367] on div "Terms & Conditions East Suffolk Council contacts social media users to request …" at bounding box center [703, 387] width 1393 height 761
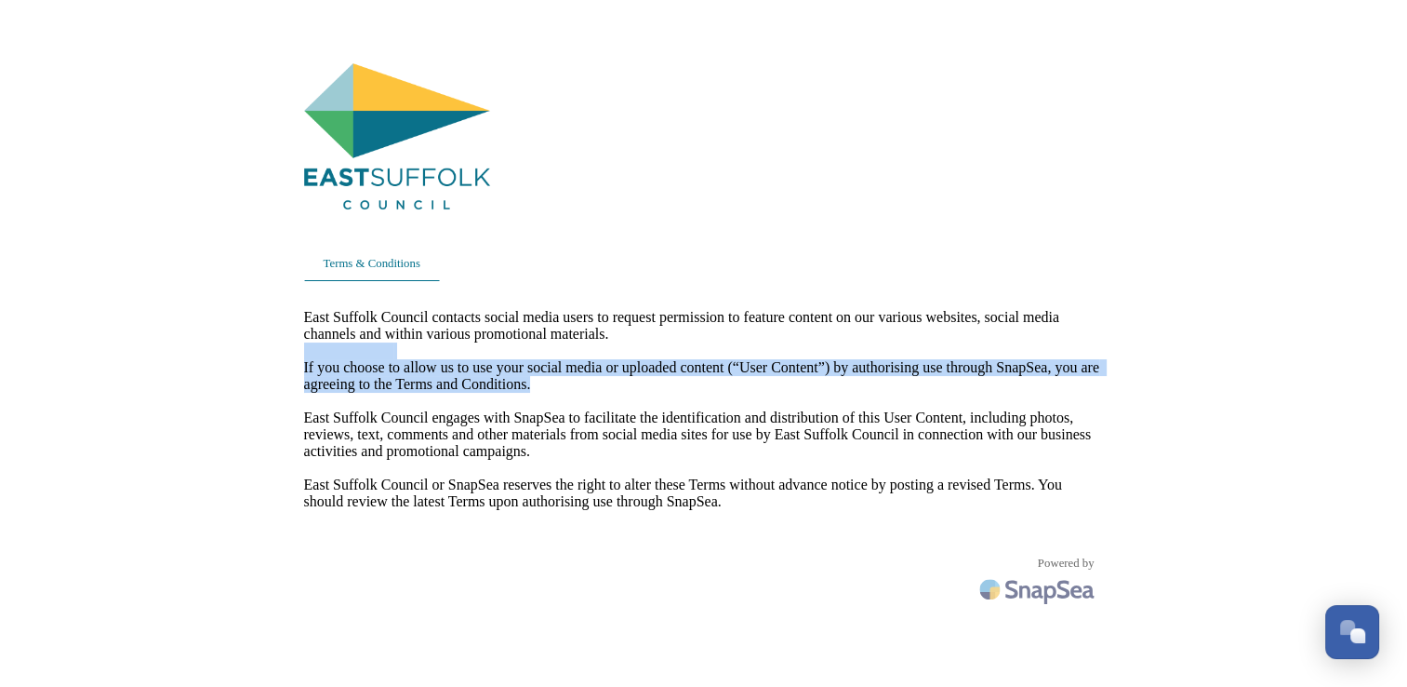
drag, startPoint x: 241, startPoint y: 364, endPoint x: 1228, endPoint y: 393, distance: 987.4
click at [1228, 393] on div "Terms & Conditions East Suffolk Council contacts social media users to request …" at bounding box center [703, 387] width 1393 height 761
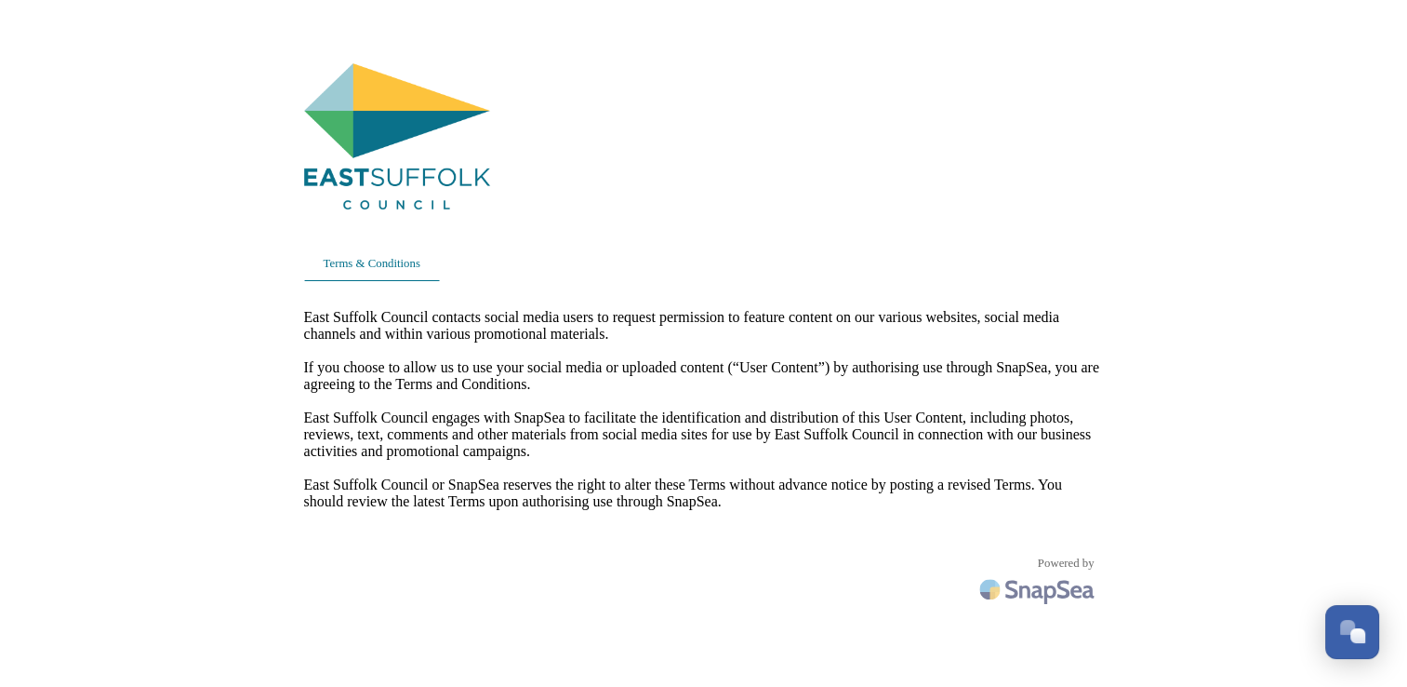
click at [280, 418] on div "Terms & Conditions East Suffolk Council contacts social media users to request …" at bounding box center [703, 387] width 1393 height 761
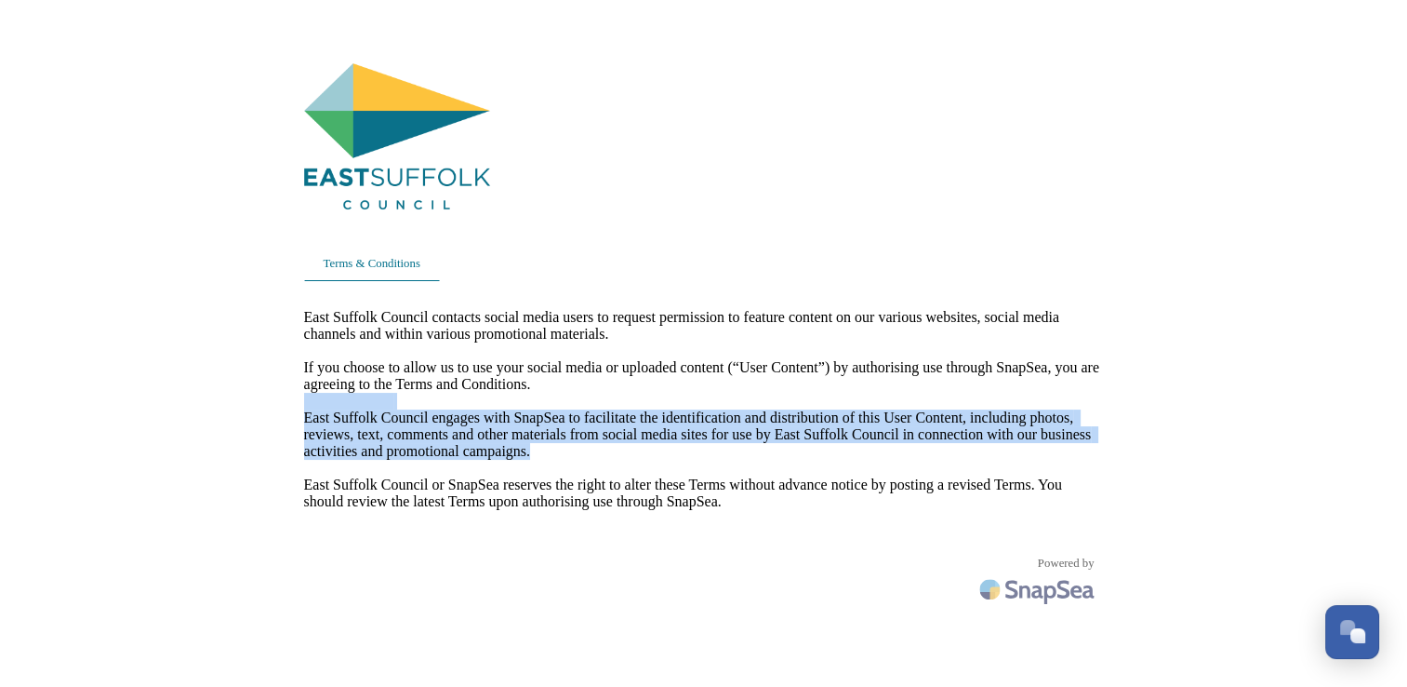
drag, startPoint x: 305, startPoint y: 435, endPoint x: 1020, endPoint y: 497, distance: 717.1
click at [1020, 497] on div "Terms & Conditions East Suffolk Council contacts social media users to request …" at bounding box center [704, 407] width 837 height 724
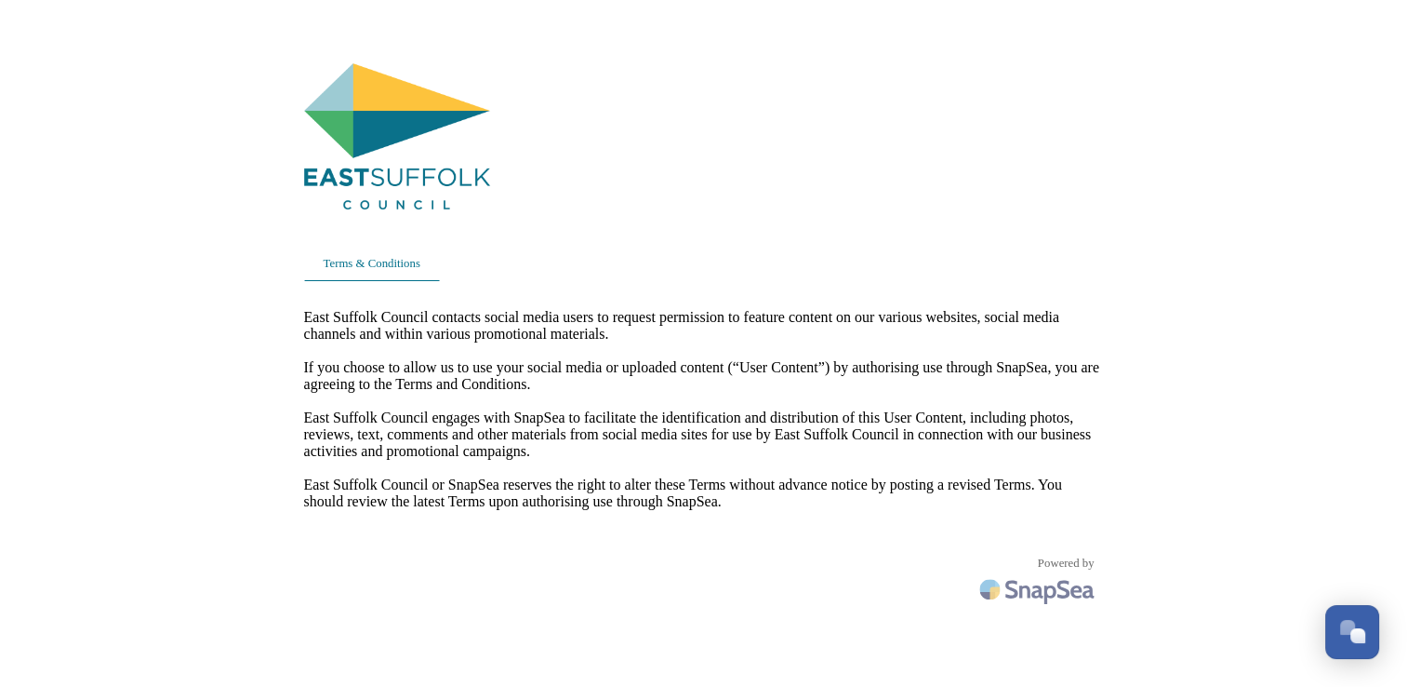
click at [328, 510] on span "East Suffolk Council contacts social media users to request permission to featu…" at bounding box center [704, 409] width 800 height 201
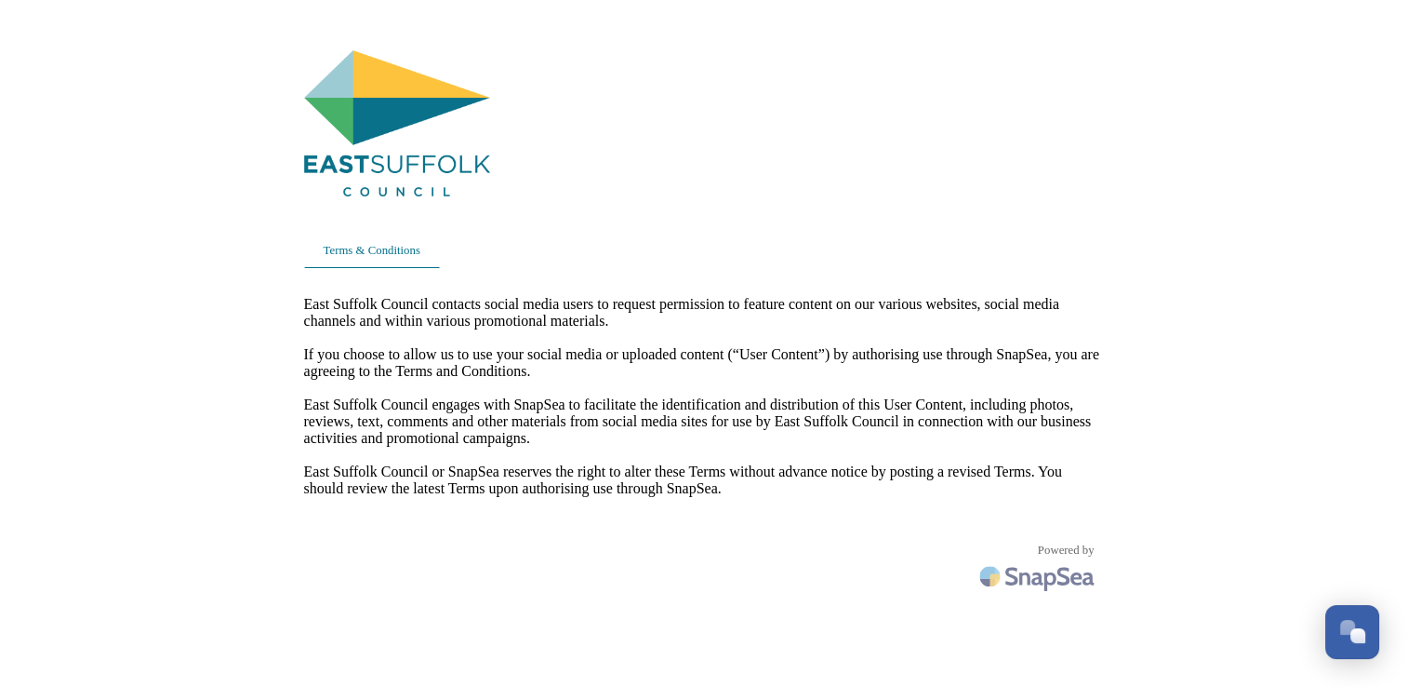
scroll to position [0, 0]
